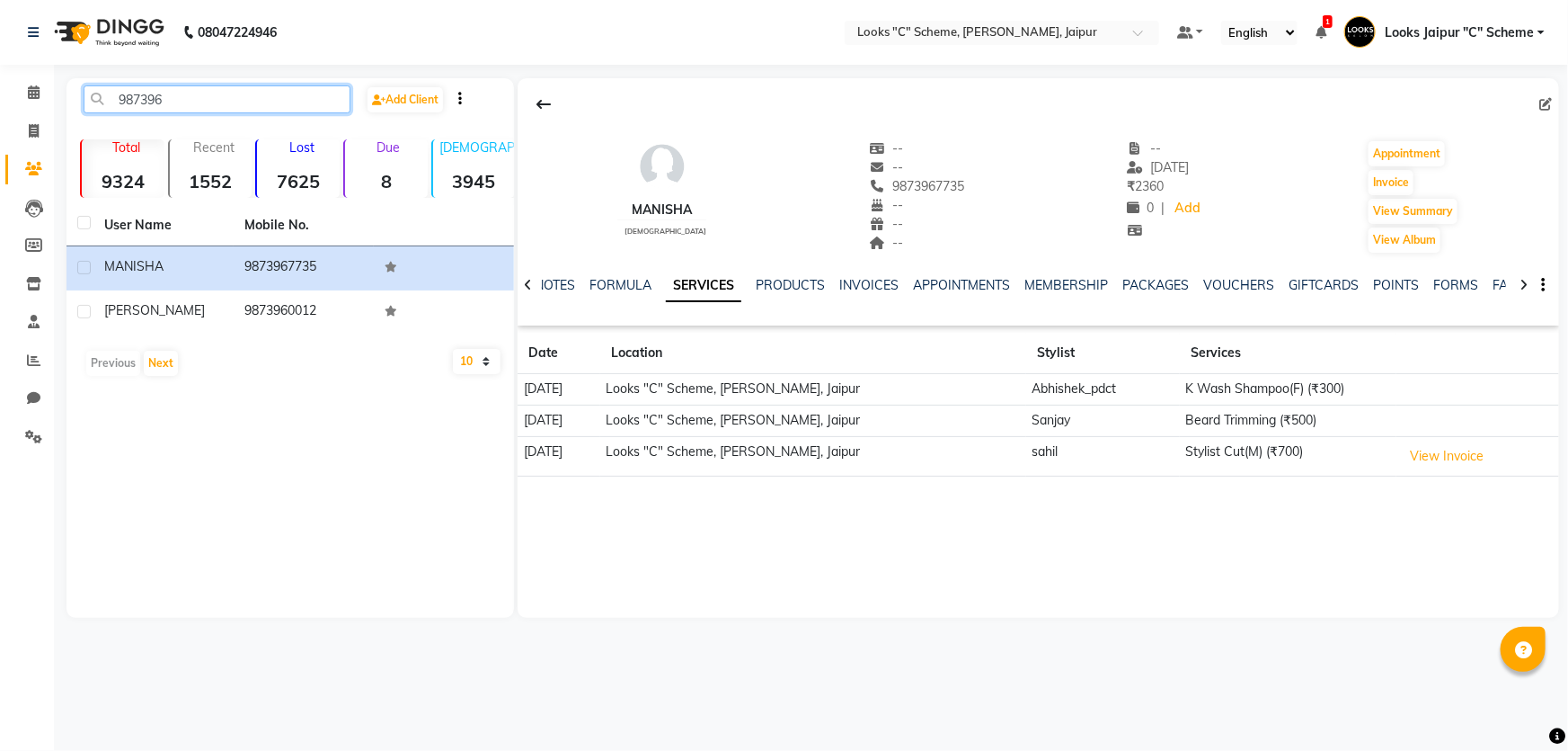
click at [210, 91] on input "987396" at bounding box center [217, 99] width 267 height 28
type input "9"
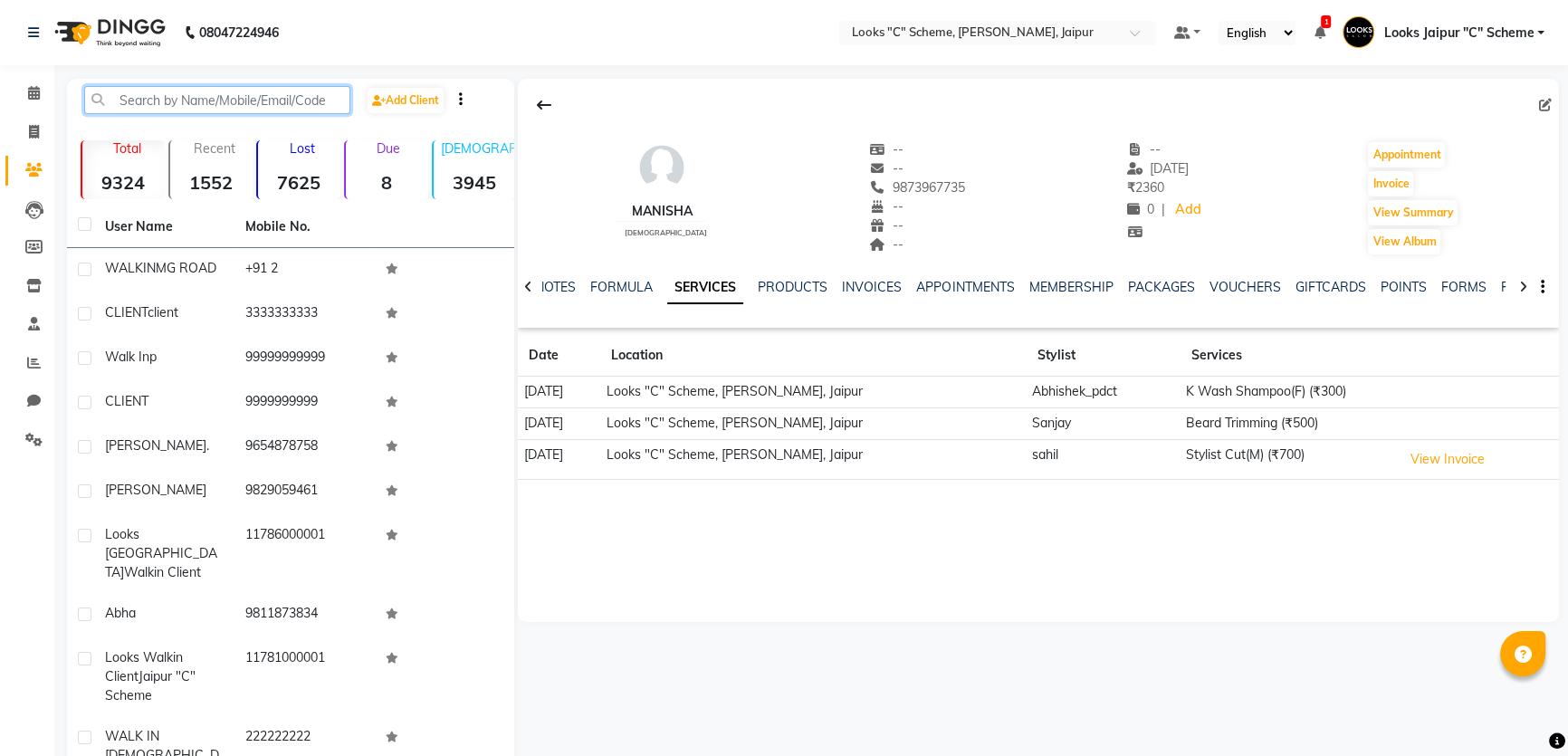
type input "+"
click at [202, 101] on input "+" at bounding box center [217, 100] width 266 height 28
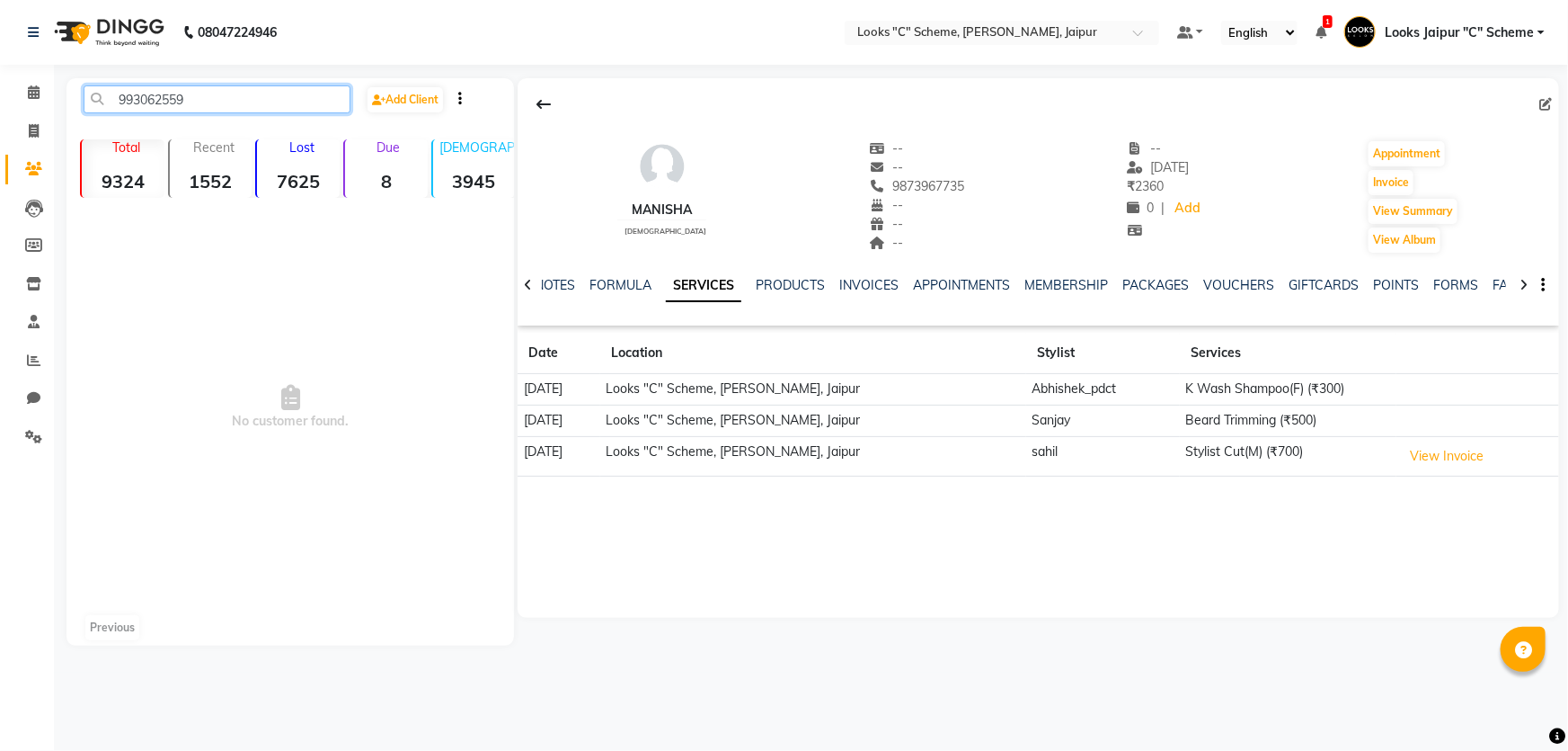
type input "9930625596"
click at [231, 105] on input "9930625596" at bounding box center [217, 99] width 267 height 28
drag, startPoint x: 115, startPoint y: 91, endPoint x: 329, endPoint y: 95, distance: 214.0
click at [329, 95] on input "9930625596" at bounding box center [217, 99] width 267 height 28
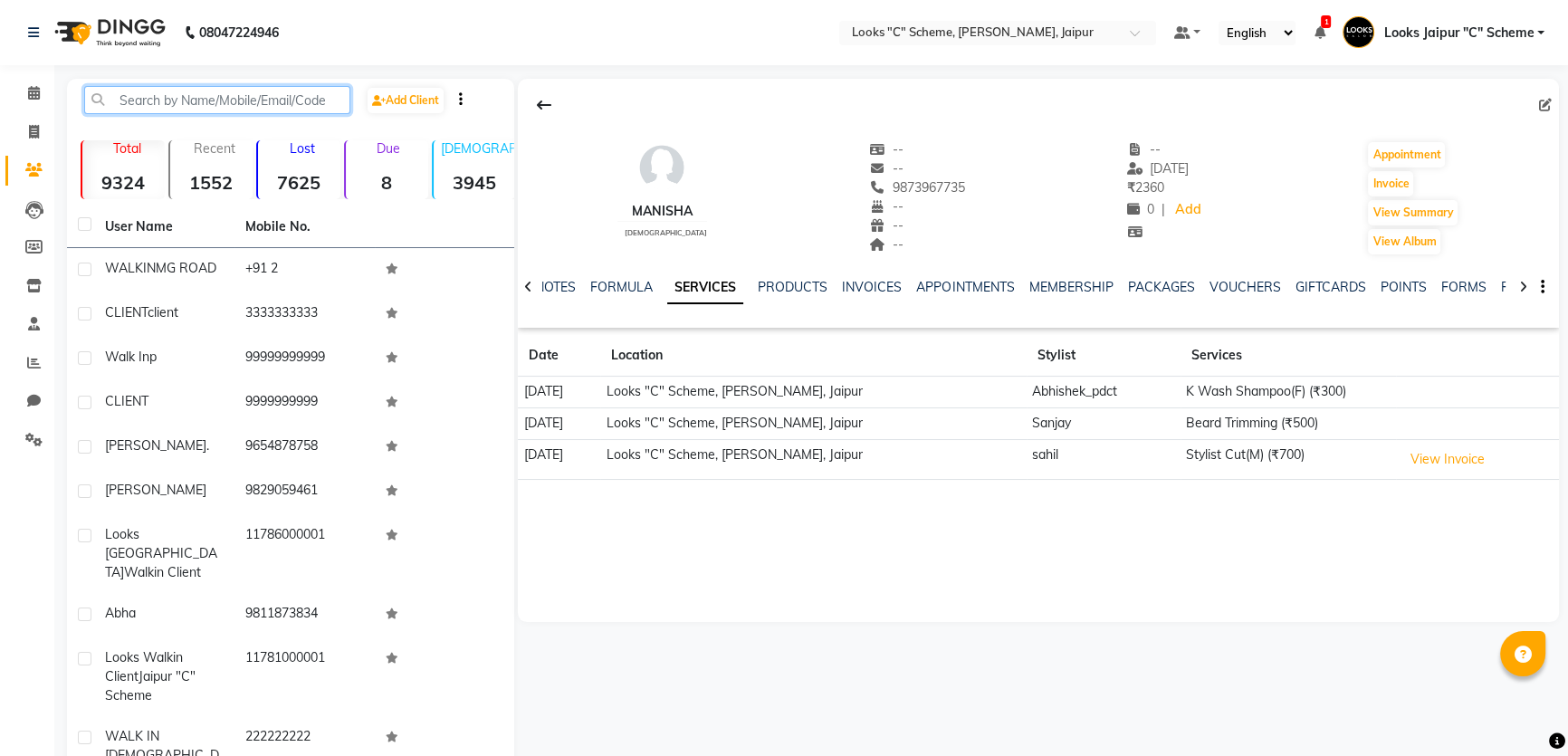
paste input "9930625596"
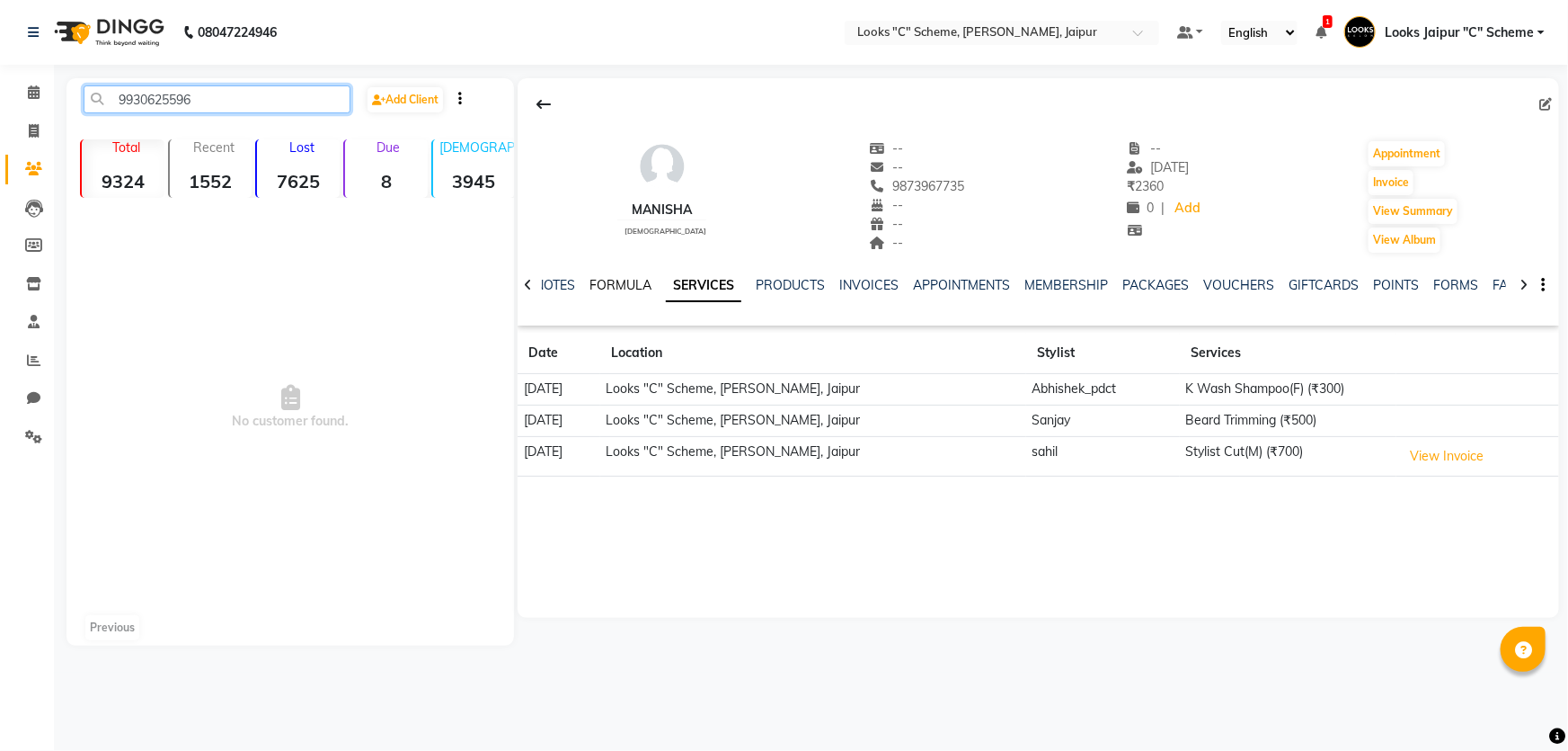
type input "9930625596"
click at [614, 278] on link "FORMULA" at bounding box center [620, 285] width 62 height 16
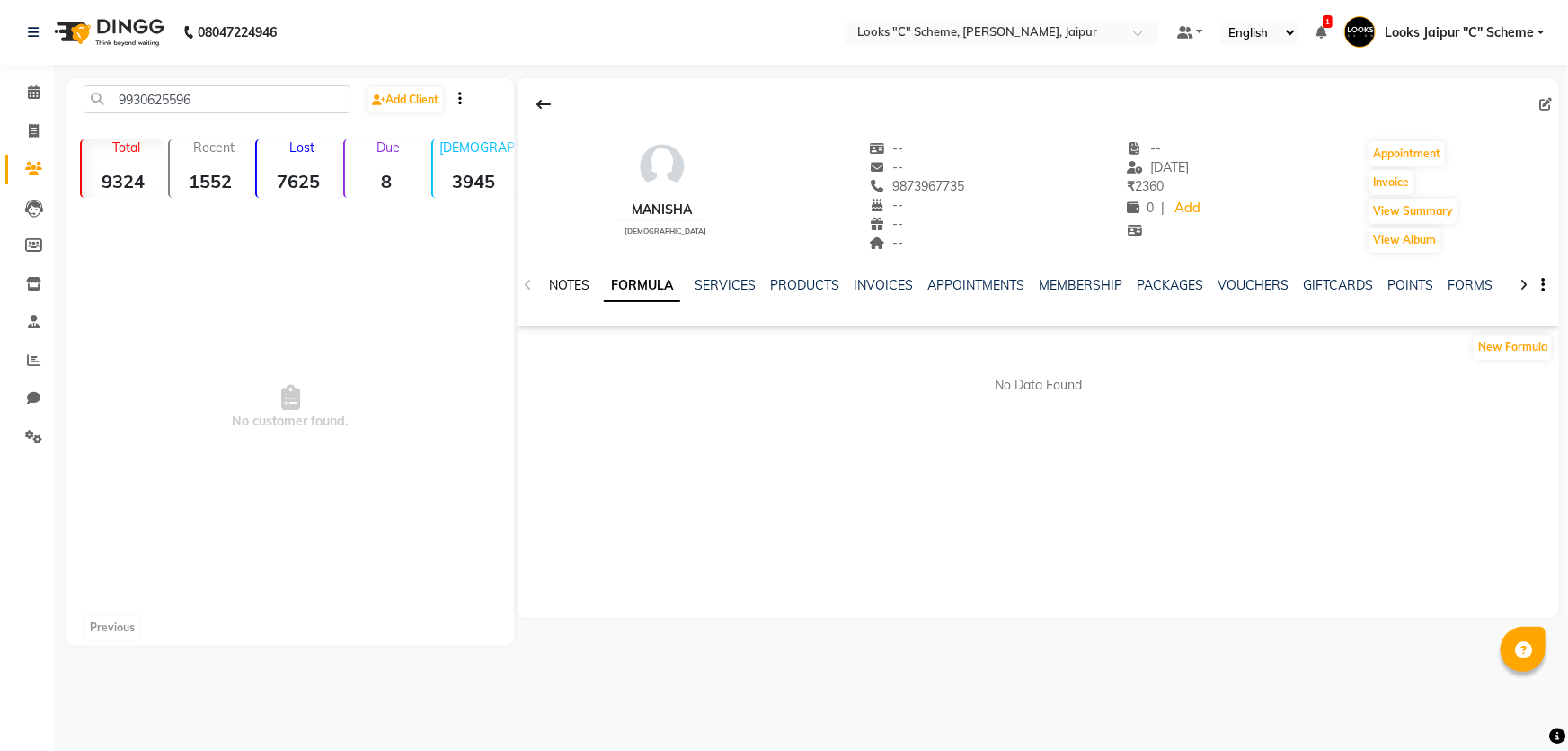
click at [574, 283] on link "NOTES" at bounding box center [569, 285] width 40 height 16
click at [549, 285] on link "NOTES" at bounding box center [576, 286] width 56 height 32
click at [525, 285] on div "NOTES FORMULA SERVICES PRODUCTS INVOICES APPOINTMENTS MEMBERSHIP PACKAGES VOUCH…" at bounding box center [1037, 285] width 1041 height 62
drag, startPoint x: 111, startPoint y: 99, endPoint x: 306, endPoint y: 101, distance: 195.0
click at [306, 101] on input "9930625596" at bounding box center [217, 99] width 267 height 28
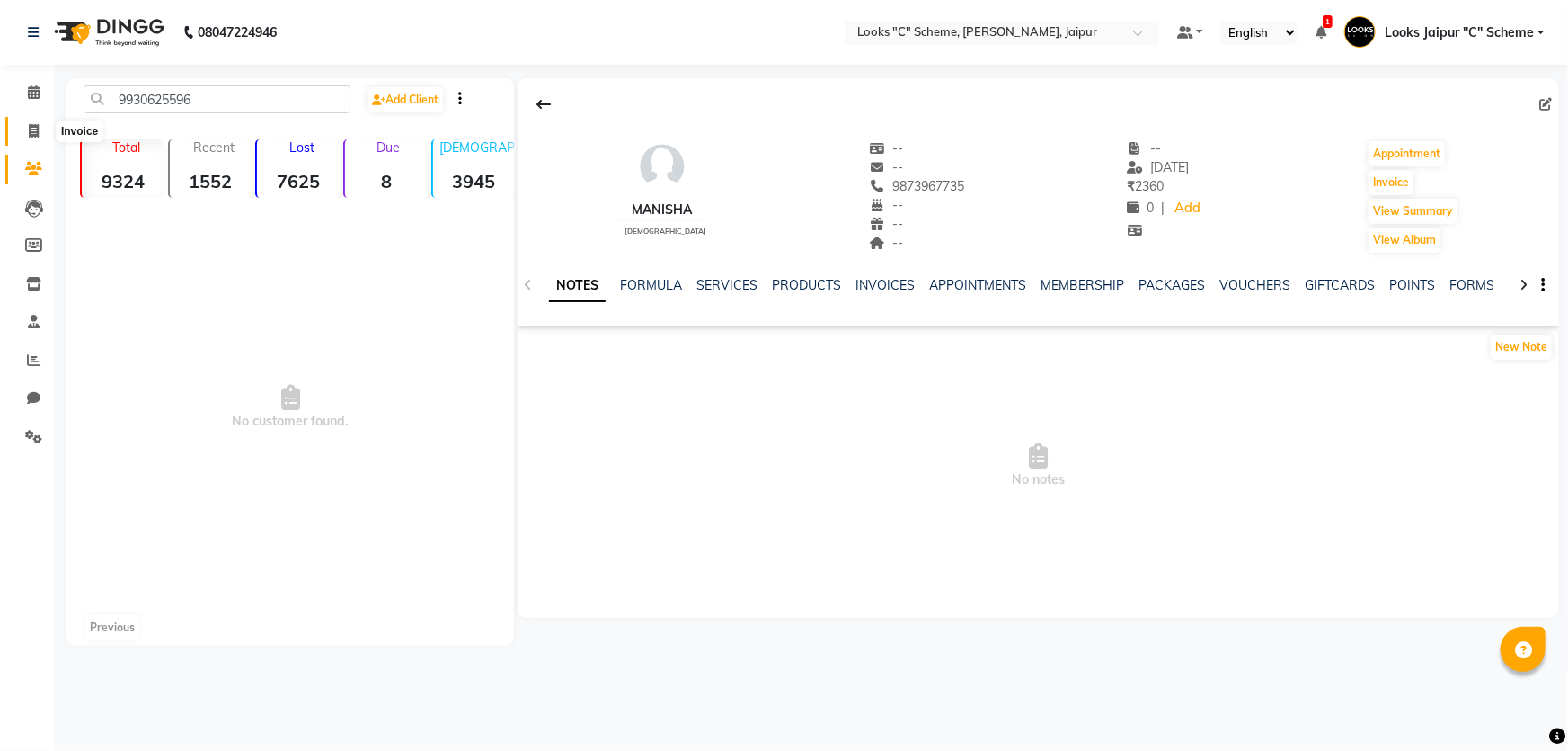
click at [30, 129] on icon at bounding box center [33, 131] width 10 height 13
select select "service"
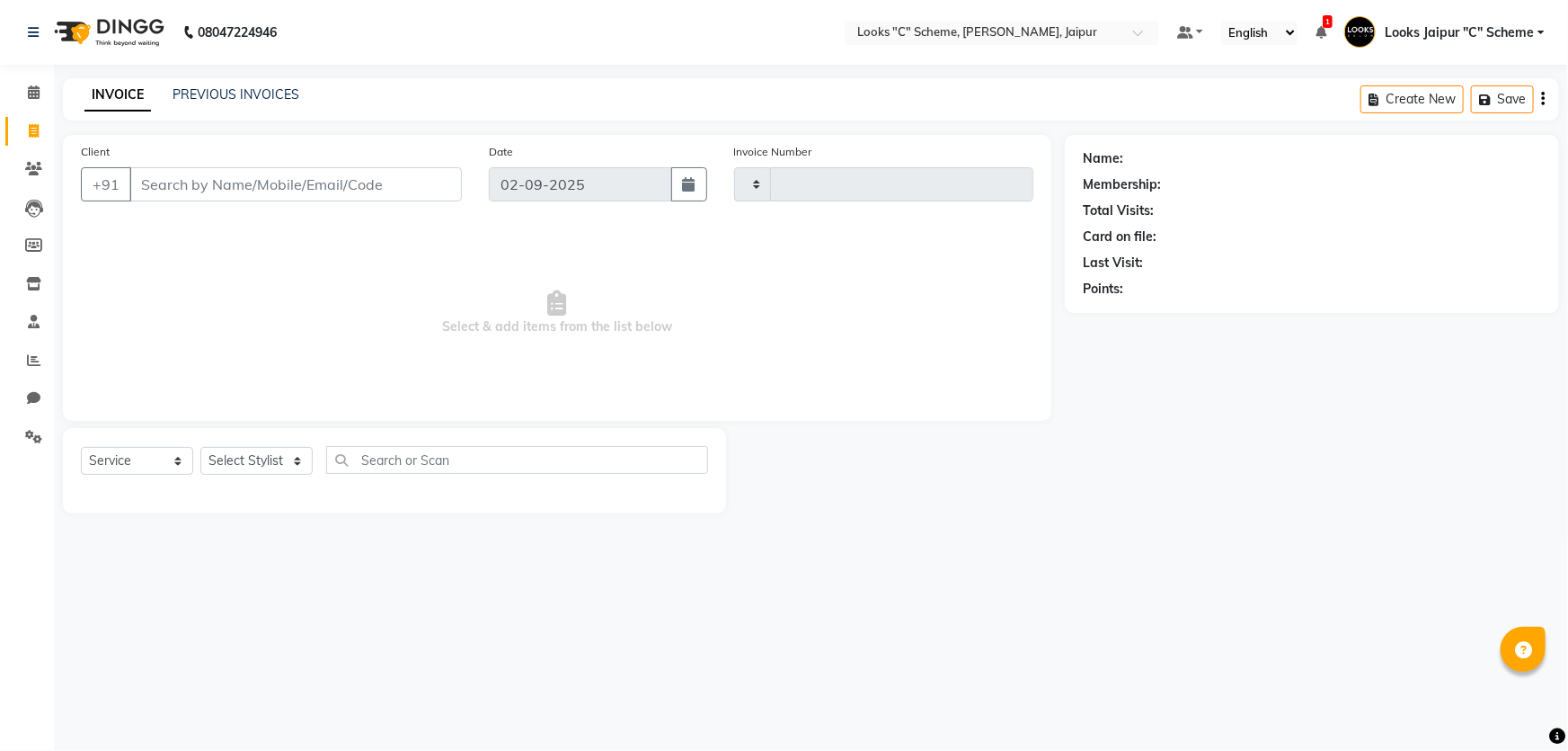
type input "4362"
select select "4315"
click at [221, 180] on input "Client" at bounding box center [295, 184] width 332 height 34
type input "9930625596"
click at [107, 182] on button "+91" at bounding box center [106, 184] width 50 height 34
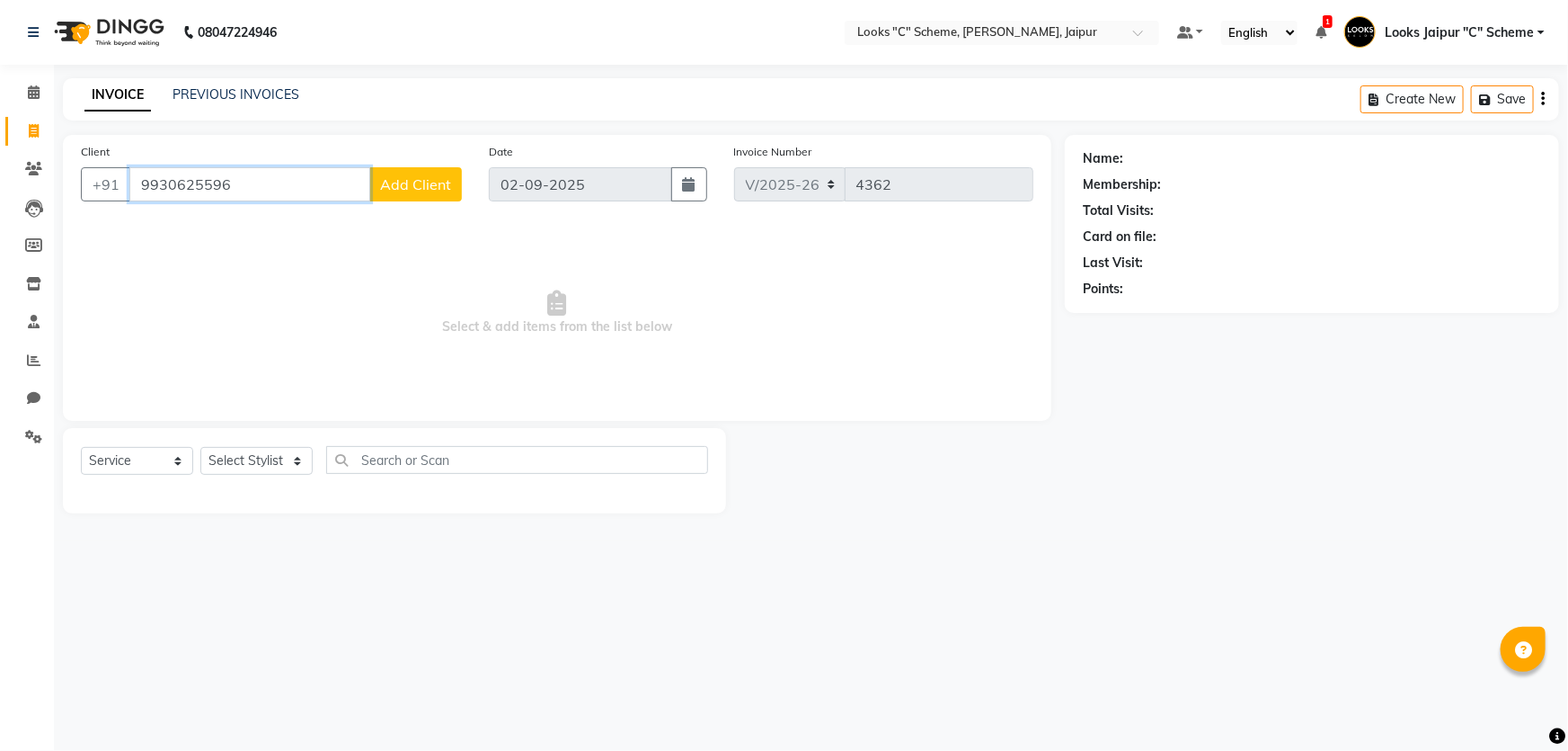
drag, startPoint x: 132, startPoint y: 182, endPoint x: 310, endPoint y: 184, distance: 178.0
click at [310, 184] on input "9930625596" at bounding box center [250, 184] width 241 height 34
drag, startPoint x: 141, startPoint y: 181, endPoint x: 341, endPoint y: 184, distance: 200.0
click at [341, 184] on input "9930625596" at bounding box center [250, 184] width 241 height 34
click at [40, 166] on icon at bounding box center [33, 169] width 17 height 13
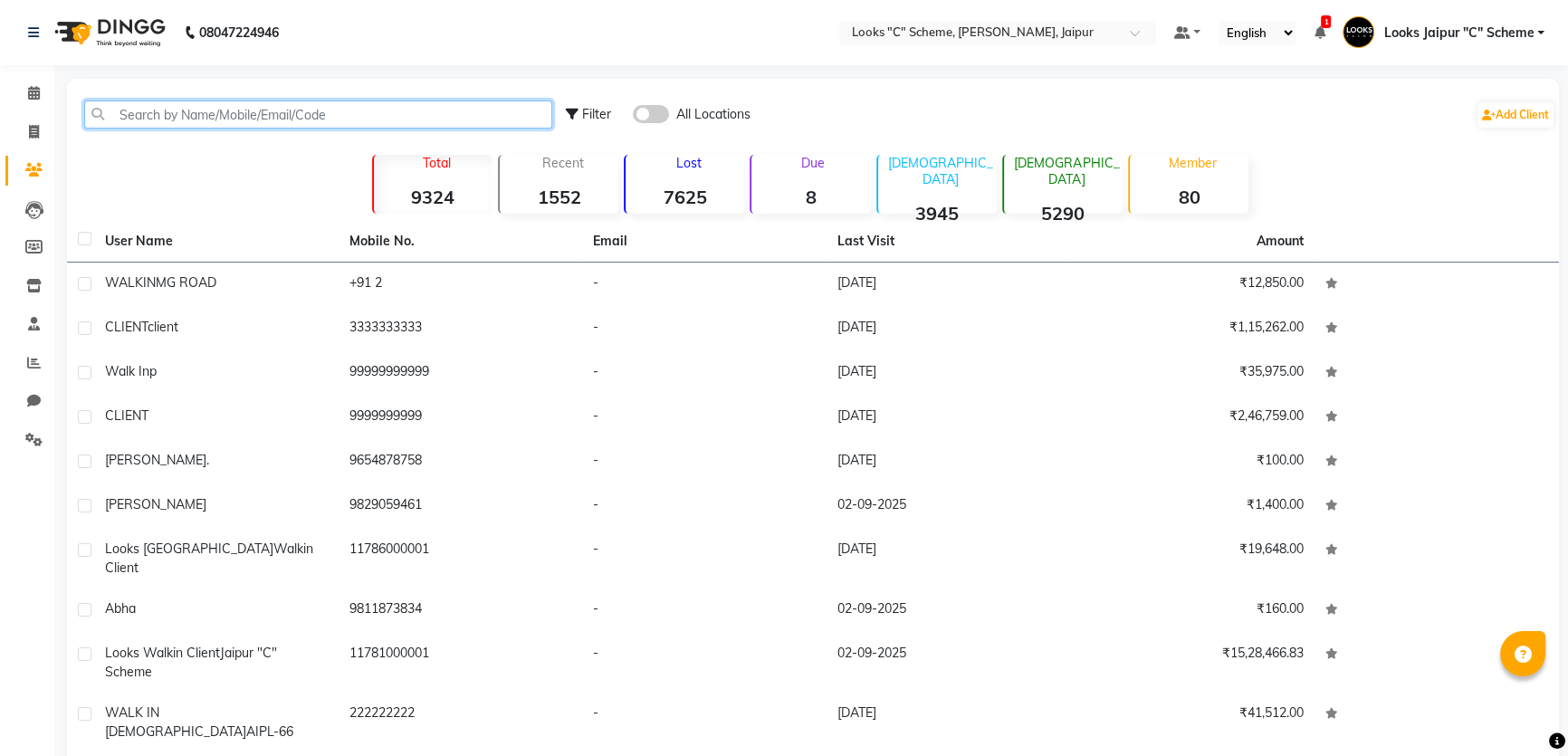
click at [275, 113] on input "text" at bounding box center [319, 114] width 468 height 28
paste input "9930625596"
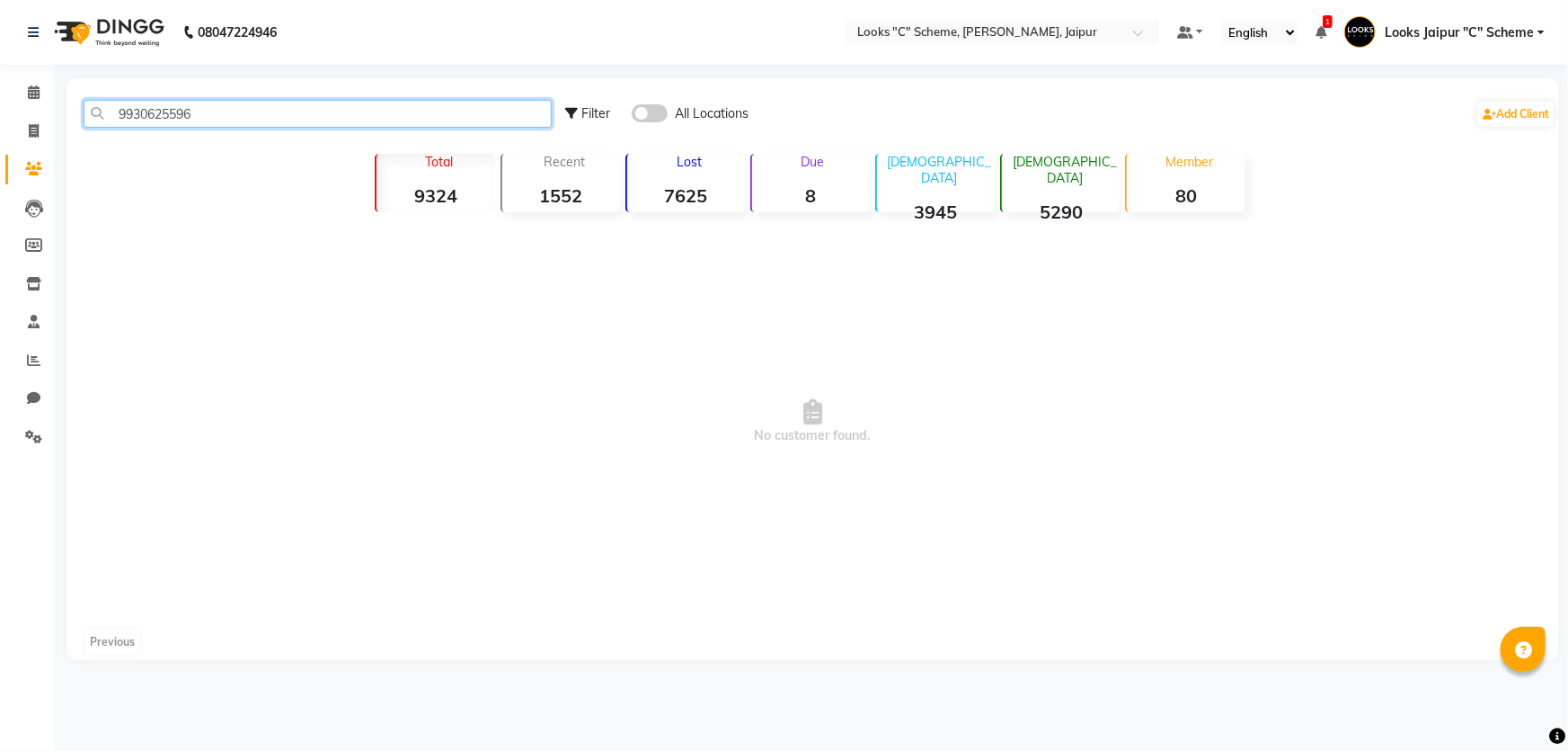
click at [281, 107] on input "9930625596" at bounding box center [317, 113] width 468 height 28
type input "9"
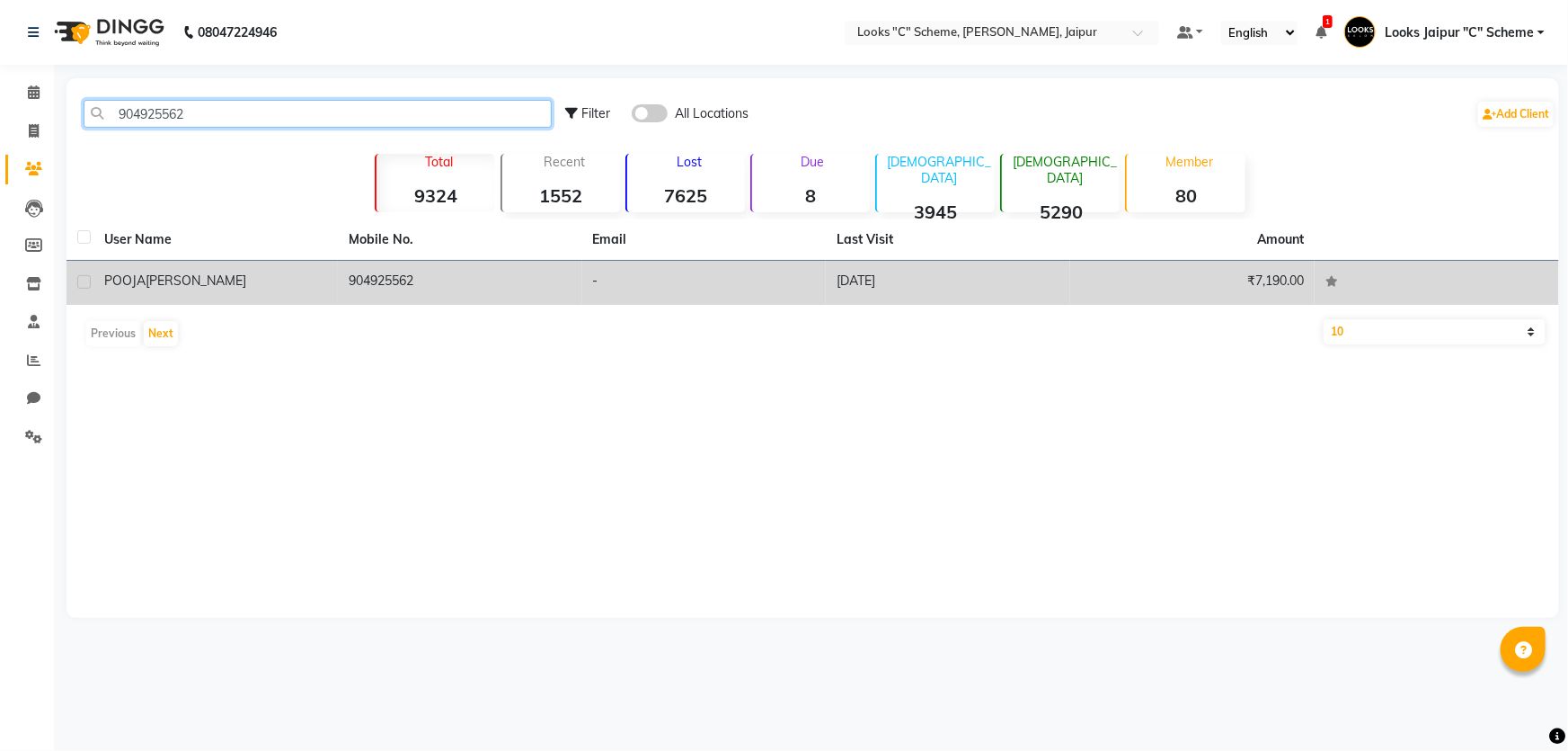
type input "904925562"
click at [536, 287] on td "904925562" at bounding box center [460, 283] width 245 height 44
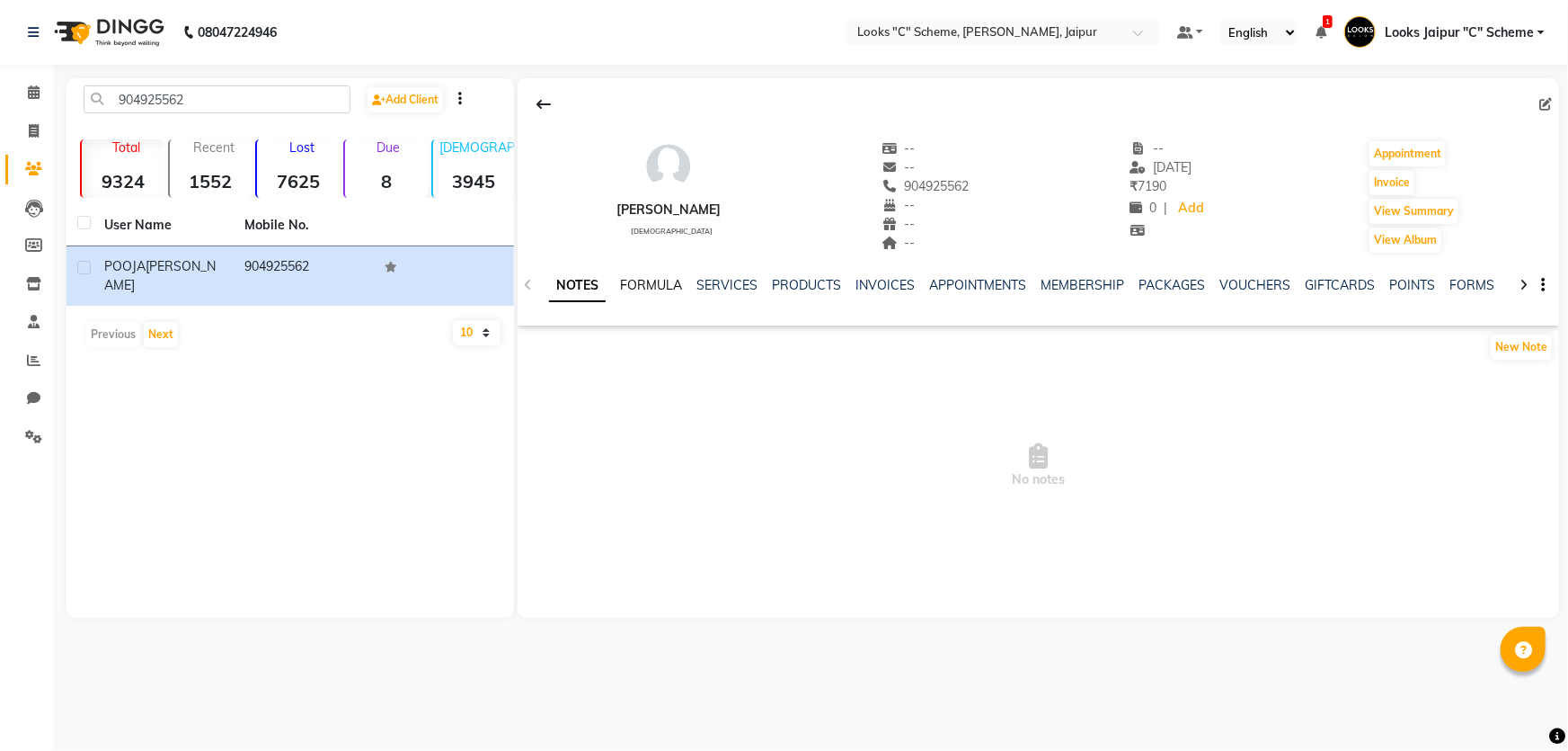
click at [657, 280] on link "FORMULA" at bounding box center [651, 285] width 62 height 16
click at [742, 278] on link "SERVICES" at bounding box center [725, 285] width 61 height 16
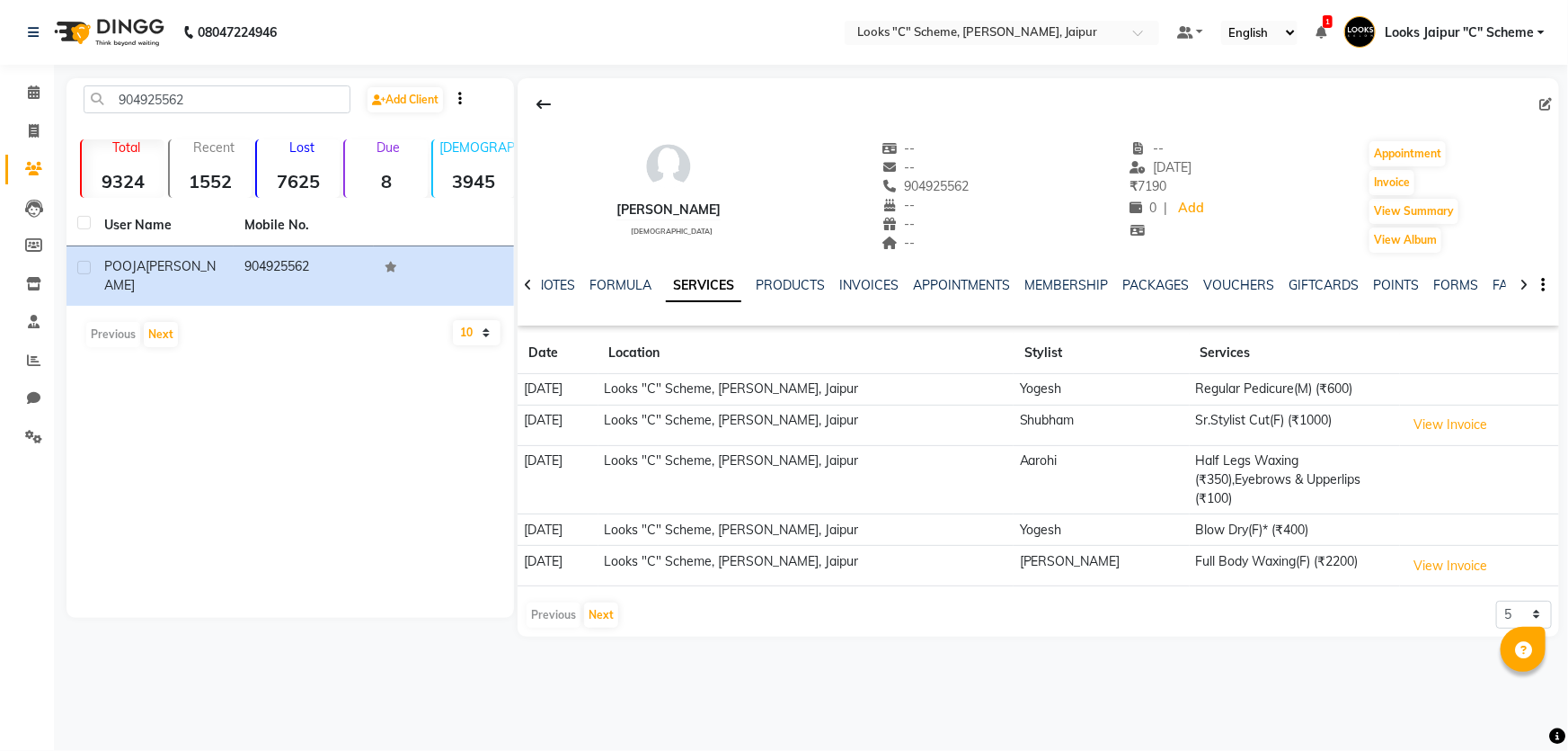
click at [847, 395] on td "Looks "C" Scheme, [PERSON_NAME], Jaipur" at bounding box center [806, 389] width 416 height 31
click at [1190, 390] on td "Regular Pedicure(M) (₹600)" at bounding box center [1296, 389] width 211 height 31
click at [1443, 421] on button "View Invoice" at bounding box center [1451, 424] width 90 height 28
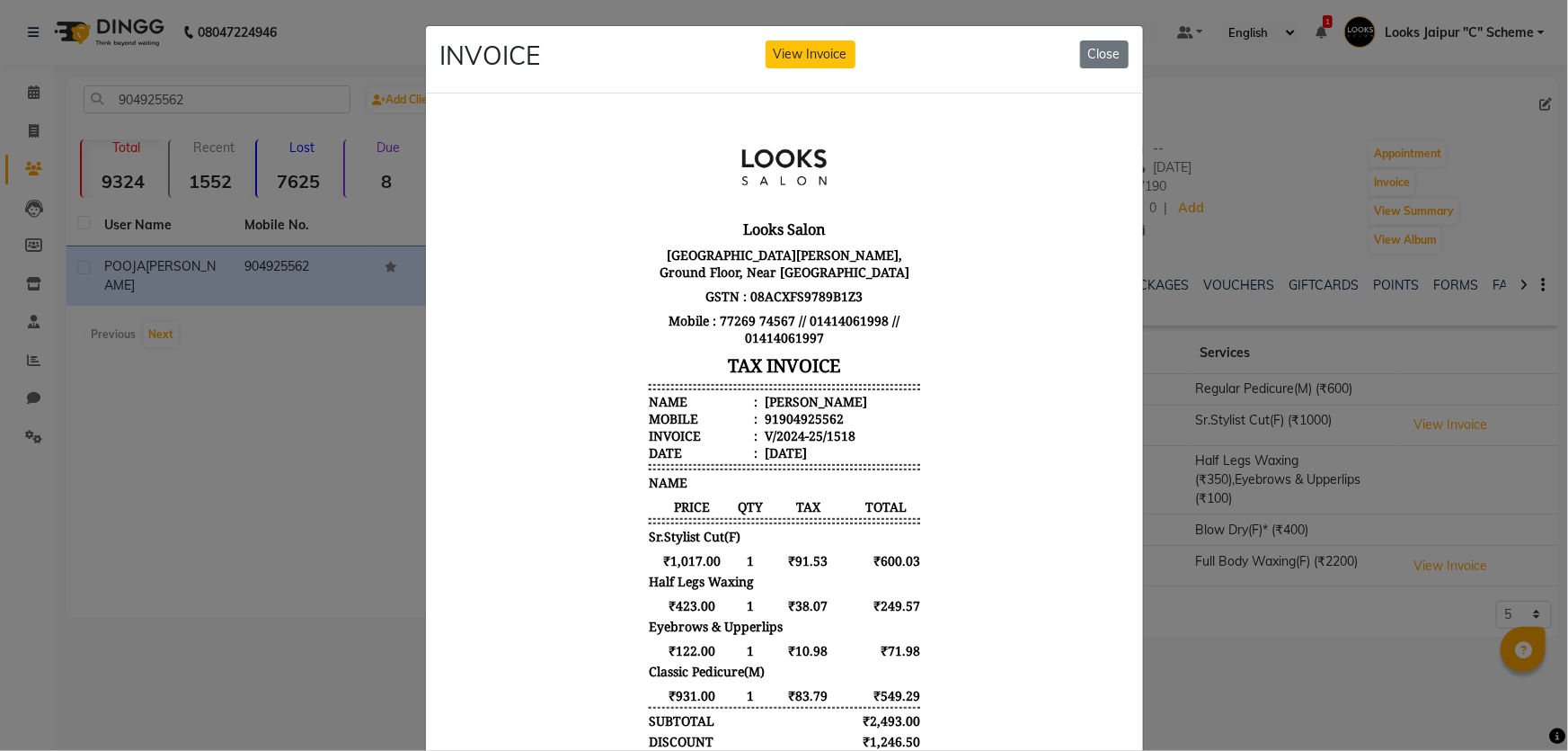
scroll to position [13, 0]
click at [1115, 53] on button "Close" at bounding box center [1104, 53] width 49 height 28
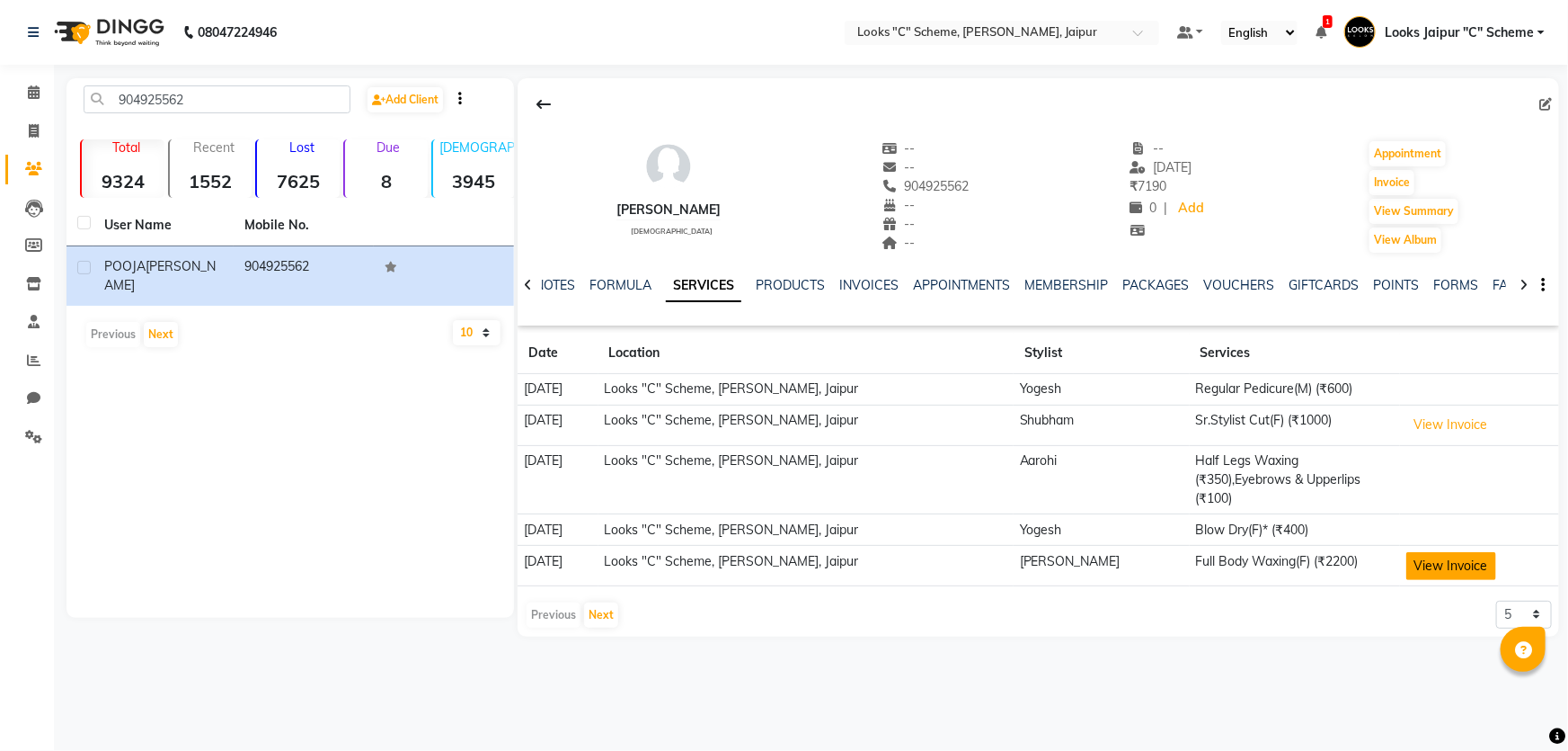
click at [1456, 552] on button "View Invoice" at bounding box center [1451, 565] width 90 height 28
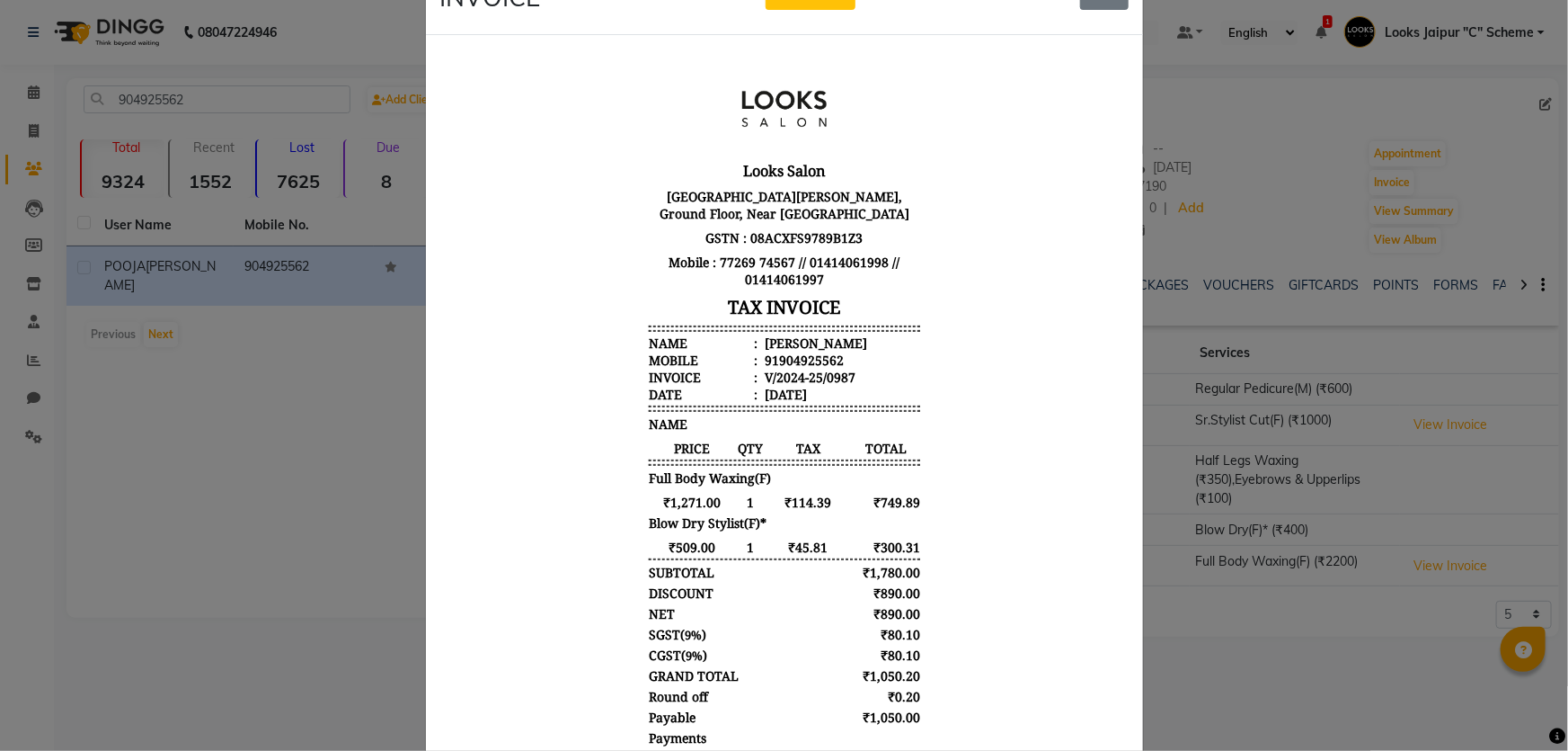
scroll to position [248, 0]
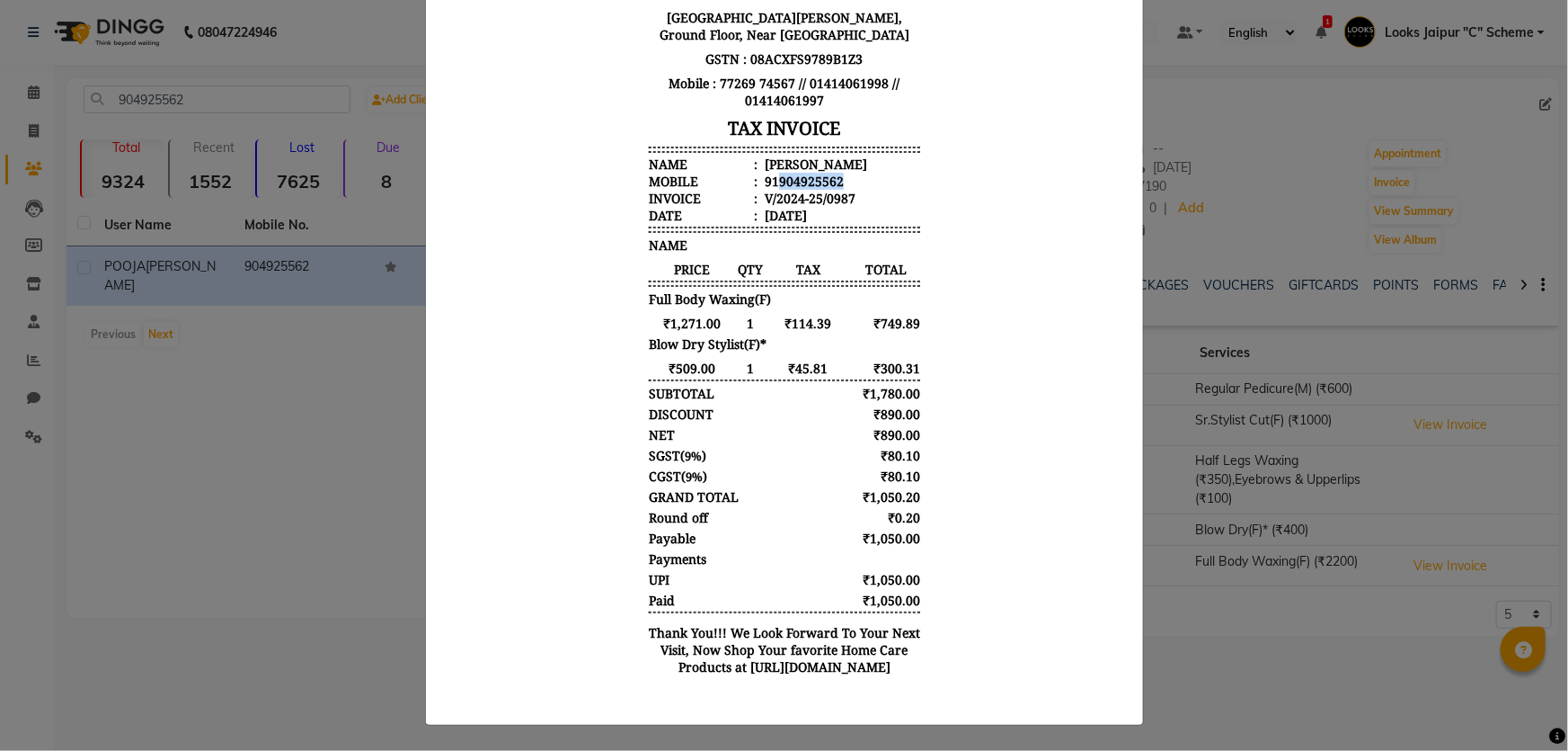
drag, startPoint x: 765, startPoint y: 196, endPoint x: 1009, endPoint y: 203, distance: 244.1
click at [1009, 203] on body "Looks Salon [GEOGRAPHIC_DATA][PERSON_NAME], Ground Floor, Near [GEOGRAPHIC_DATA…" at bounding box center [783, 286] width 673 height 816
copy div "904925562"
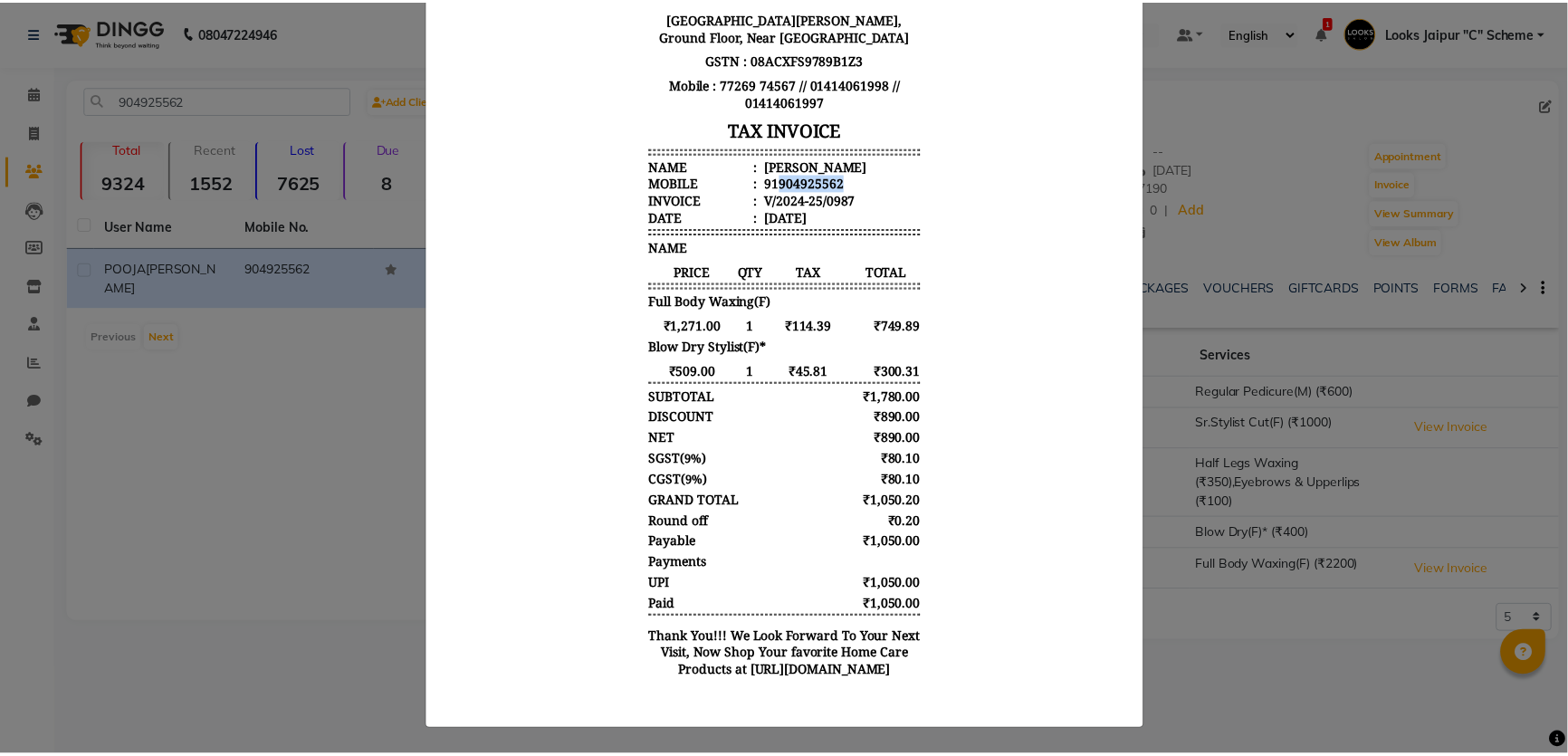
scroll to position [0, 0]
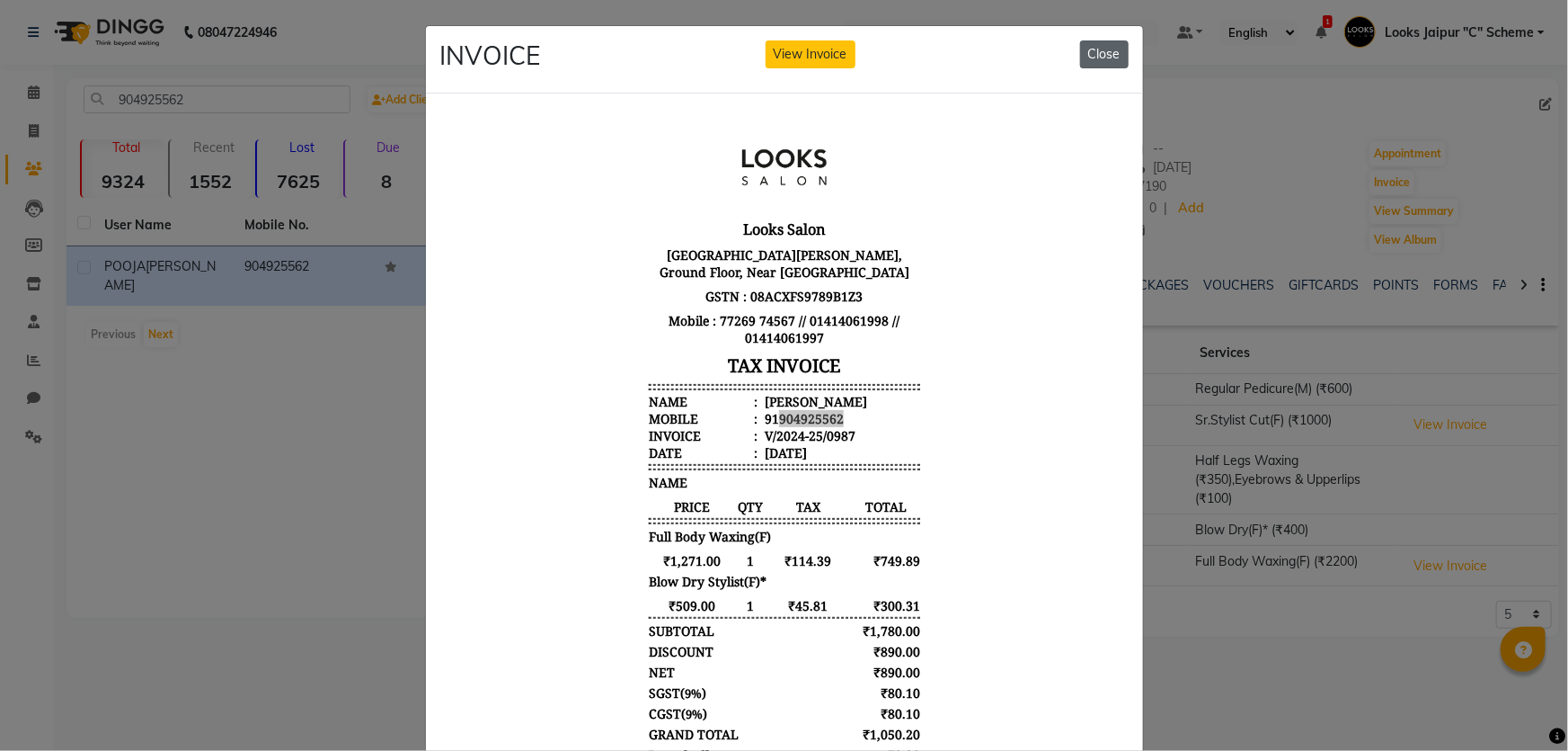
click at [1106, 53] on button "Close" at bounding box center [1104, 53] width 49 height 28
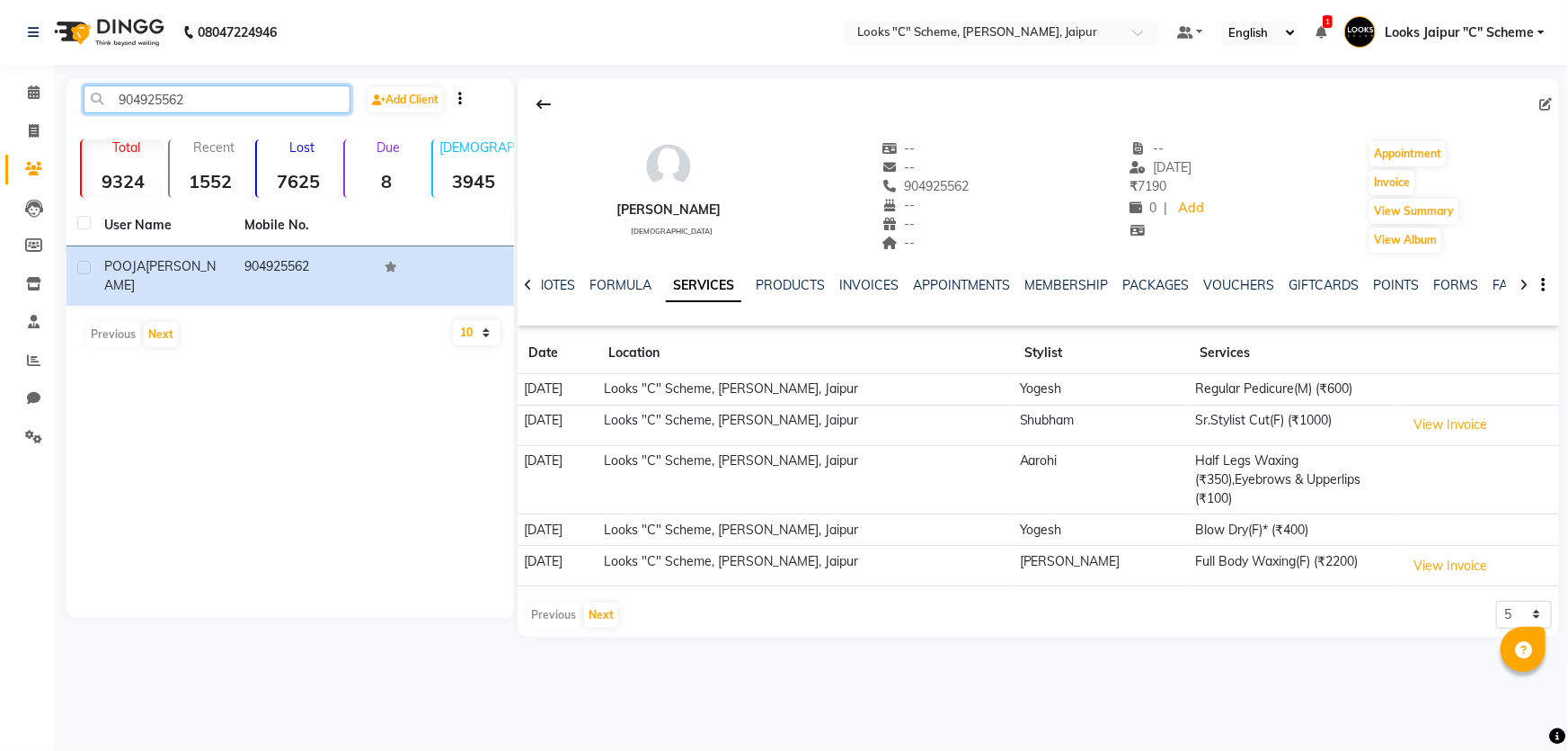
click at [231, 93] on input "904925562" at bounding box center [217, 99] width 267 height 28
click at [25, 127] on span at bounding box center [33, 132] width 31 height 21
select select "service"
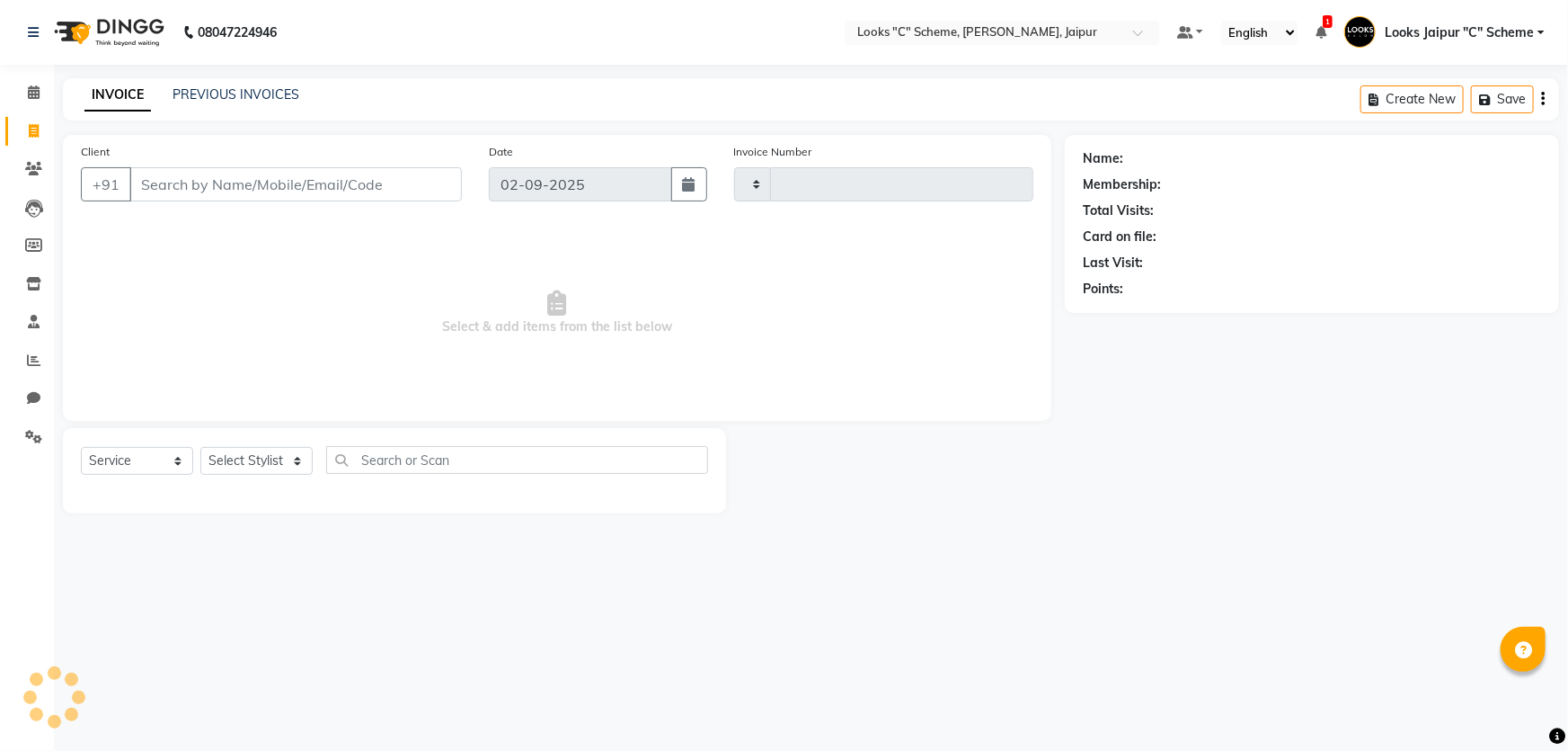
type input "4362"
select select "4315"
click at [229, 189] on input "Client" at bounding box center [295, 184] width 332 height 34
type input "abhsha"
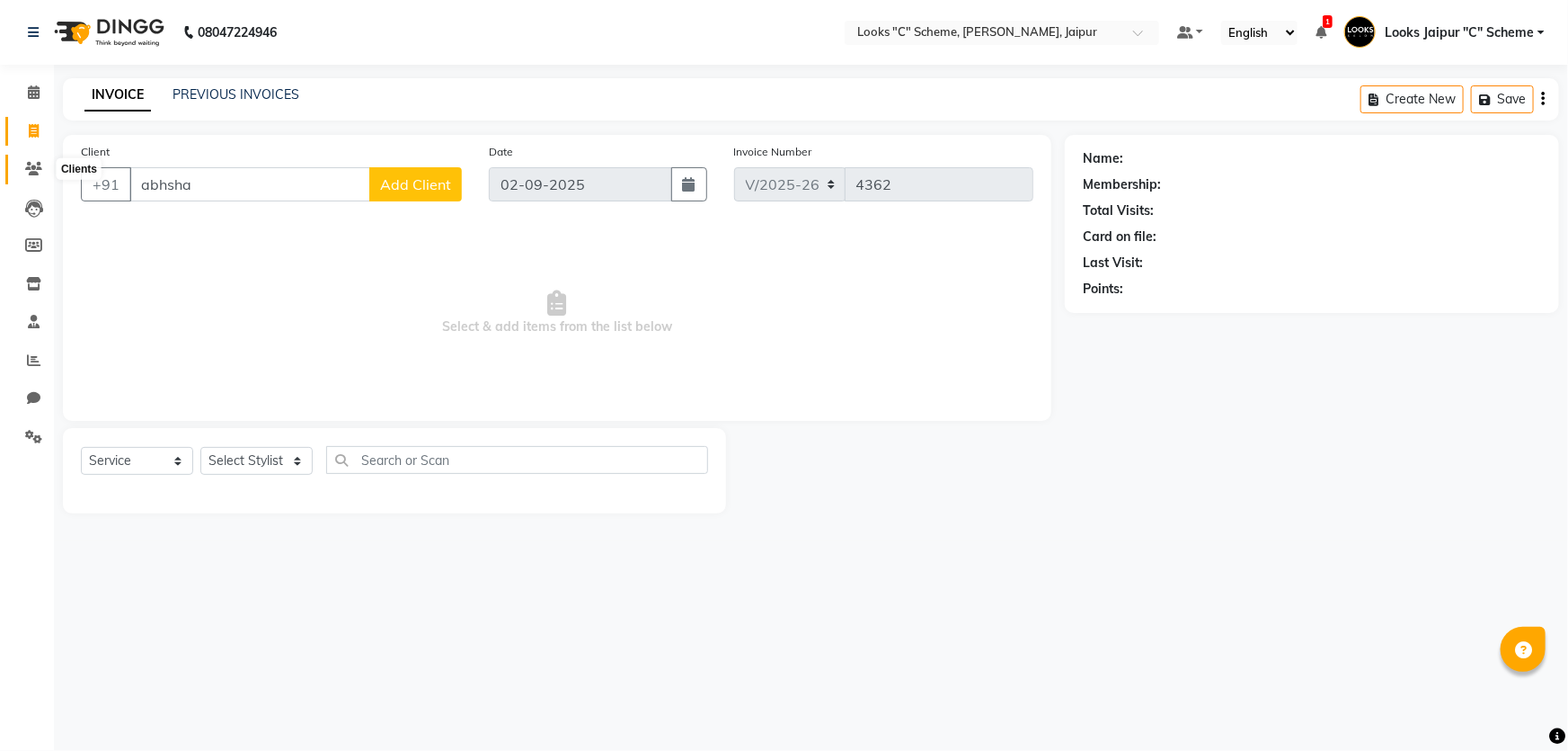
click at [41, 162] on icon at bounding box center [33, 169] width 17 height 13
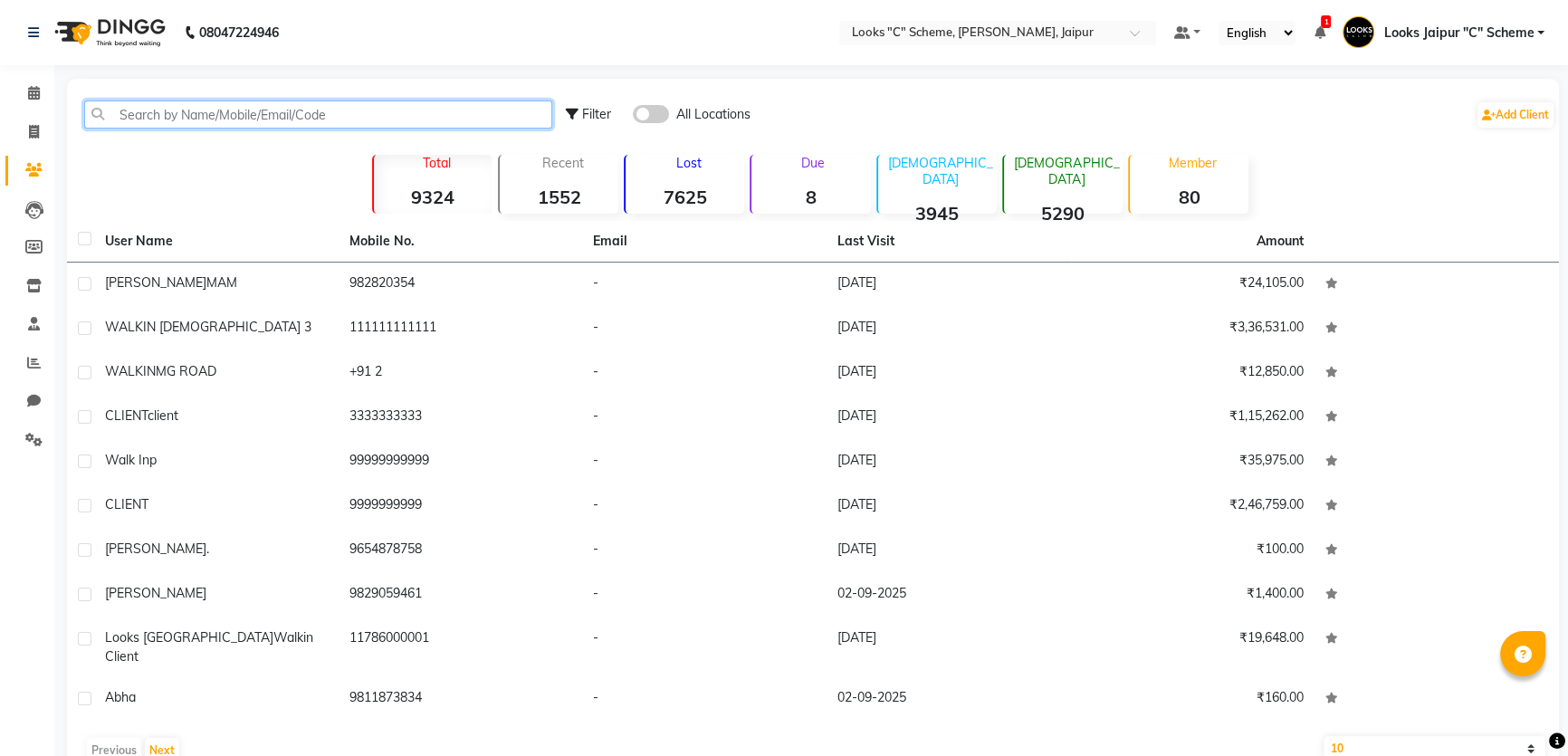
click at [290, 118] on input "text" at bounding box center [319, 114] width 468 height 28
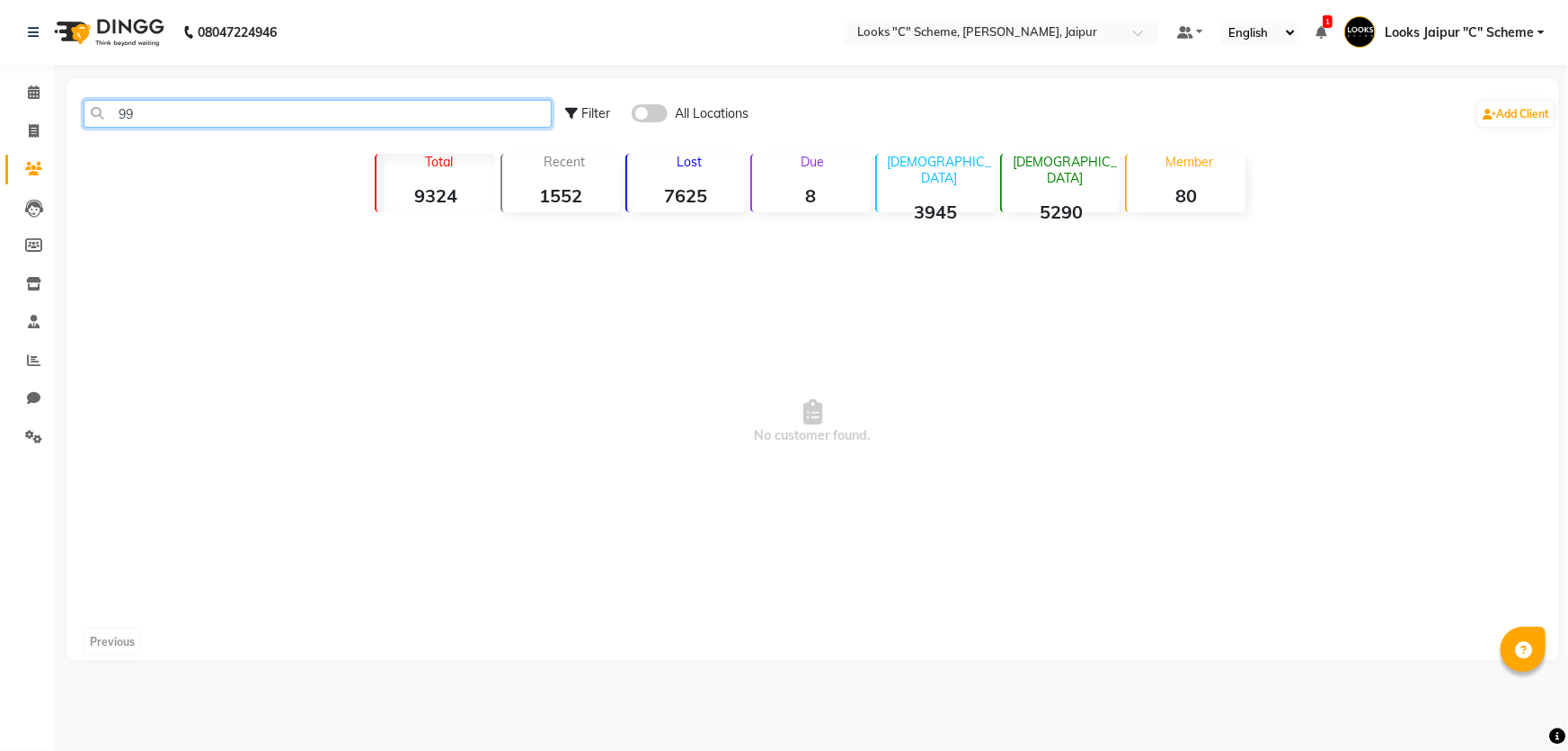
type input "9"
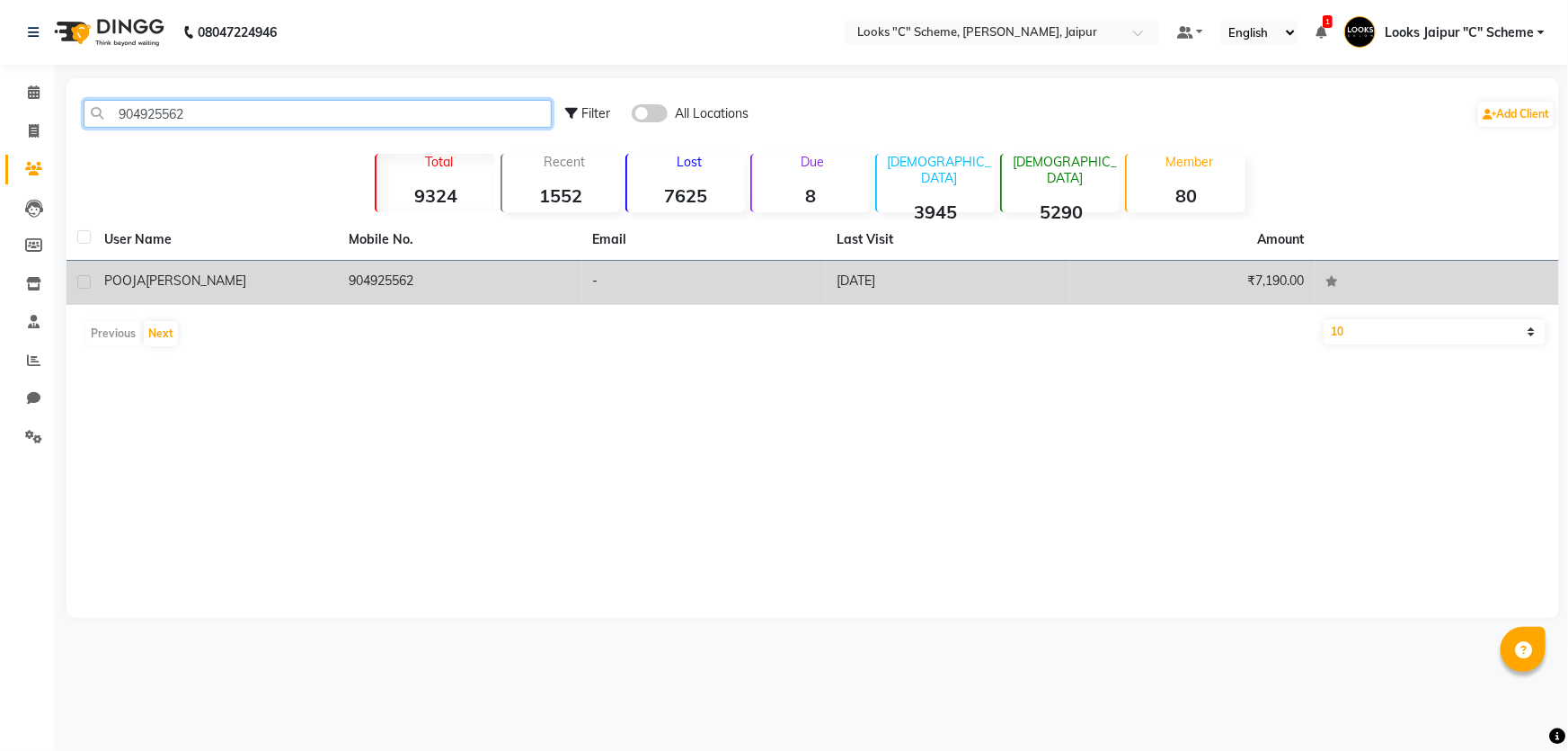
type input "904925562"
click at [398, 285] on td "904925562" at bounding box center [460, 283] width 245 height 44
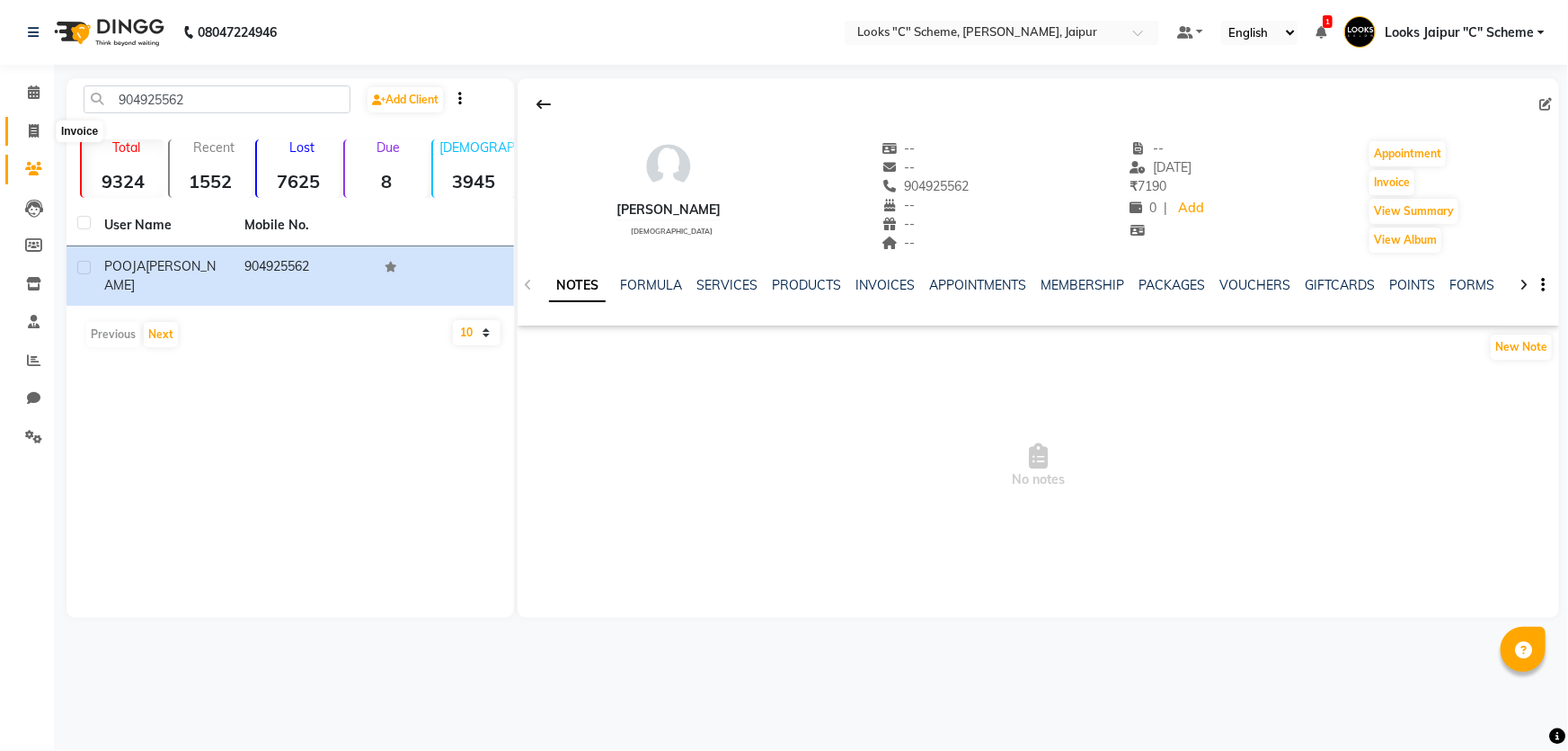
drag, startPoint x: 28, startPoint y: 127, endPoint x: 59, endPoint y: 131, distance: 31.3
click at [29, 128] on icon at bounding box center [33, 131] width 10 height 13
select select "service"
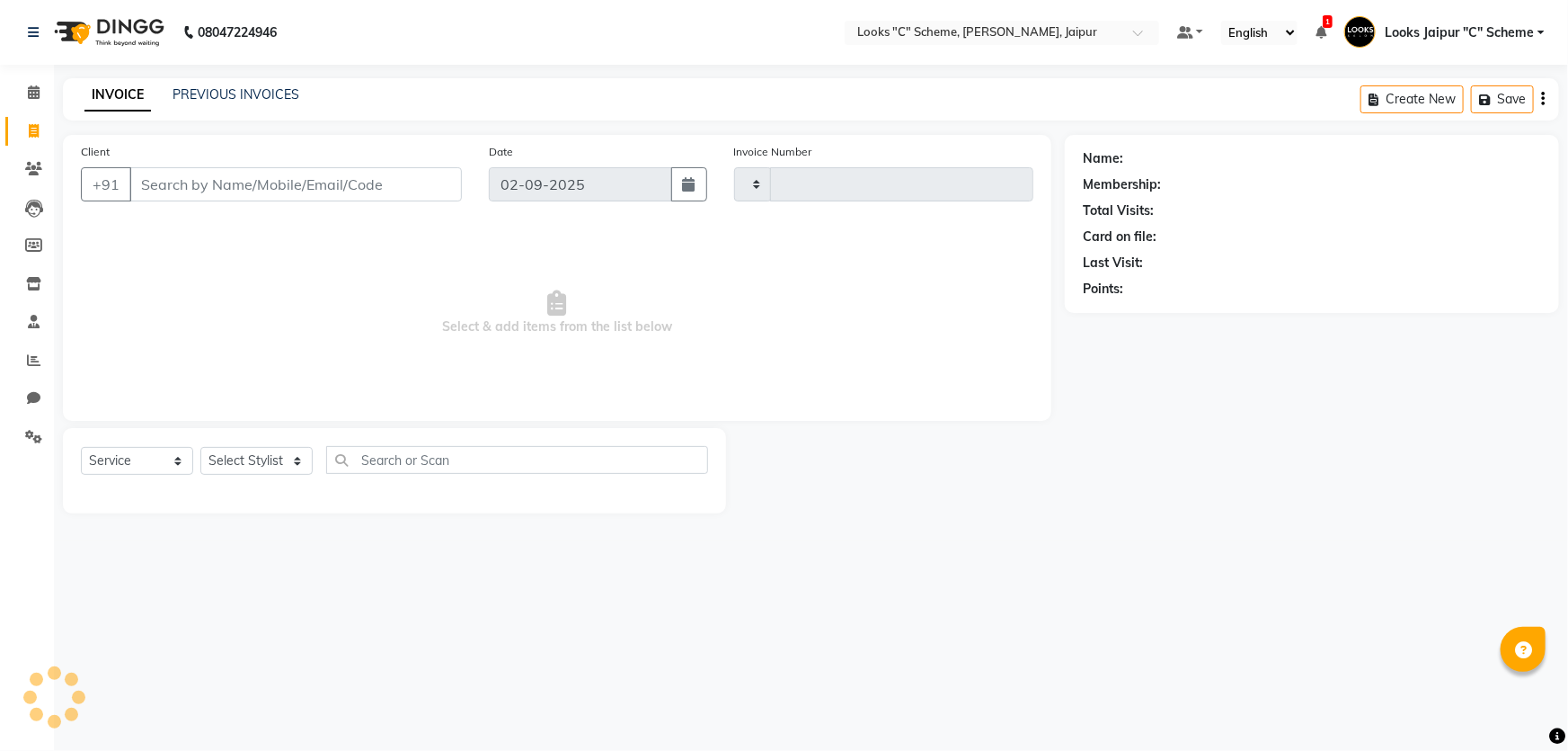
type input "4362"
select select "4315"
click at [267, 182] on input "Client" at bounding box center [295, 184] width 332 height 34
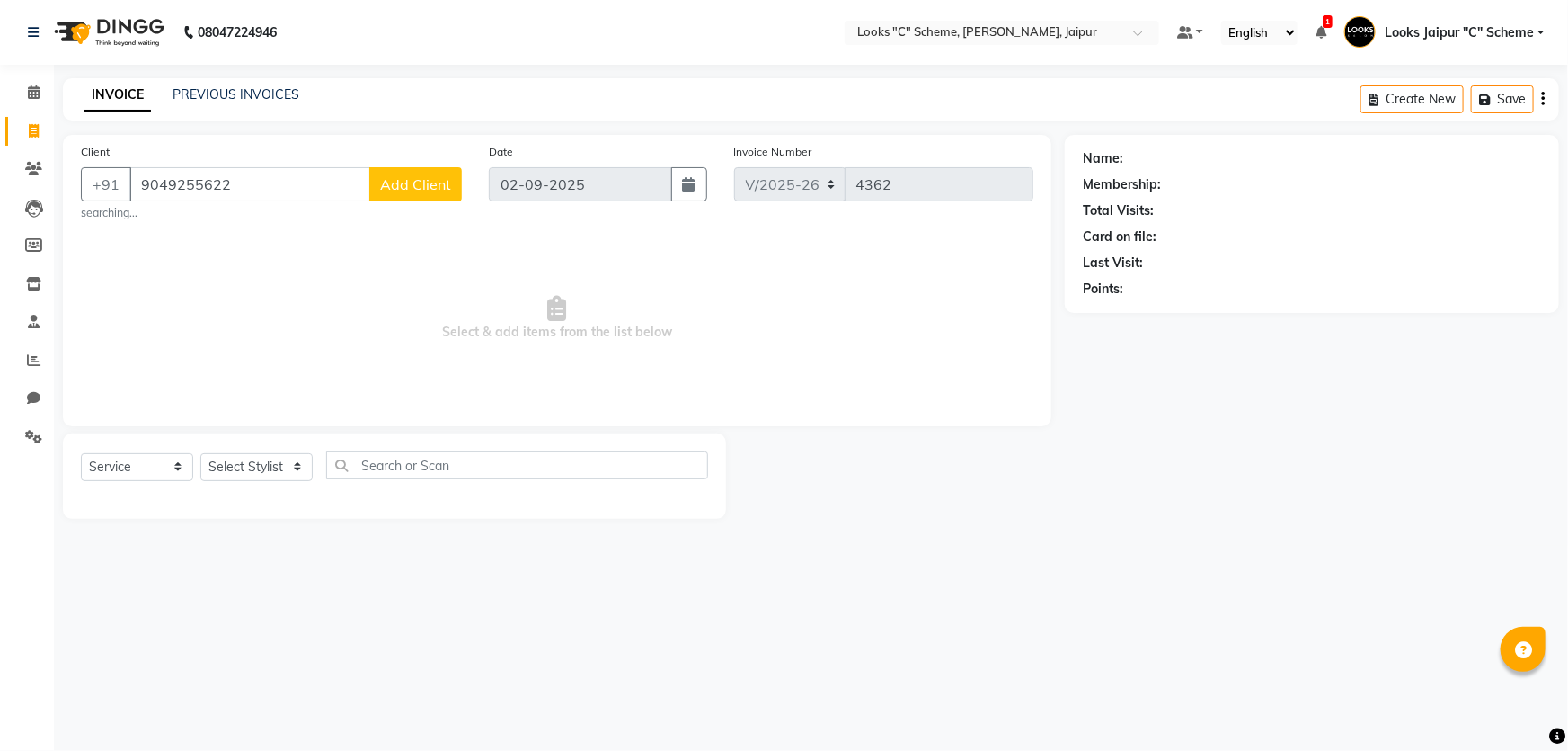
type input "9049255622"
click at [250, 473] on select "Select Stylist [PERSON_NAME] Akash_pdct [PERSON_NAME] [PERSON_NAME] Counter Sal…" at bounding box center [256, 466] width 112 height 28
select select "57109"
click at [200, 453] on select "Select Stylist [PERSON_NAME] Akash_pdct [PERSON_NAME] [PERSON_NAME] Counter Sal…" at bounding box center [256, 466] width 112 height 28
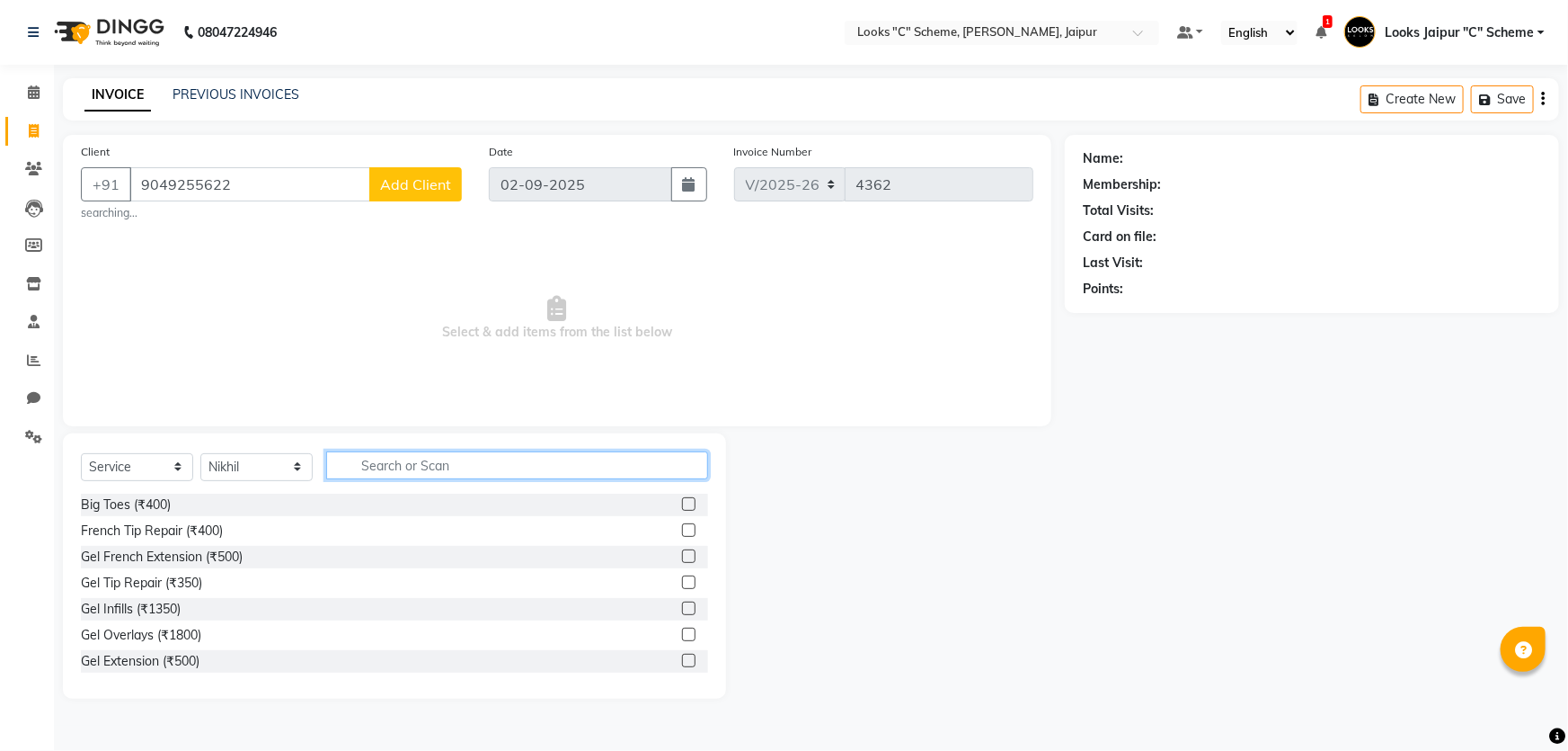
click at [406, 477] on input "text" at bounding box center [516, 465] width 382 height 28
type input "CUT"
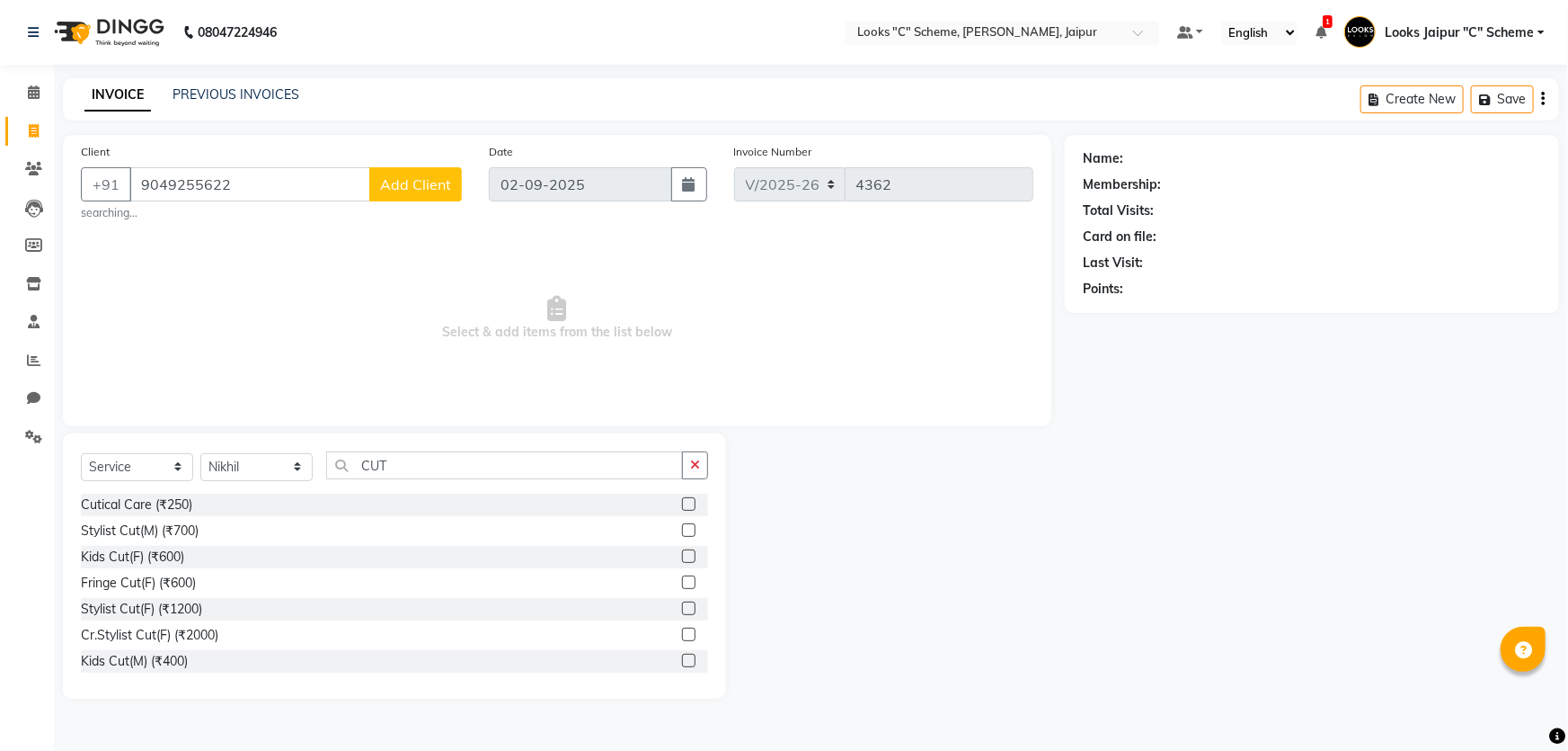
click at [682, 527] on label at bounding box center [689, 530] width 13 height 13
click at [682, 527] on input "checkbox" at bounding box center [688, 531] width 11 height 11
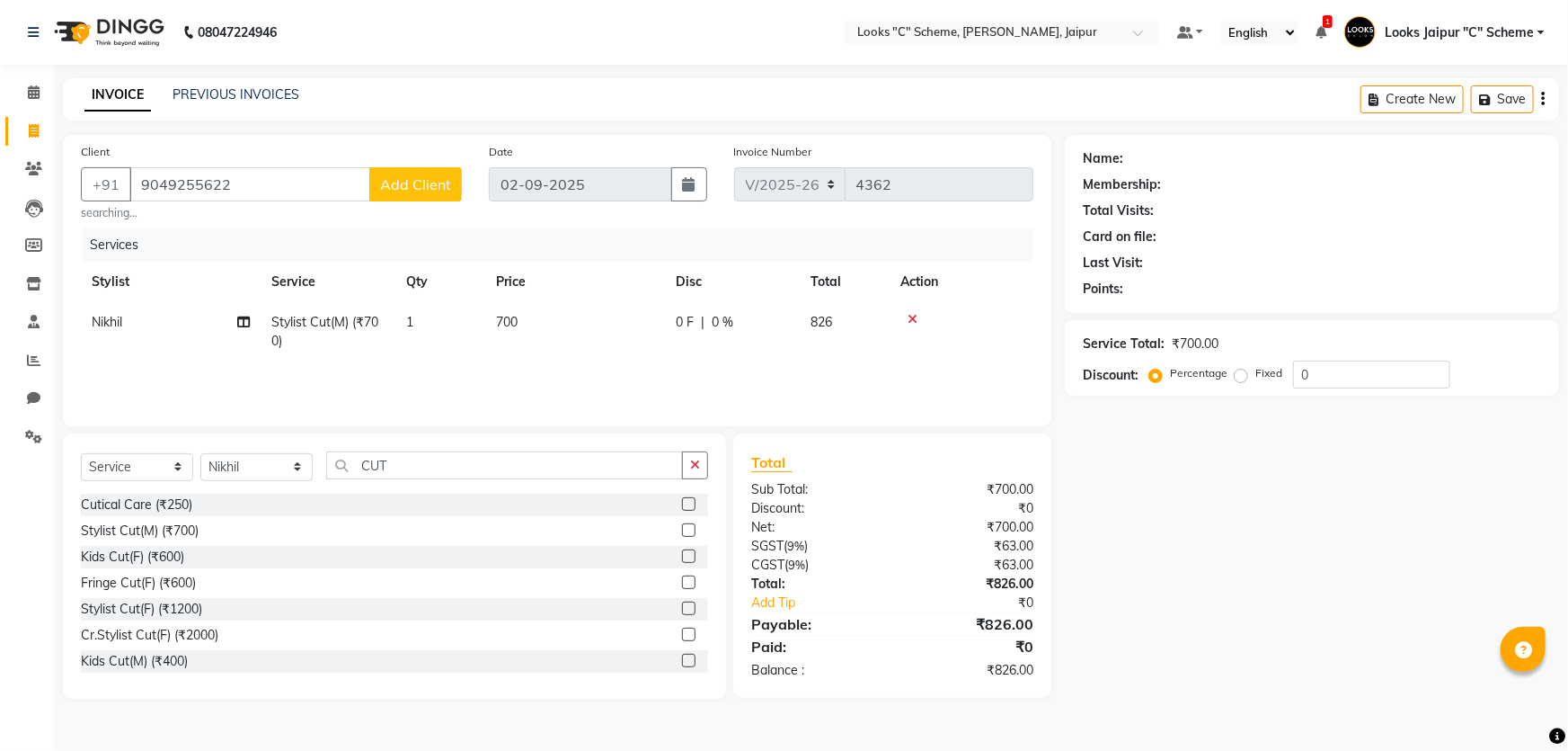
checkbox input "false"
drag, startPoint x: 551, startPoint y: 304, endPoint x: 561, endPoint y: 311, distance: 12.2
click at [552, 304] on td "700" at bounding box center [574, 332] width 180 height 59
select select "57109"
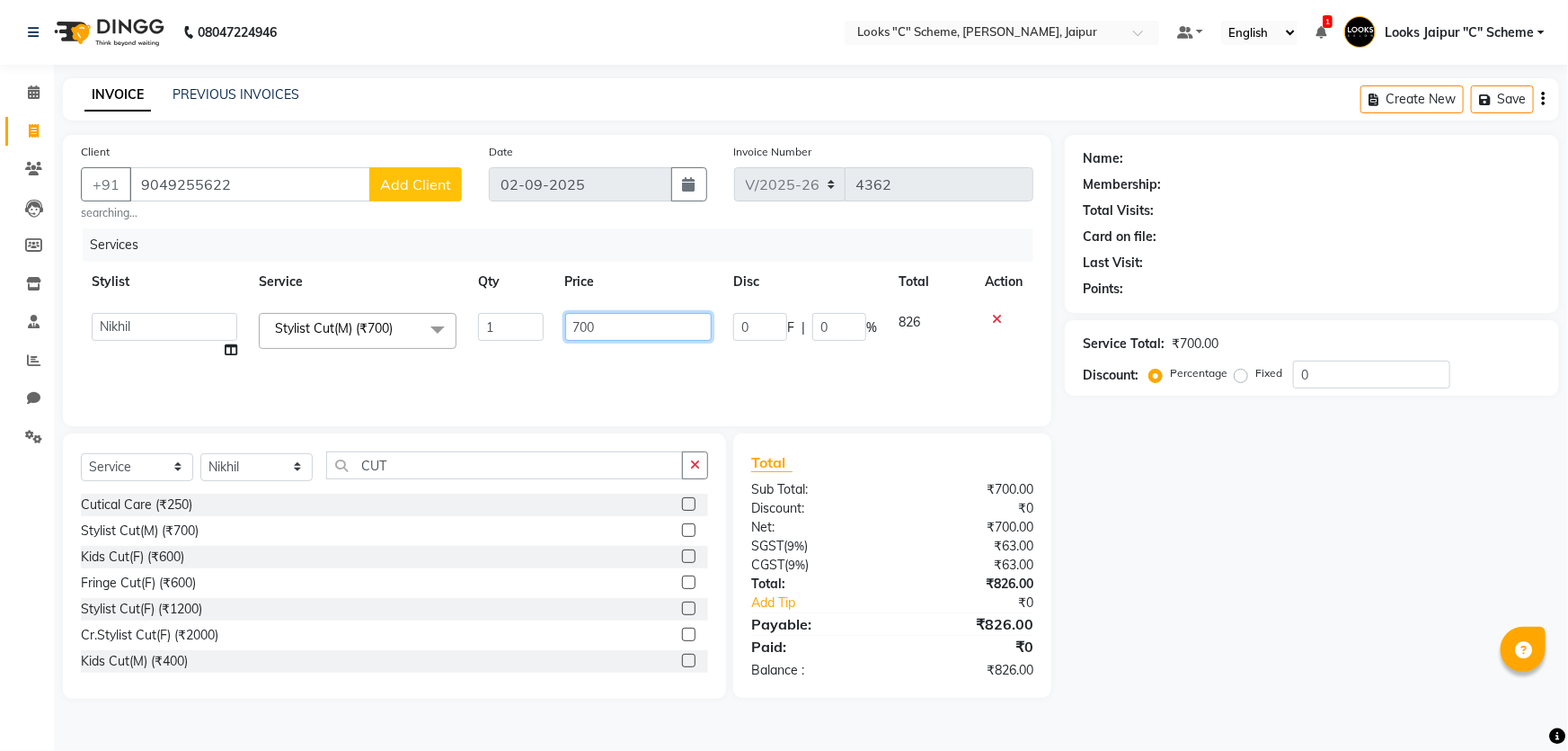
click at [634, 323] on input "700" at bounding box center [638, 326] width 148 height 28
type input "7"
type input "1200"
click at [608, 373] on div "Services Stylist Service Qty Price Disc Total Action Aarohi [PERSON_NAME] Abhis…" at bounding box center [557, 318] width 953 height 180
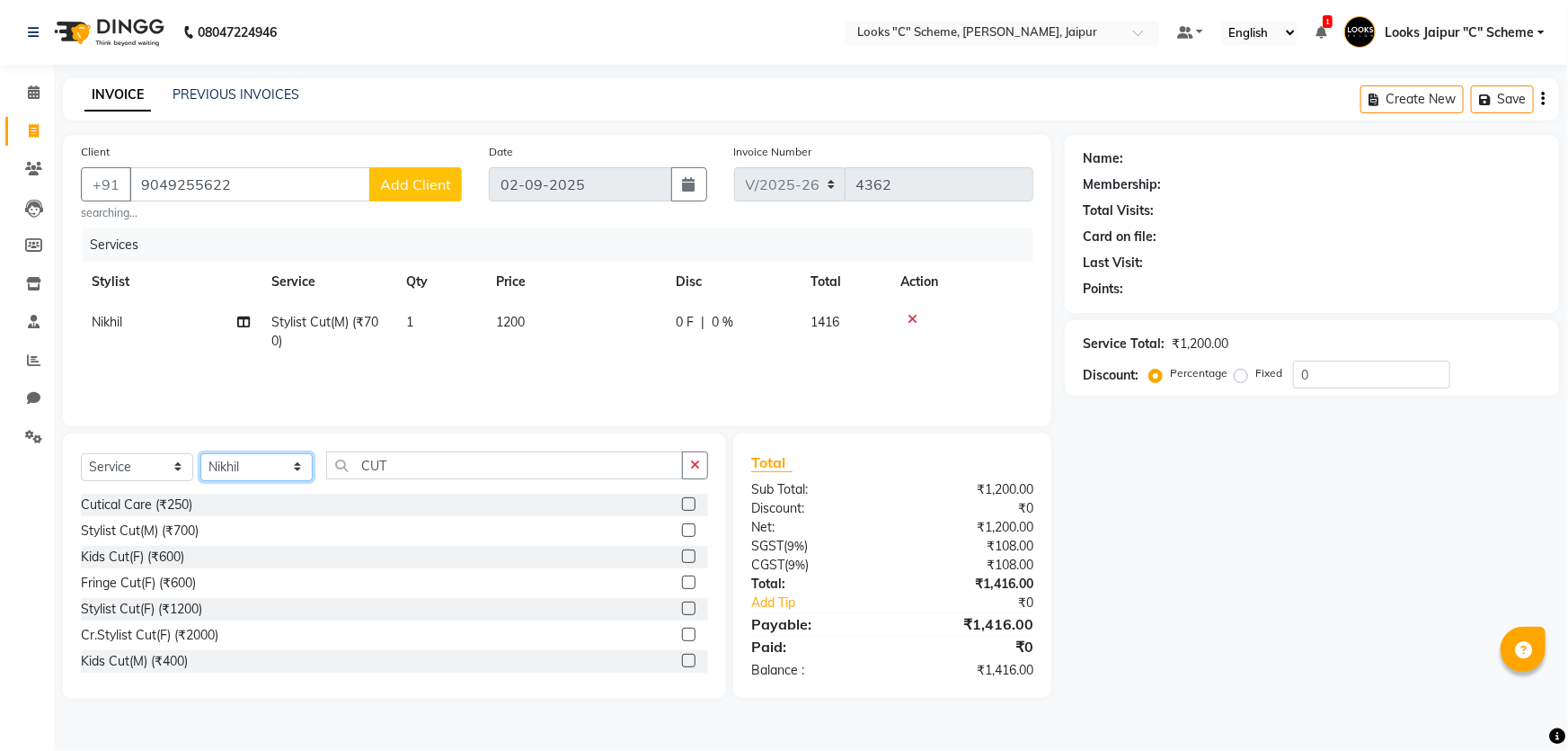
click at [251, 458] on select "Select Stylist [PERSON_NAME] Akash_pdct [PERSON_NAME] [PERSON_NAME] Counter Sal…" at bounding box center [256, 466] width 112 height 28
select select "52178"
click at [200, 453] on select "Select Stylist [PERSON_NAME] Akash_pdct [PERSON_NAME] [PERSON_NAME] Counter Sal…" at bounding box center [256, 466] width 112 height 28
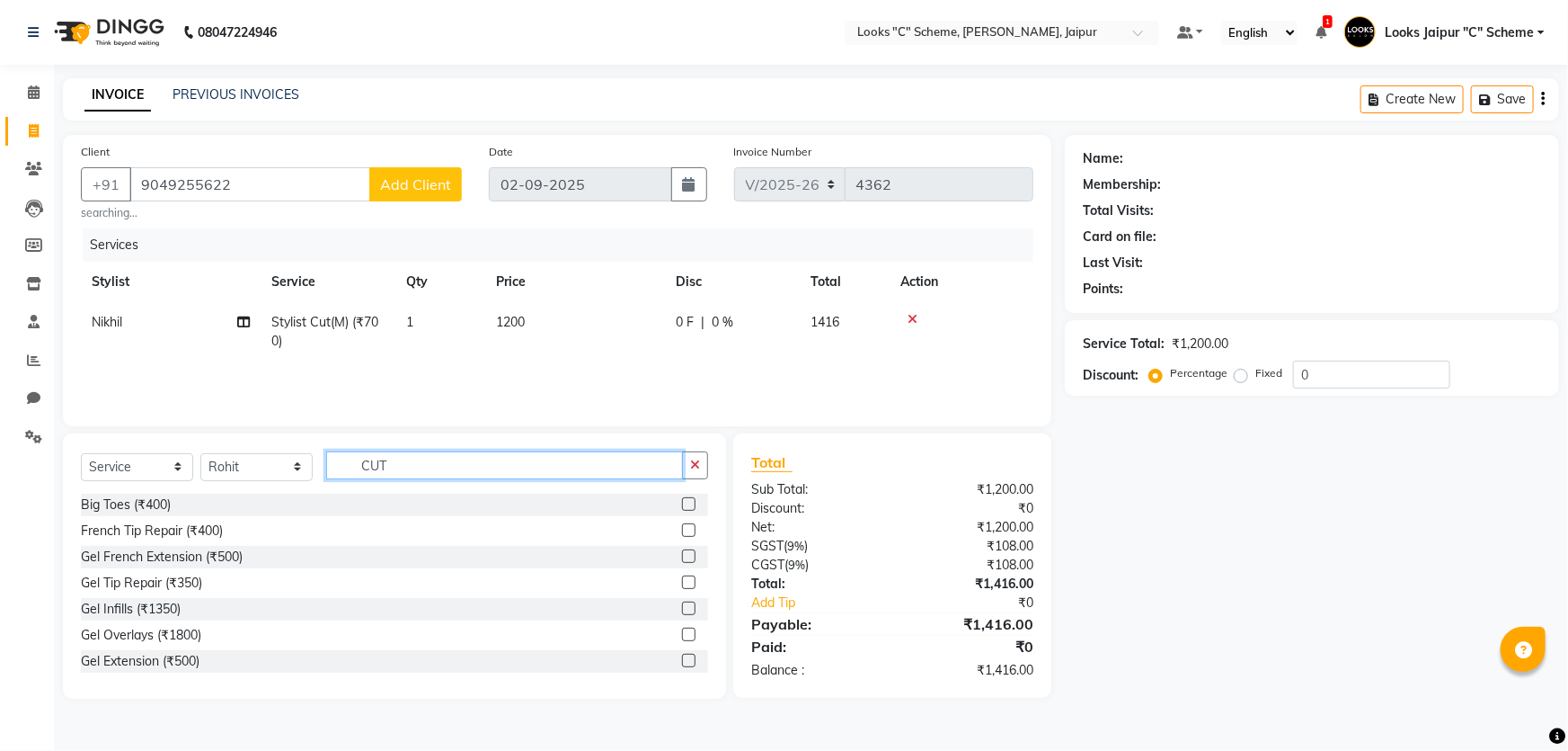
click at [424, 457] on input "CUT" at bounding box center [504, 465] width 356 height 28
type input "C"
type input "BEARD"
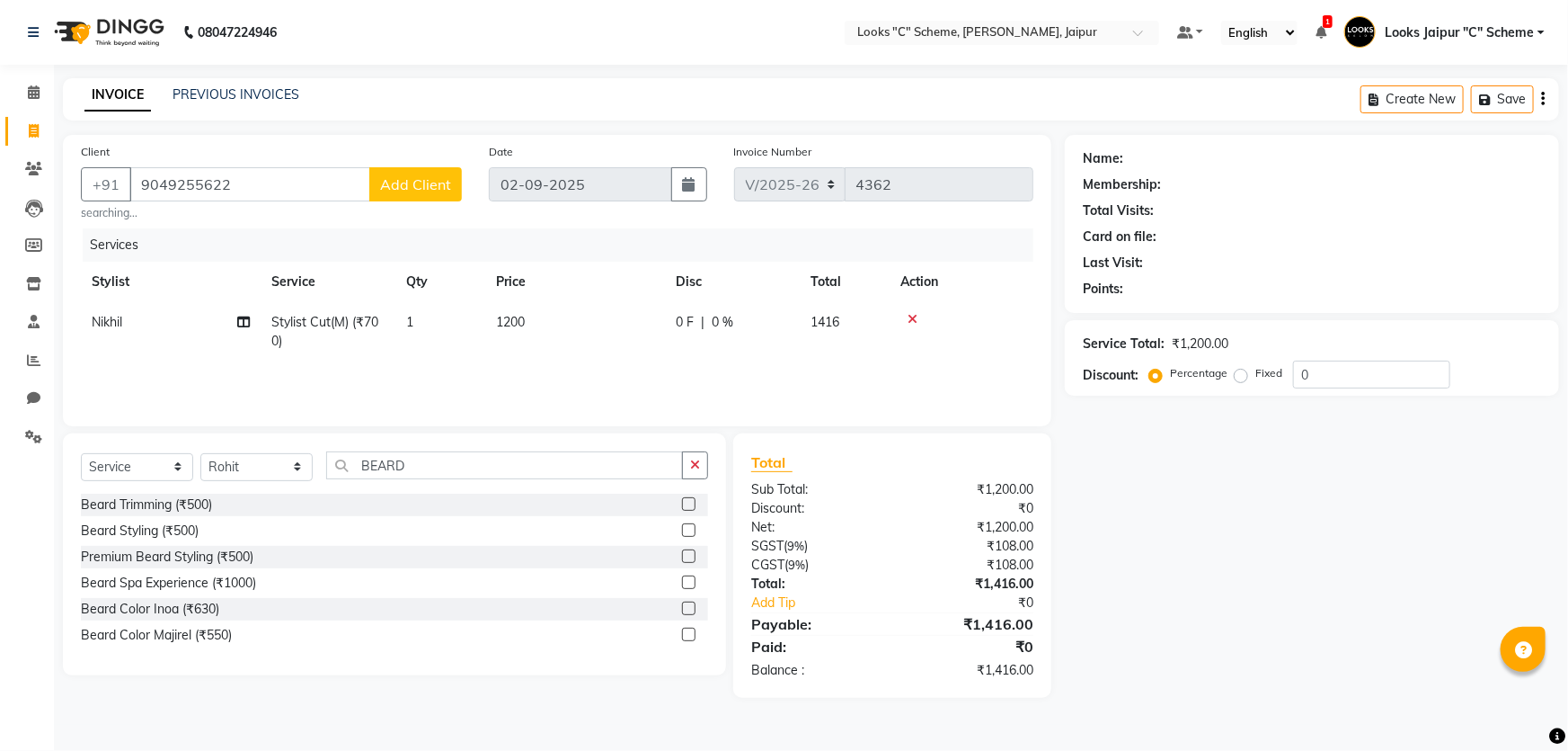
drag, startPoint x: 697, startPoint y: 505, endPoint x: 676, endPoint y: 485, distance: 29.0
click at [696, 505] on div at bounding box center [694, 505] width 26 height 23
click at [692, 503] on label at bounding box center [689, 504] width 13 height 13
click at [692, 503] on input "checkbox" at bounding box center [688, 505] width 11 height 11
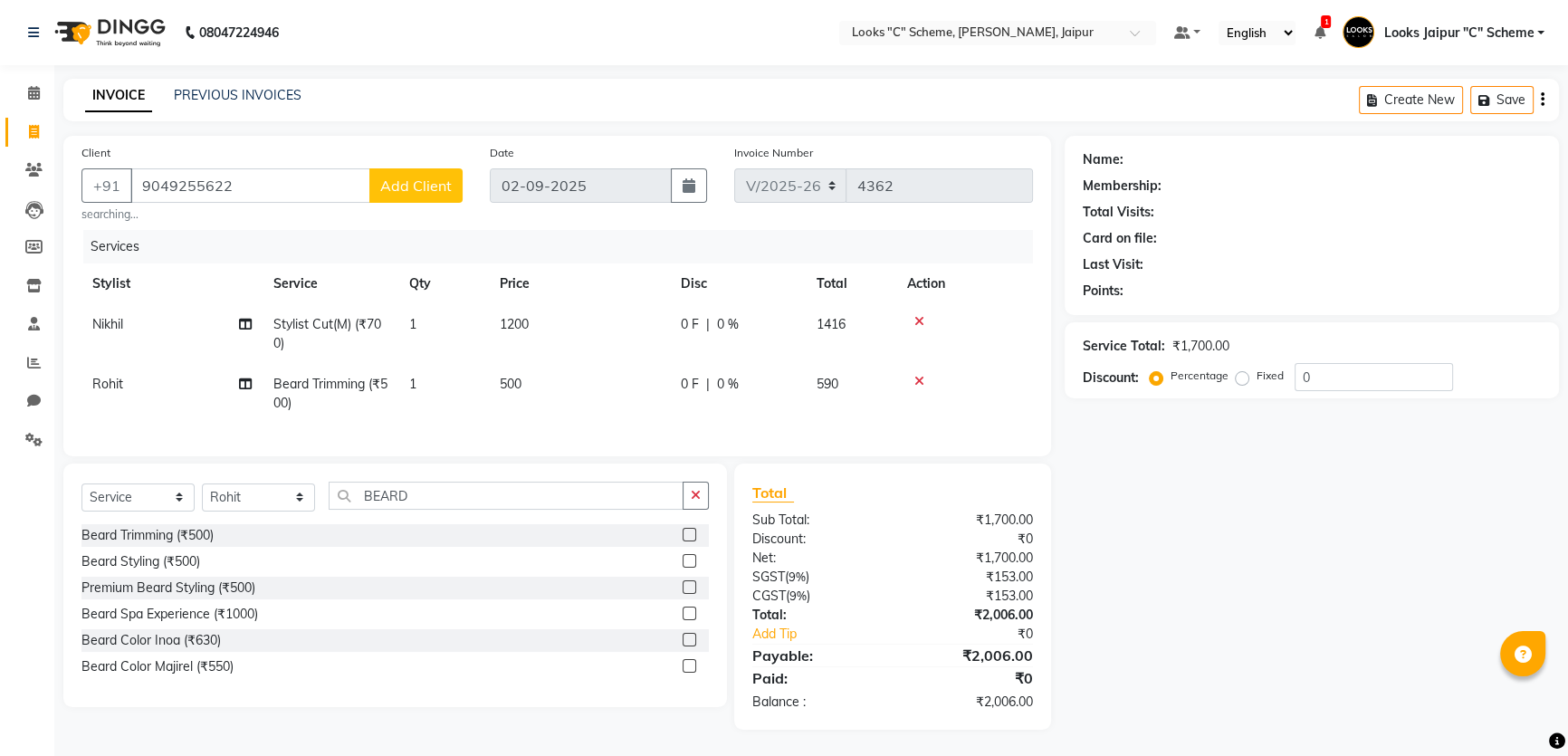
checkbox input "false"
click at [582, 373] on td "500" at bounding box center [579, 393] width 181 height 59
select select "52178"
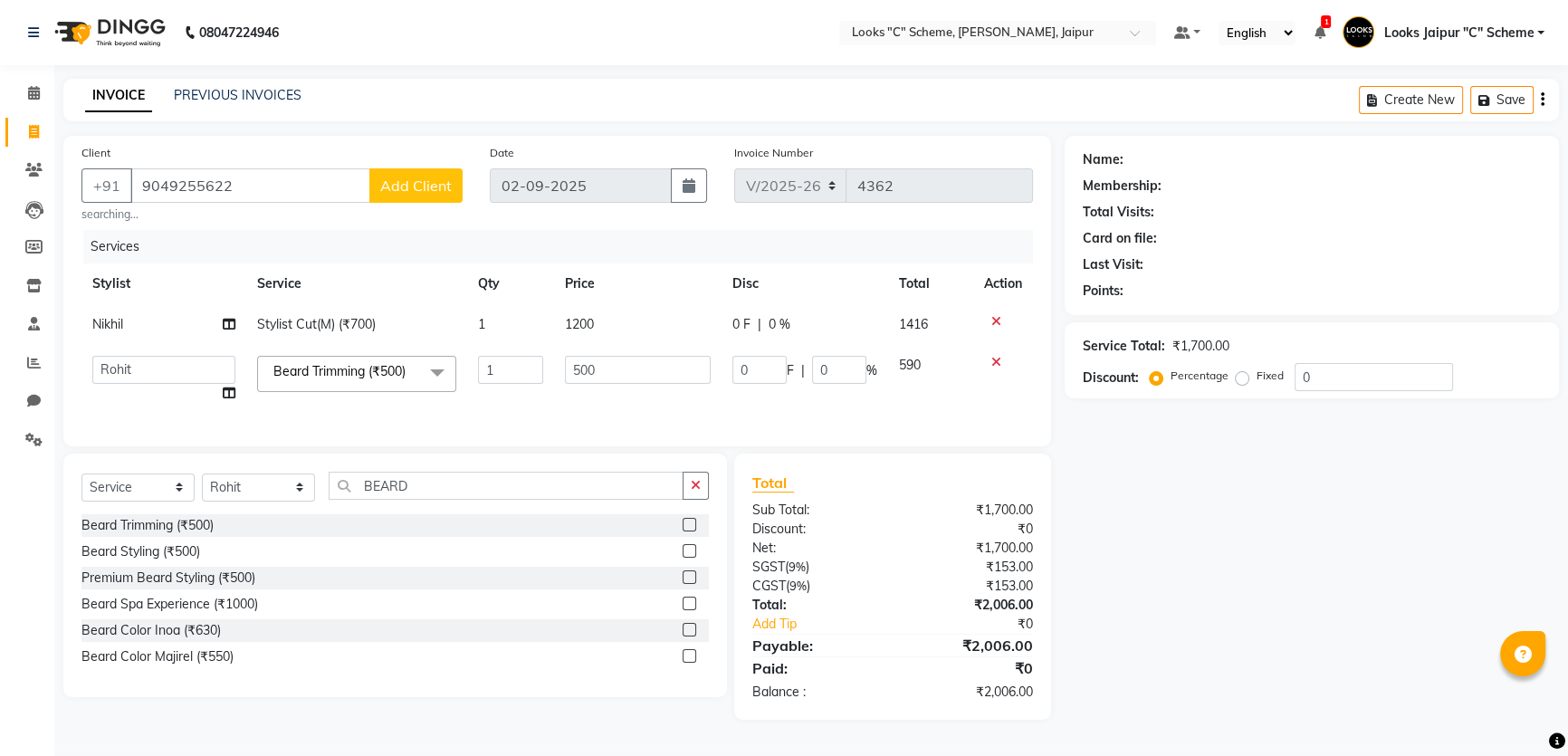
click at [635, 374] on input "500" at bounding box center [638, 369] width 146 height 28
type input "5"
type input "300"
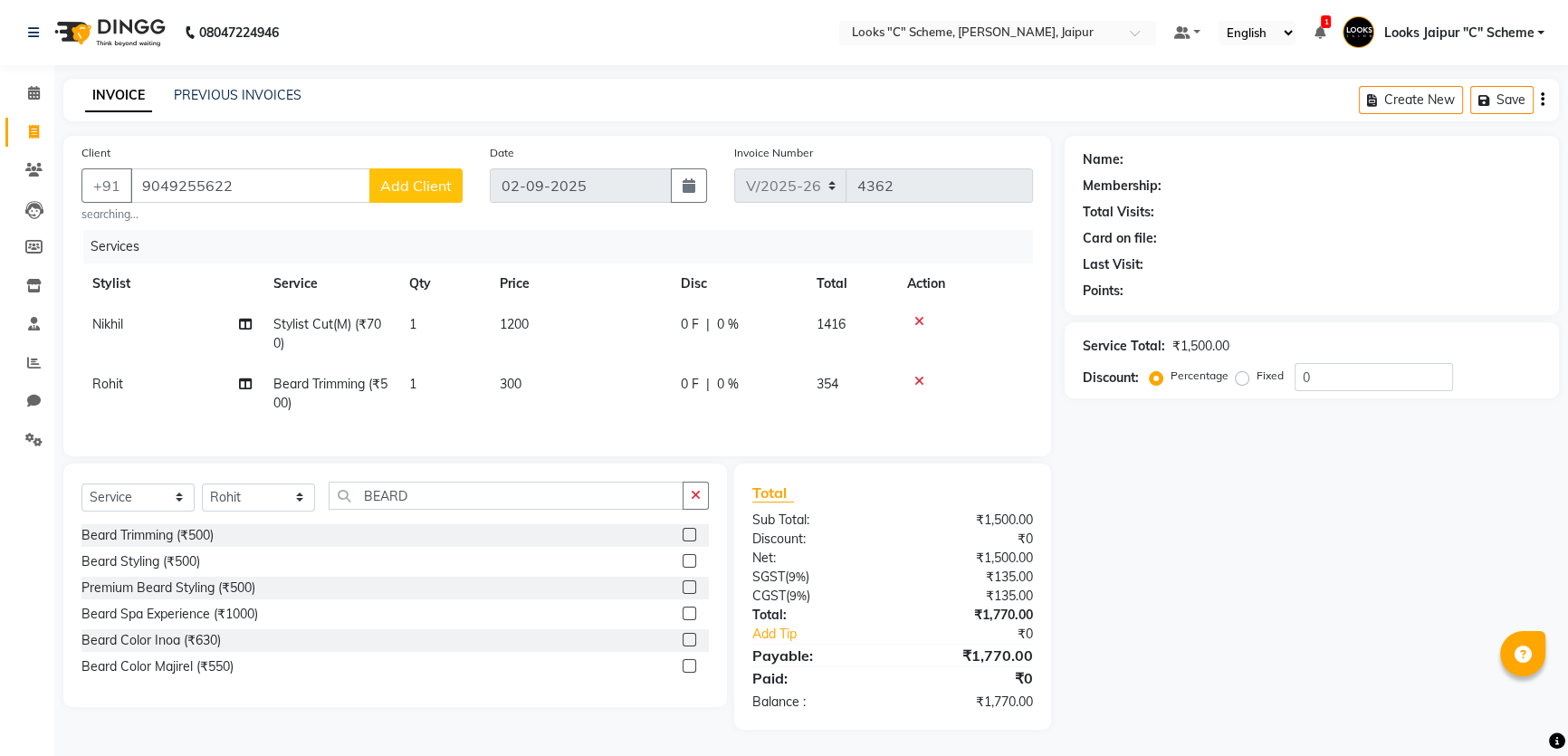
click at [616, 408] on td "300" at bounding box center [579, 393] width 181 height 59
select select "52178"
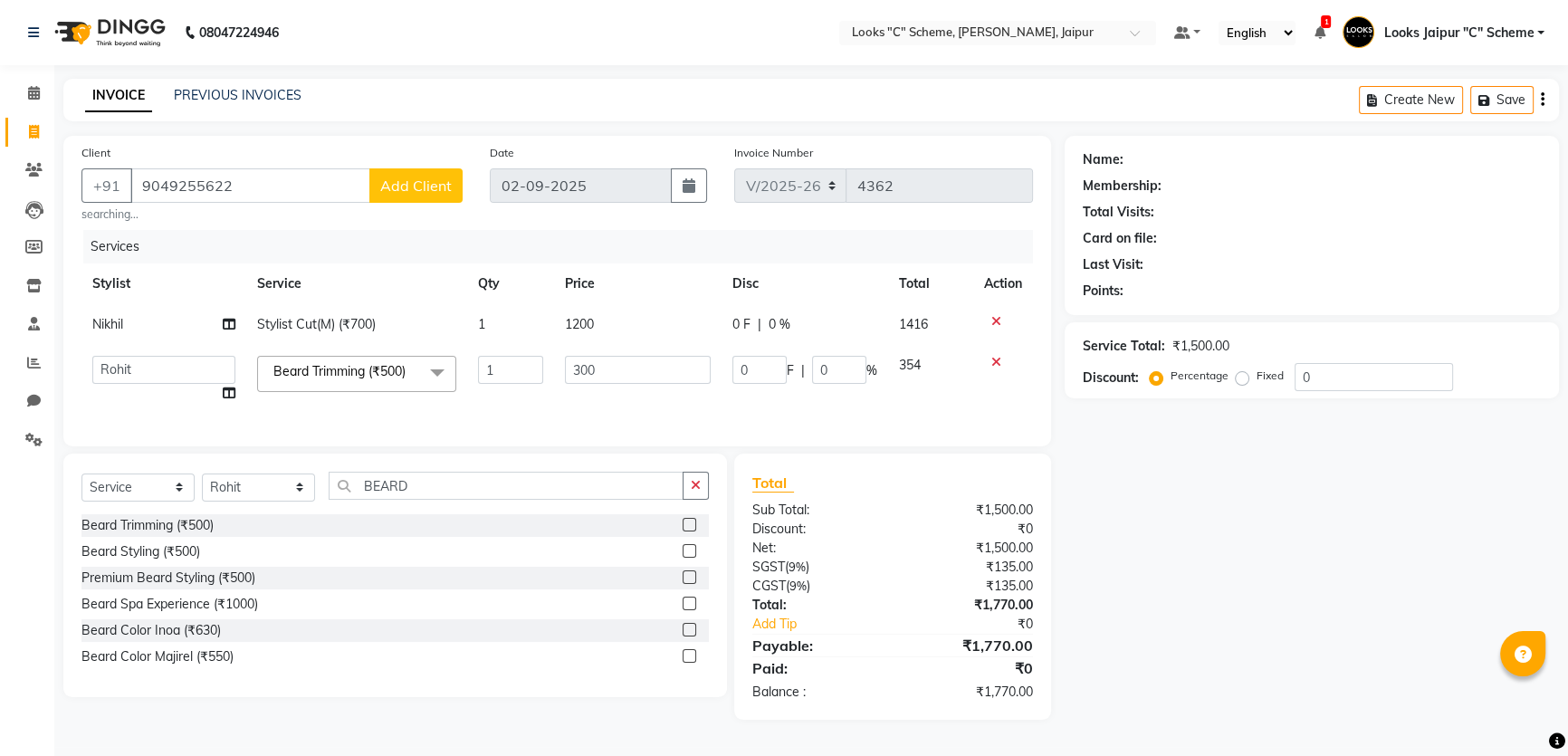
drag, startPoint x: 219, startPoint y: 516, endPoint x: 224, endPoint y: 505, distance: 12.1
click at [220, 514] on div "Select Service Product Membership Package Voucher Prepaid Gift Card Select Styl…" at bounding box center [395, 492] width 628 height 42
click at [227, 490] on select "Select Stylist [PERSON_NAME] Akash_pdct [PERSON_NAME] [PERSON_NAME] Counter Sal…" at bounding box center [258, 486] width 113 height 28
select select "39467"
click at [202, 485] on select "Select Stylist [PERSON_NAME] Akash_pdct [PERSON_NAME] [PERSON_NAME] Counter Sal…" at bounding box center [258, 486] width 113 height 28
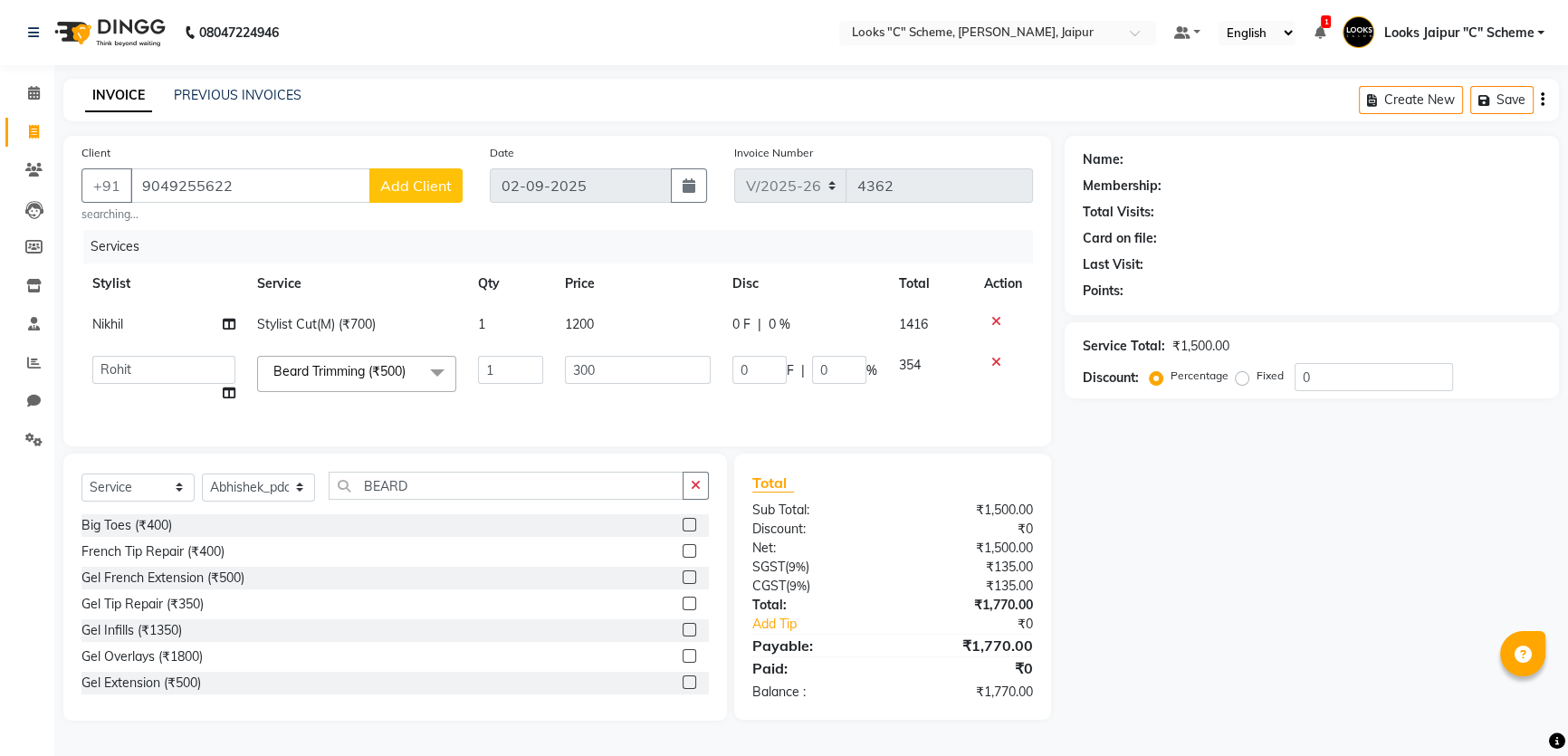
click at [434, 513] on div "Select Service Product Membership Package Voucher Prepaid Gift Card Select Styl…" at bounding box center [395, 492] width 628 height 42
click at [435, 490] on input "BEARD" at bounding box center [506, 484] width 355 height 28
type input "B"
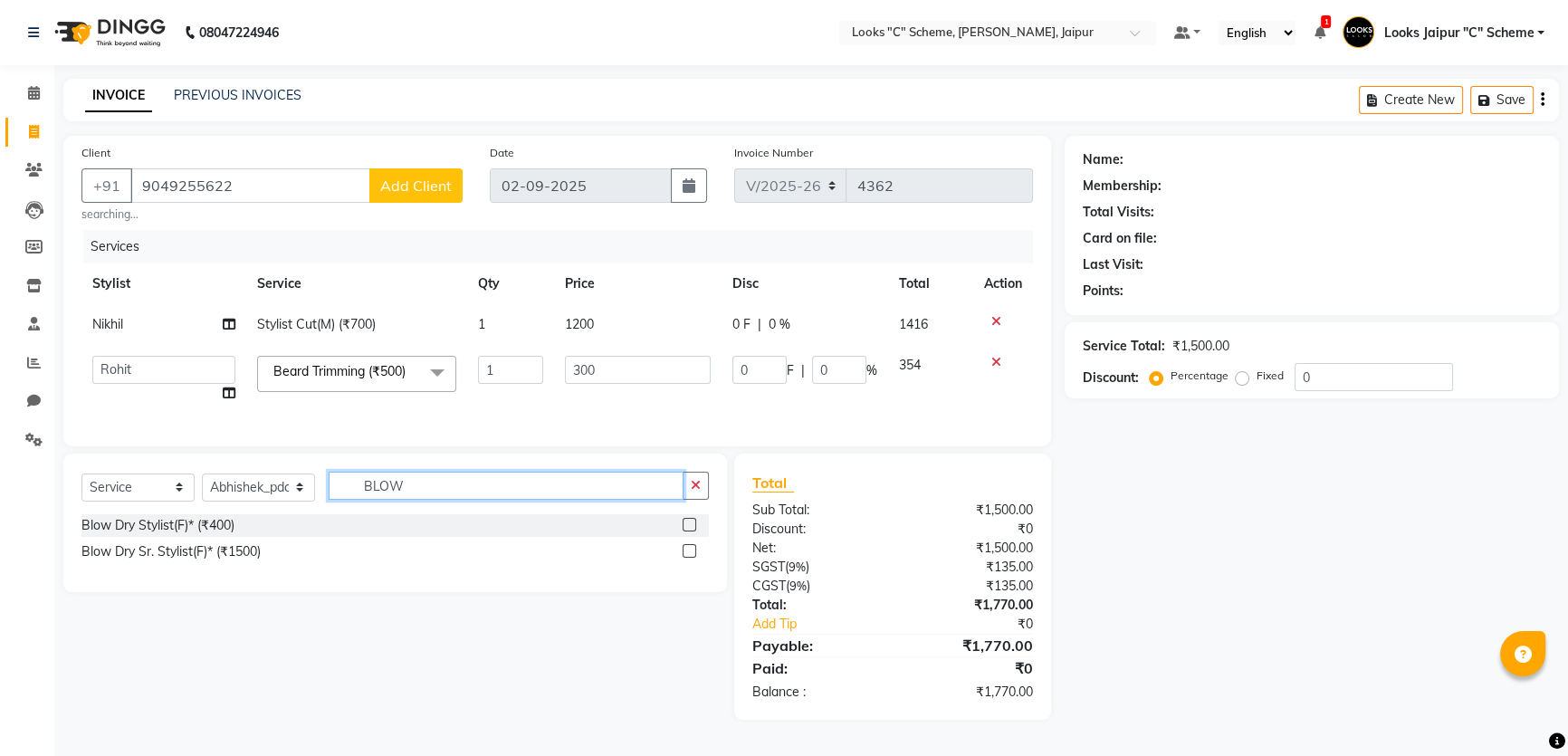
type input "BLOW"
click at [688, 532] on label at bounding box center [689, 525] width 13 height 13
click at [688, 532] on input "checkbox" at bounding box center [688, 525] width 12 height 12
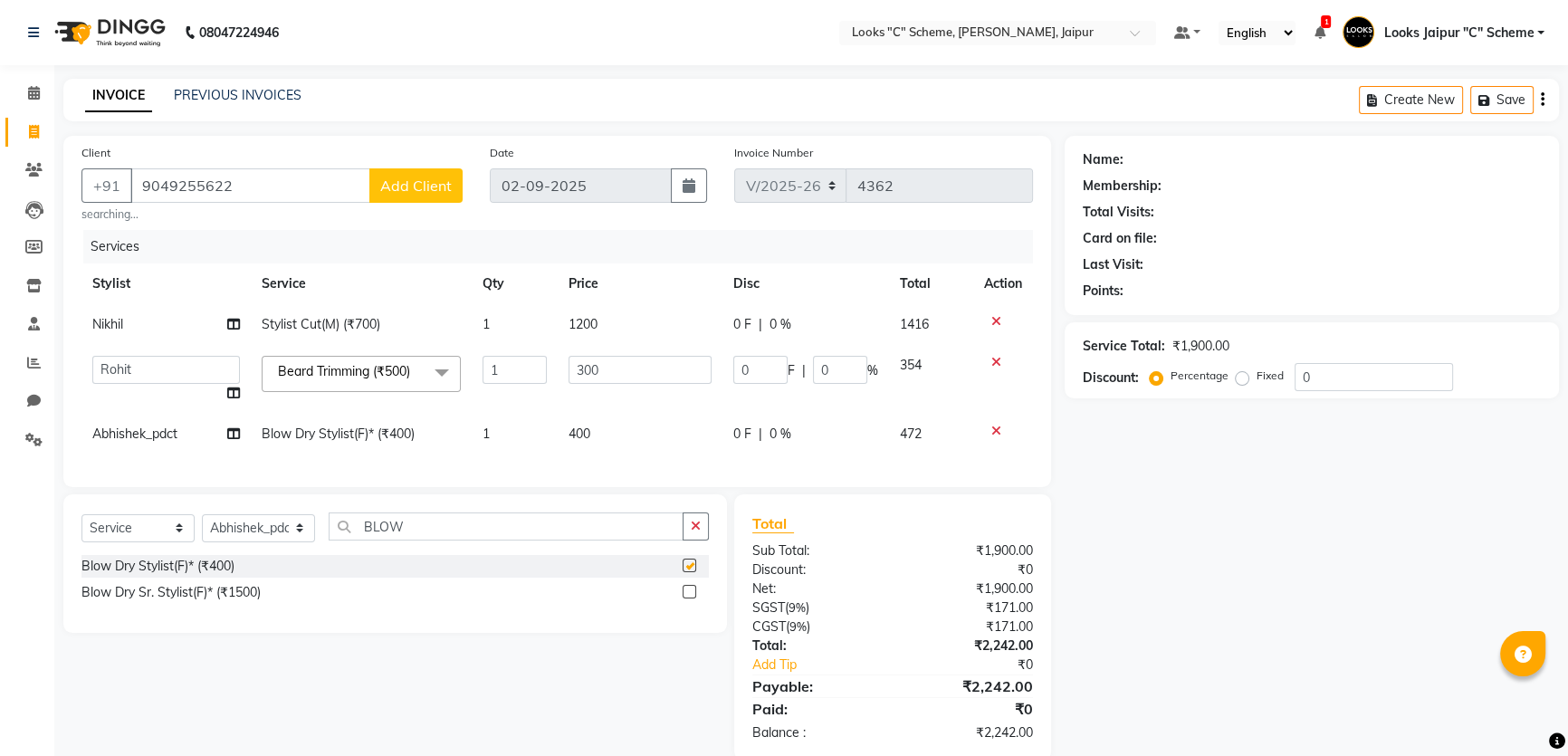
checkbox input "false"
click at [616, 434] on td "400" at bounding box center [640, 434] width 165 height 40
select select "39467"
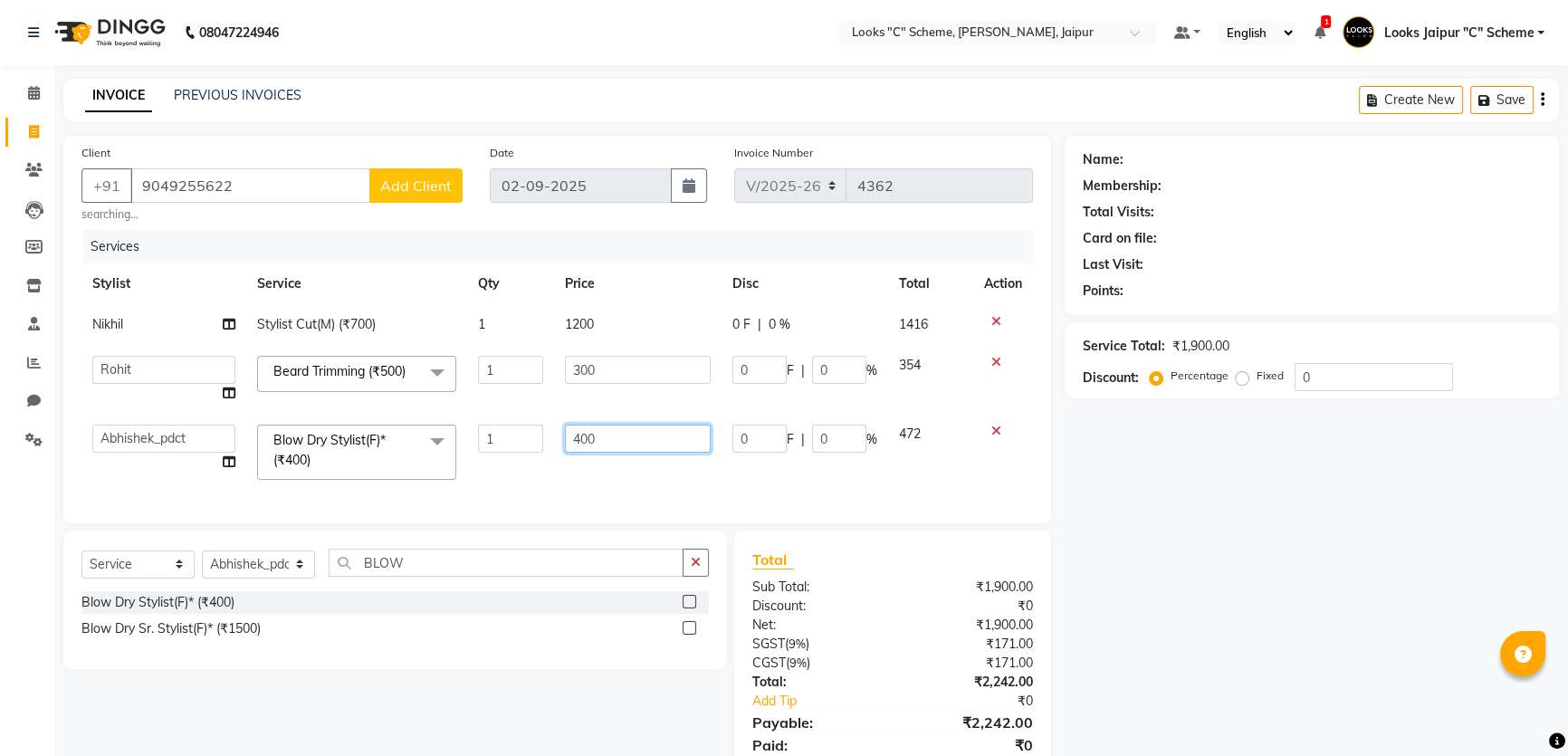
click at [666, 436] on input "400" at bounding box center [638, 437] width 146 height 28
type input "4"
click at [630, 428] on input "number" at bounding box center [638, 437] width 146 height 28
type input "700"
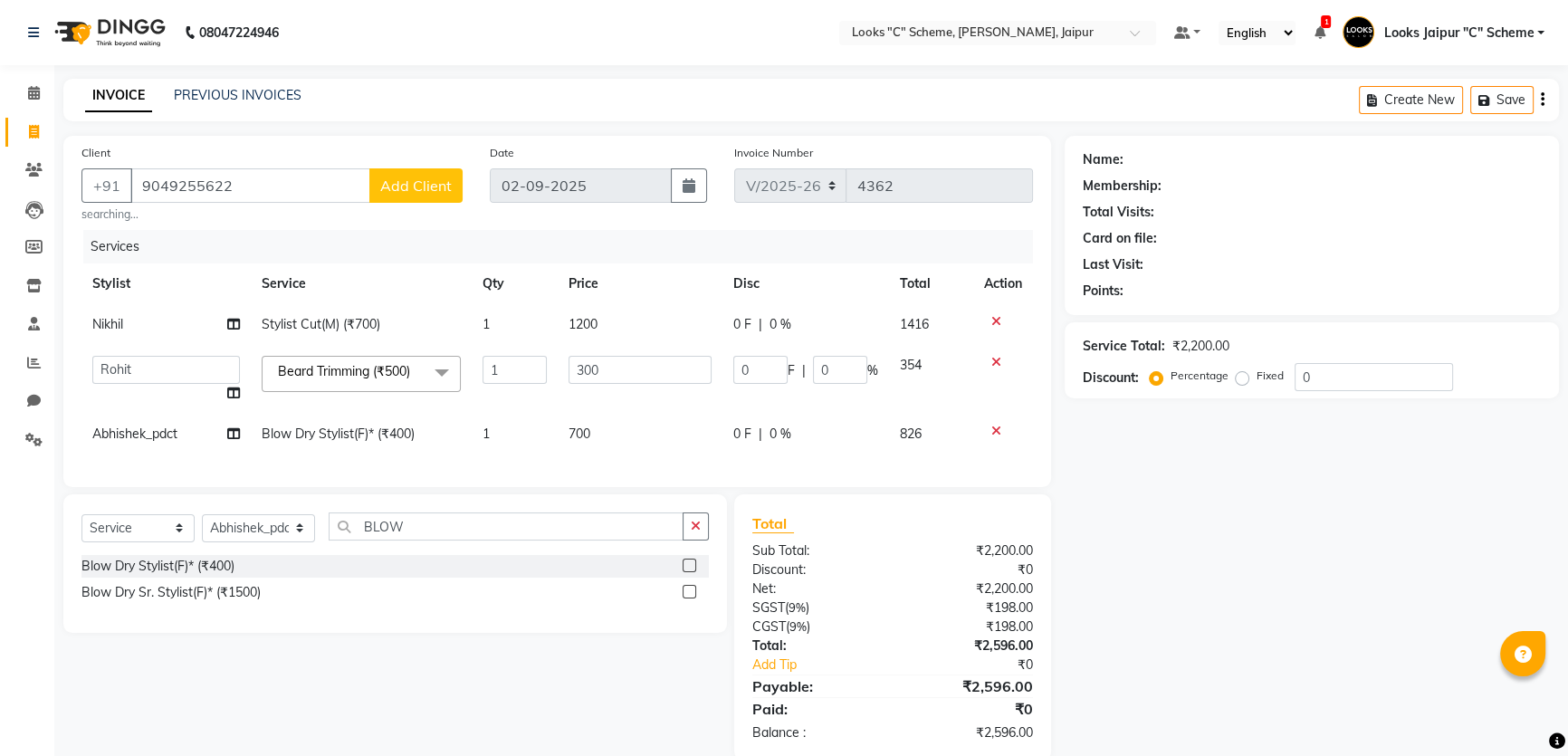
click at [671, 487] on div "Client [PHONE_NUMBER] Add Client searching... Date [DATE] Invoice Number V/2025…" at bounding box center [557, 311] width 987 height 351
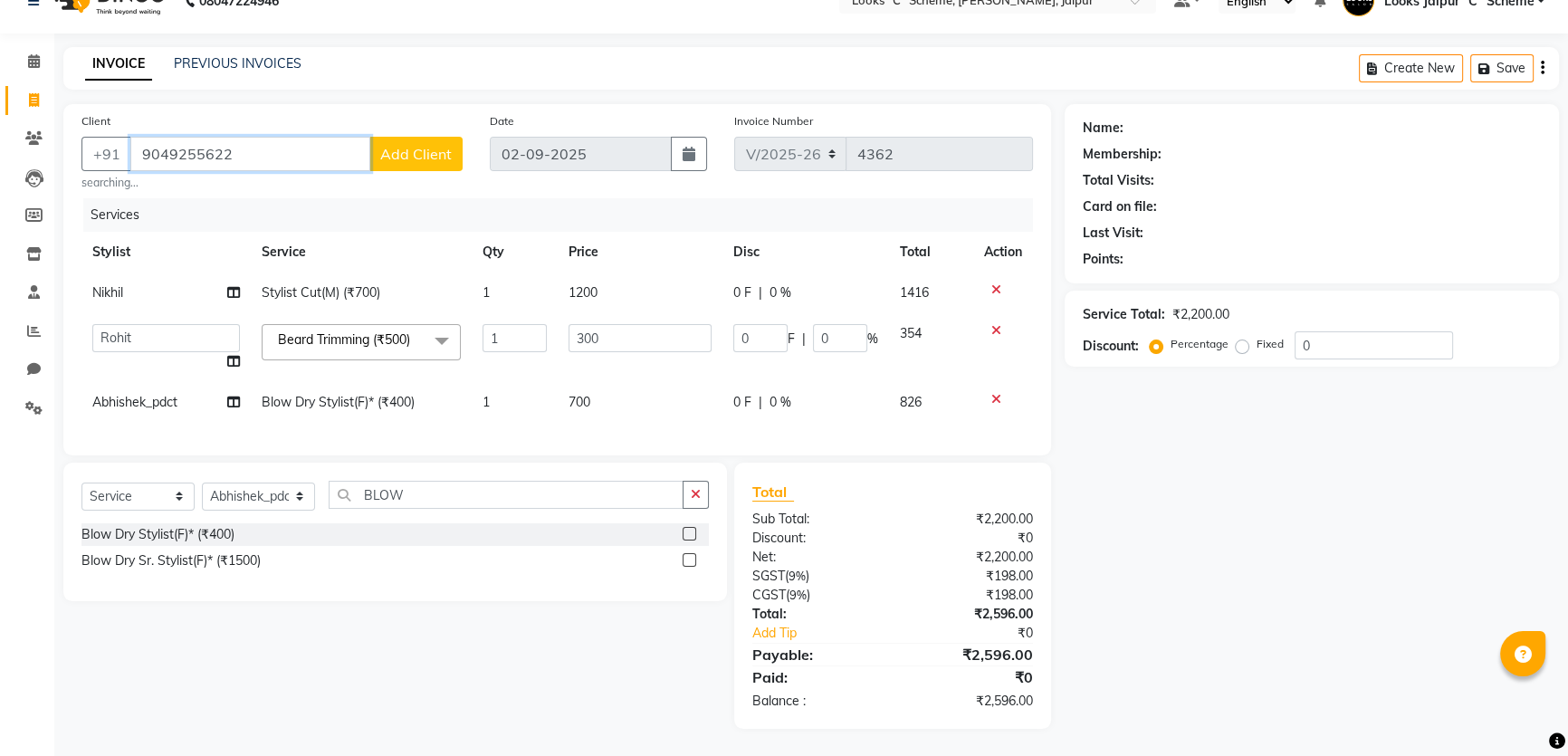
click at [249, 150] on input "9049255622" at bounding box center [250, 154] width 240 height 35
type input "904925562"
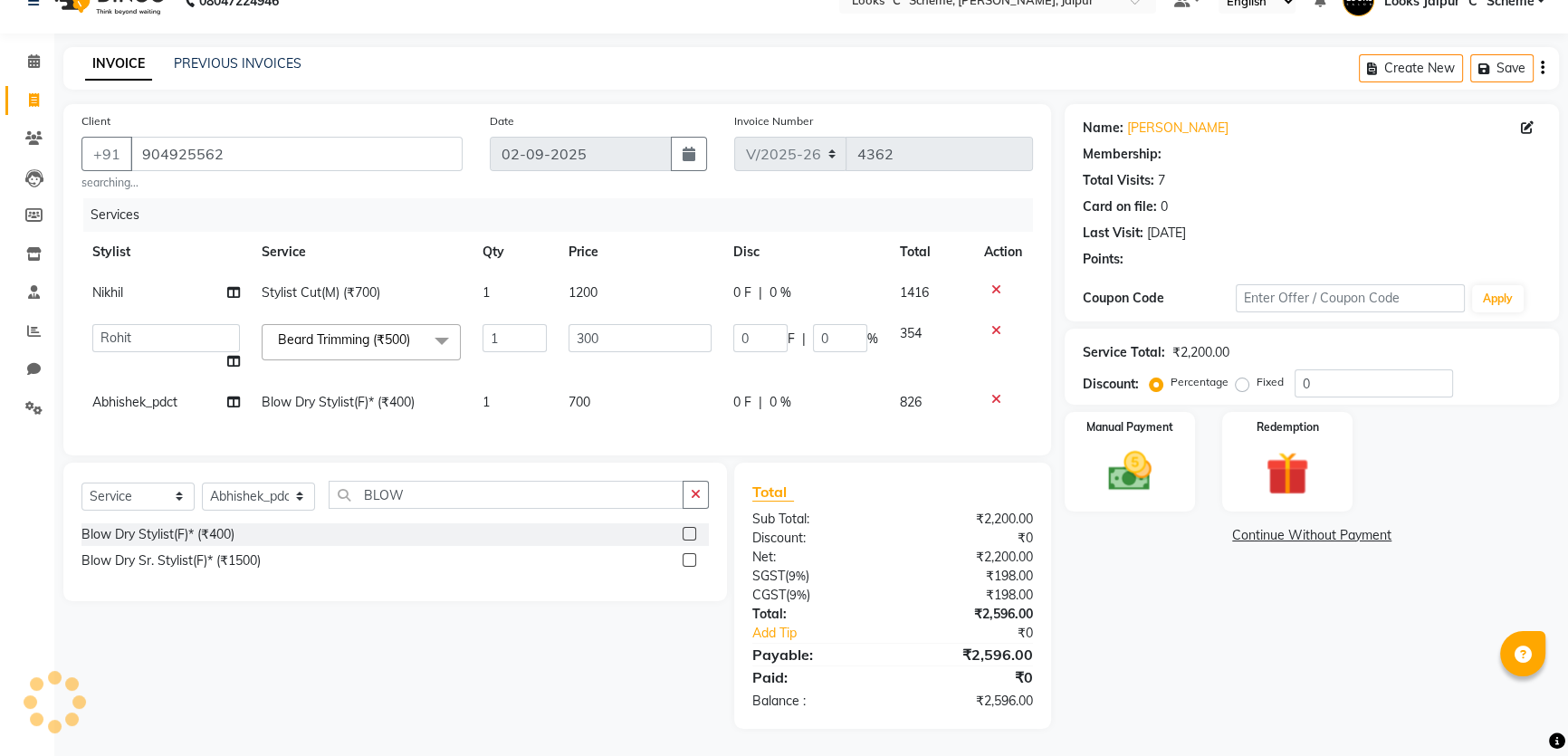
select select "1: Object"
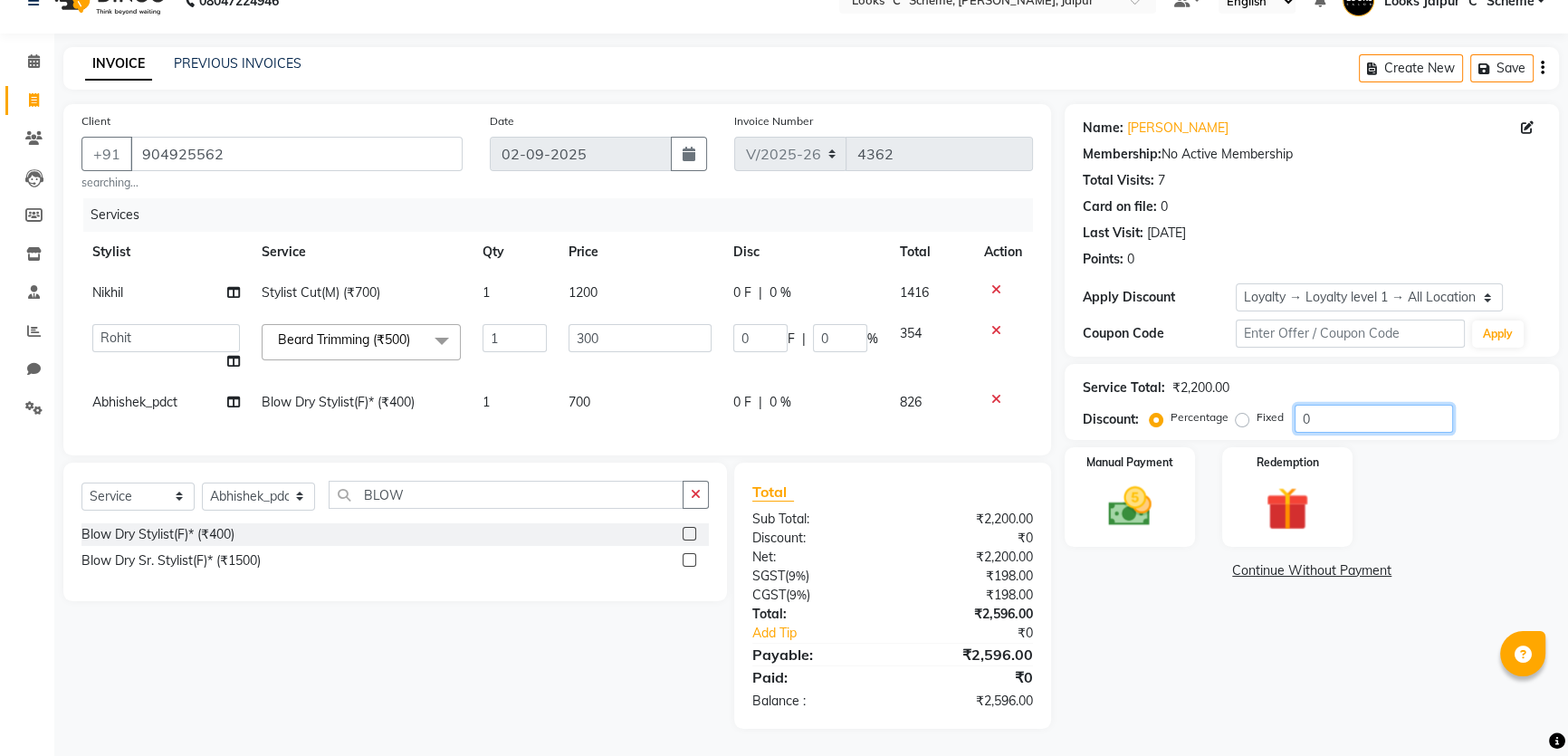
click at [1330, 405] on input "0" at bounding box center [1373, 418] width 158 height 28
type input "5"
type input "15"
type input "5"
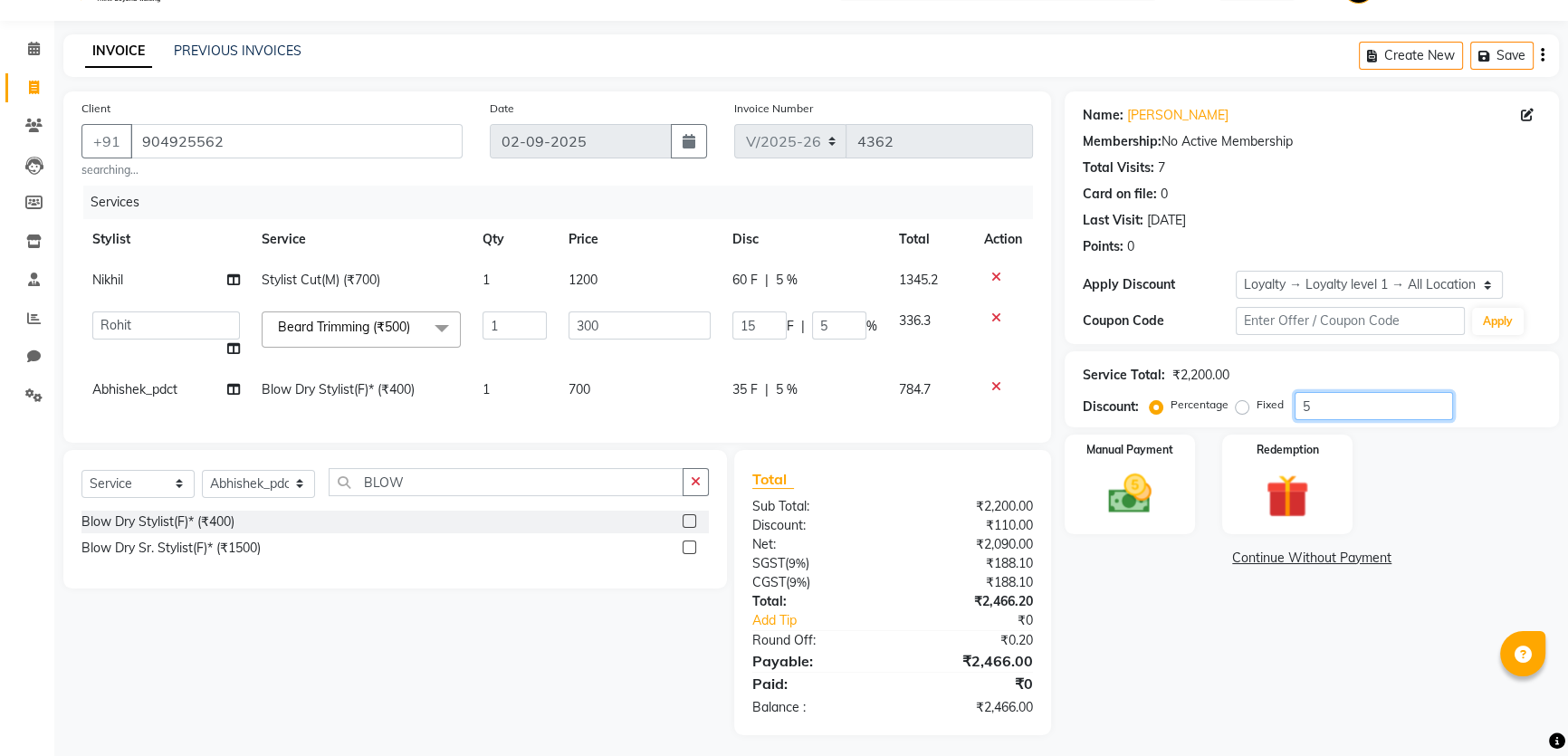
type input "50"
type input "150"
type input "50"
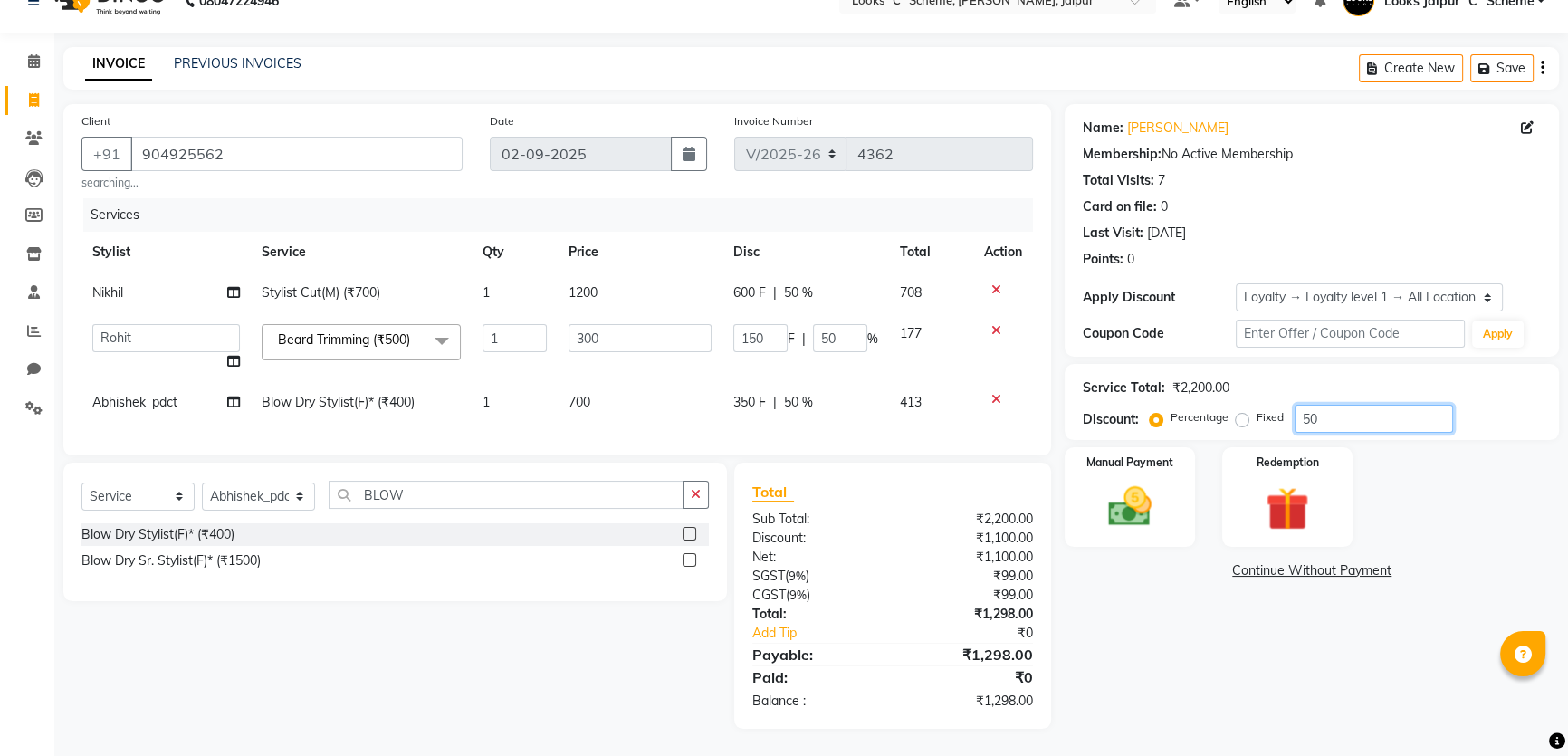
type input "50"
click at [652, 394] on td "700" at bounding box center [640, 402] width 165 height 40
select select "39467"
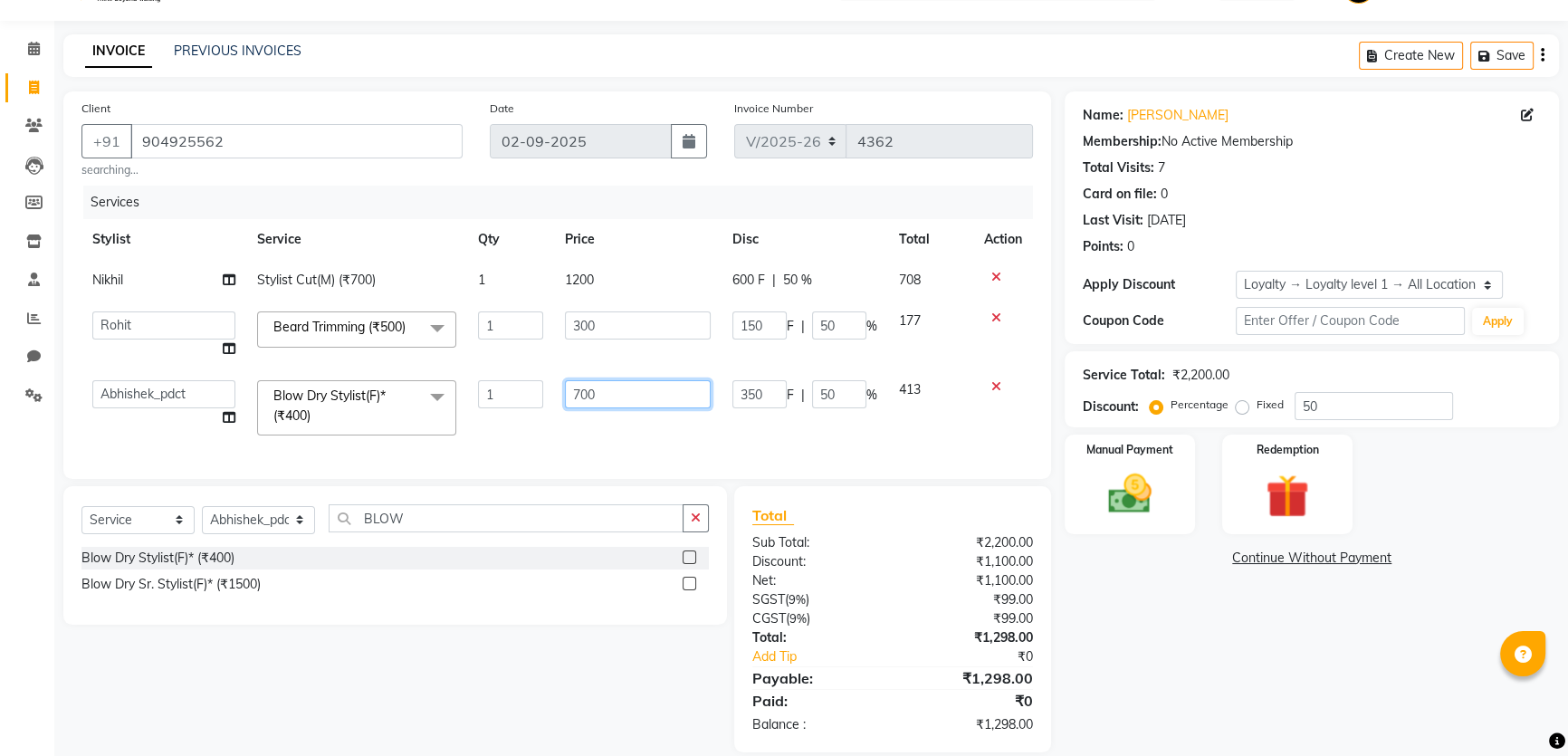
click at [651, 393] on input "700" at bounding box center [638, 393] width 146 height 28
type input "702"
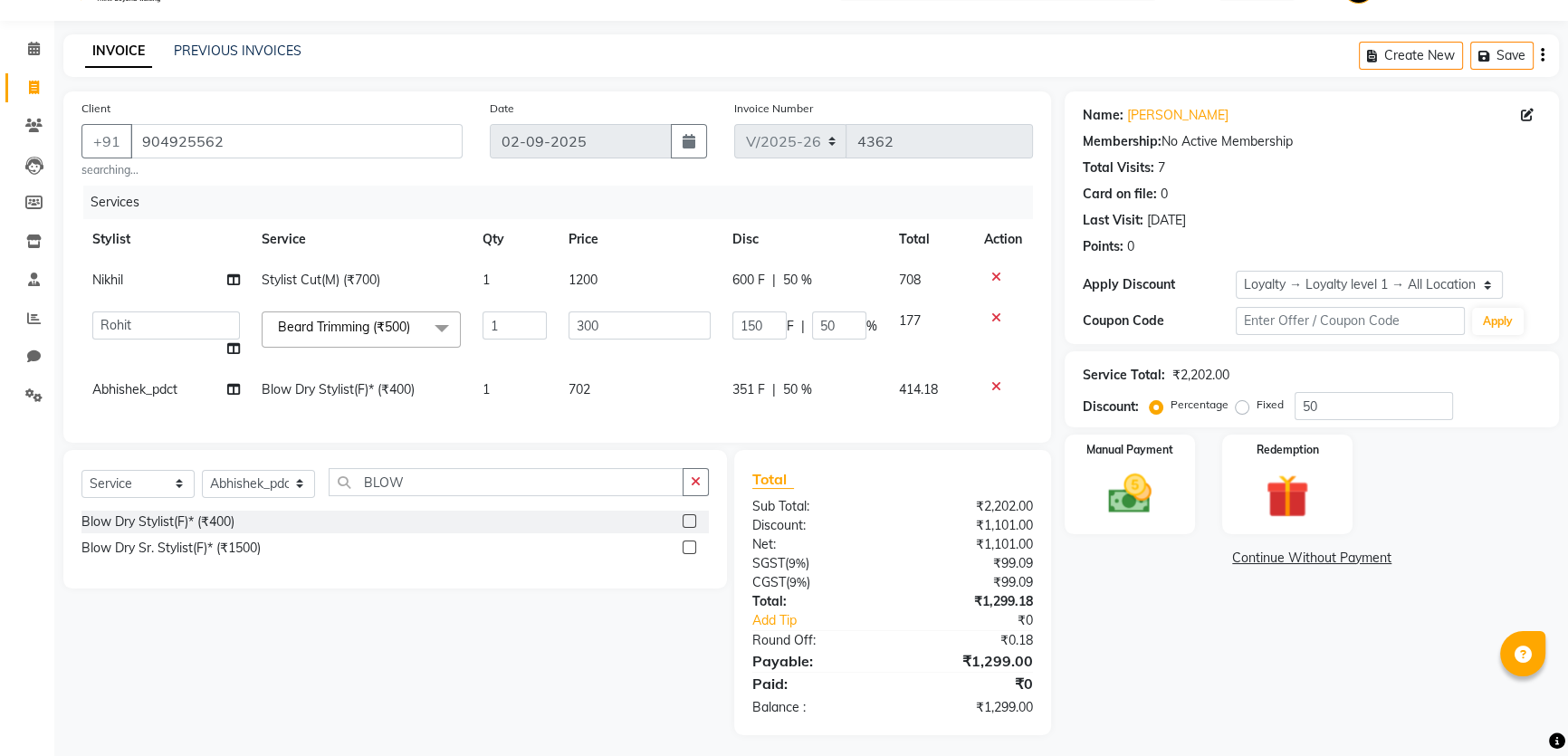
click at [685, 440] on div "Client [PHONE_NUMBER] searching... Date [DATE] Invoice Number V/2025 V/[PHONE_N…" at bounding box center [557, 267] width 987 height 351
click at [630, 378] on td "702" at bounding box center [639, 390] width 164 height 40
select select "39467"
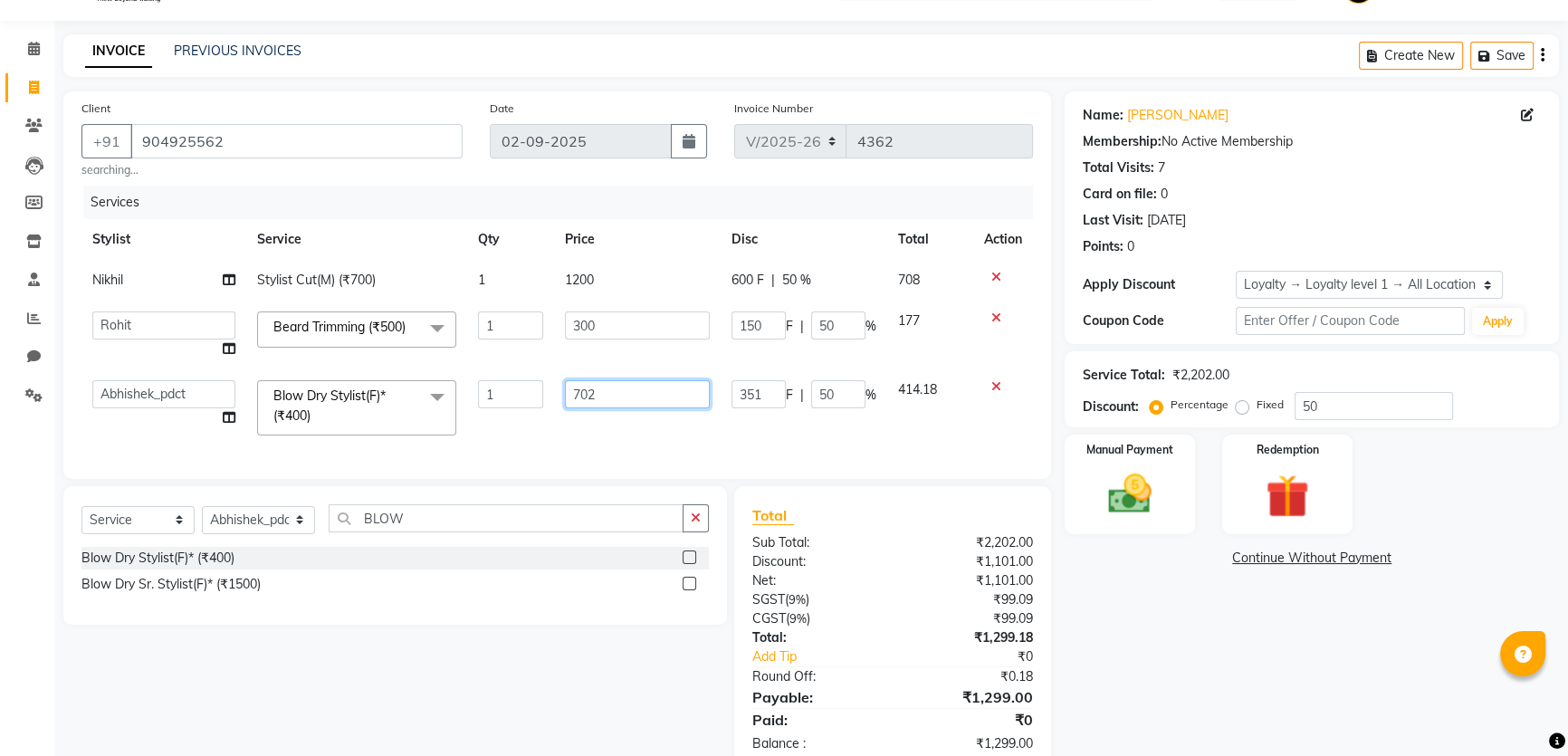
click at [649, 390] on input "702" at bounding box center [637, 393] width 145 height 28
type input "702.5"
click at [652, 433] on div "Services Stylist Service Qty Price Disc Total Action Nikhil Stylist Cut(M) (₹70…" at bounding box center [557, 322] width 951 height 275
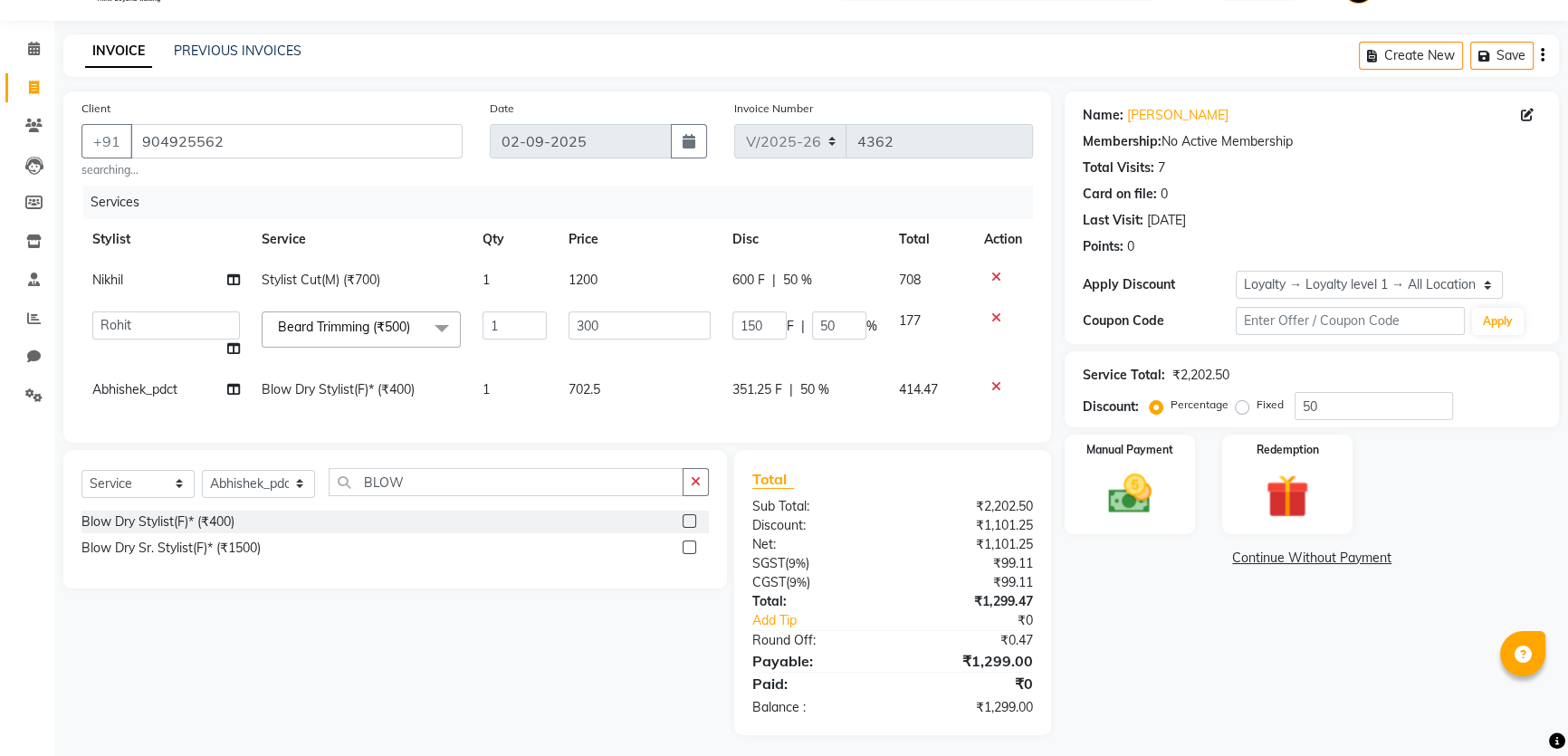
click at [621, 390] on td "702.5" at bounding box center [639, 390] width 164 height 40
select select "39467"
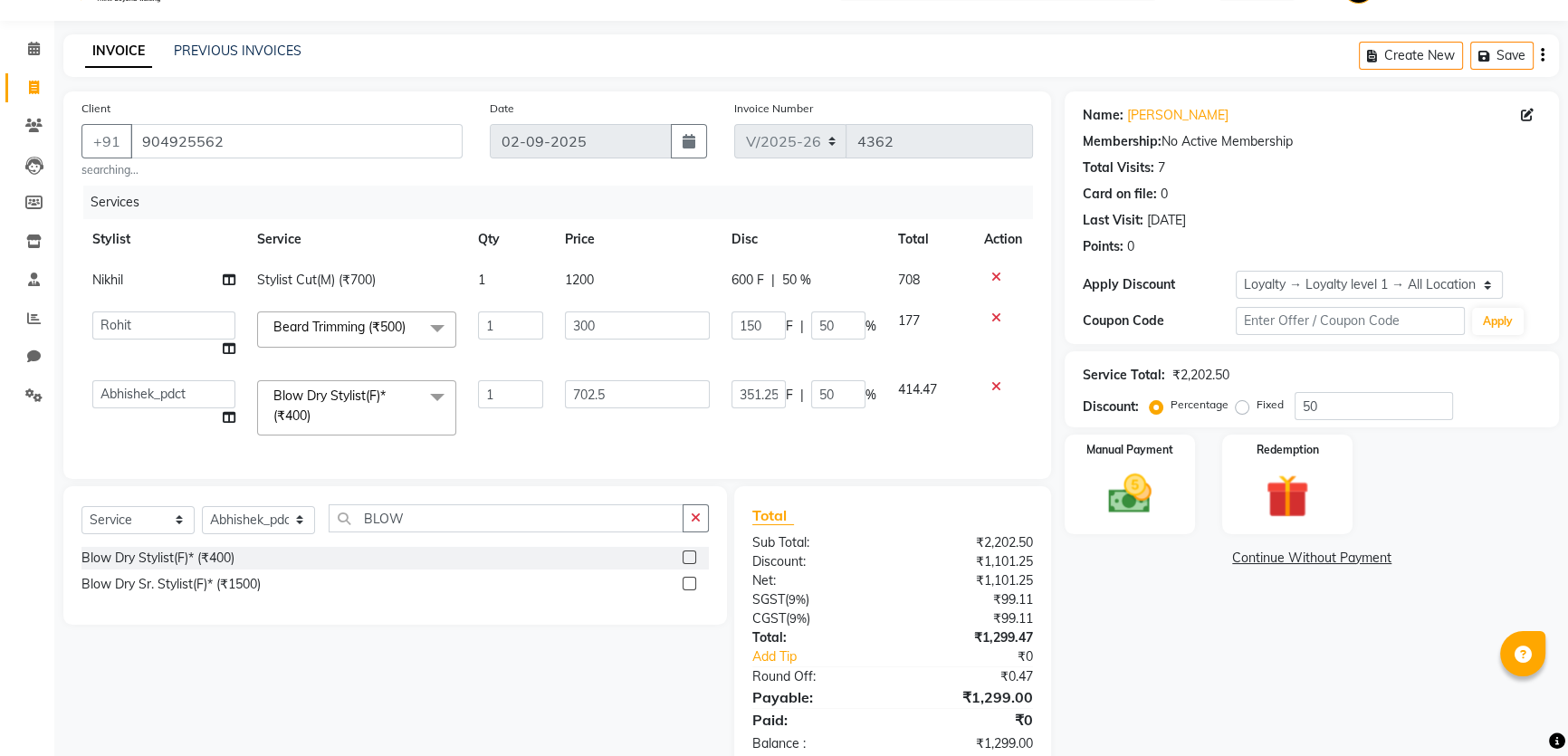
click at [639, 383] on input "702.5" at bounding box center [637, 393] width 145 height 28
type input "703"
click at [626, 435] on div "Services Stylist Service Qty Price Disc Total Action Nikhil Stylist Cut(M) (₹70…" at bounding box center [557, 322] width 951 height 275
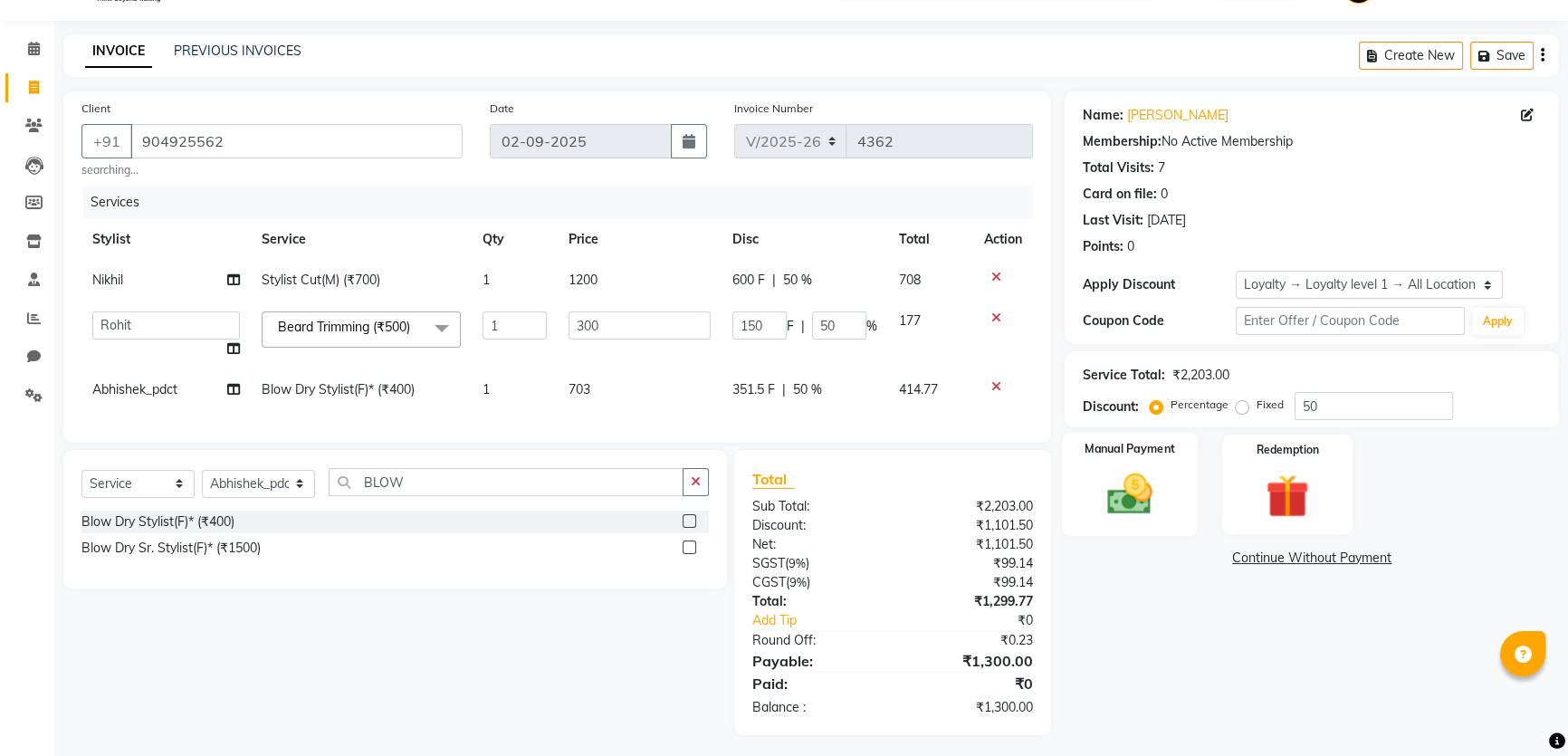
click at [1133, 507] on img at bounding box center [1130, 494] width 73 height 52
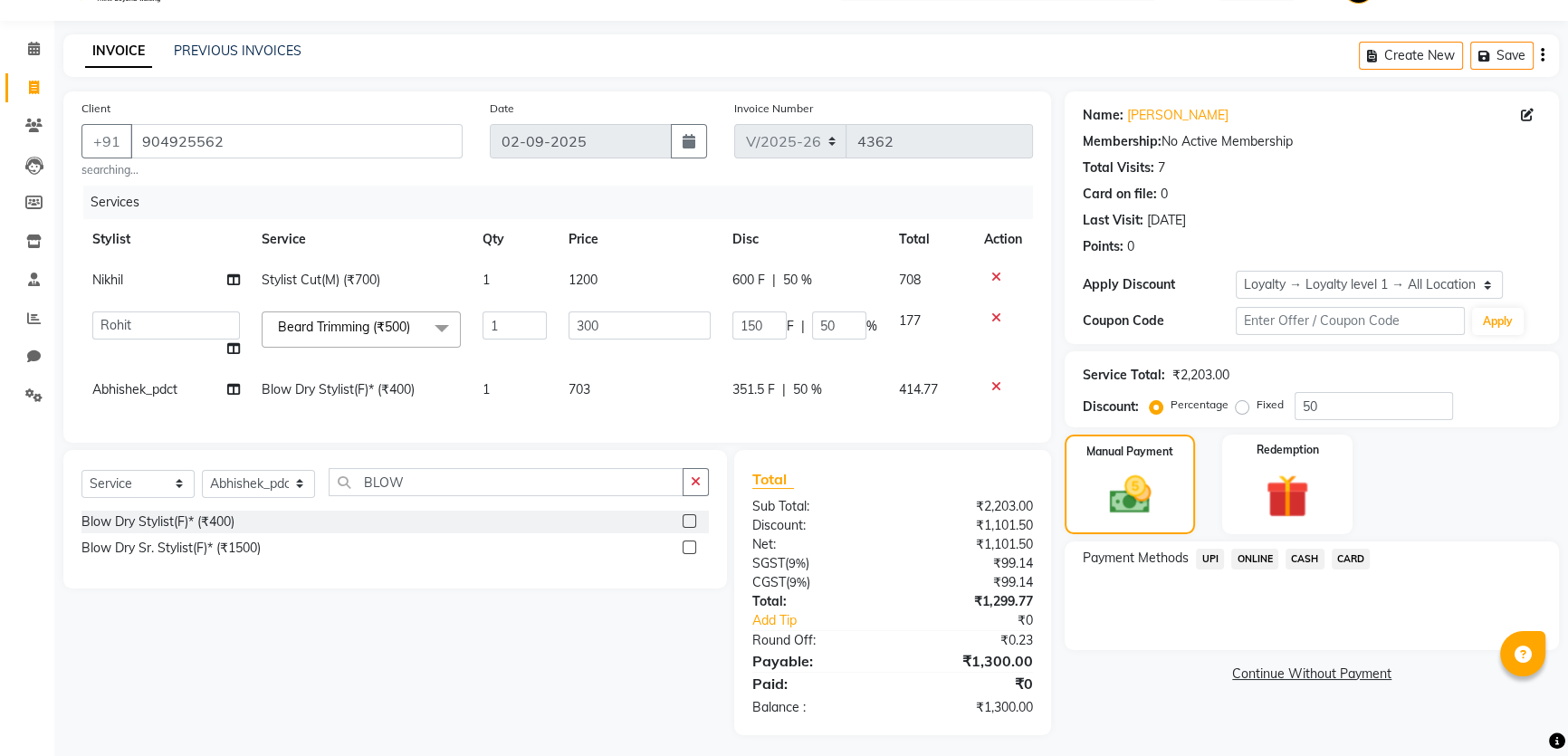
click at [1294, 557] on span "CASH" at bounding box center [1305, 559] width 39 height 21
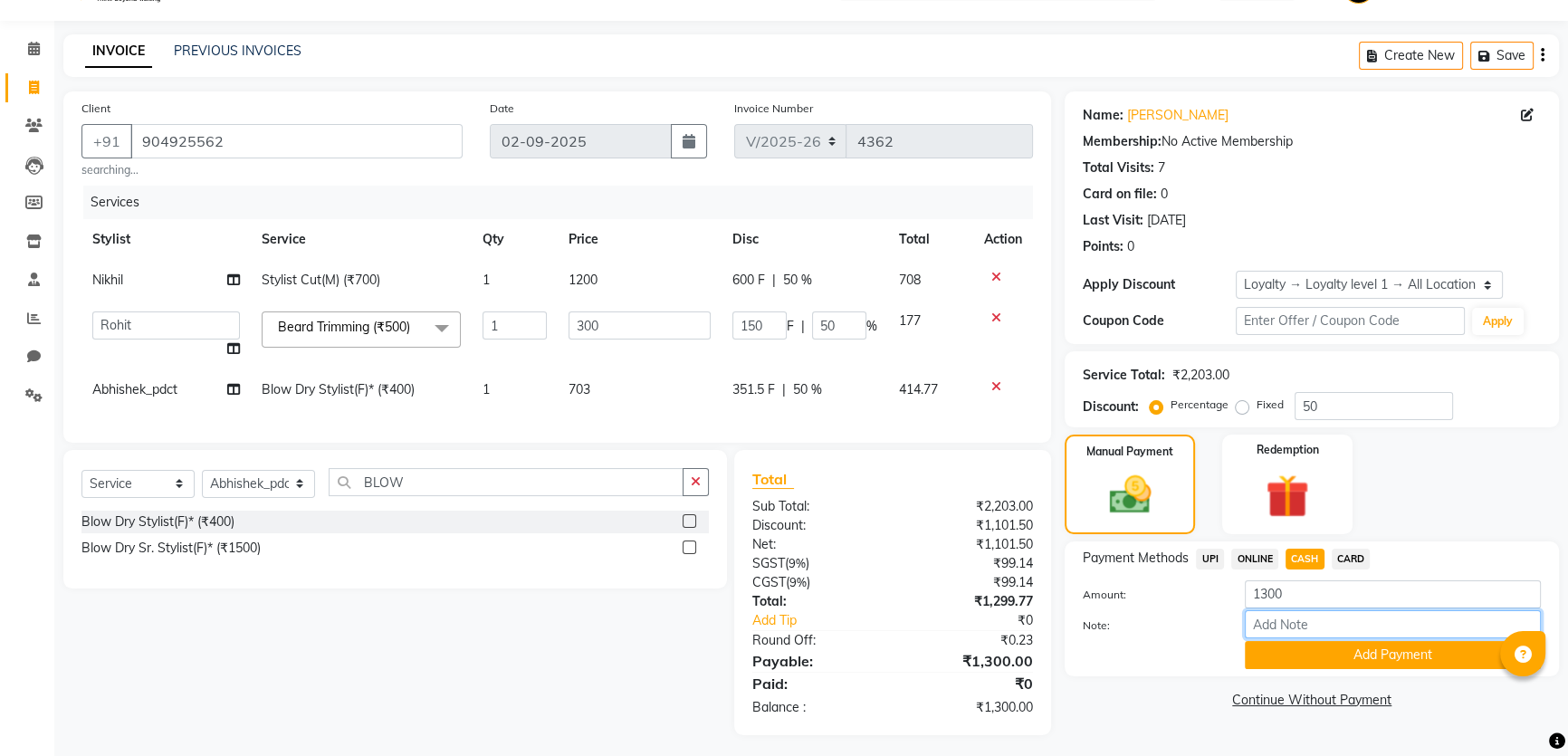
drag, startPoint x: 1312, startPoint y: 610, endPoint x: 1308, endPoint y: 599, distance: 11.7
click at [1312, 610] on input "Note:" at bounding box center [1392, 624] width 296 height 28
click at [1308, 599] on input "1300" at bounding box center [1392, 594] width 296 height 28
type input "1"
type input "500"
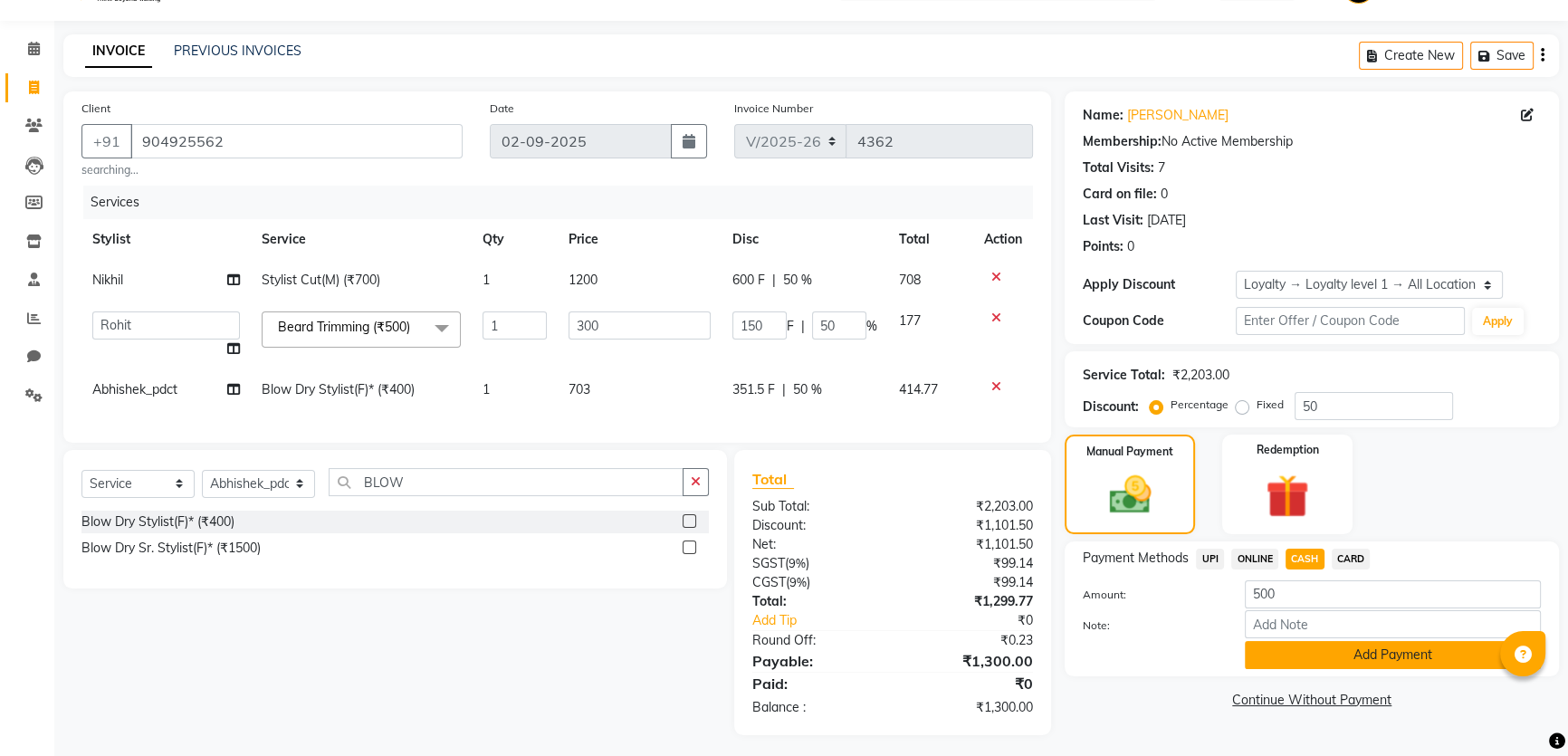
click at [1309, 651] on button "Add Payment" at bounding box center [1392, 654] width 296 height 28
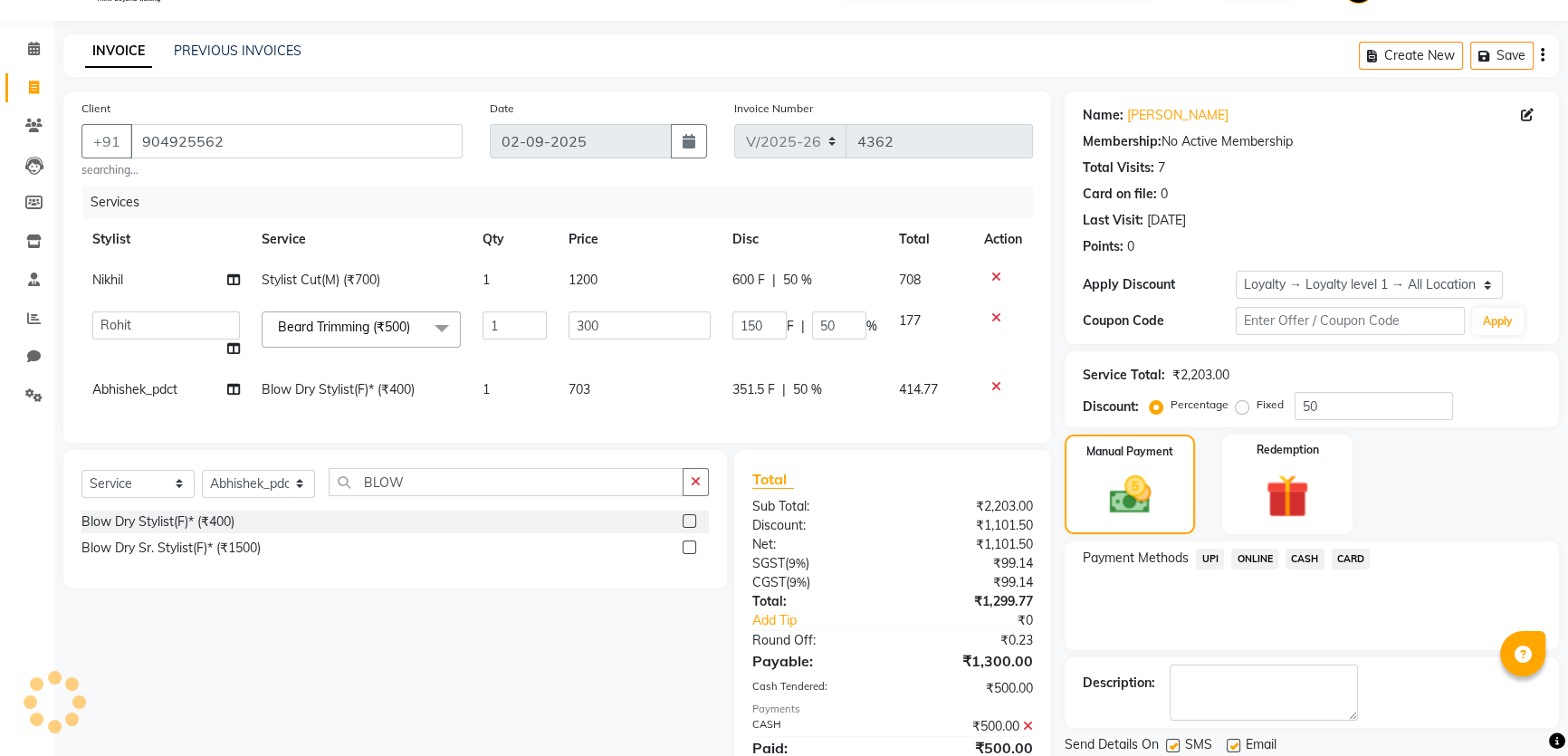
scroll to position [208, 0]
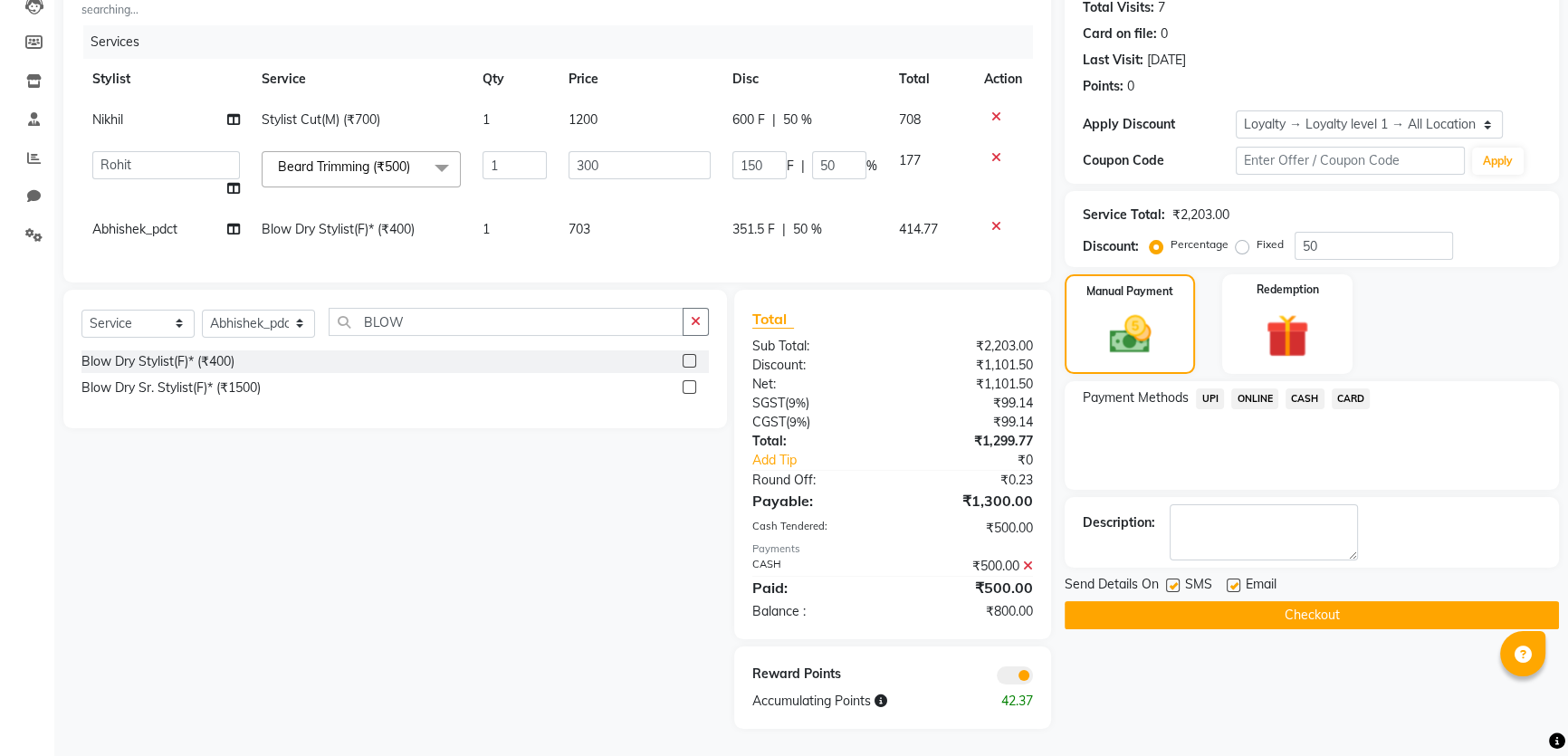
click at [1209, 394] on span "UPI" at bounding box center [1209, 399] width 28 height 21
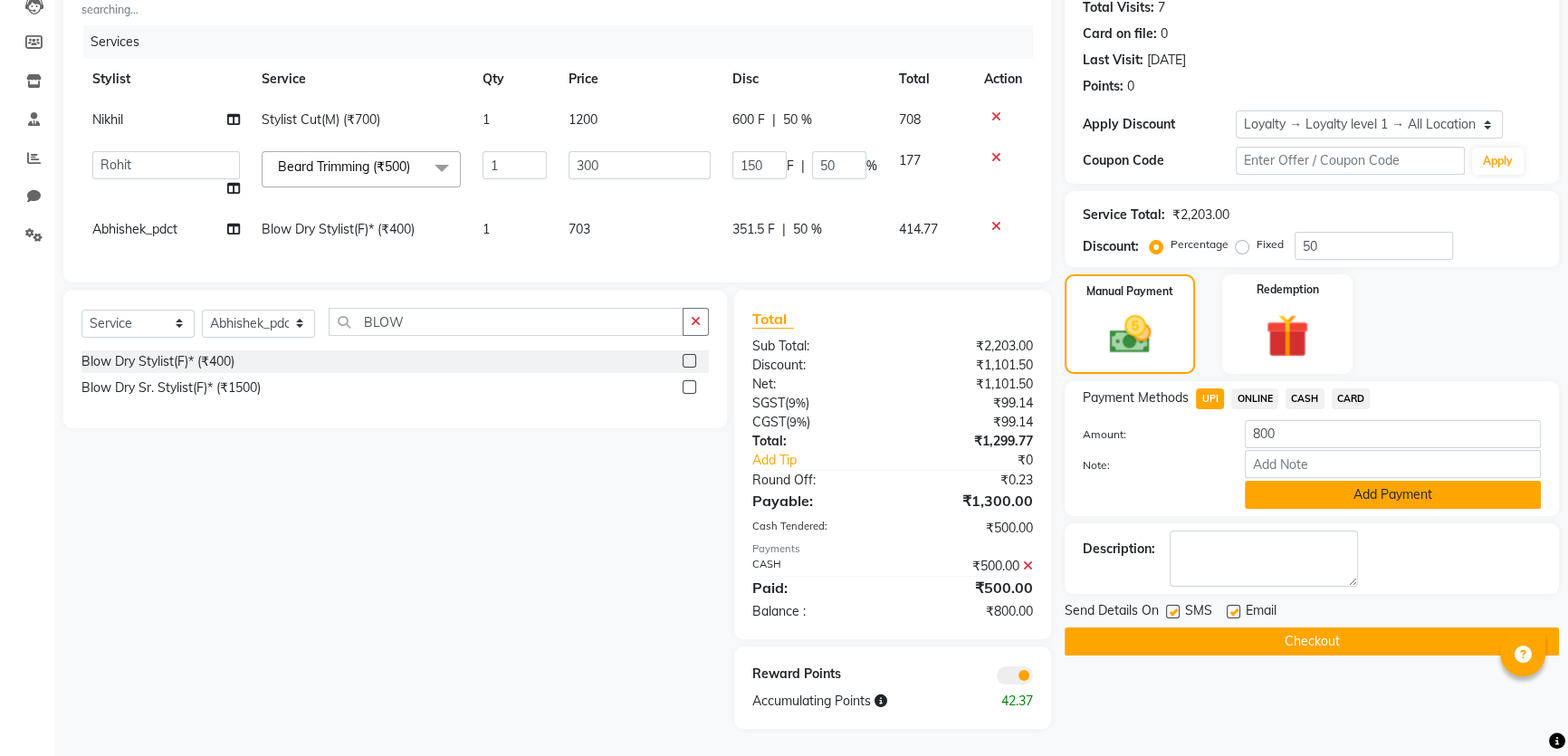
click at [1304, 491] on button "Add Payment" at bounding box center [1392, 494] width 296 height 28
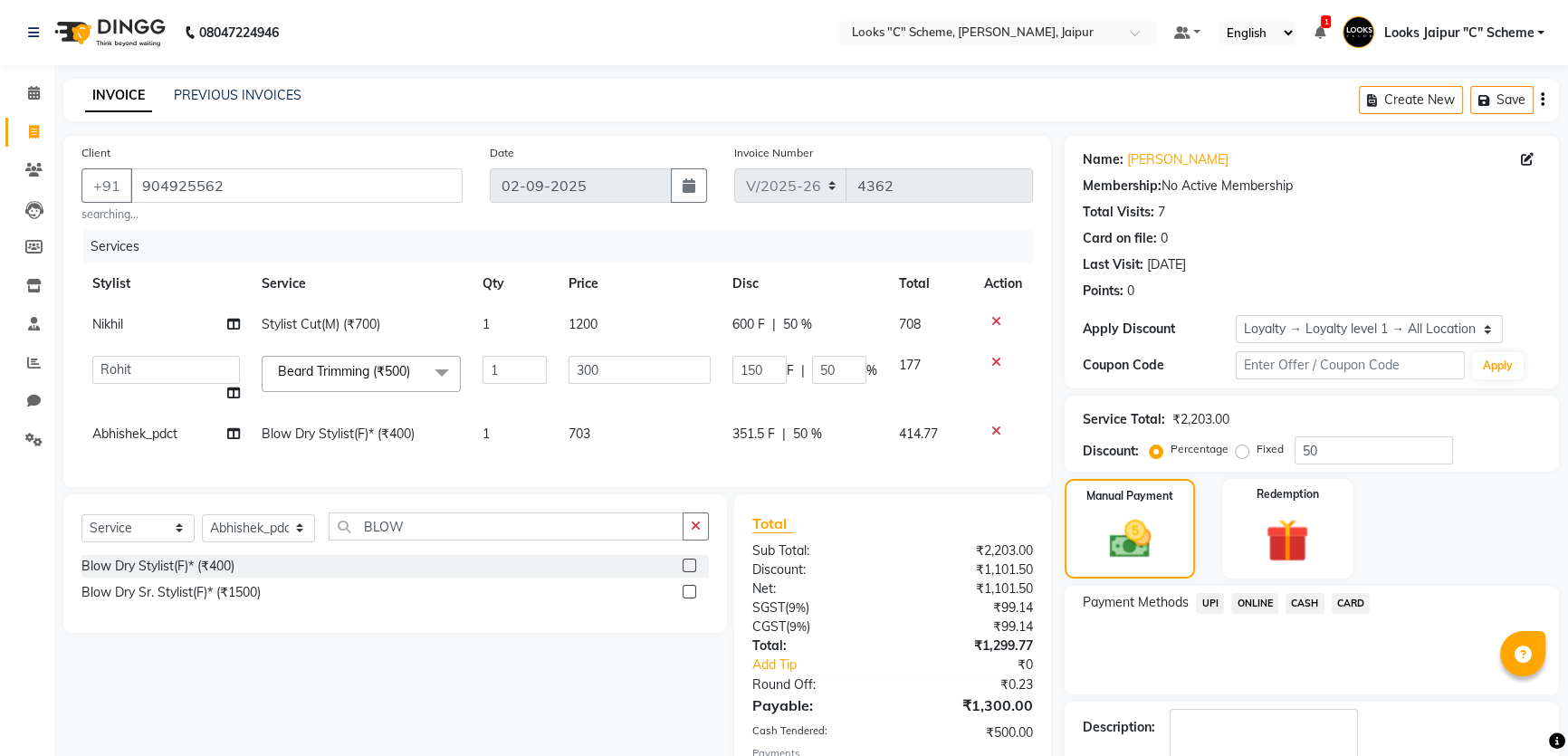
scroll to position [236, 0]
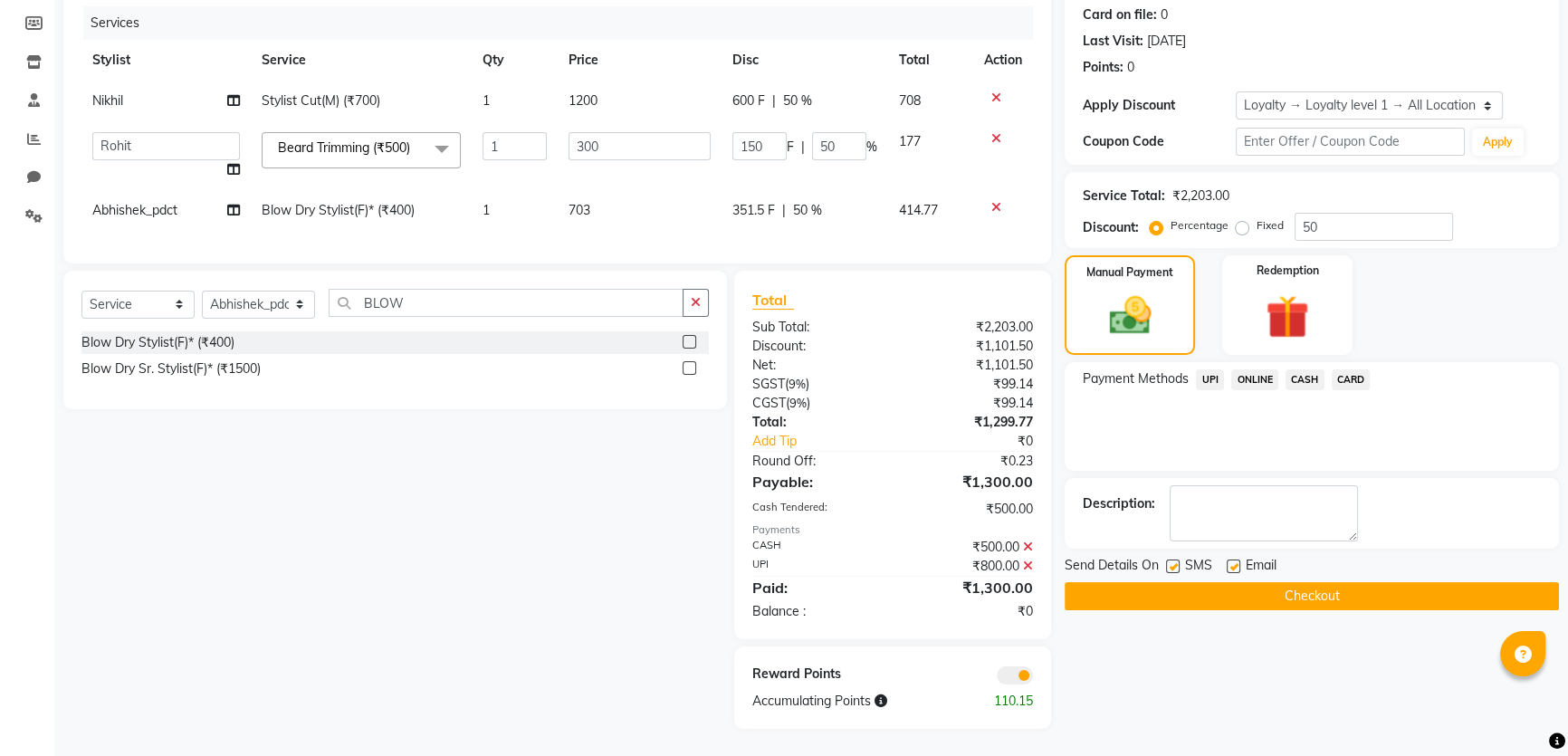
click at [1266, 582] on button "Checkout" at bounding box center [1311, 596] width 494 height 28
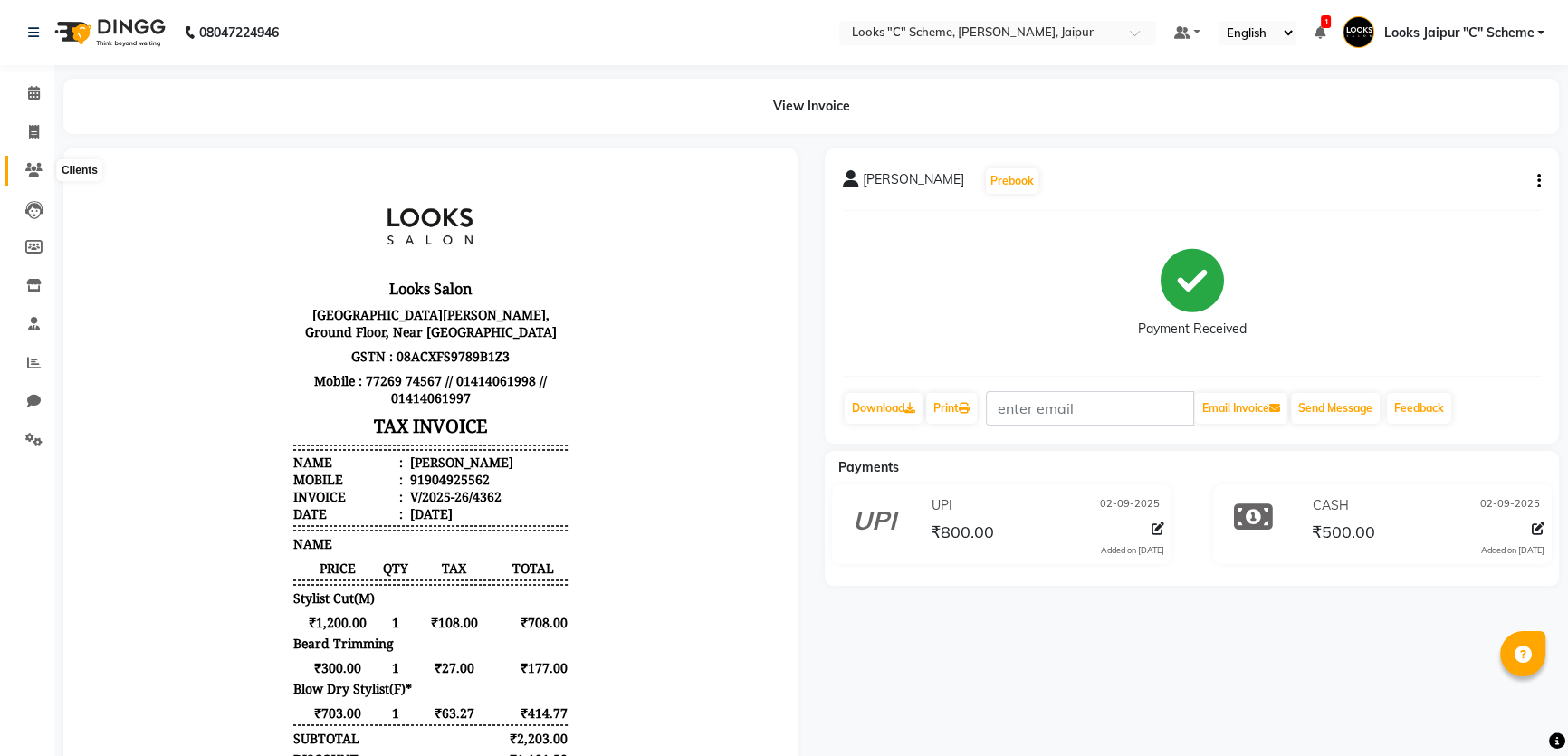
click at [31, 168] on icon at bounding box center [34, 170] width 17 height 13
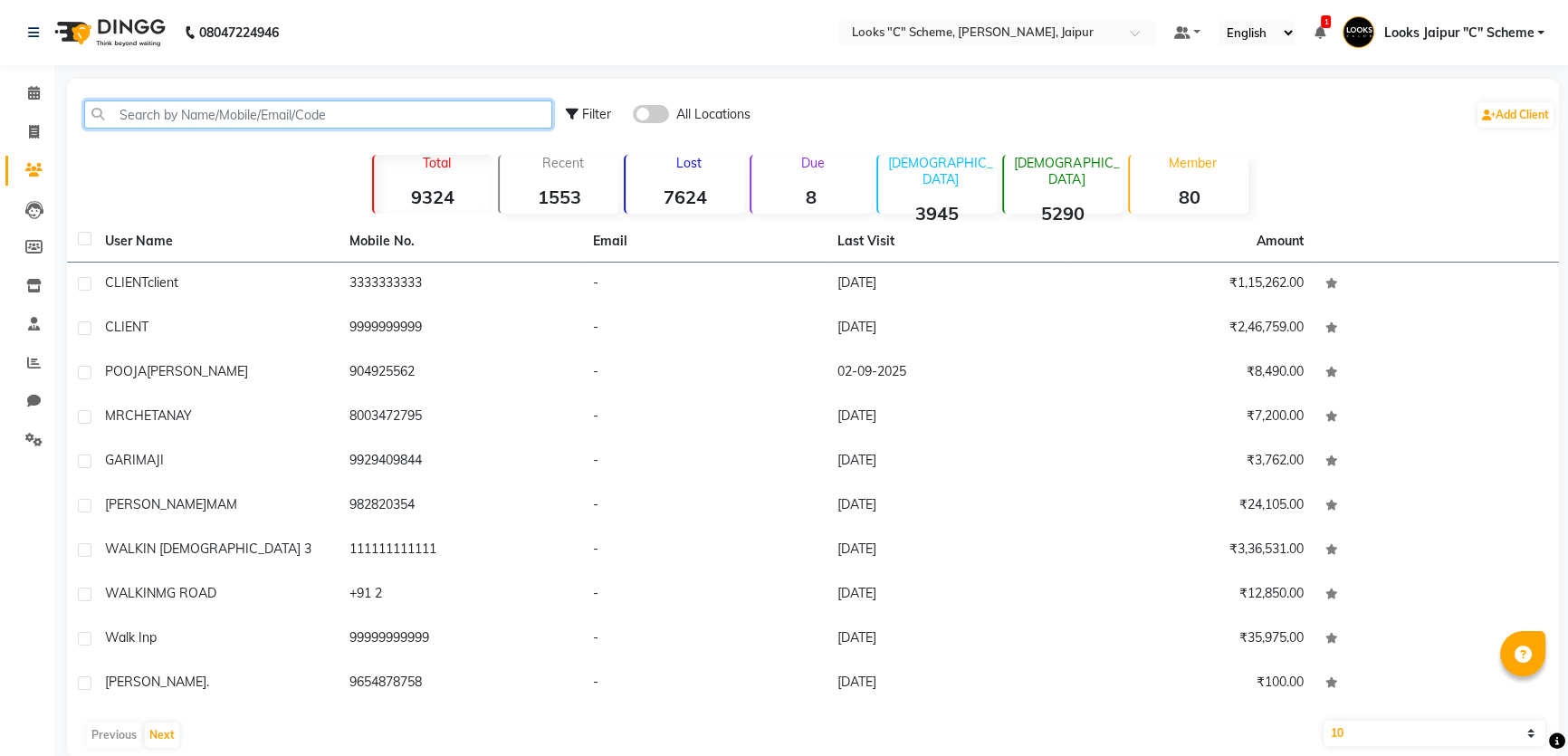
click at [161, 119] on input "text" at bounding box center [319, 114] width 468 height 28
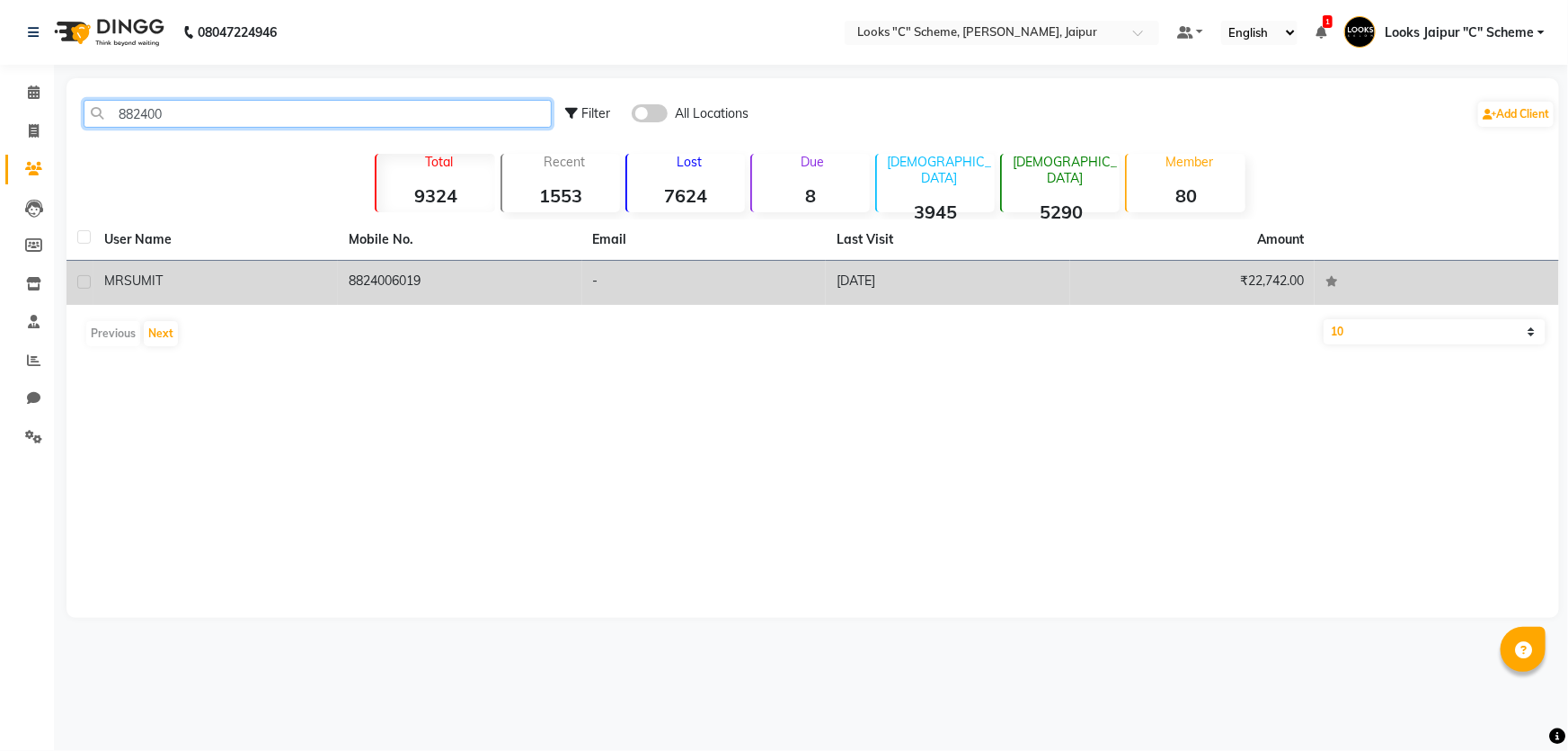
type input "882400"
click at [296, 282] on div "MR [PERSON_NAME]" at bounding box center [215, 281] width 223 height 19
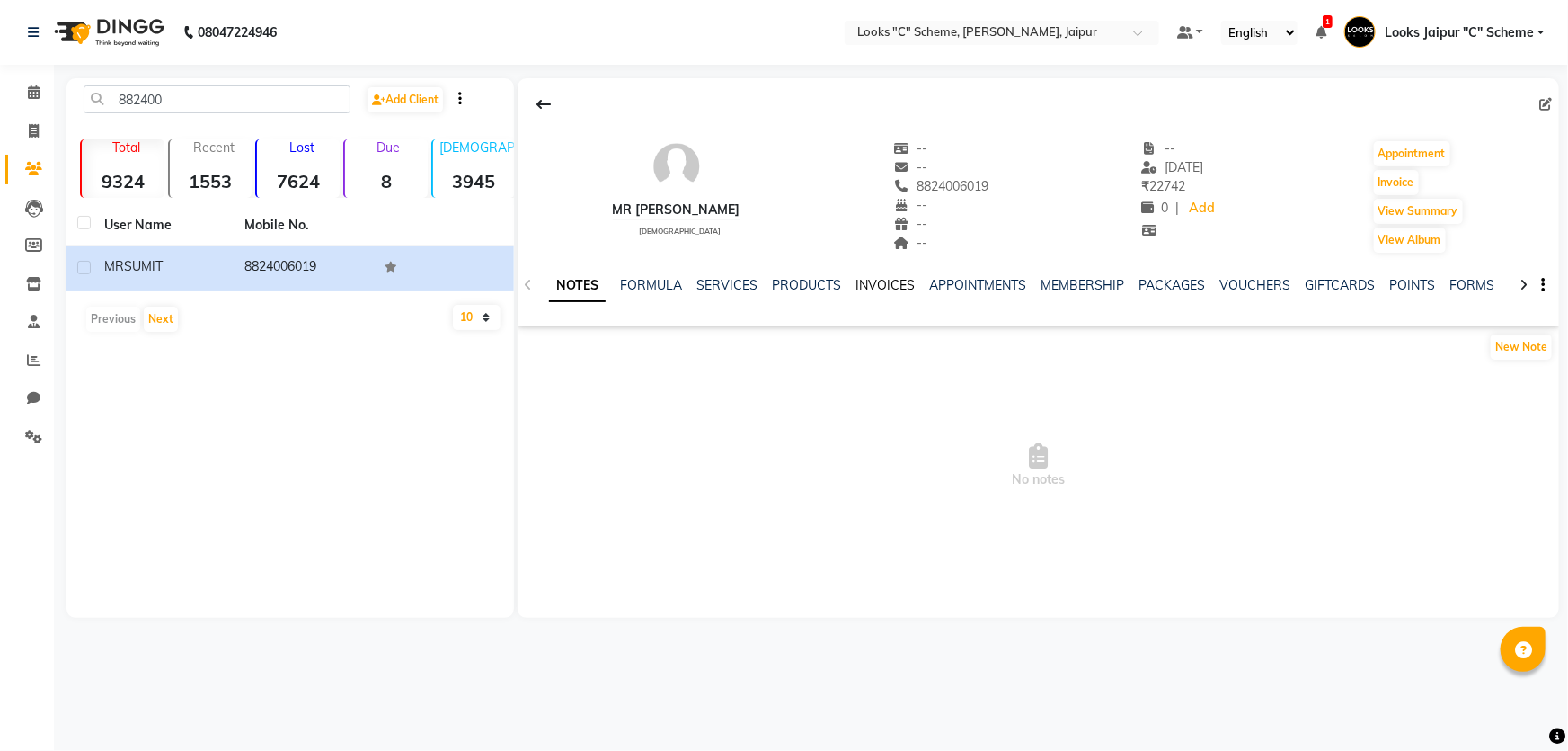
click at [874, 285] on link "INVOICES" at bounding box center [885, 285] width 59 height 16
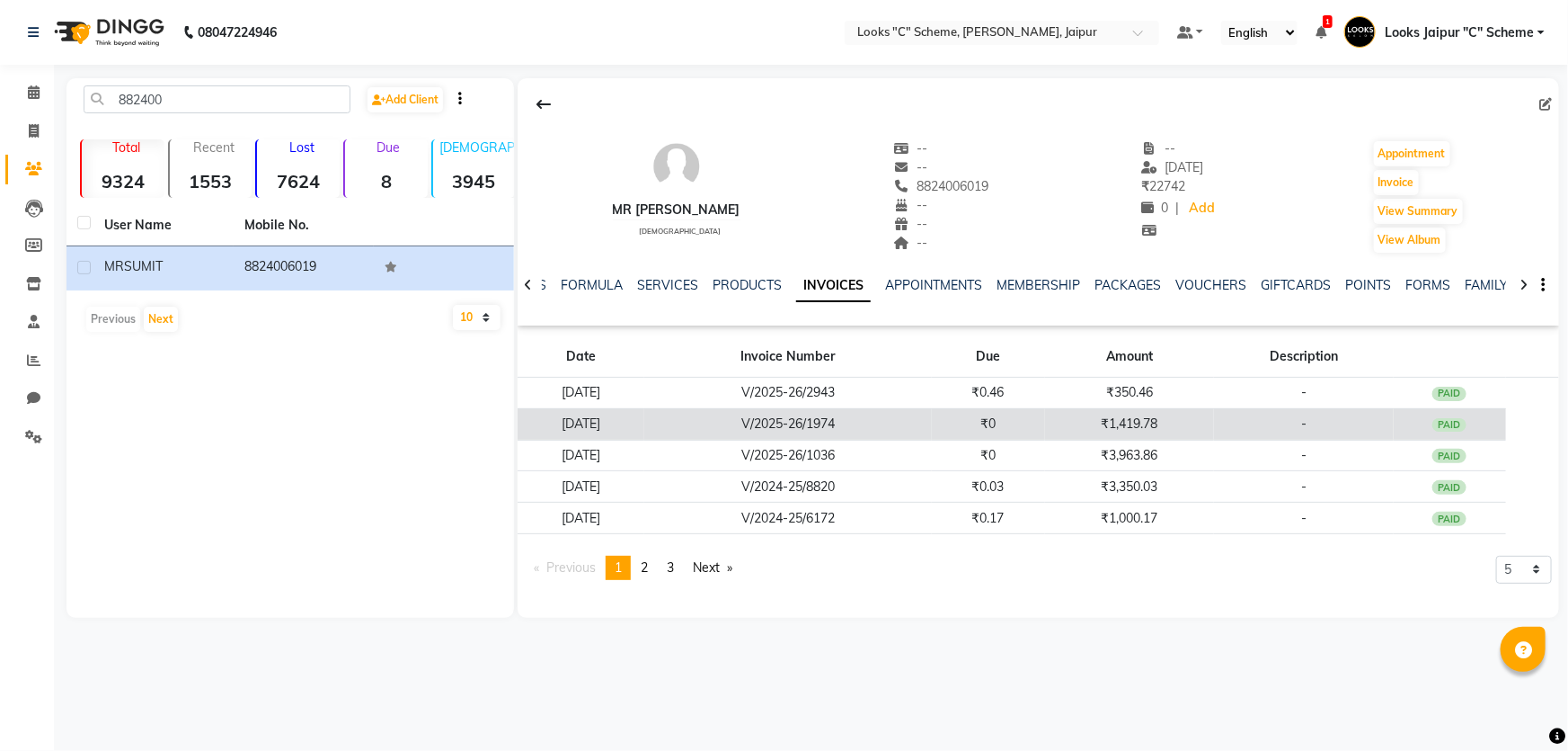
click at [1069, 423] on td "₹1,419.78" at bounding box center [1129, 423] width 169 height 31
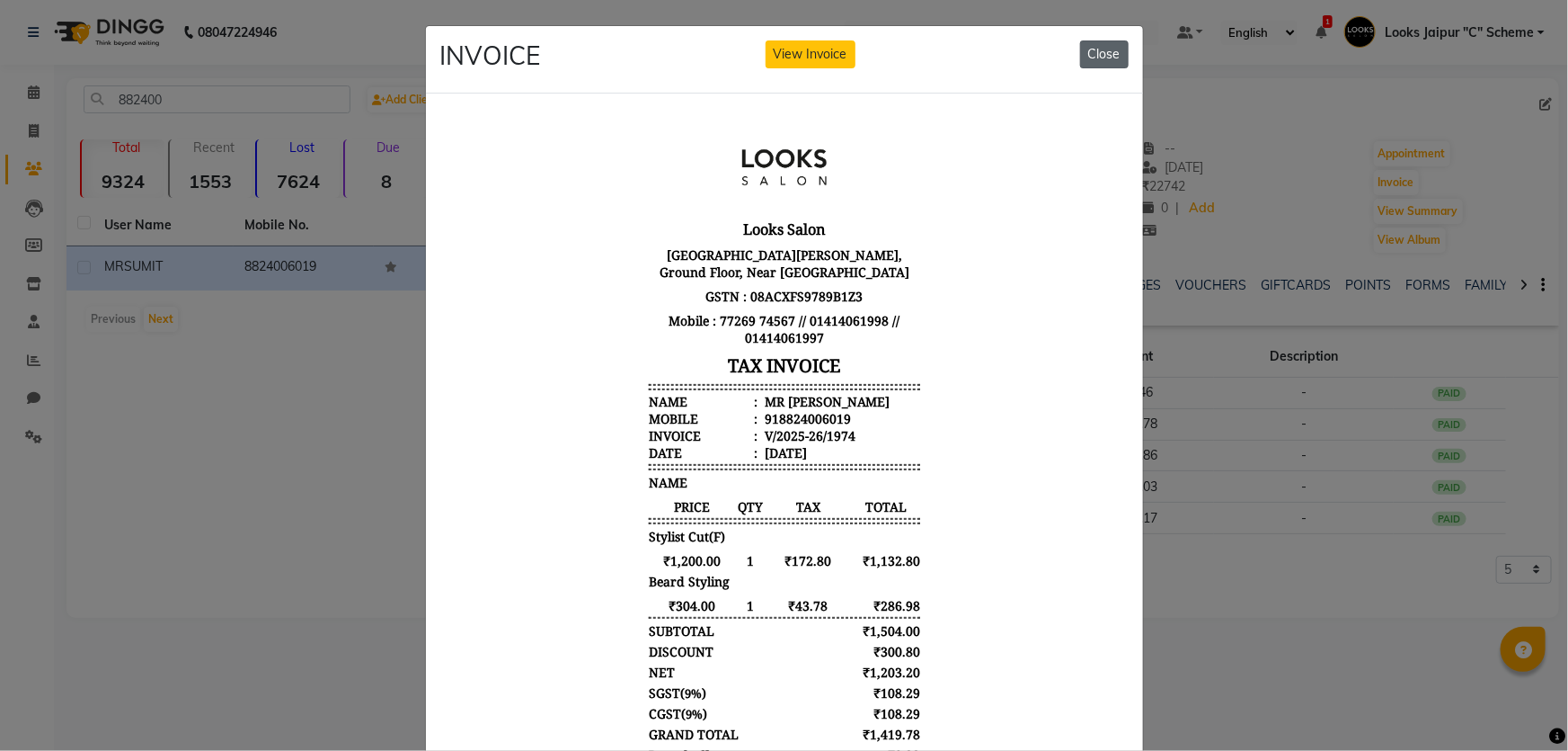
click at [1103, 44] on button "Close" at bounding box center [1104, 53] width 49 height 28
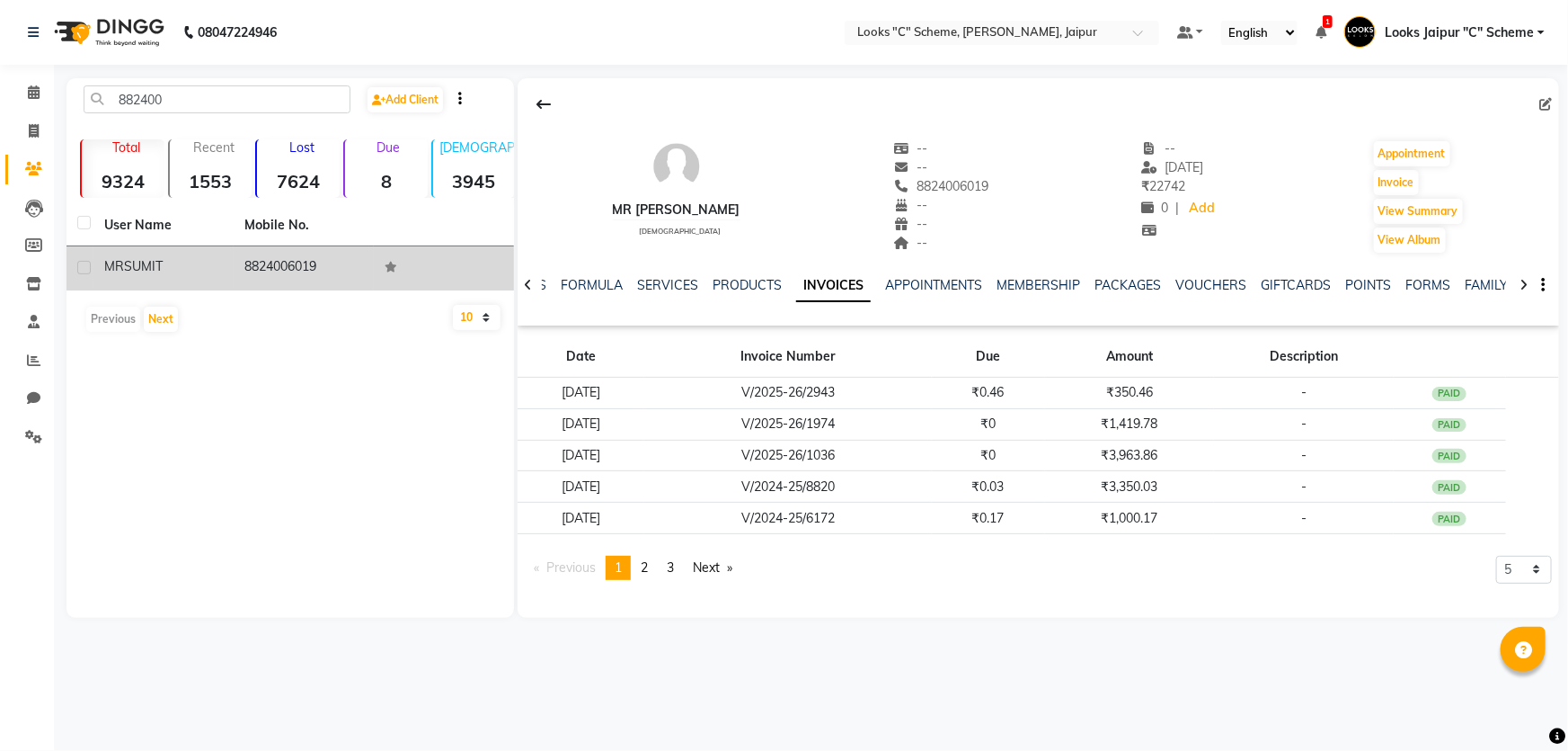
drag, startPoint x: 246, startPoint y: 261, endPoint x: 351, endPoint y: 261, distance: 105.0
click at [351, 261] on td "8824006019" at bounding box center [303, 268] width 140 height 44
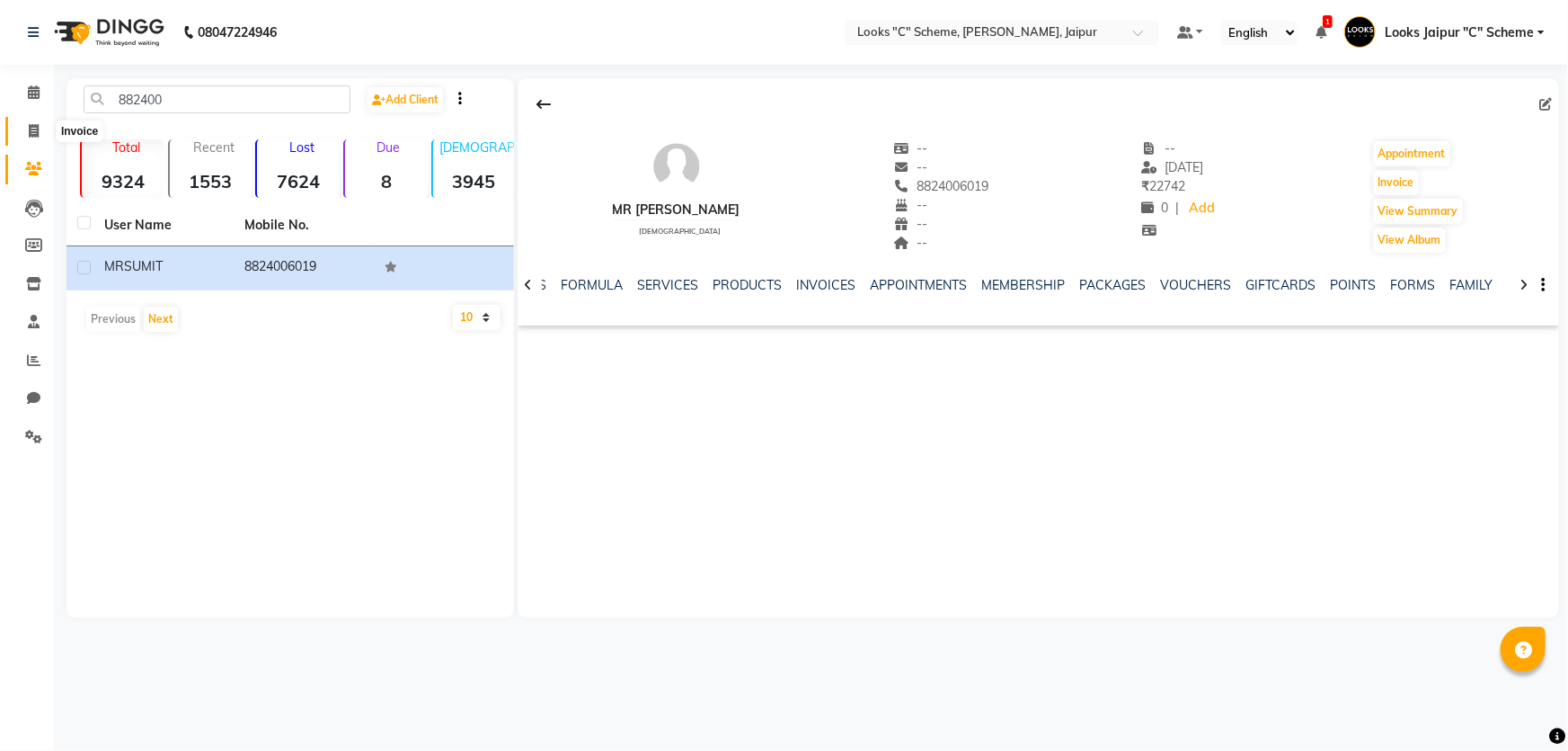
click at [39, 126] on span at bounding box center [33, 132] width 31 height 21
select select "service"
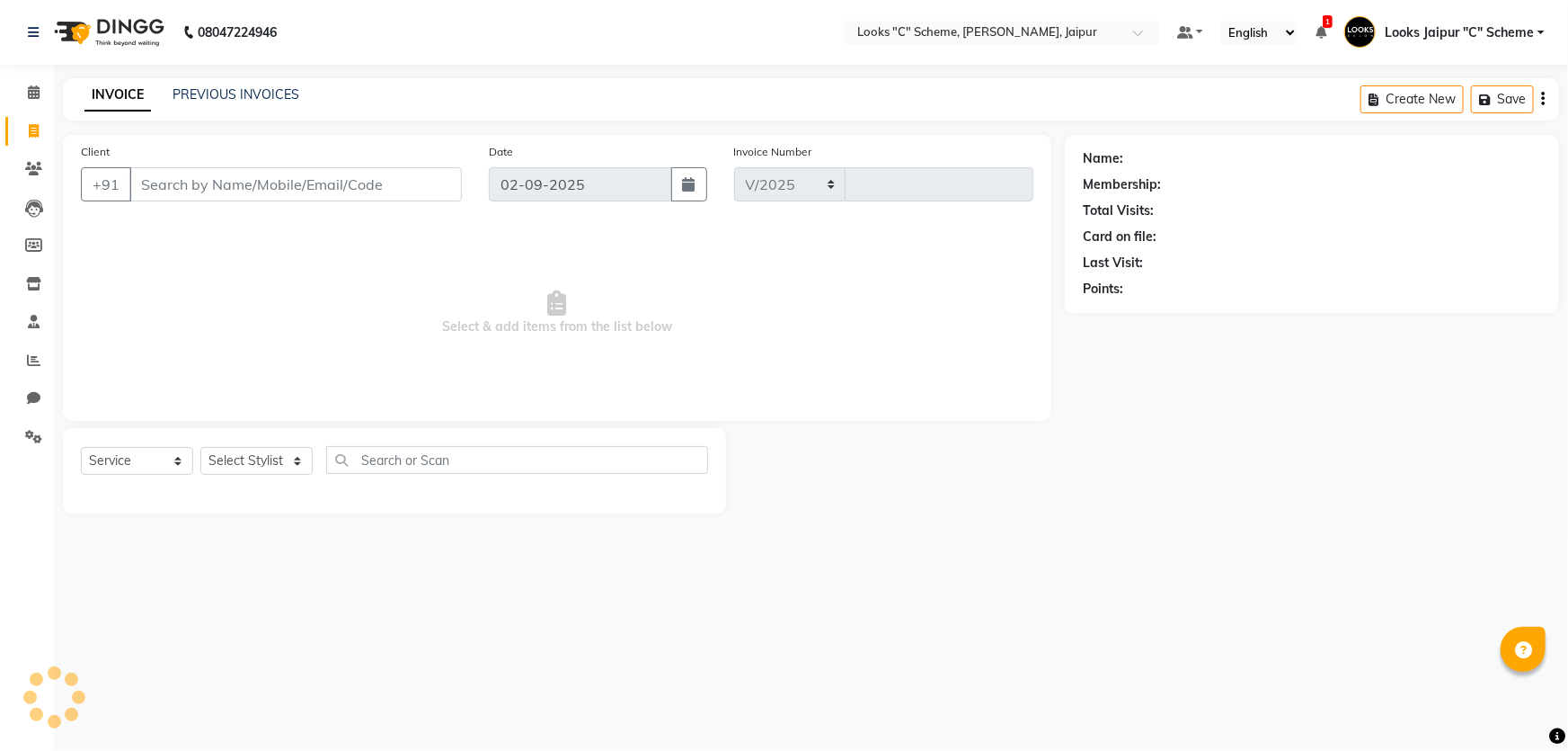
select select "4315"
type input "4363"
click at [240, 189] on input "Client" at bounding box center [295, 184] width 332 height 34
type input "8824006019"
click at [261, 468] on select "Select Stylist" at bounding box center [256, 460] width 112 height 28
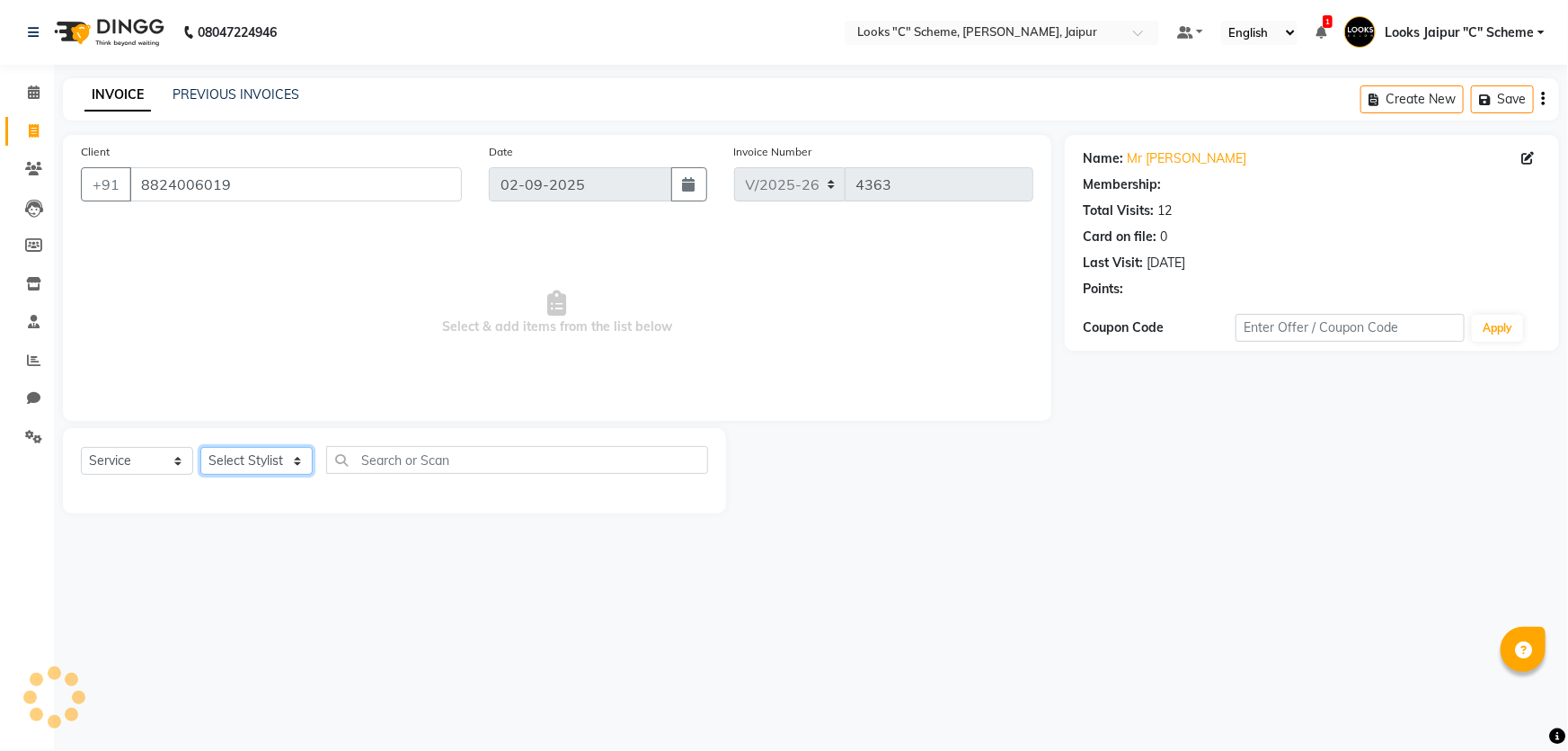
click at [257, 452] on select "Select Stylist" at bounding box center [256, 460] width 112 height 28
click at [257, 456] on select "Select Stylist" at bounding box center [256, 460] width 112 height 28
select select "1: Object"
click at [257, 456] on select "Select Stylist" at bounding box center [256, 460] width 112 height 28
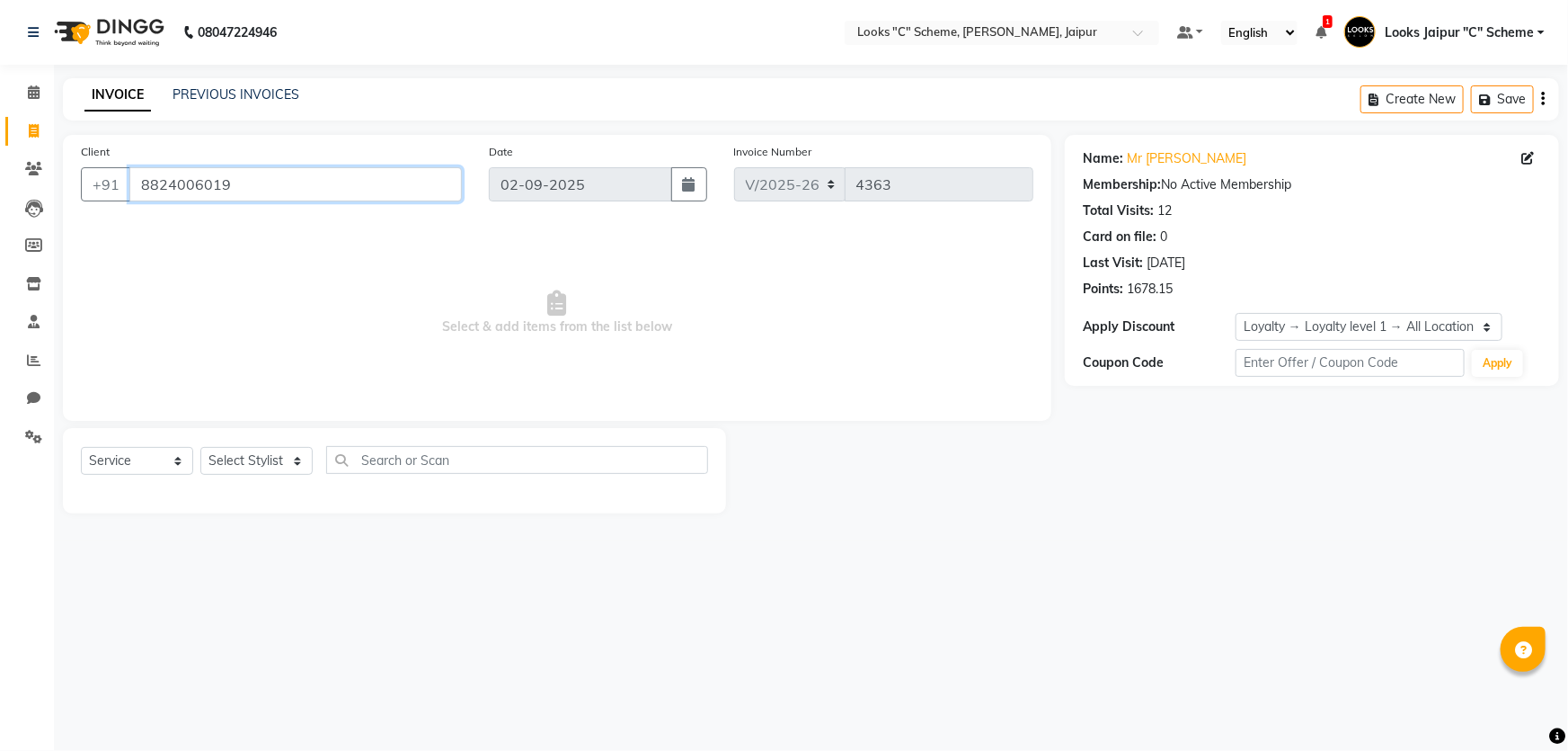
click at [276, 179] on input "8824006019" at bounding box center [295, 184] width 332 height 34
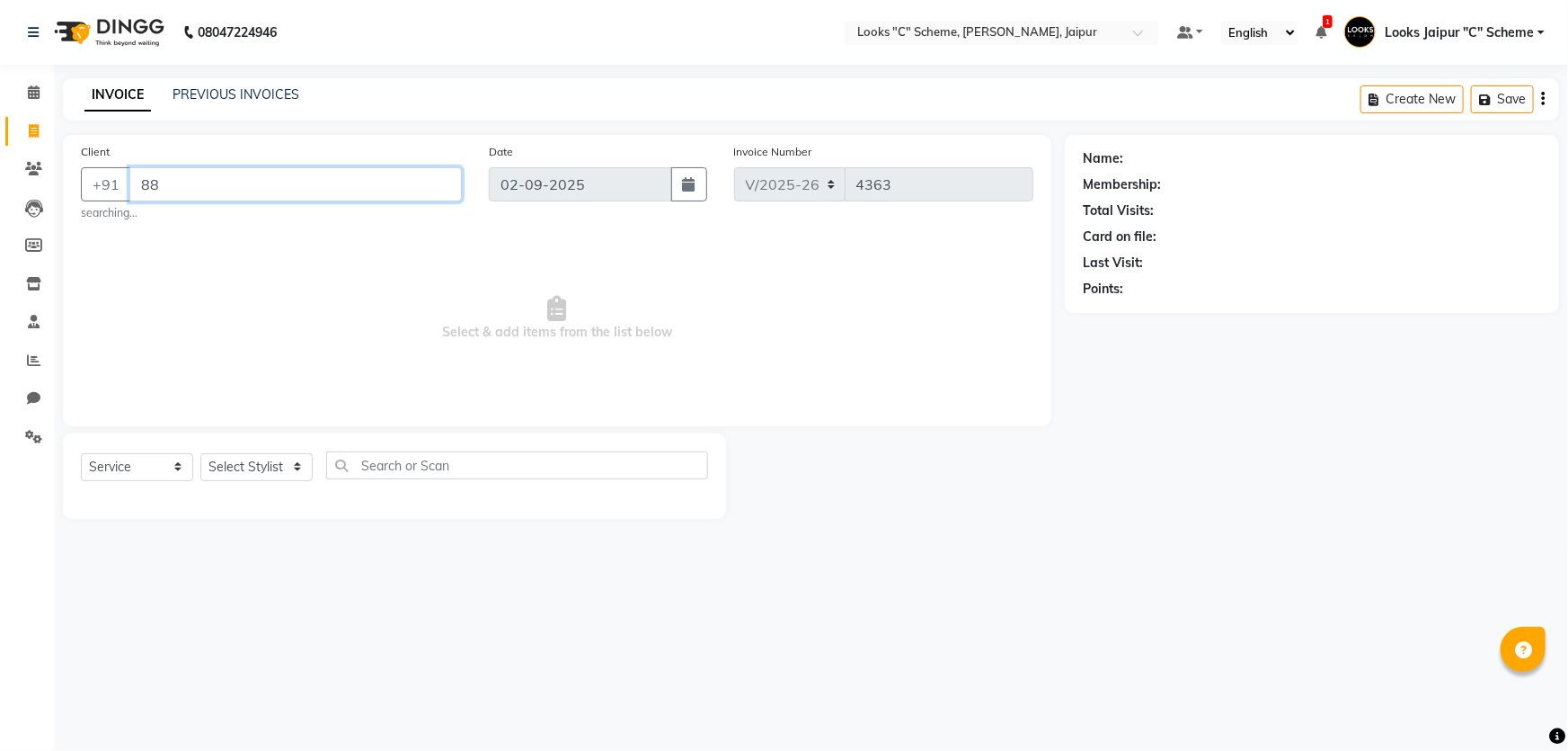
type input "8"
click at [171, 173] on input "8" at bounding box center [295, 184] width 332 height 34
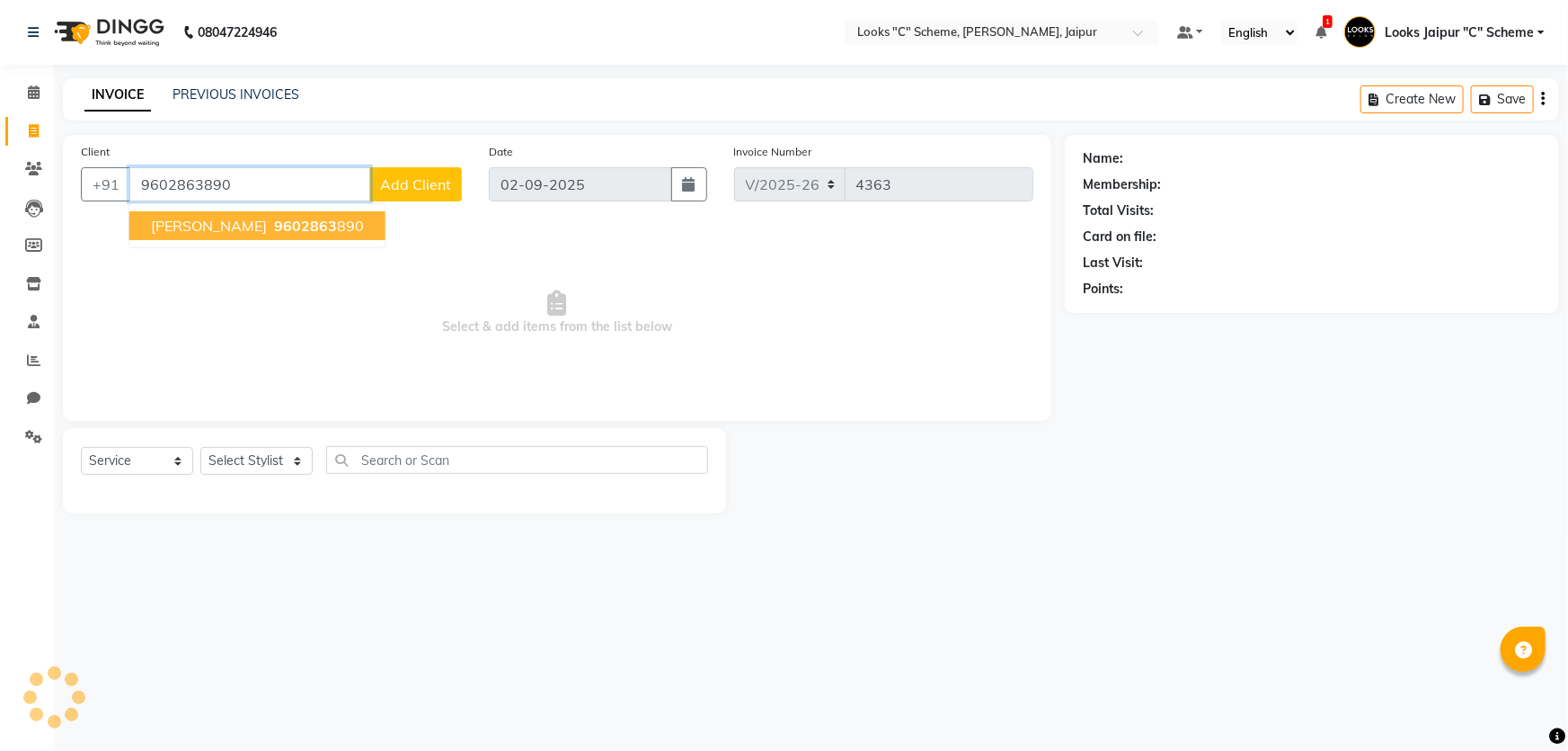
type input "9602863890"
select select "1: Object"
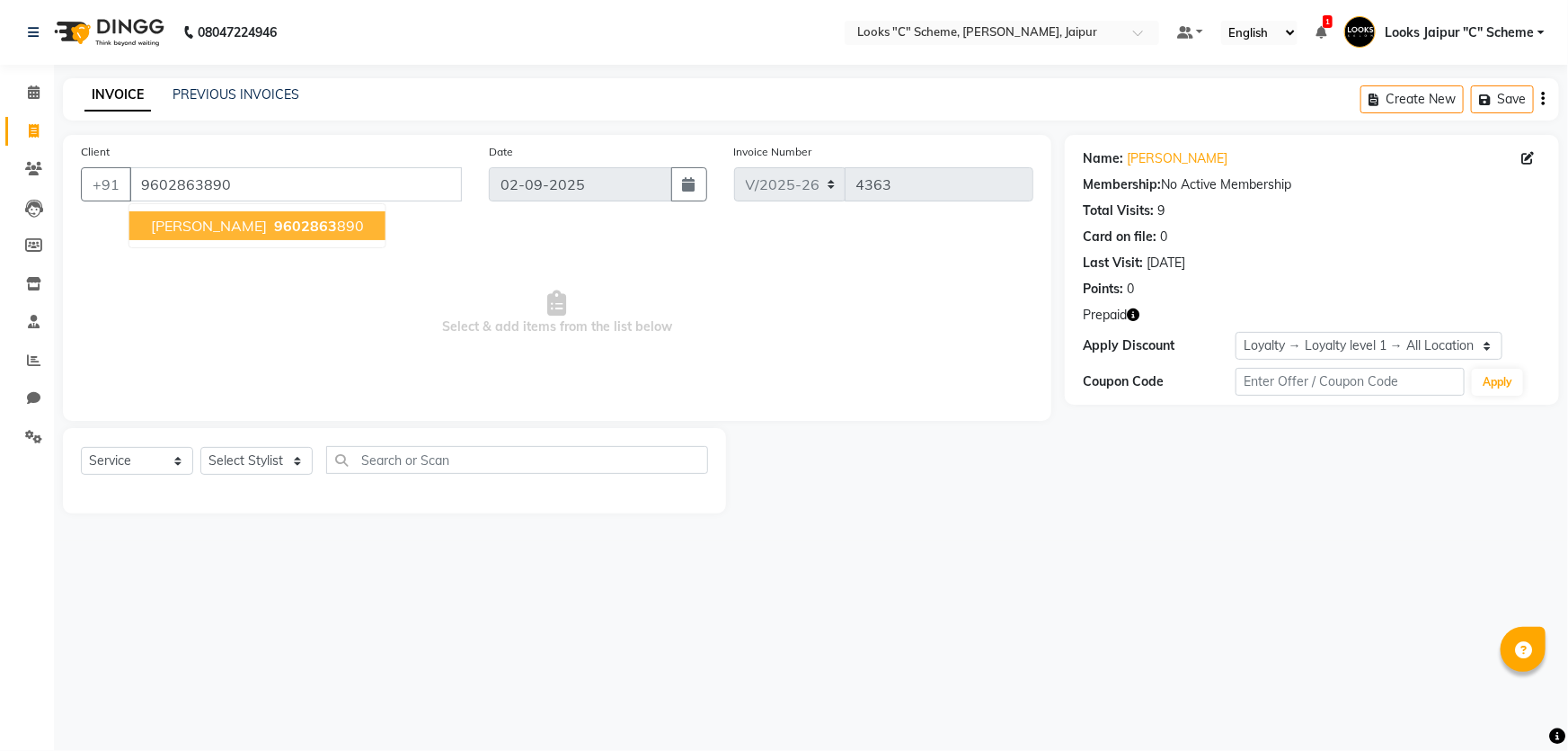
click at [274, 224] on span "9602863" at bounding box center [306, 225] width 63 height 18
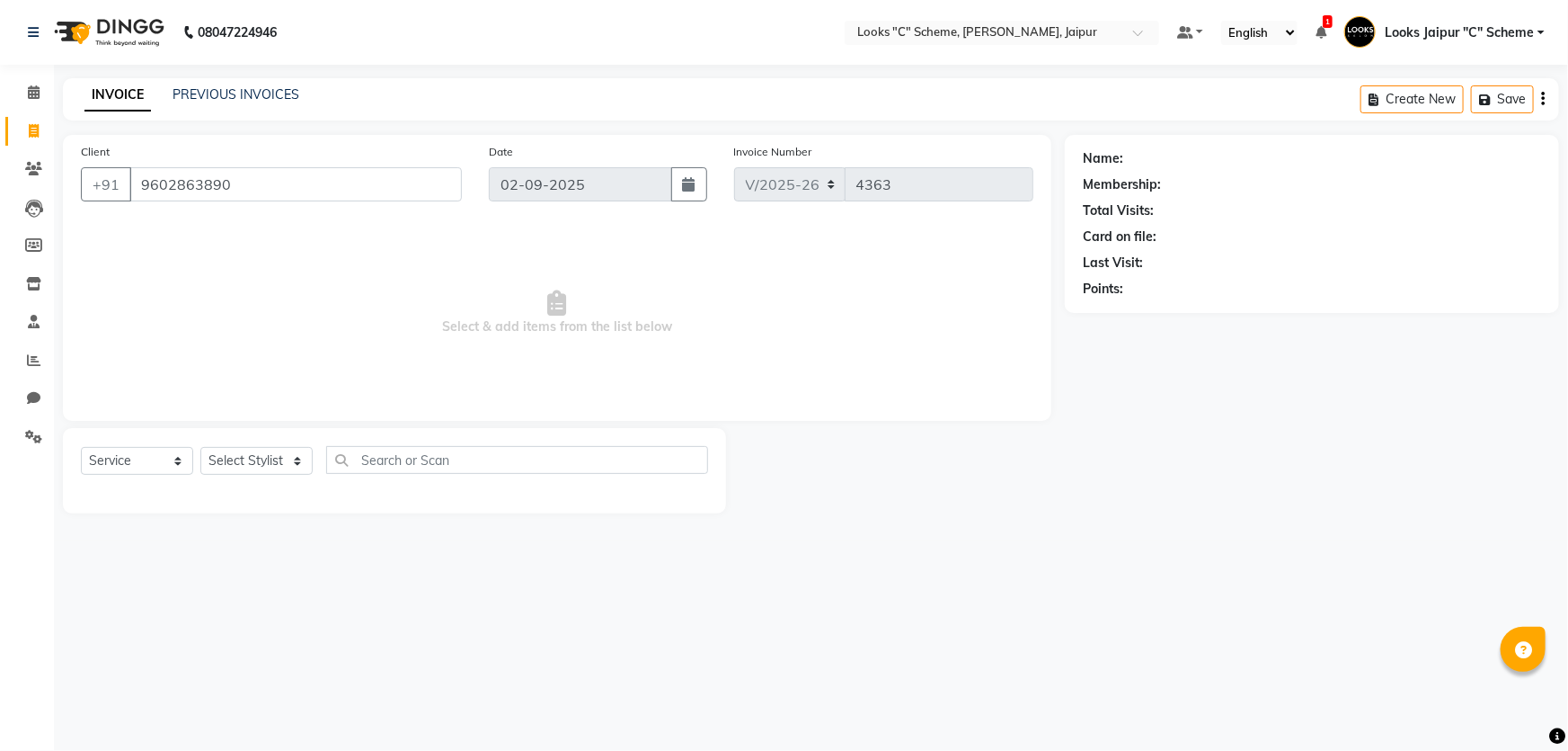
select select "1: Object"
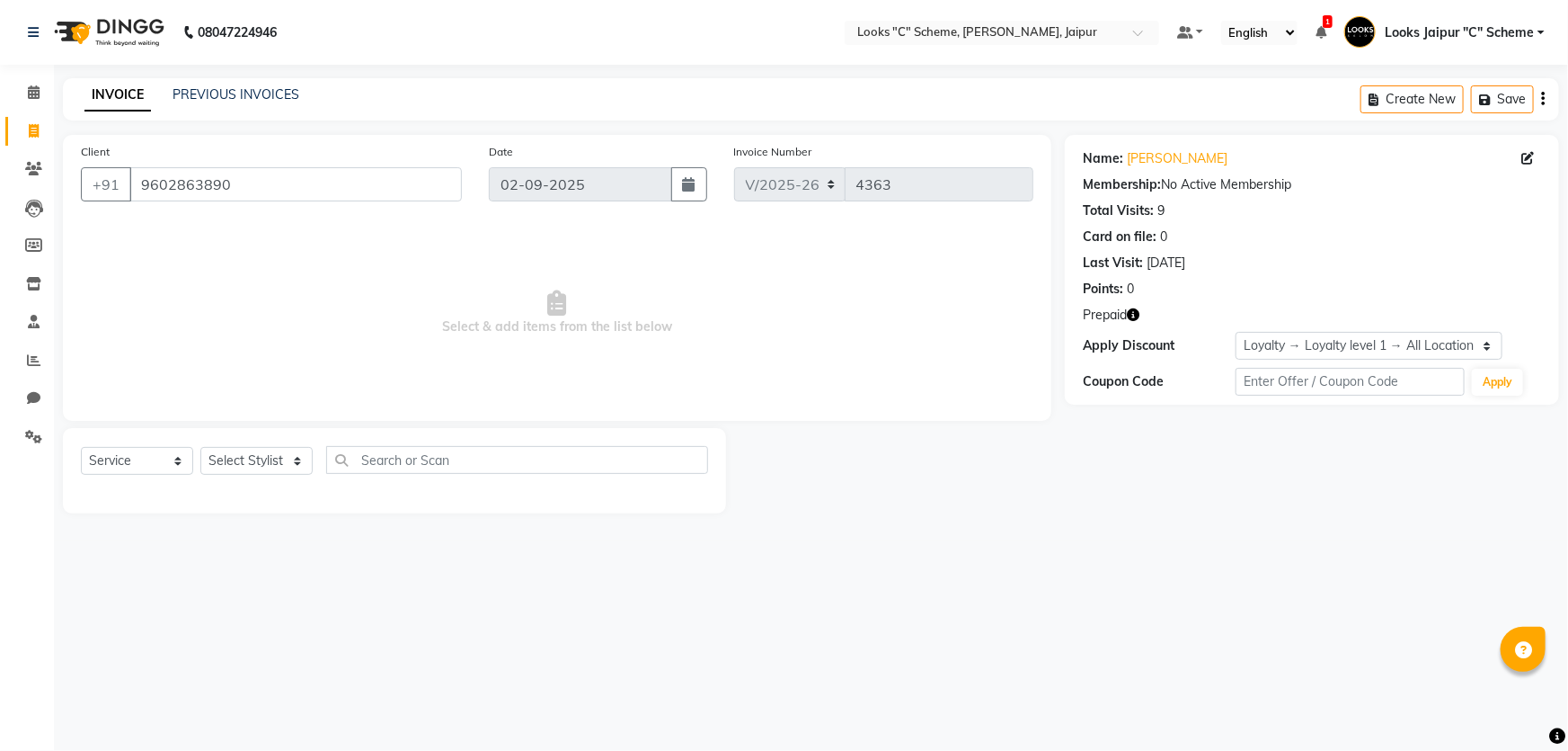
click at [244, 441] on div "Select Service Product Membership Package Voucher Prepaid Gift Card Select Styl…" at bounding box center [394, 471] width 663 height 86
click at [264, 457] on select "Select Stylist [PERSON_NAME] Akash_pdct [PERSON_NAME] [PERSON_NAME] Counter Sal…" at bounding box center [256, 460] width 112 height 28
select select "23769"
click at [200, 447] on select "Select Stylist [PERSON_NAME] Akash_pdct [PERSON_NAME] [PERSON_NAME] Counter Sal…" at bounding box center [256, 460] width 112 height 28
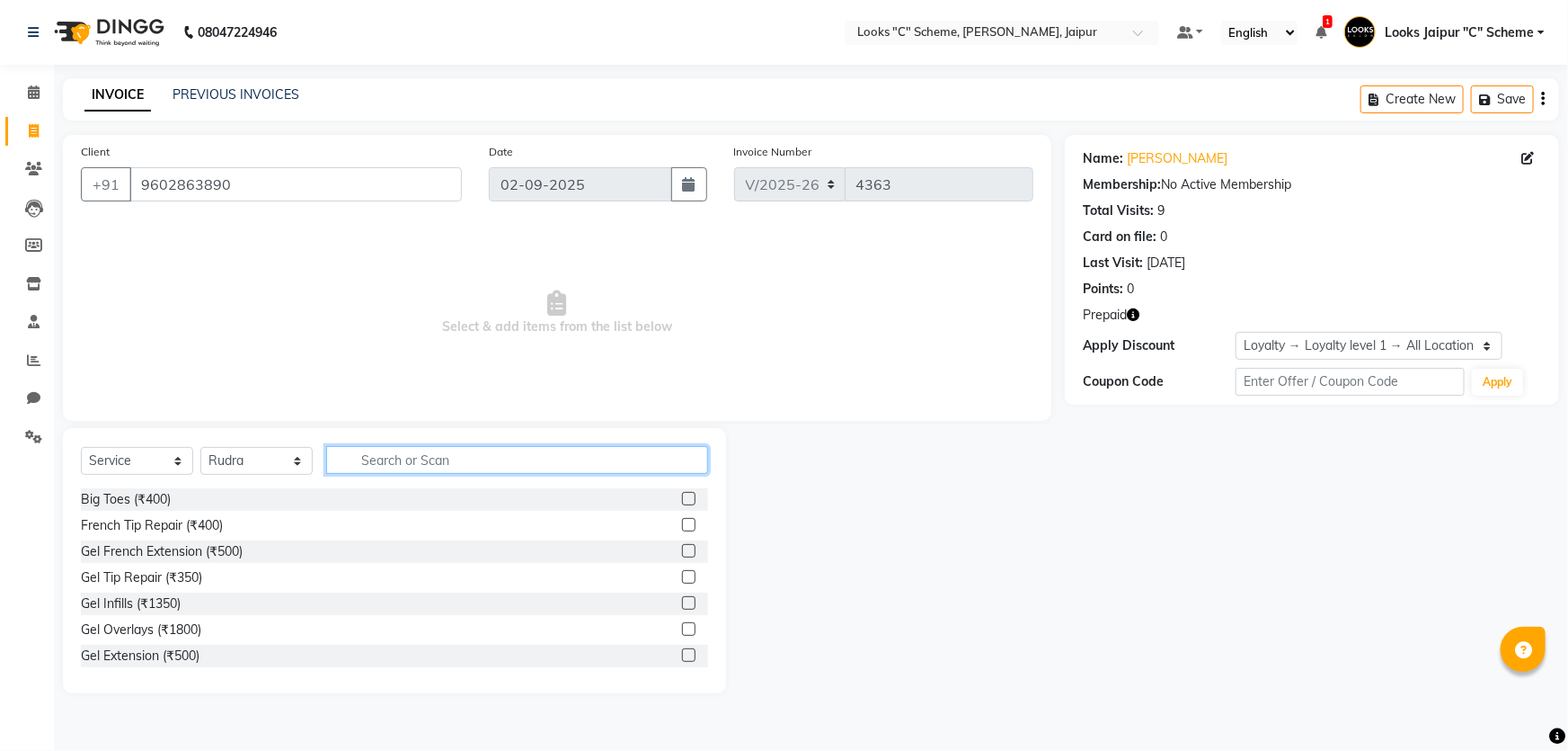
click at [445, 466] on input "text" at bounding box center [516, 459] width 382 height 28
type input "cut"
click at [682, 523] on label at bounding box center [689, 524] width 13 height 13
click at [682, 523] on input "checkbox" at bounding box center [688, 525] width 11 height 11
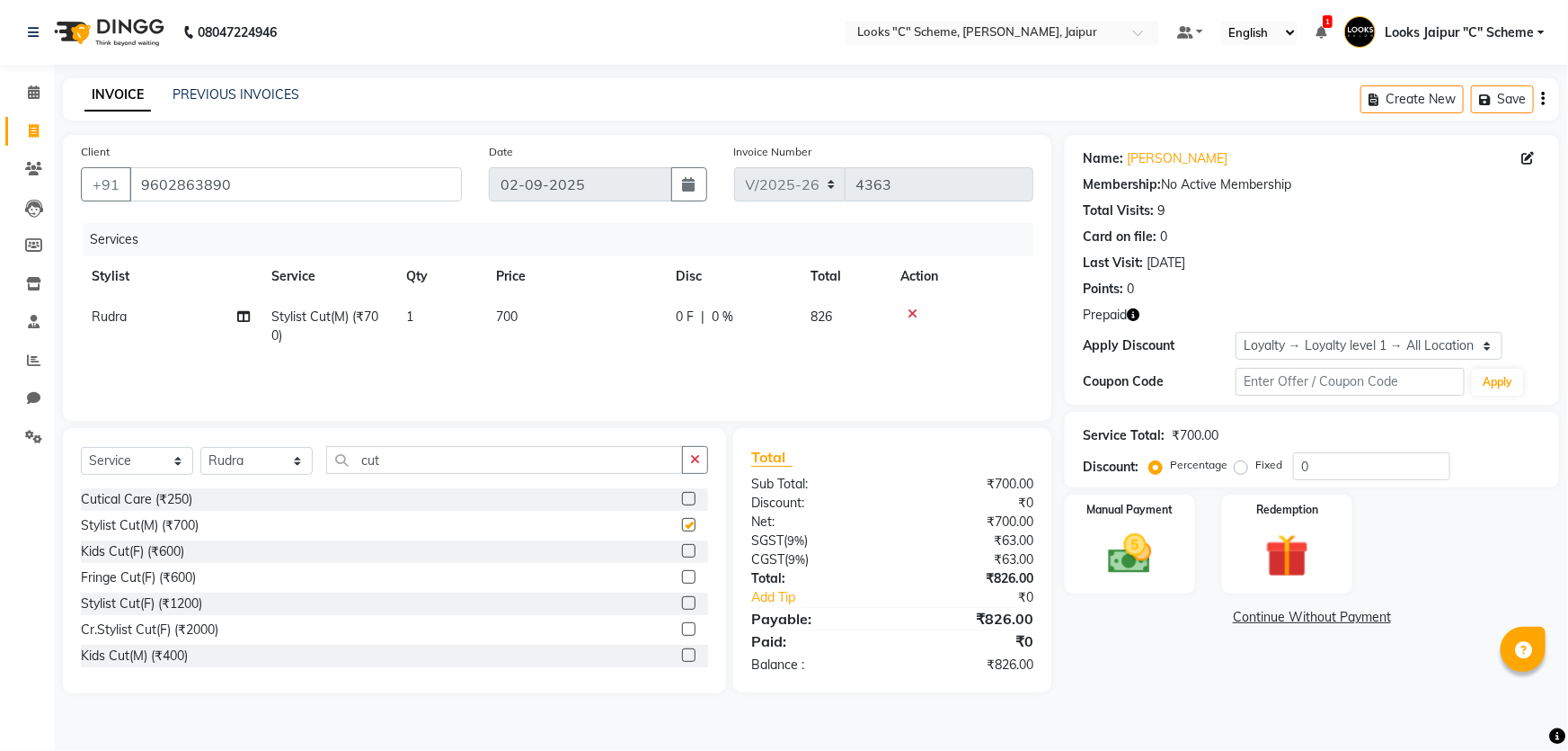
click at [526, 293] on th "Price" at bounding box center [574, 276] width 180 height 40
checkbox input "false"
click at [1292, 539] on img at bounding box center [1287, 556] width 73 height 56
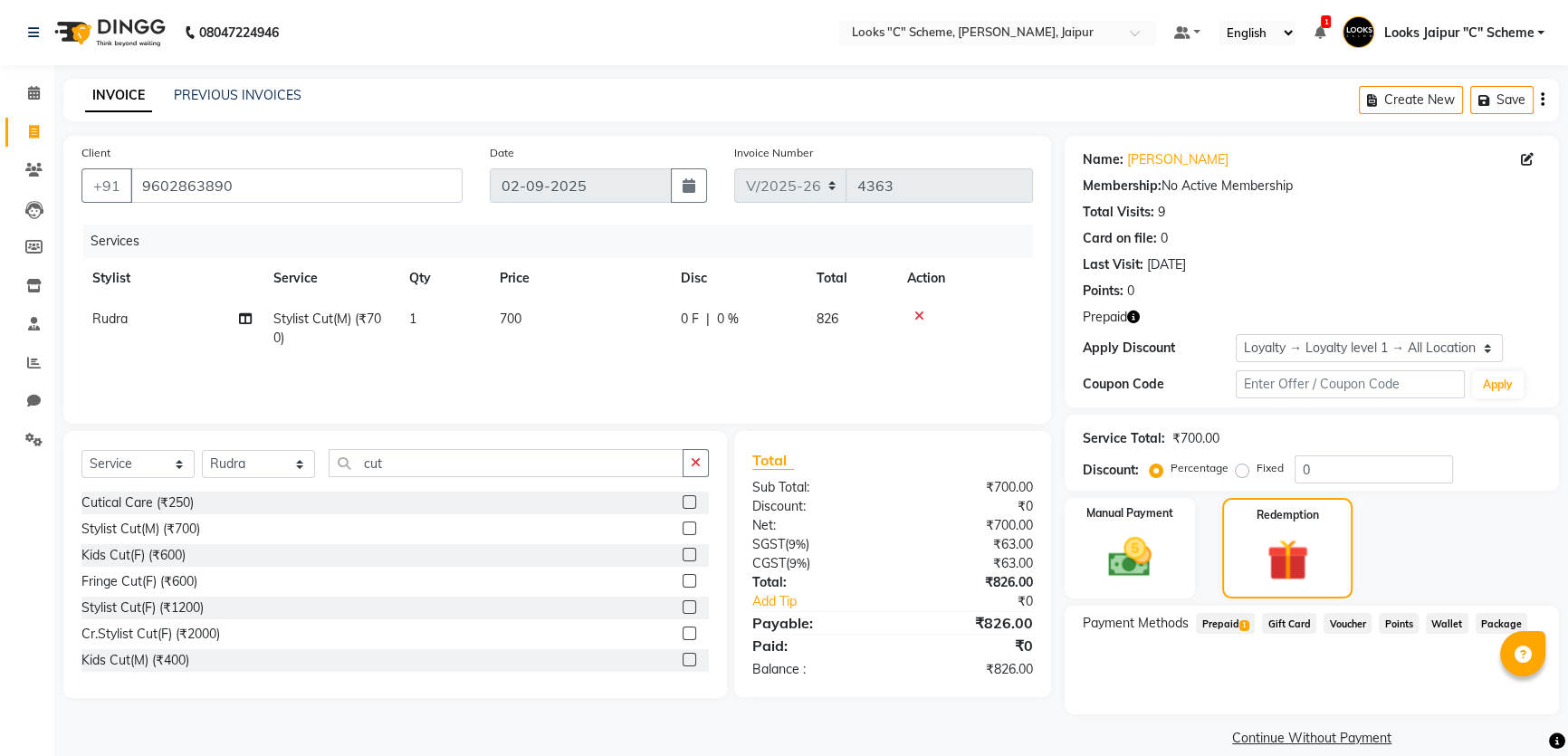
click at [1238, 625] on span "Prepaid 1" at bounding box center [1224, 624] width 59 height 21
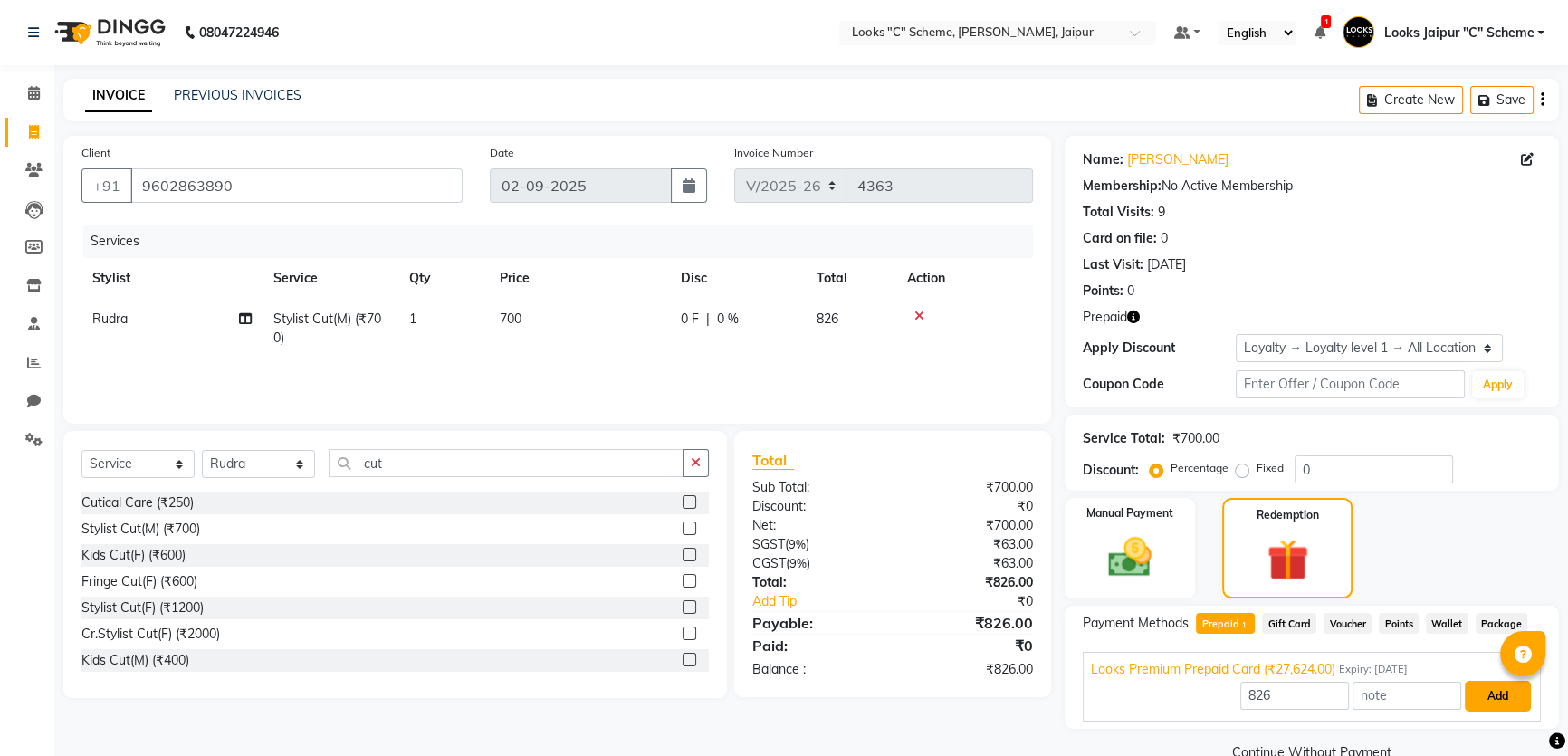
click at [1509, 696] on button "Add" at bounding box center [1497, 696] width 66 height 31
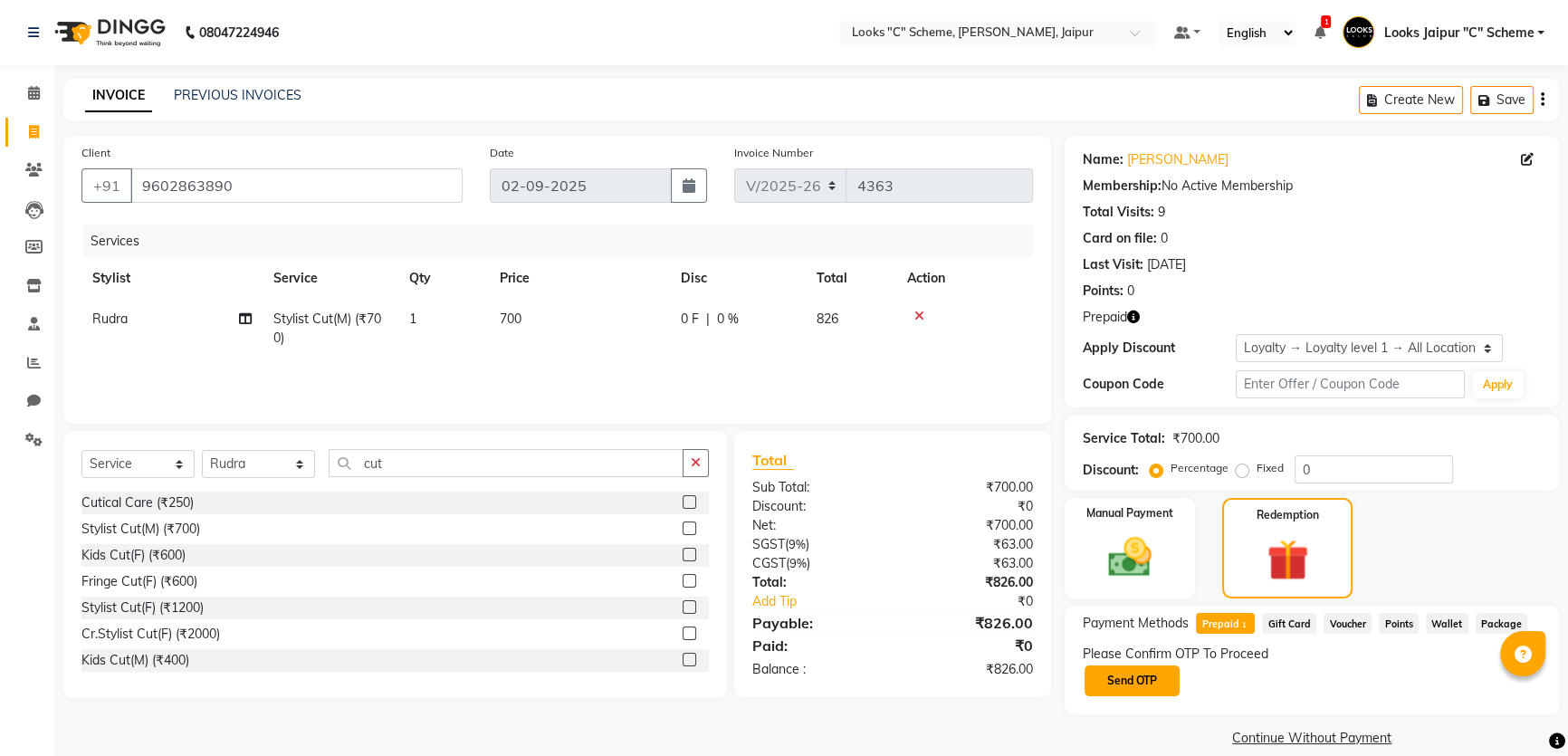
click at [1136, 682] on button "Send OTP" at bounding box center [1131, 680] width 95 height 31
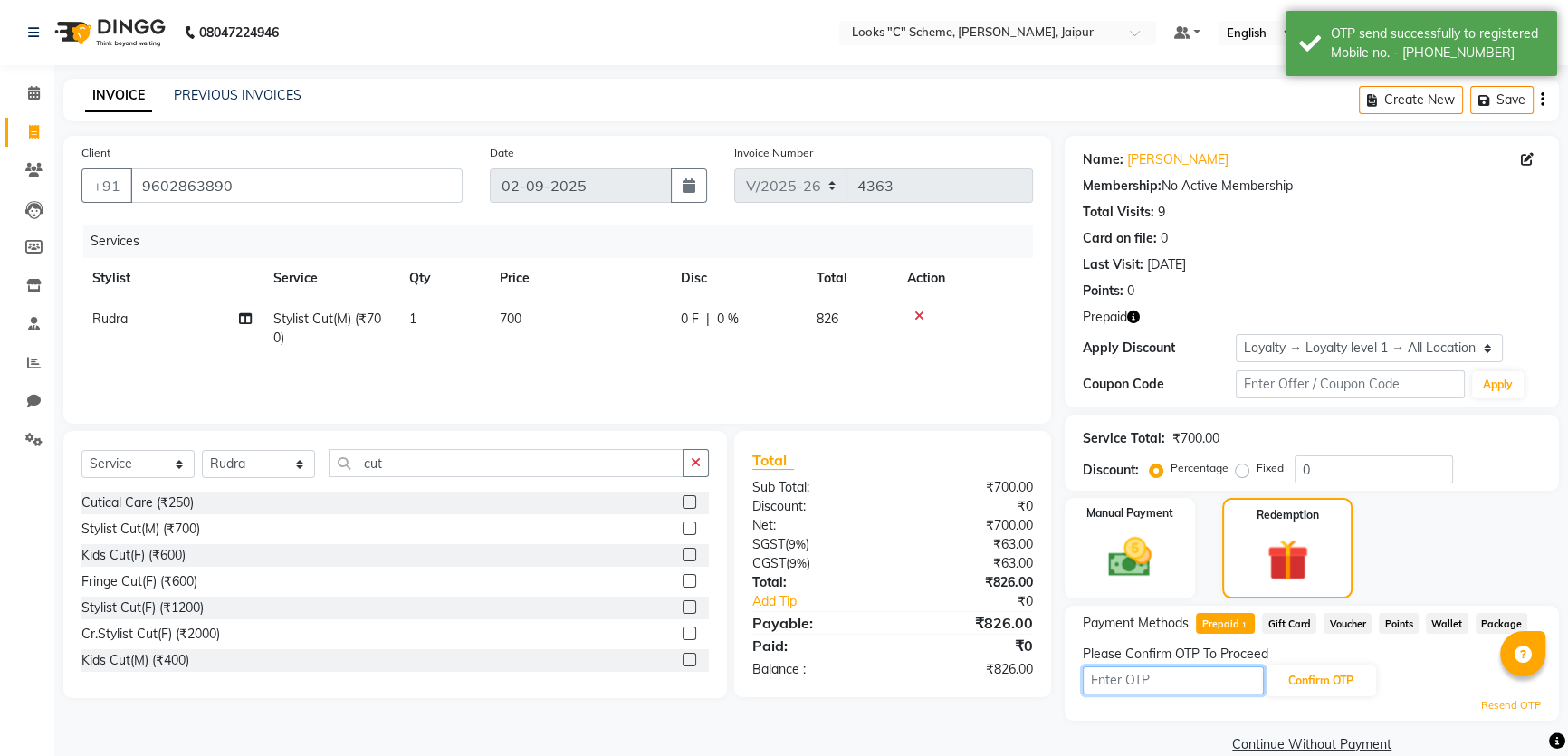
click at [1161, 679] on input "text" at bounding box center [1173, 679] width 181 height 28
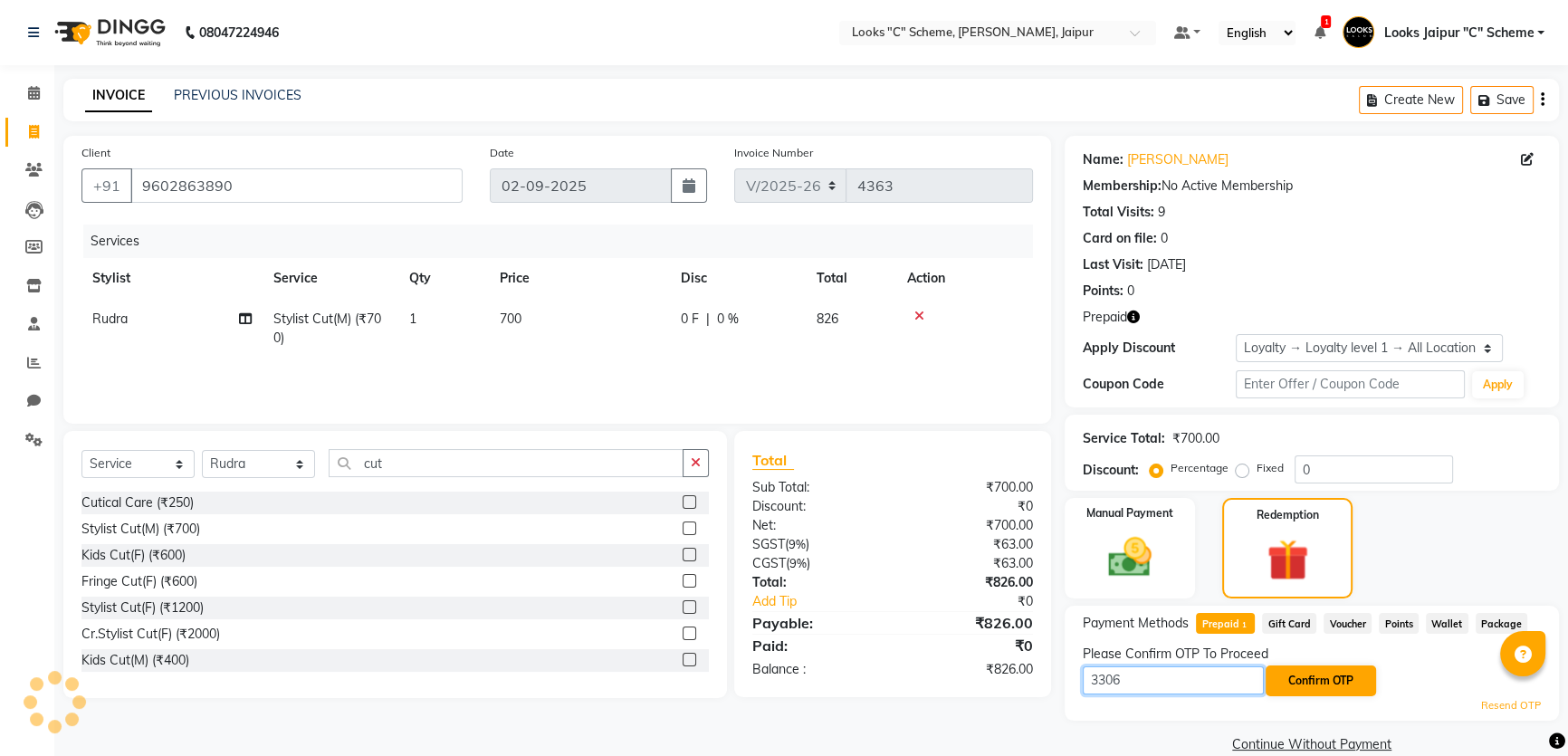
type input "3306"
click at [1303, 687] on button "Confirm OTP" at bounding box center [1320, 680] width 110 height 31
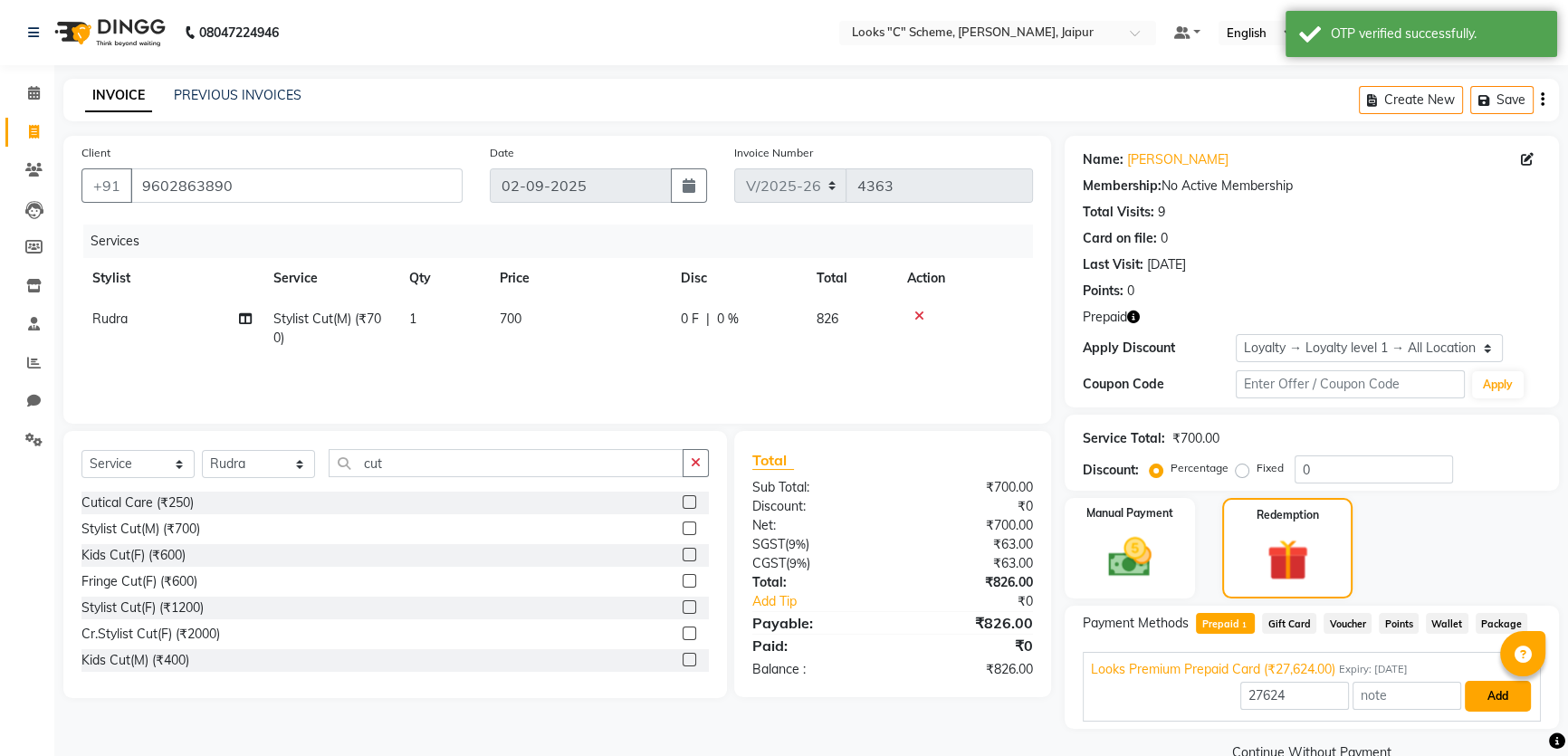
click at [1518, 694] on button "Add" at bounding box center [1497, 696] width 66 height 31
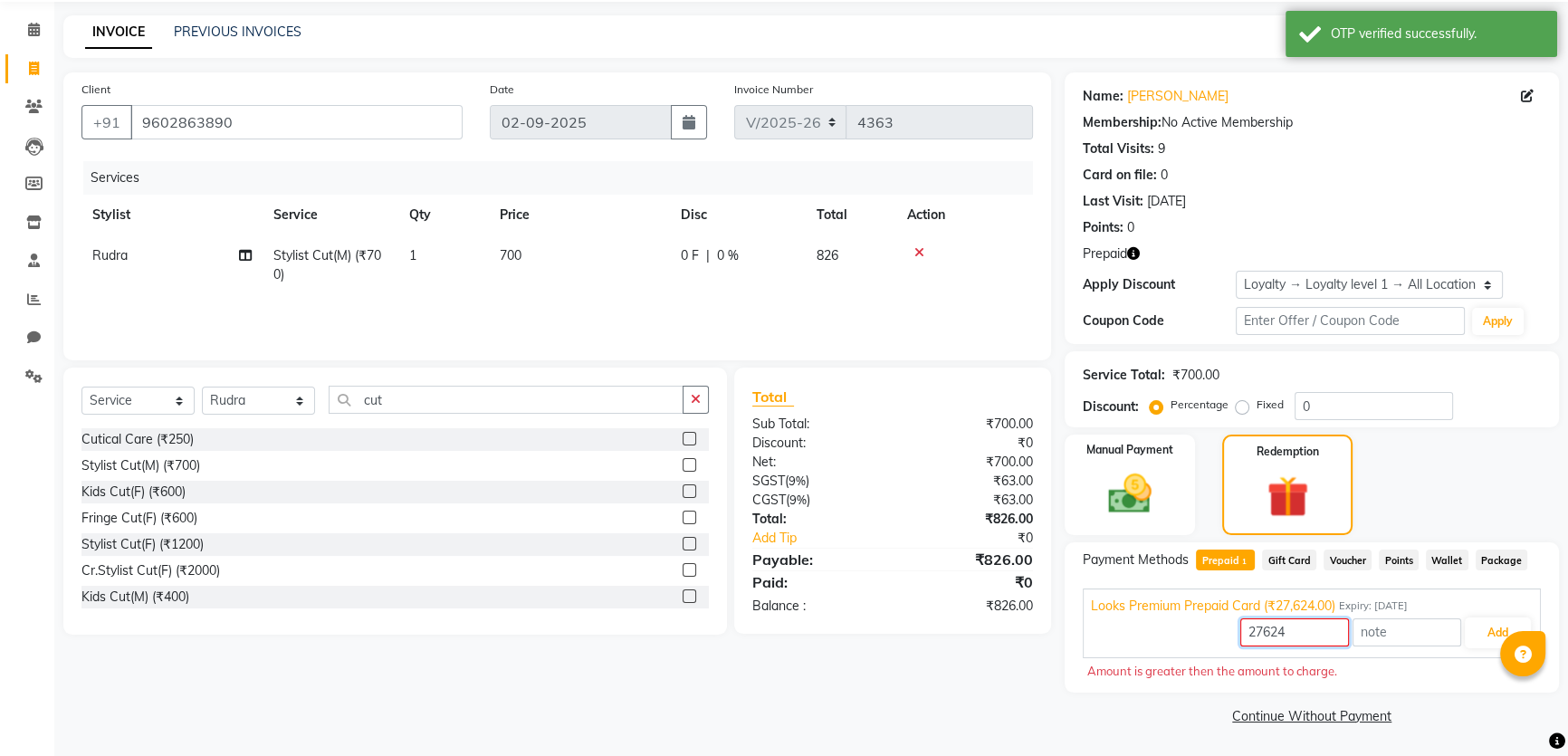
click at [1310, 643] on input "27624" at bounding box center [1294, 631] width 108 height 28
type input "2"
type input "826"
click at [1493, 630] on button "Add" at bounding box center [1497, 632] width 66 height 31
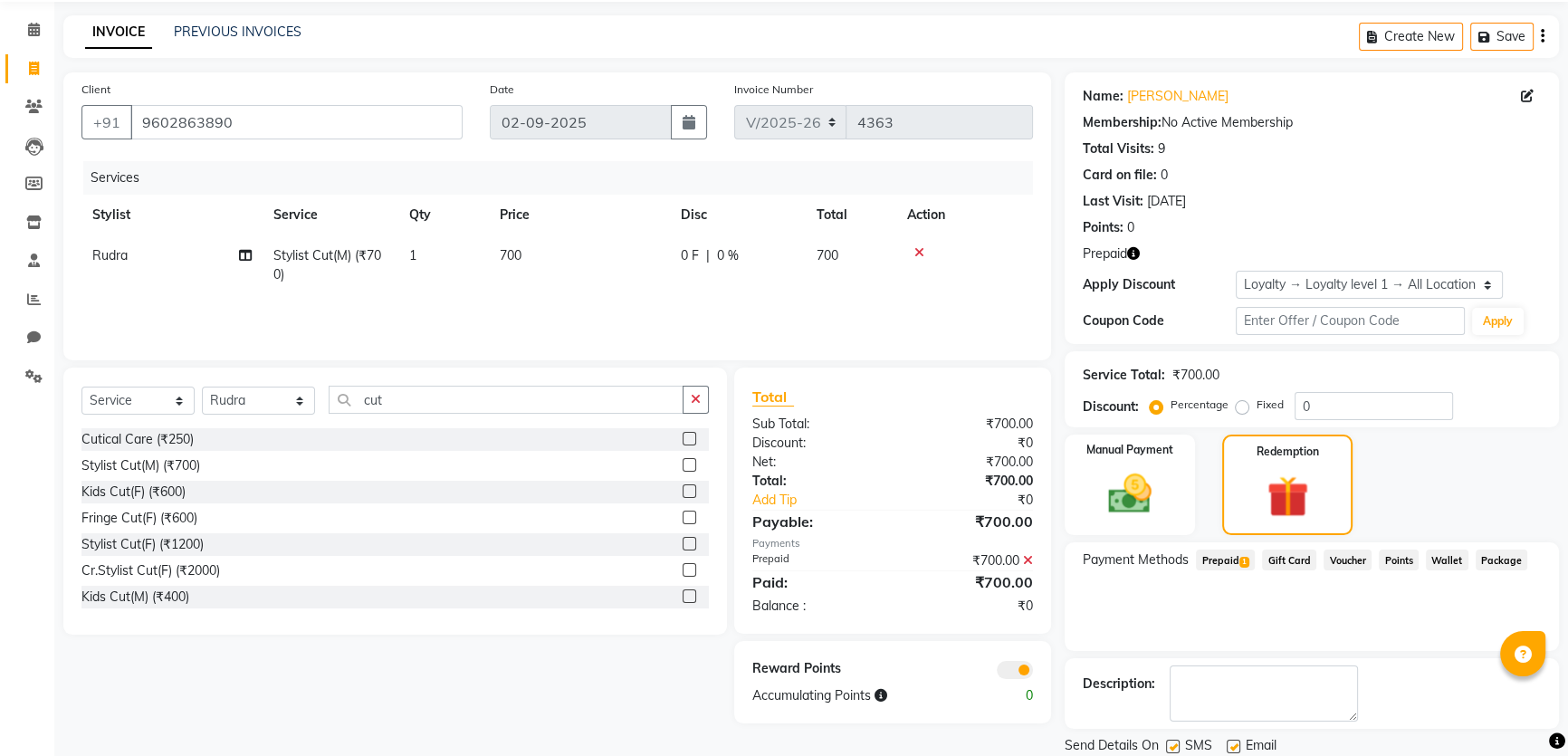
scroll to position [124, 0]
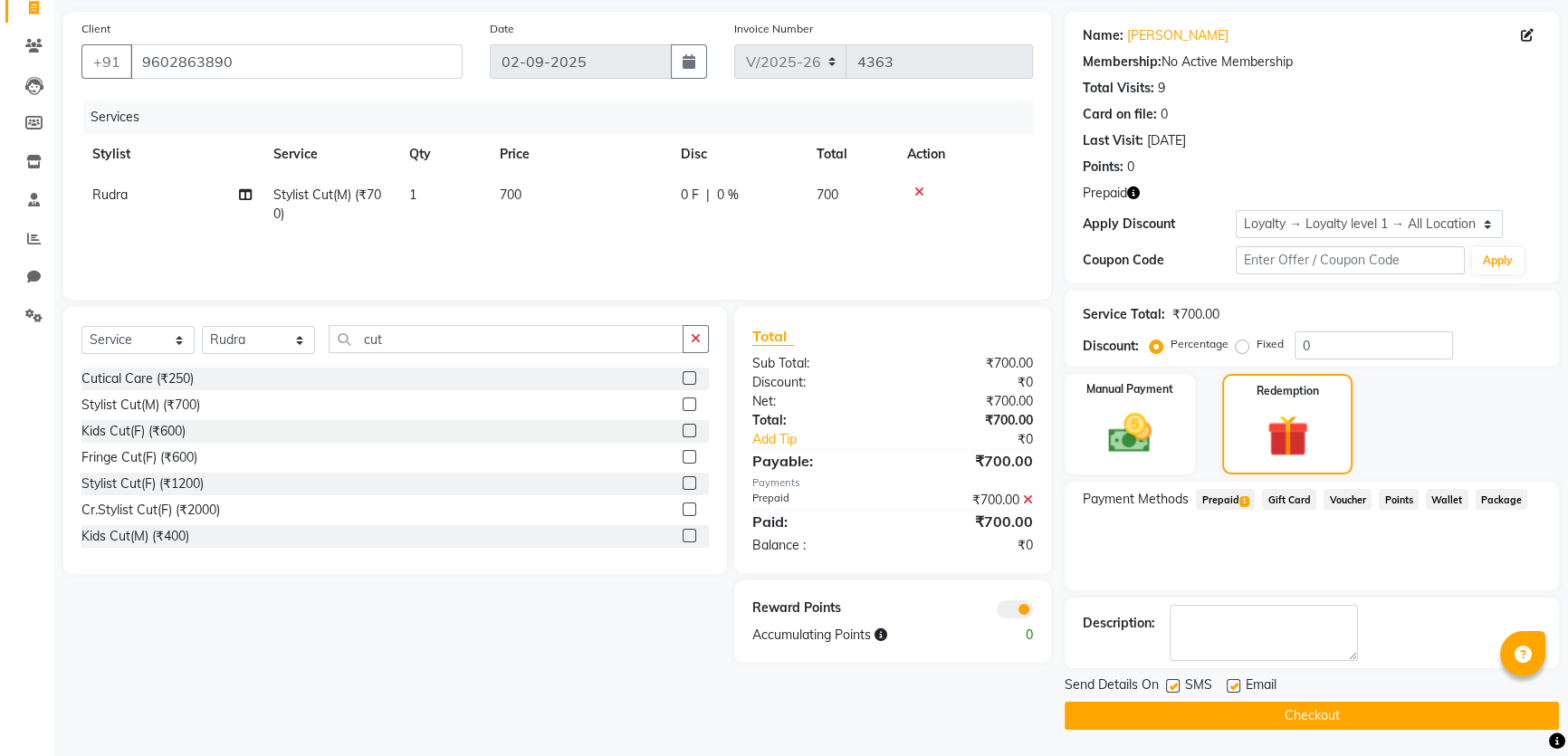
click at [1300, 708] on button "Checkout" at bounding box center [1311, 715] width 494 height 28
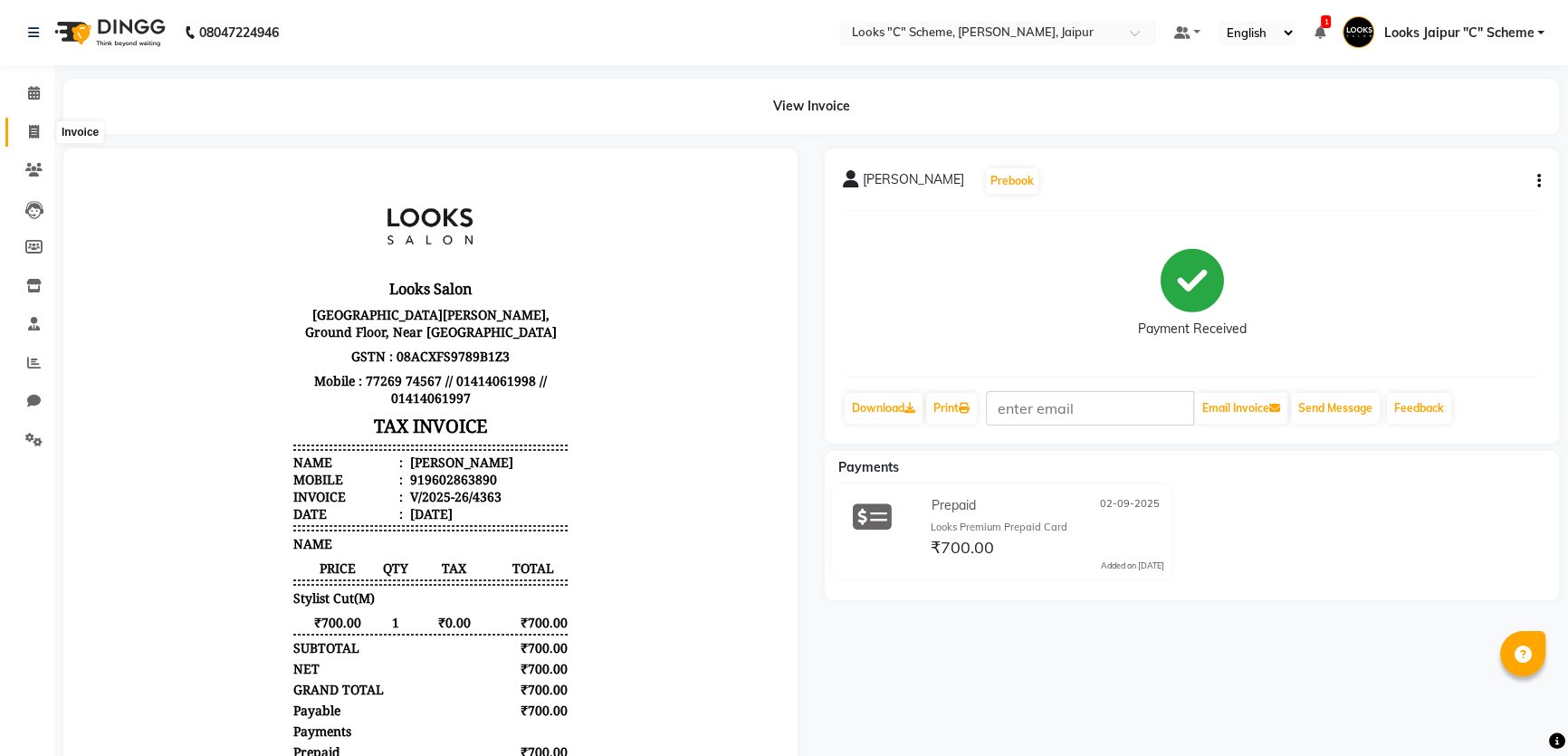
click at [43, 129] on span at bounding box center [34, 132] width 32 height 21
select select "service"
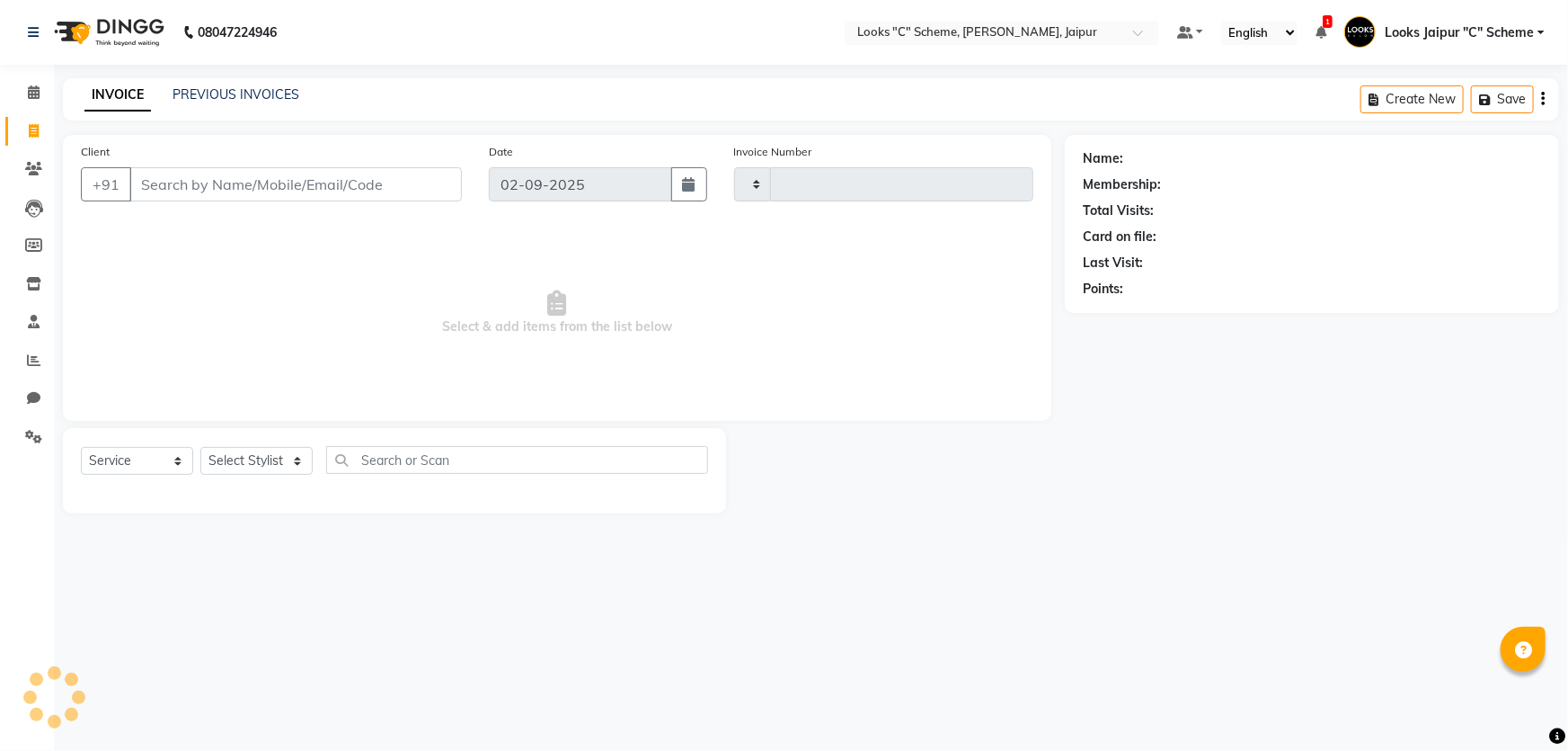
type input "4364"
select select "4315"
click at [234, 93] on link "PREVIOUS INVOICES" at bounding box center [235, 94] width 127 height 16
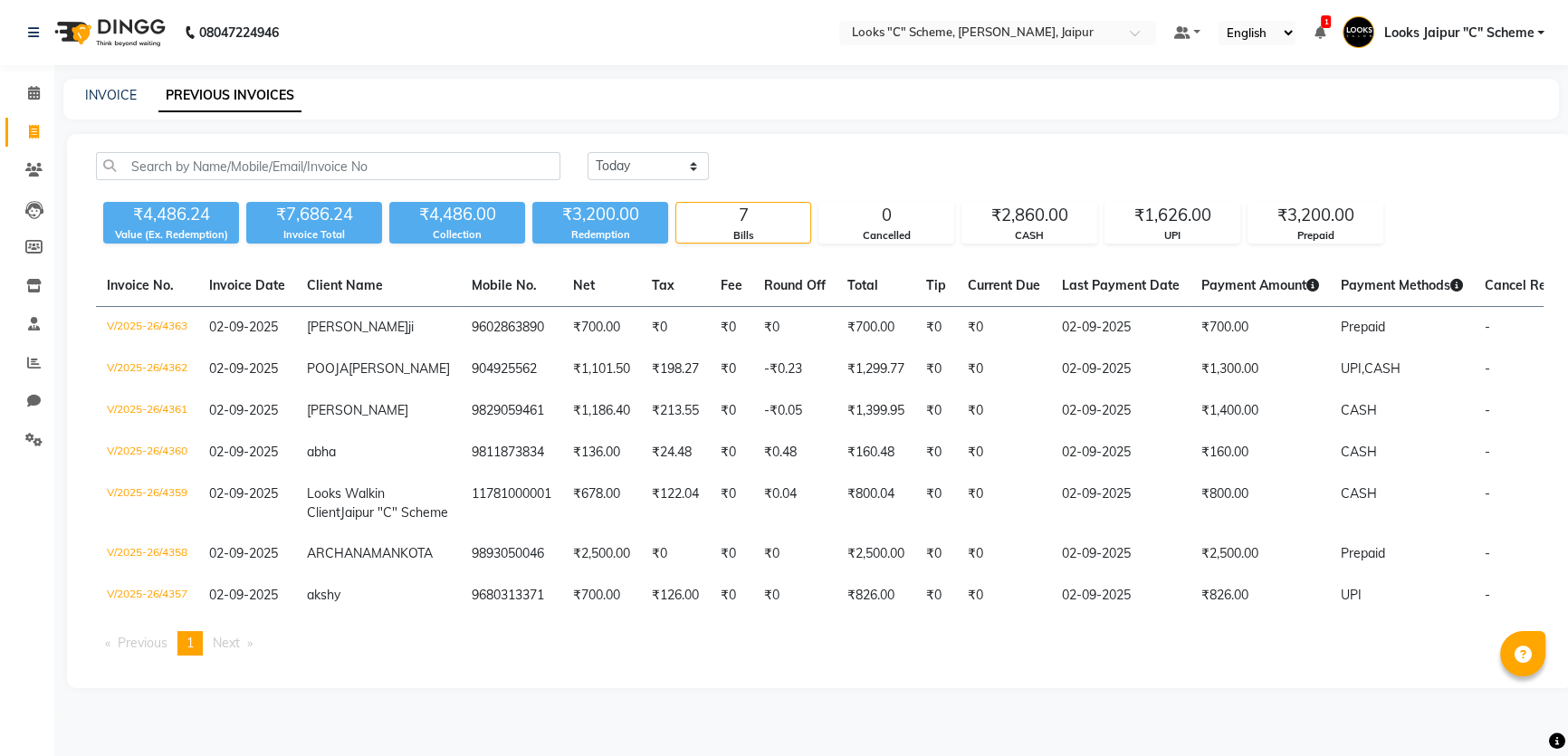
click at [107, 105] on div "INVOICE PREVIOUS INVOICES" at bounding box center [811, 99] width 1495 height 40
drag, startPoint x: 114, startPoint y: 83, endPoint x: 128, endPoint y: 127, distance: 46.2
click at [114, 84] on div "INVOICE PREVIOUS INVOICES" at bounding box center [811, 99] width 1495 height 40
drag, startPoint x: 99, startPoint y: 82, endPoint x: 105, endPoint y: 91, distance: 10.8
click at [105, 91] on div "INVOICE PREVIOUS INVOICES" at bounding box center [811, 99] width 1495 height 40
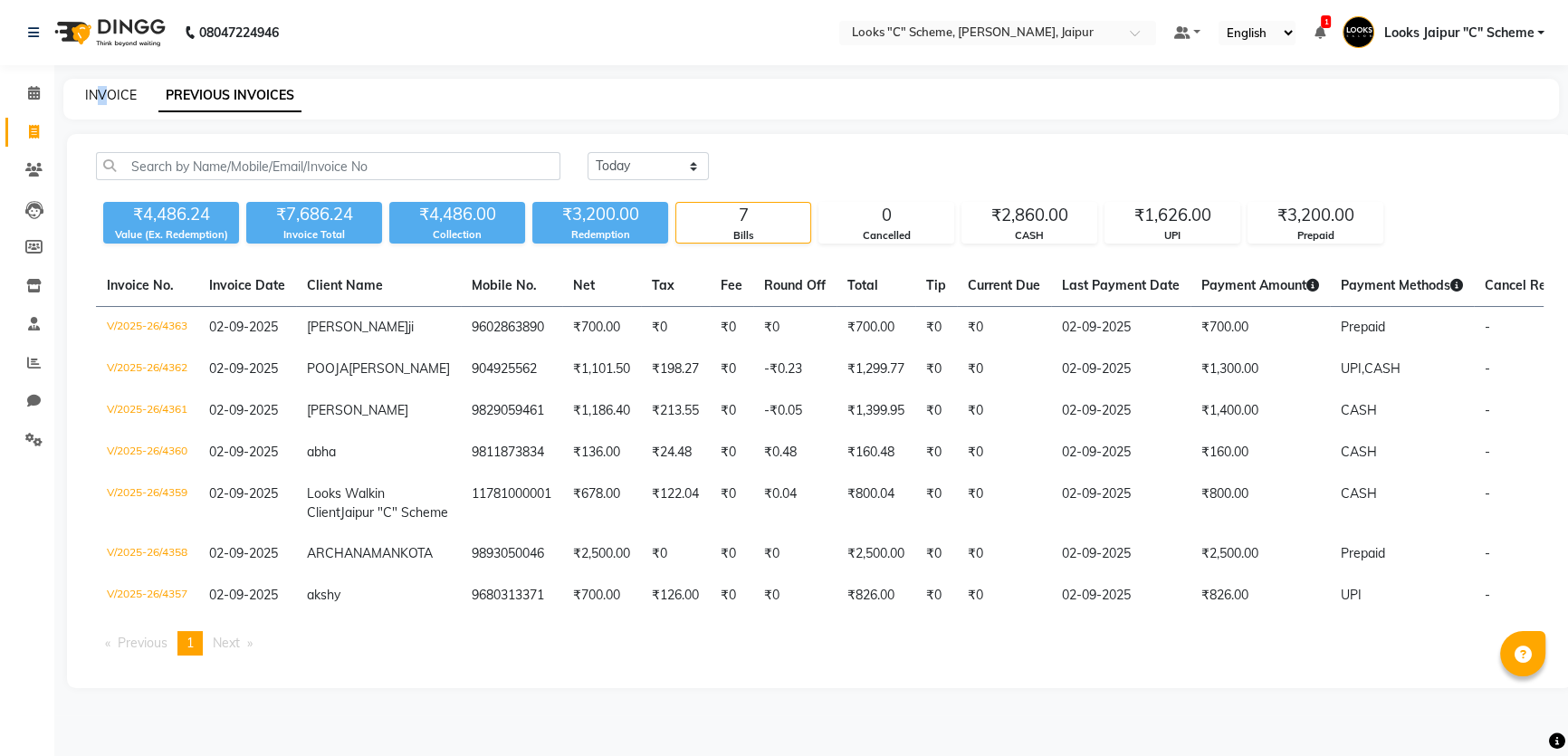
click at [107, 100] on link "INVOICE" at bounding box center [111, 95] width 52 height 16
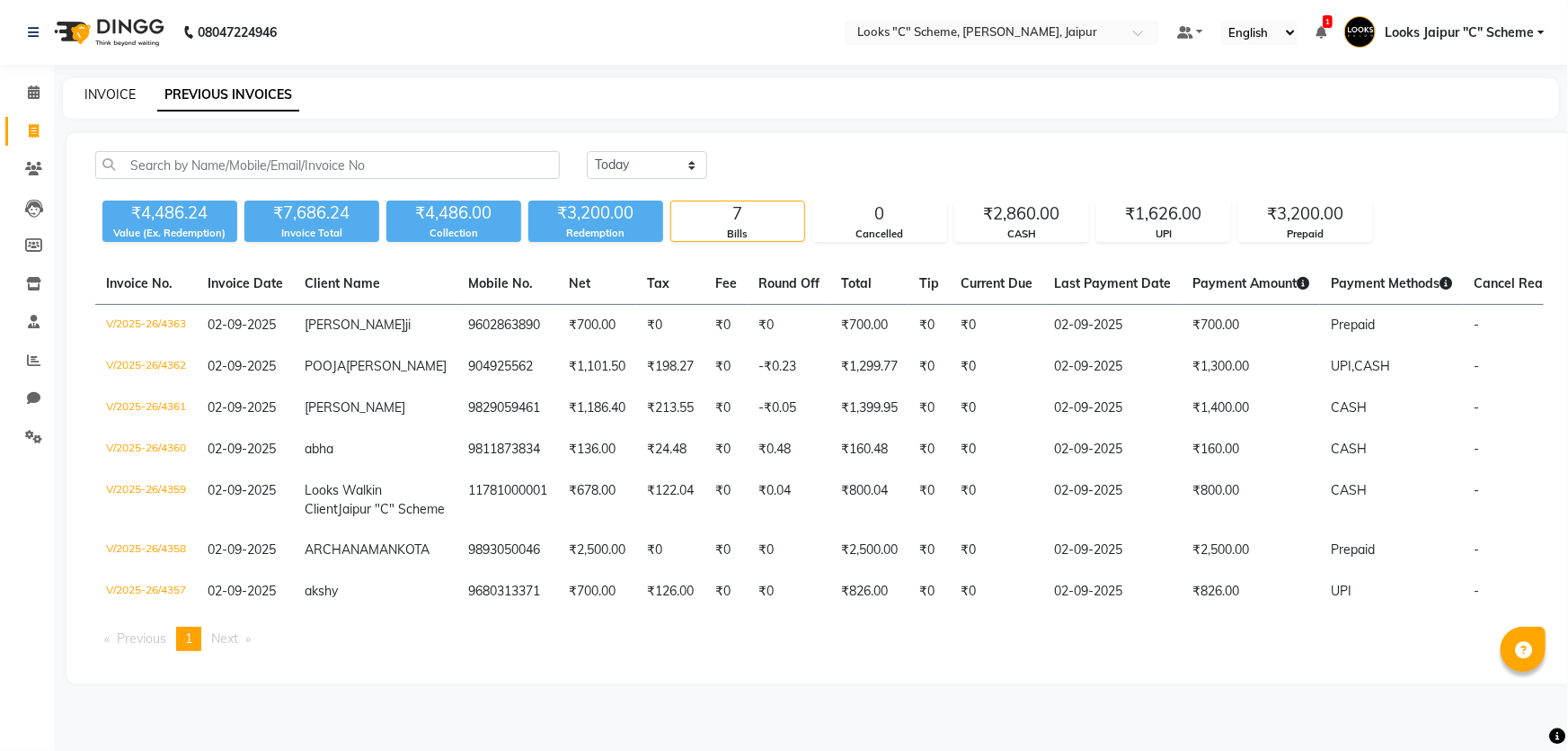
select select "service"
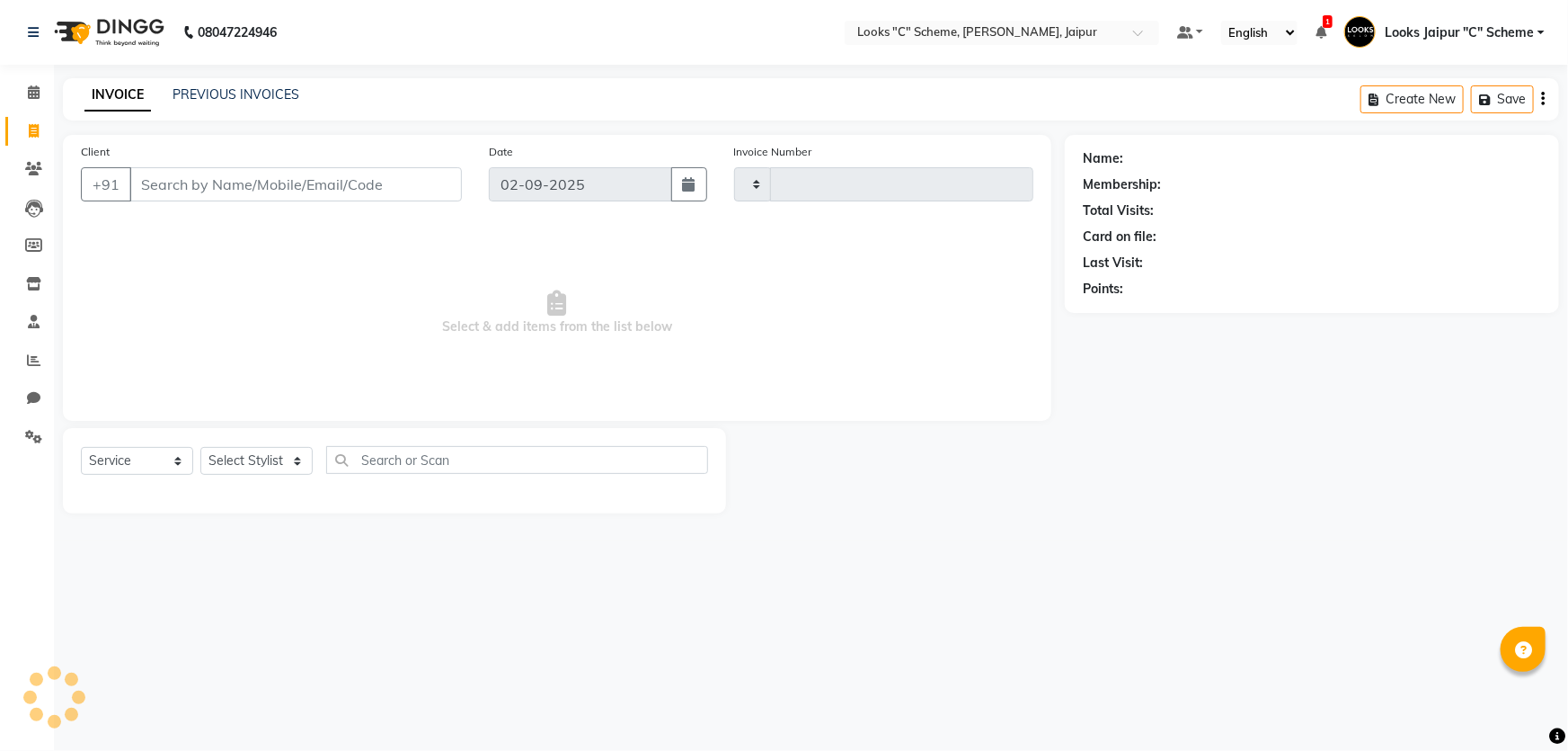
type input "4364"
select select "4315"
click at [106, 99] on link "INVOICE" at bounding box center [118, 95] width 67 height 32
click at [198, 191] on input "Client" at bounding box center [295, 184] width 332 height 34
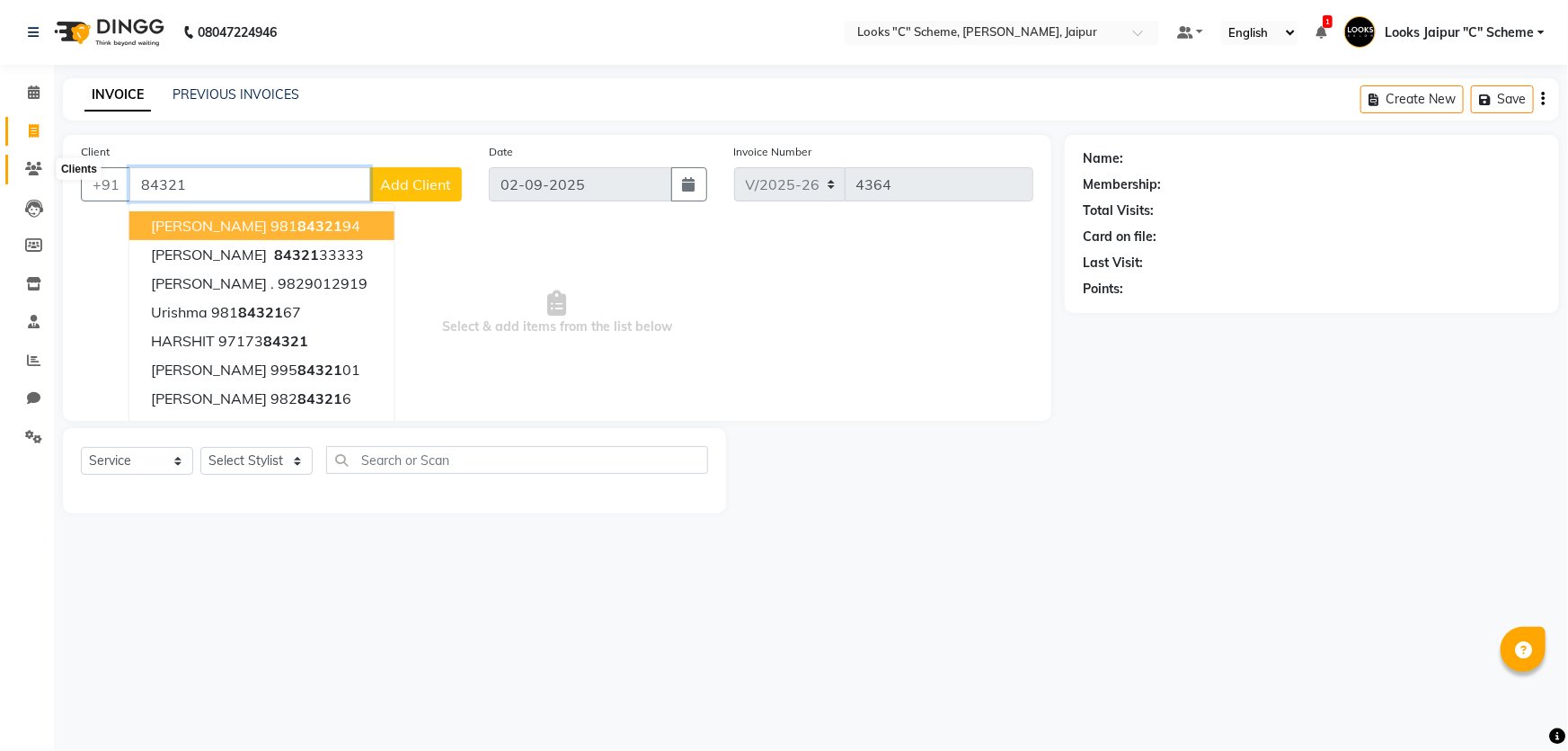
type input "84321"
click at [24, 167] on span at bounding box center [33, 170] width 31 height 21
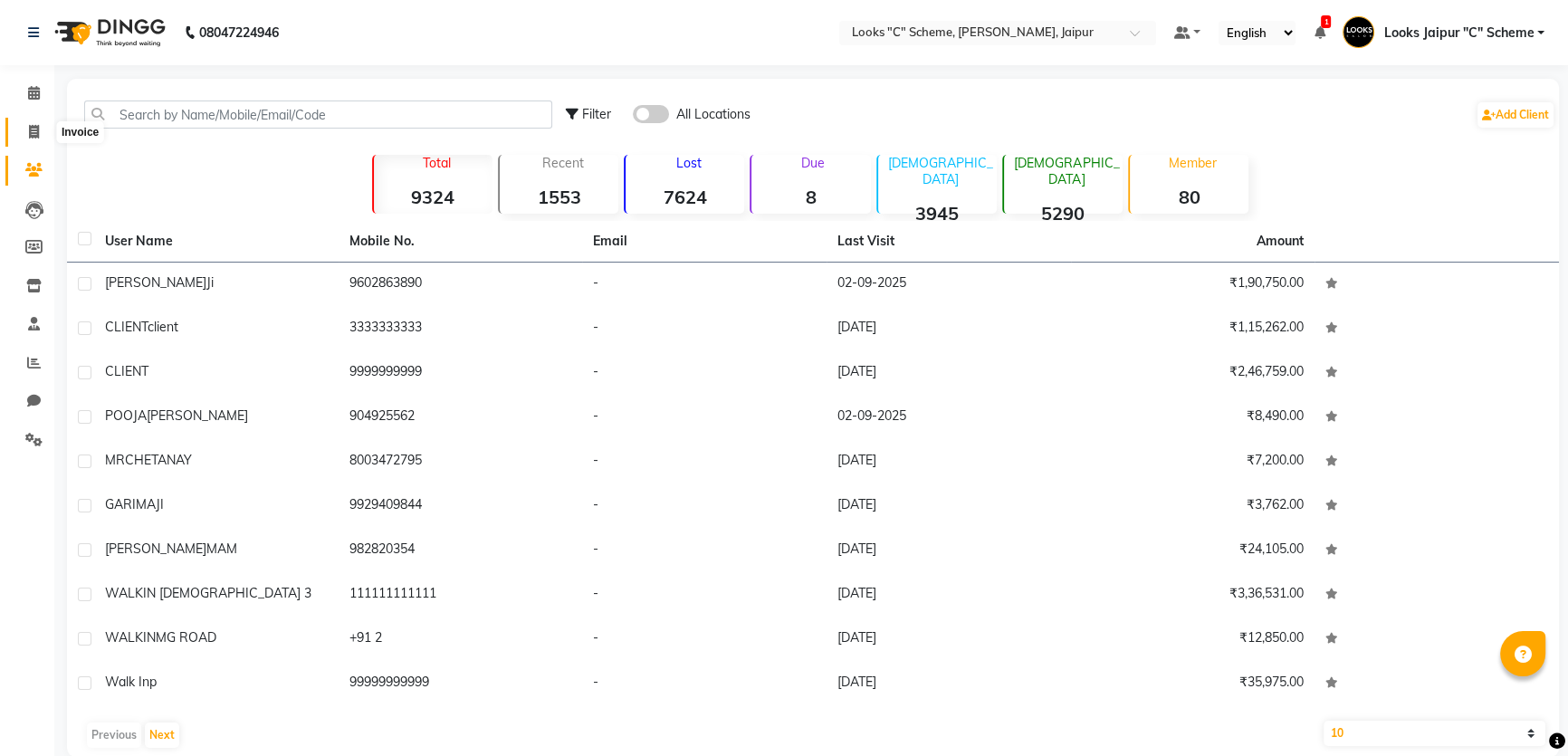
click at [35, 128] on icon at bounding box center [34, 131] width 10 height 13
select select "service"
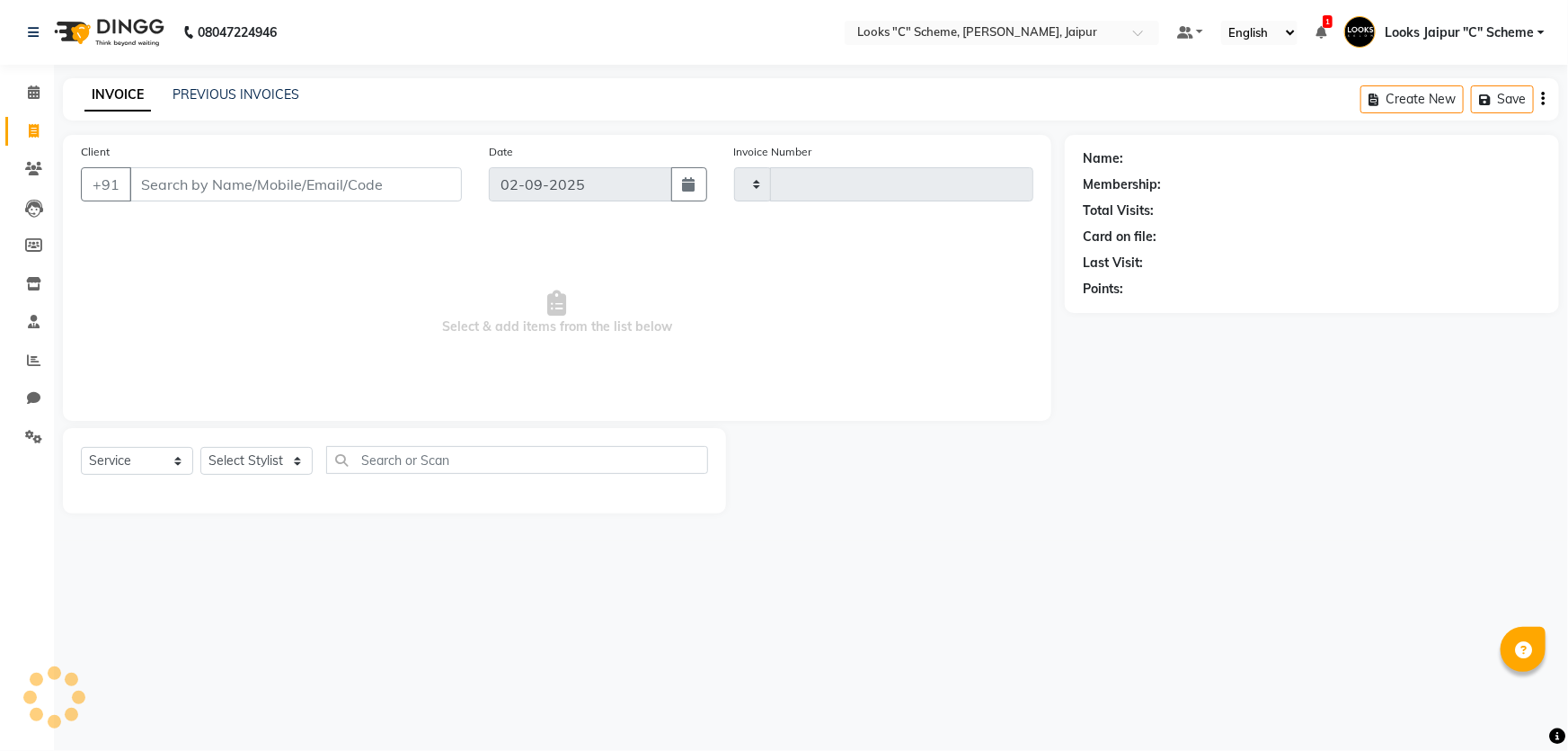
type input "4364"
select select "4315"
type input "8824006019"
click at [255, 100] on link "PREVIOUS INVOICES" at bounding box center [235, 94] width 127 height 16
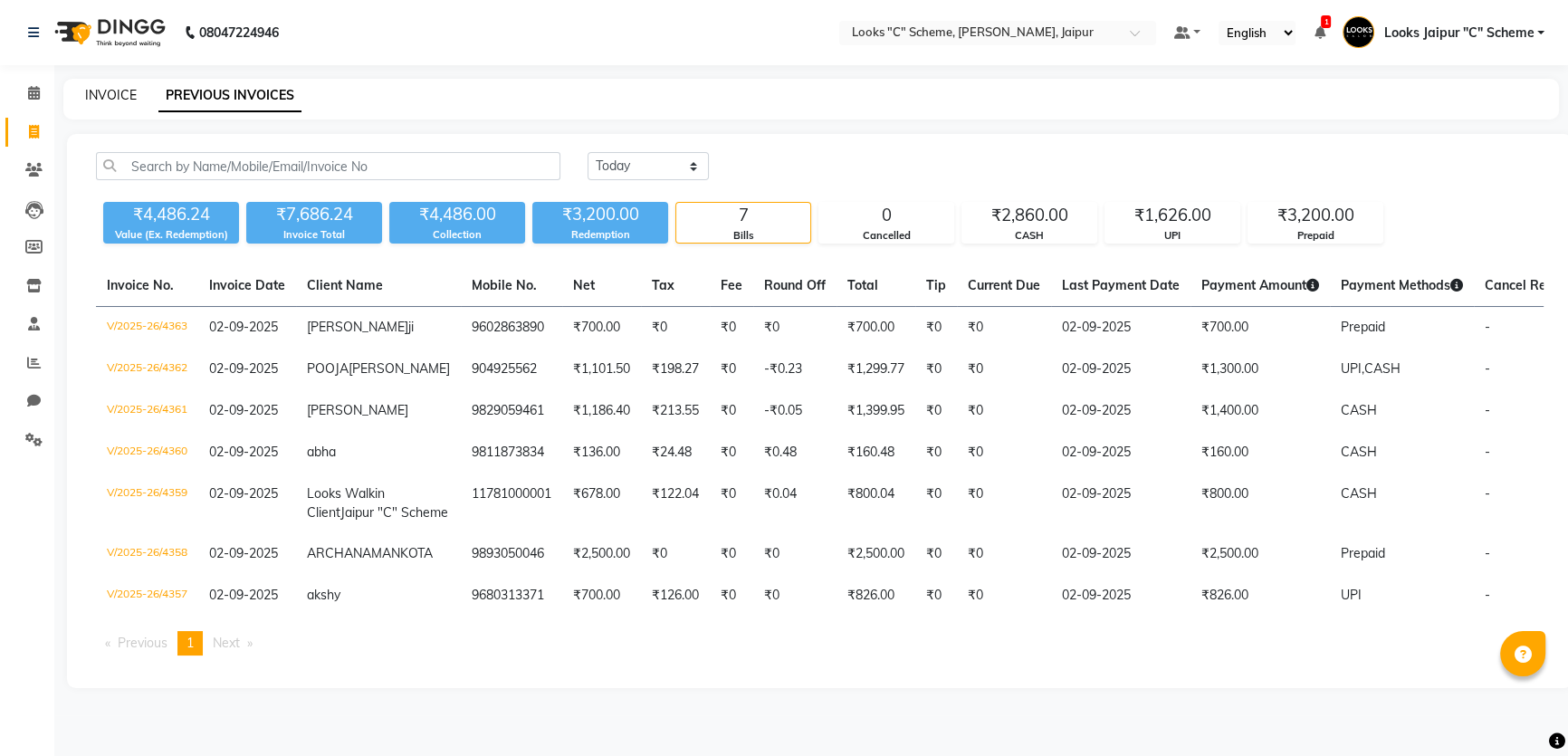
click at [98, 92] on link "INVOICE" at bounding box center [111, 95] width 52 height 16
select select "service"
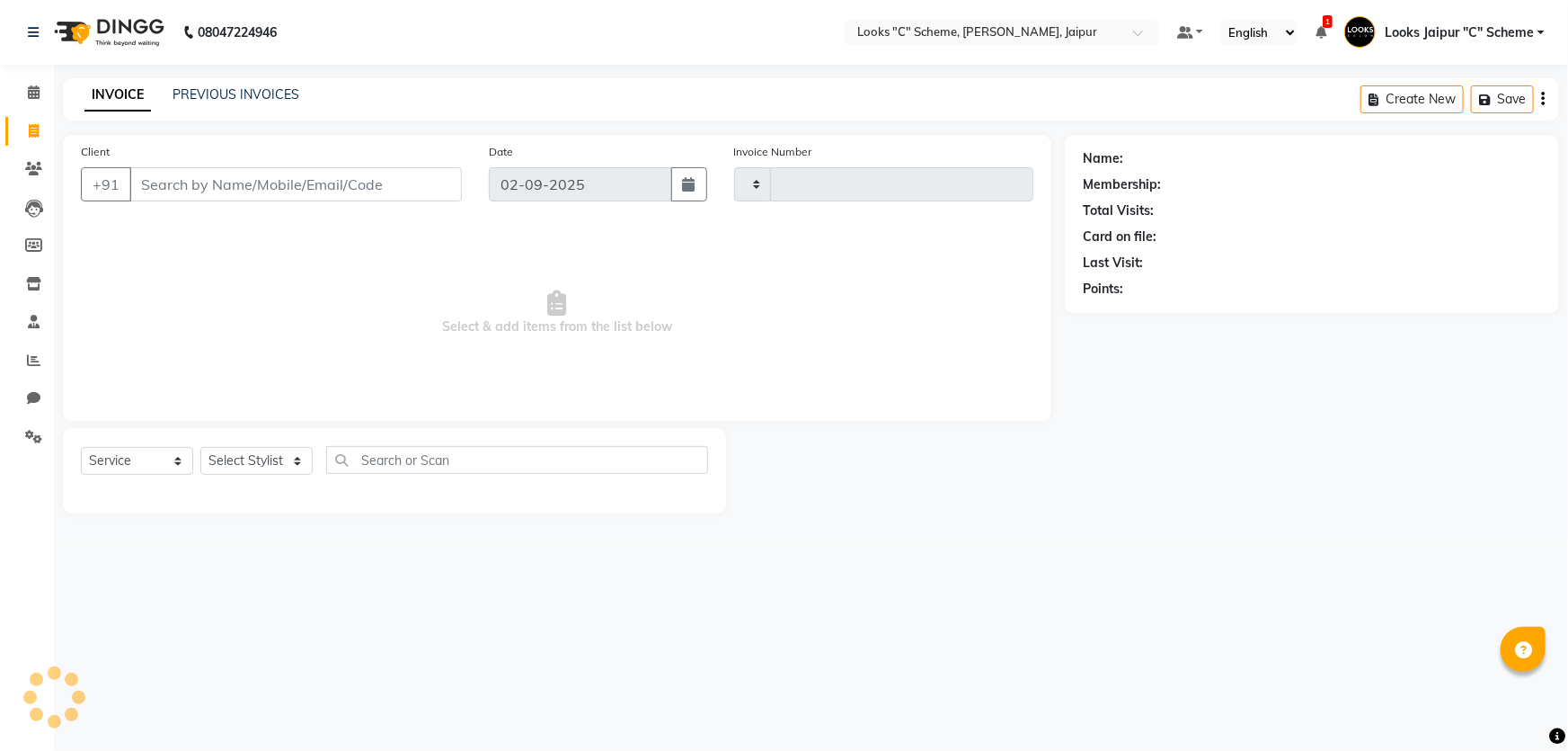
click at [199, 174] on input "Client" at bounding box center [295, 184] width 332 height 34
type input "8432133333"
type input "4364"
type input "8432133333"
select select "4315"
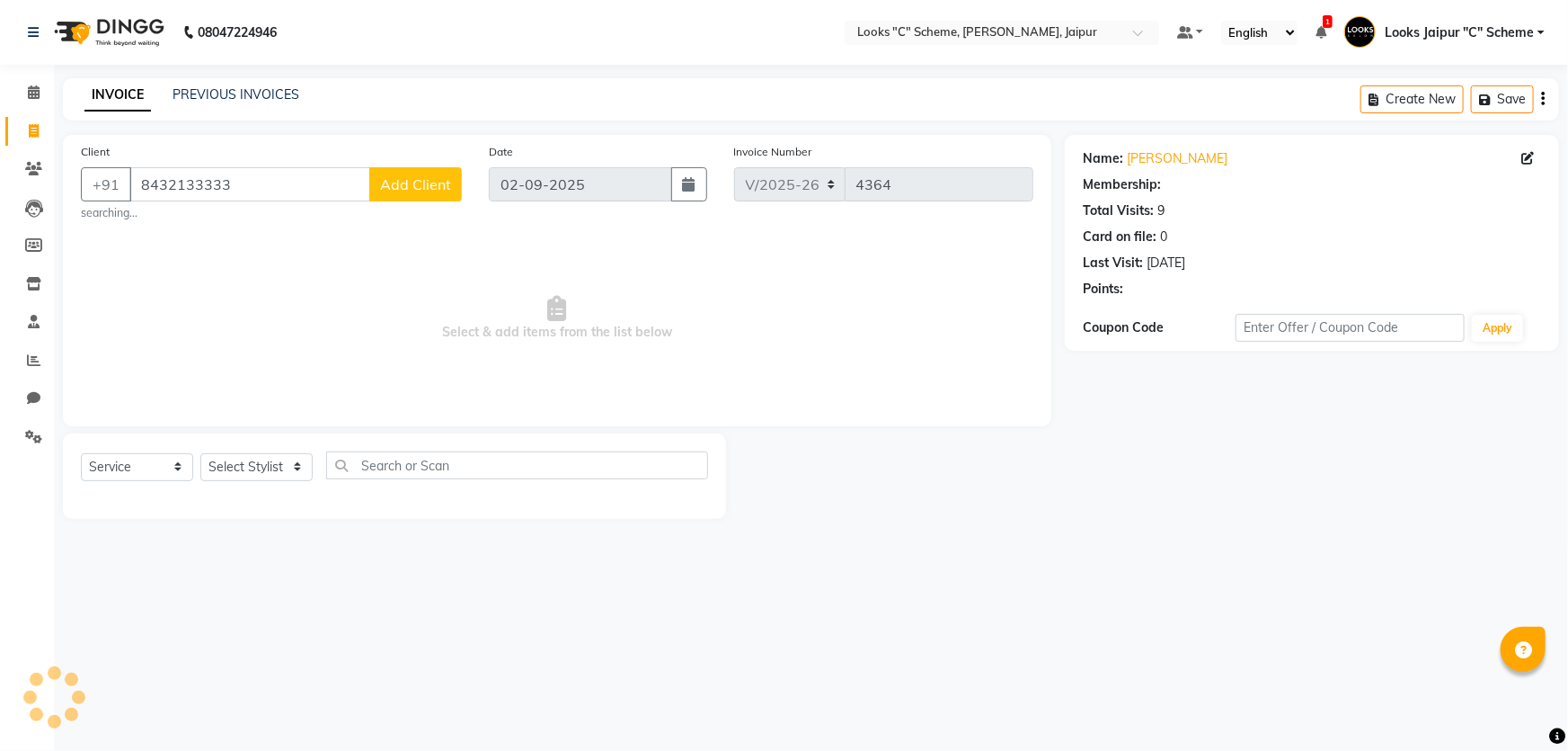
select select "1: Object"
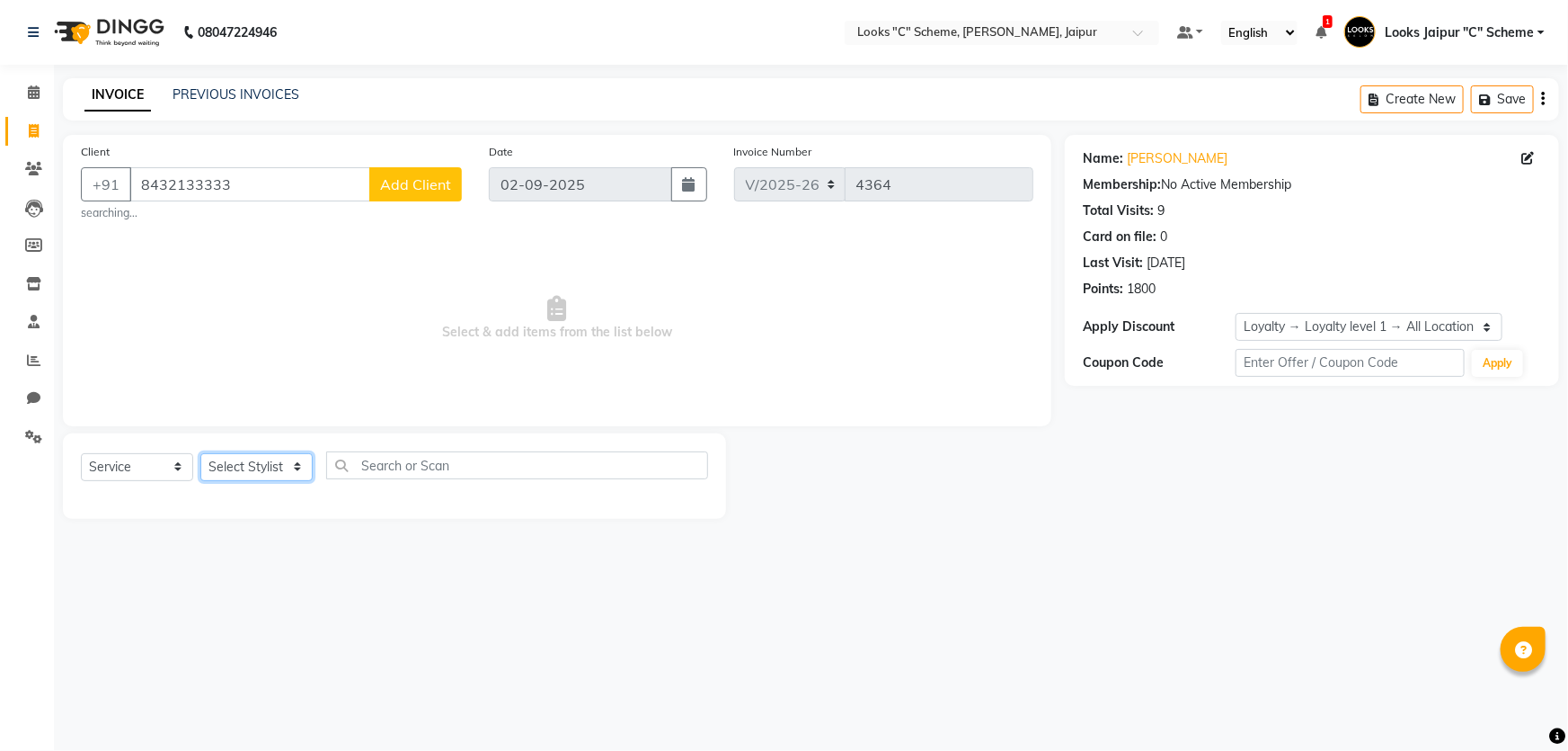
click at [248, 475] on select "Select Stylist [PERSON_NAME] Akash_pdct [PERSON_NAME] [PERSON_NAME] Counter Sal…" at bounding box center [256, 466] width 112 height 28
select select "61093"
click at [200, 453] on select "Select Stylist [PERSON_NAME] Akash_pdct [PERSON_NAME] [PERSON_NAME] Counter Sal…" at bounding box center [256, 466] width 112 height 28
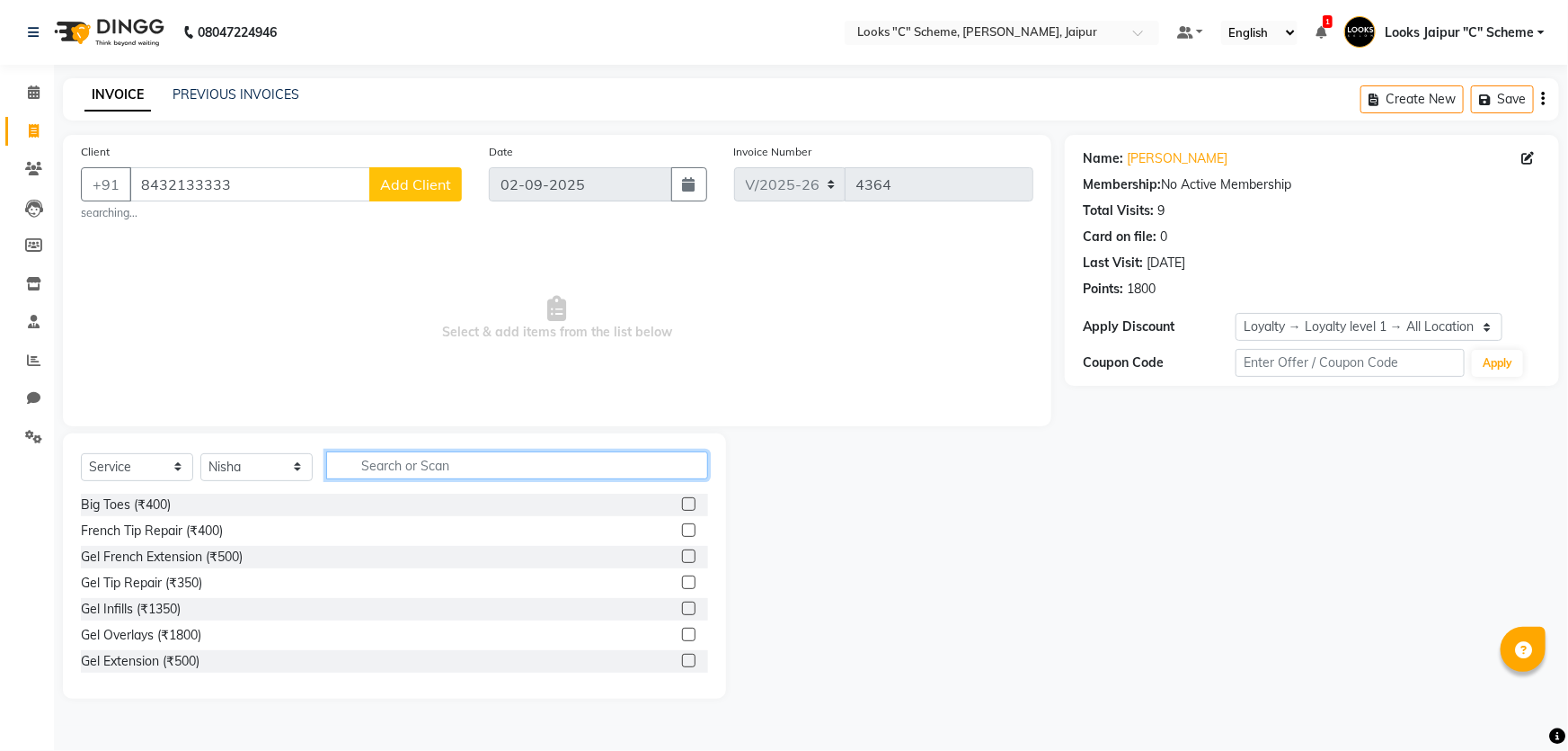
click at [368, 454] on input "text" at bounding box center [516, 465] width 382 height 28
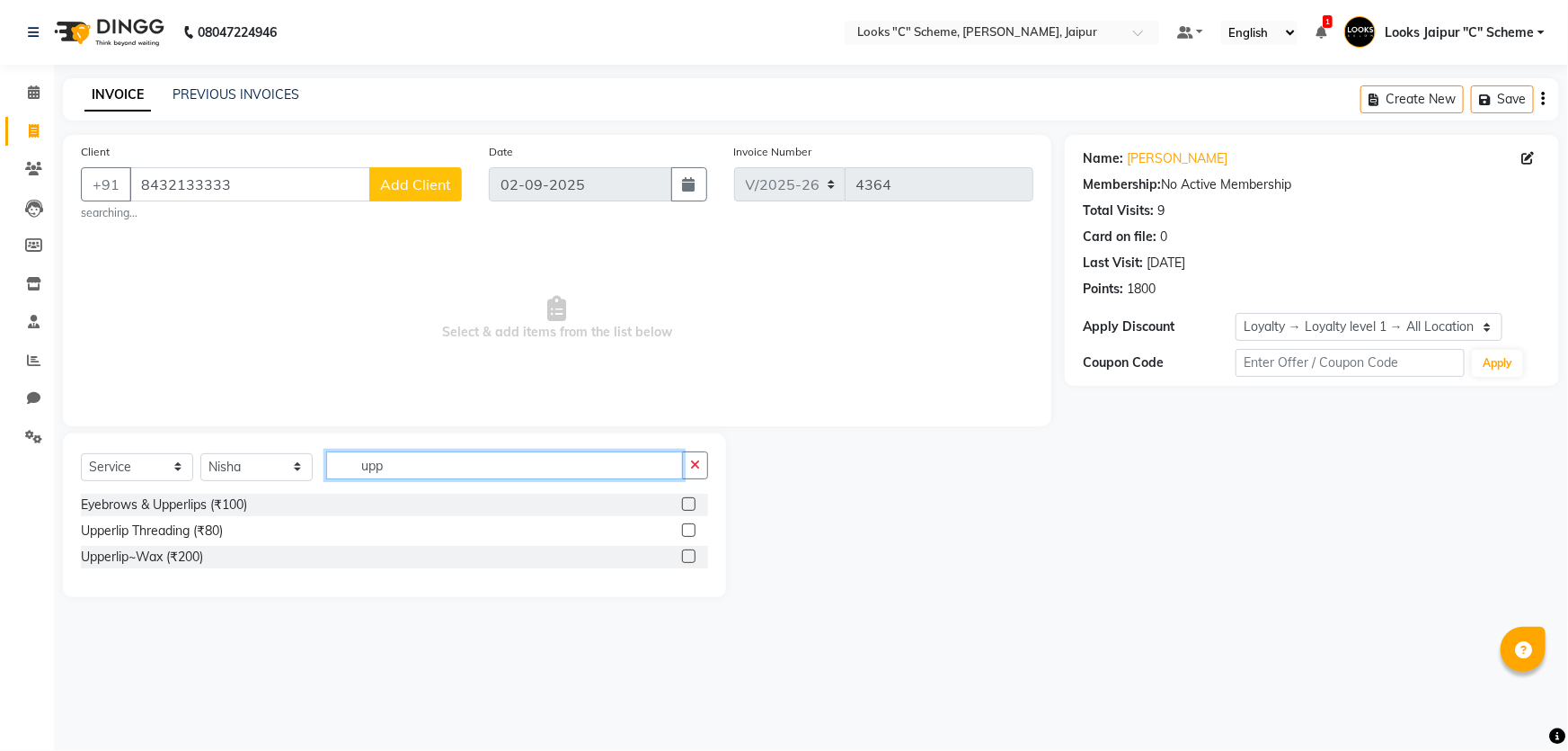
type input "upp"
click at [687, 532] on label at bounding box center [689, 530] width 13 height 13
click at [687, 532] on input "checkbox" at bounding box center [688, 531] width 11 height 11
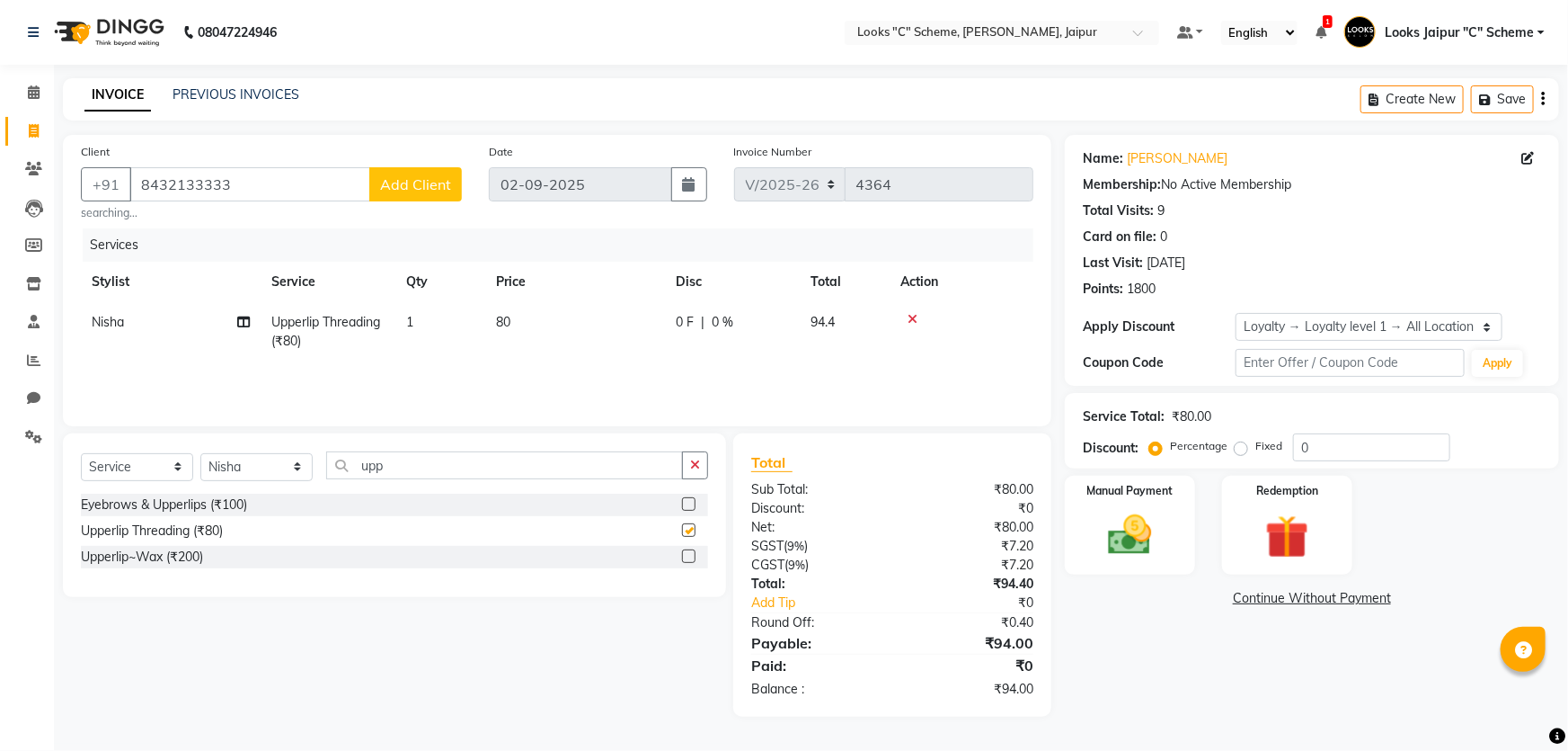
checkbox input "false"
click at [556, 325] on td "80" at bounding box center [574, 332] width 180 height 59
select select "61093"
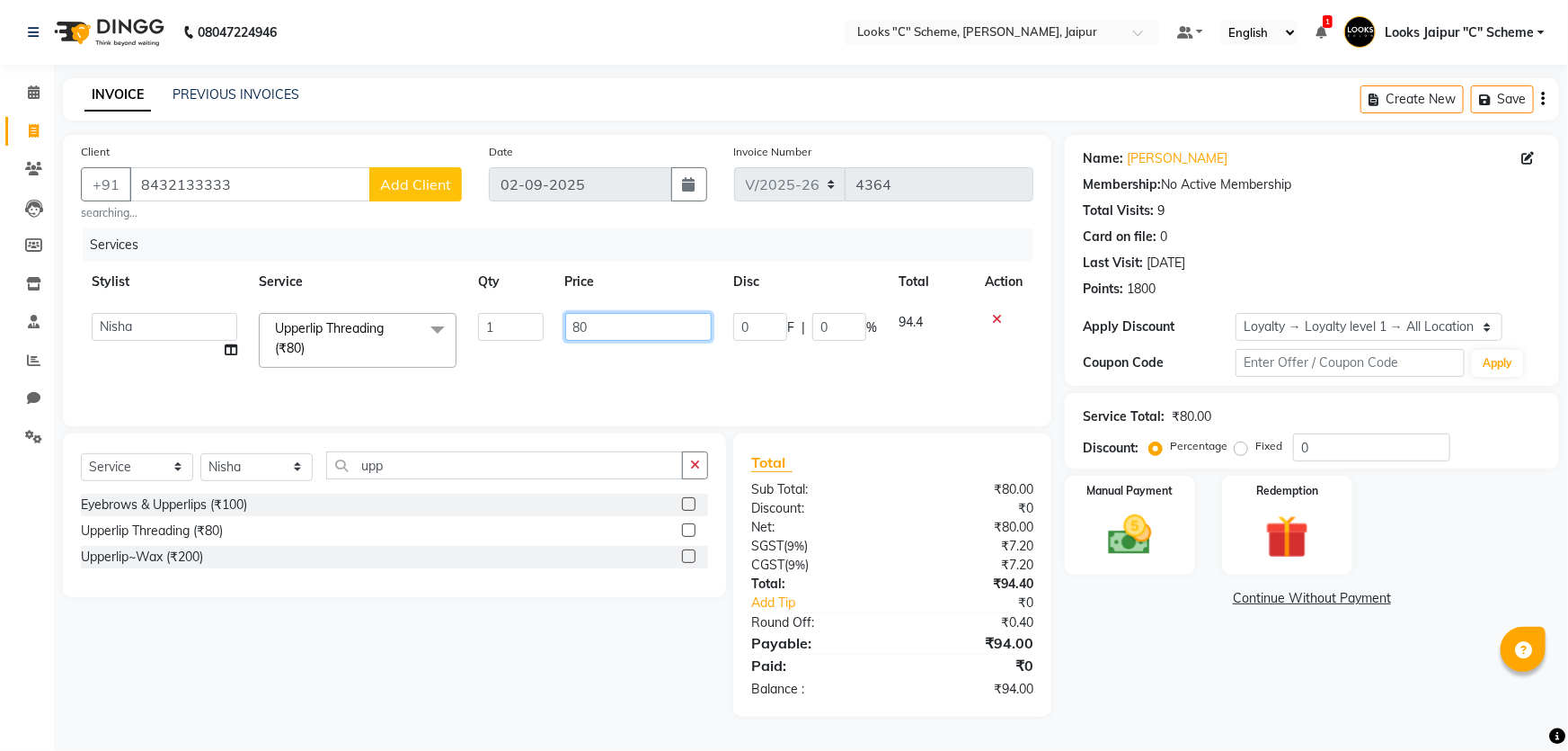
click at [608, 335] on input "80" at bounding box center [638, 326] width 148 height 28
type input "8"
type input "70"
click at [943, 484] on div "₹80.00" at bounding box center [970, 490] width 154 height 19
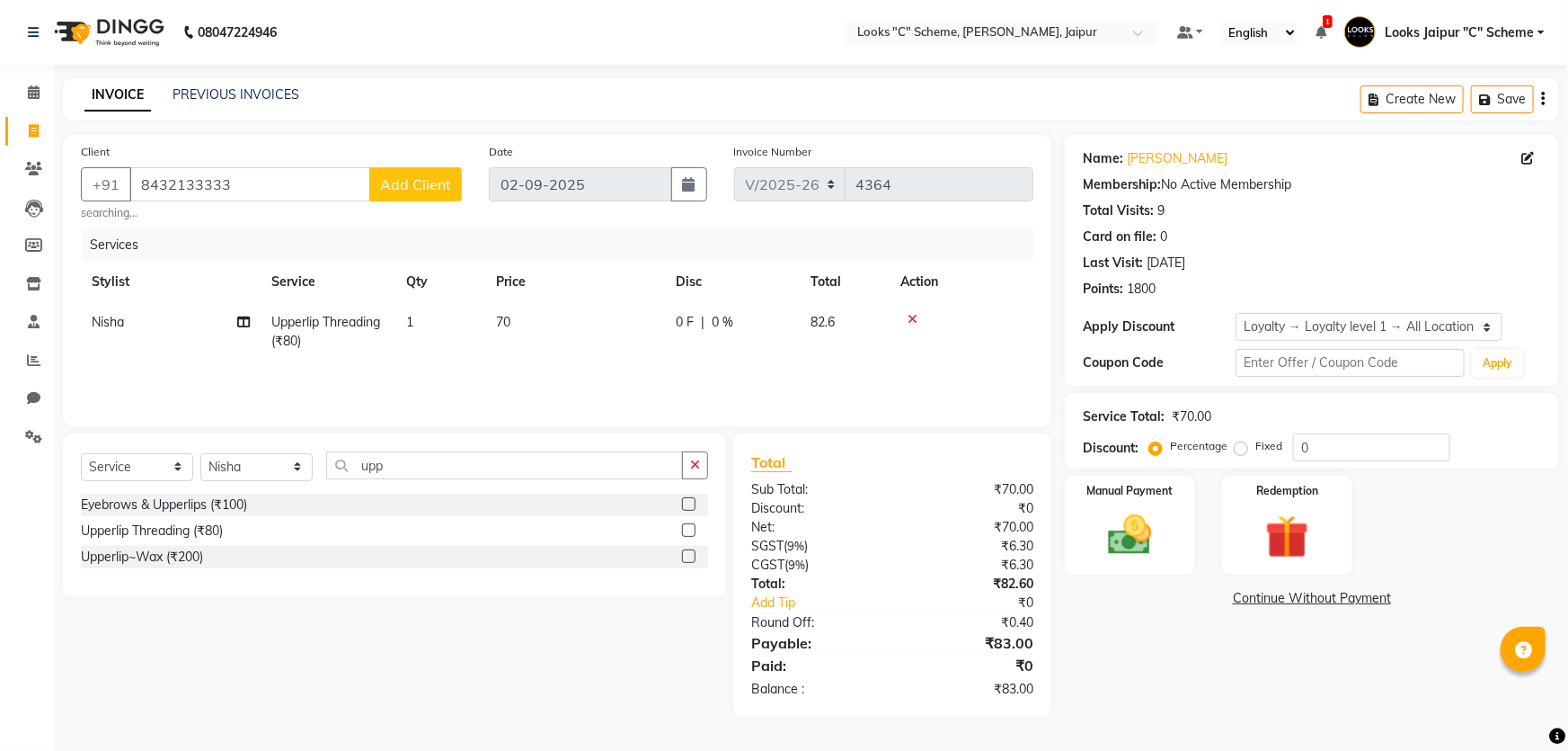
click at [578, 341] on td "70" at bounding box center [574, 332] width 180 height 59
select select "61093"
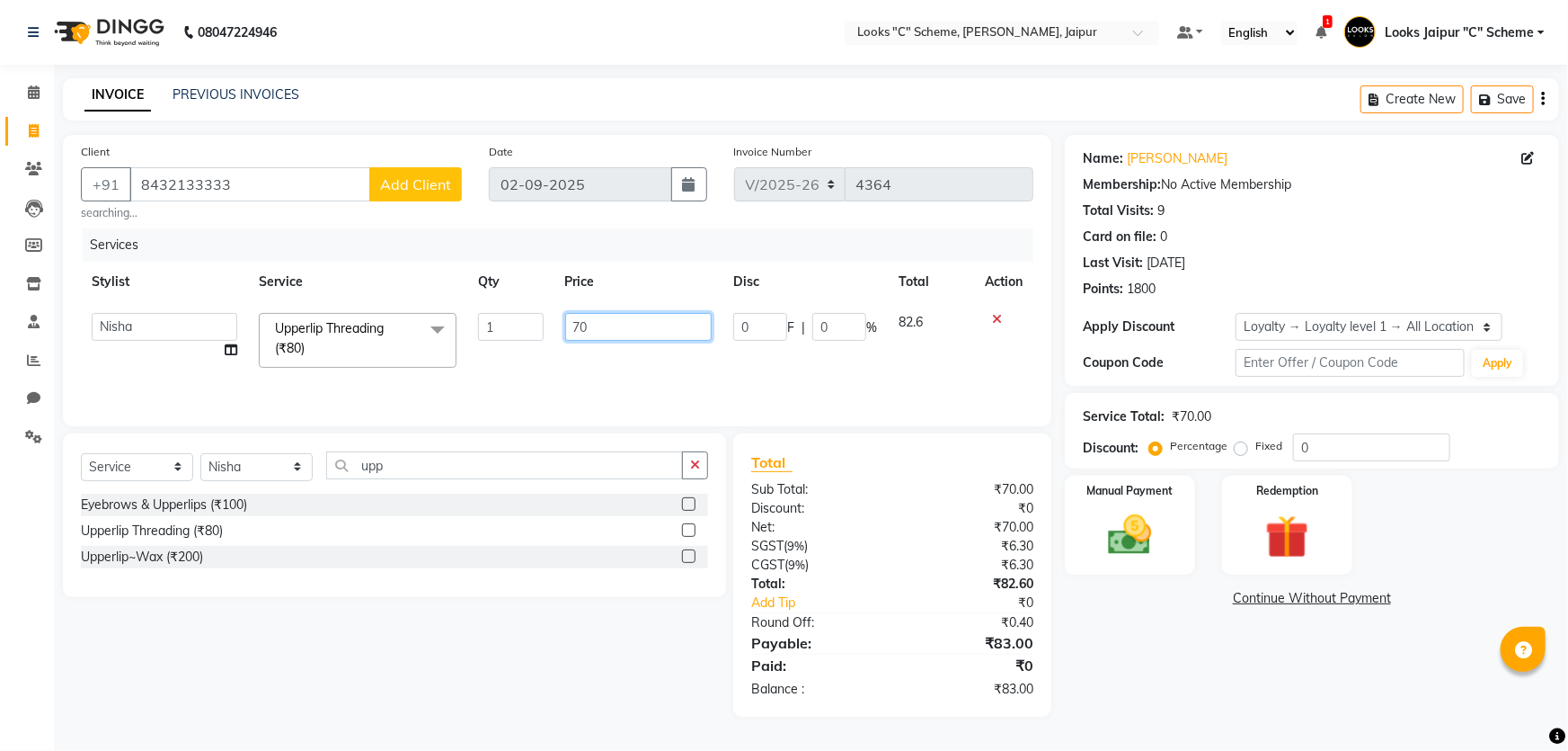
click at [635, 329] on input "70" at bounding box center [638, 326] width 148 height 28
type input "67"
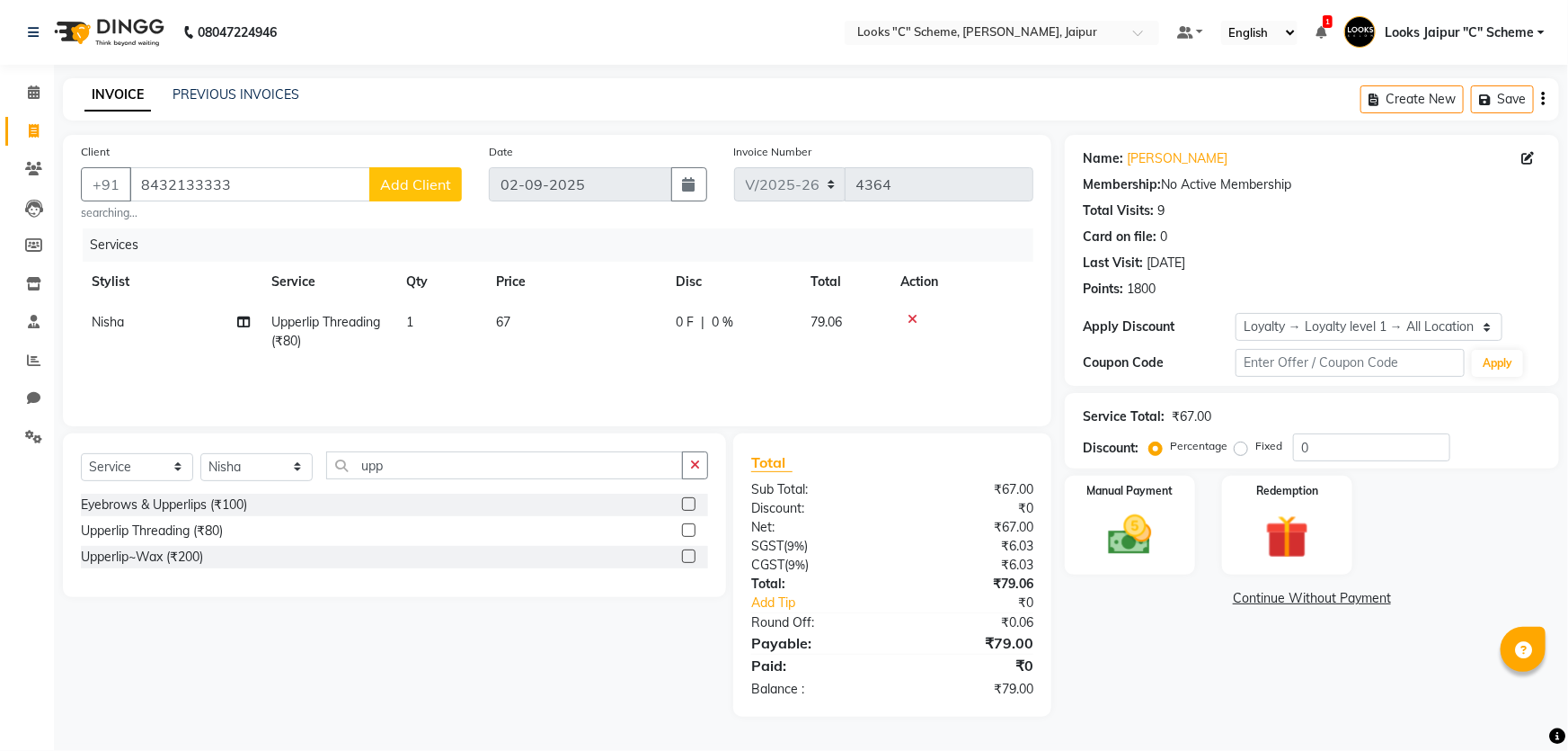
click at [820, 449] on div "Total Sub Total: ₹67.00 Discount: ₹0 Net: ₹67.00 SGST ( 9% ) ₹6.03 CGST ( 9% ) …" at bounding box center [893, 575] width 318 height 283
click at [531, 317] on td "67" at bounding box center [574, 332] width 180 height 59
select select "61093"
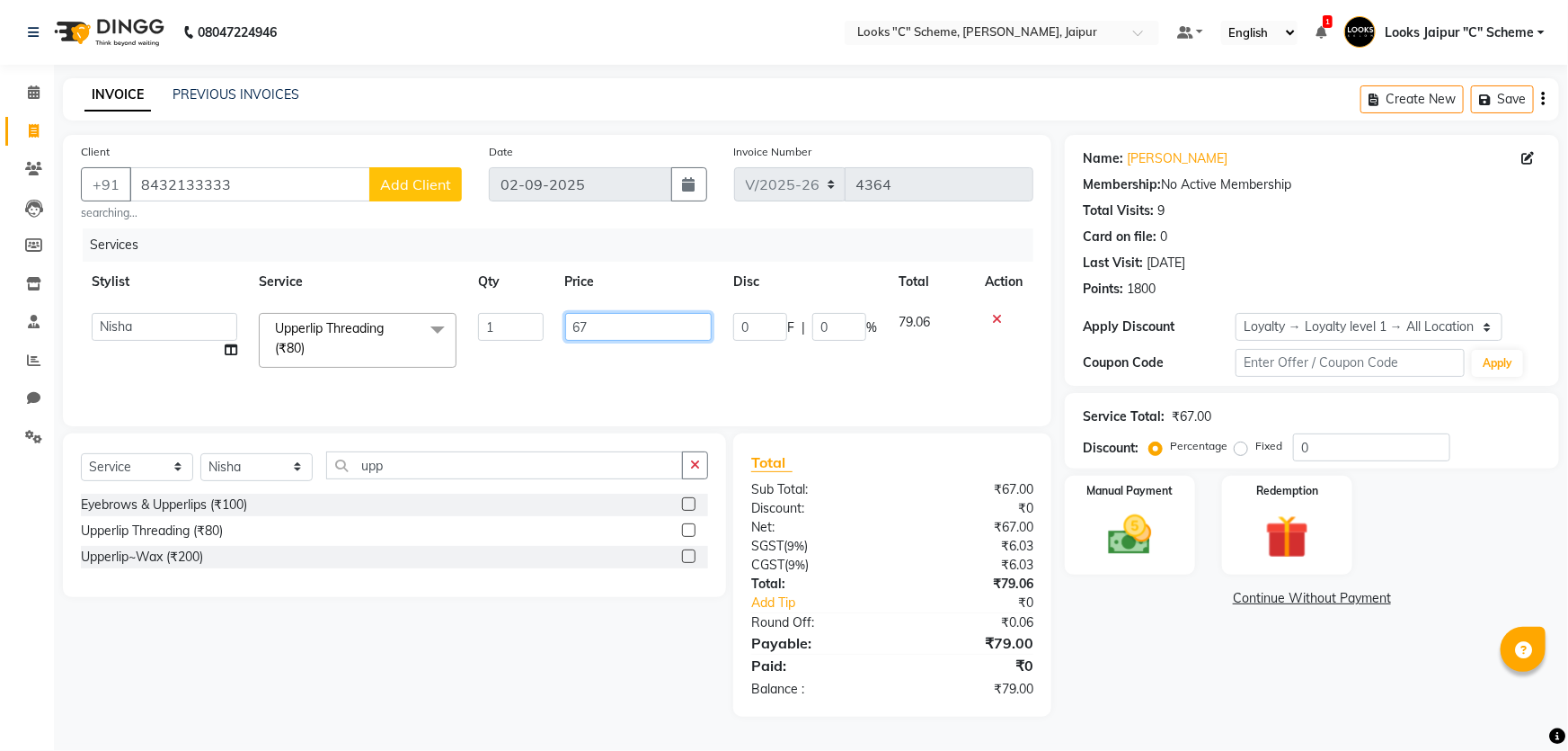
click at [618, 332] on input "67" at bounding box center [638, 326] width 148 height 28
type input "68"
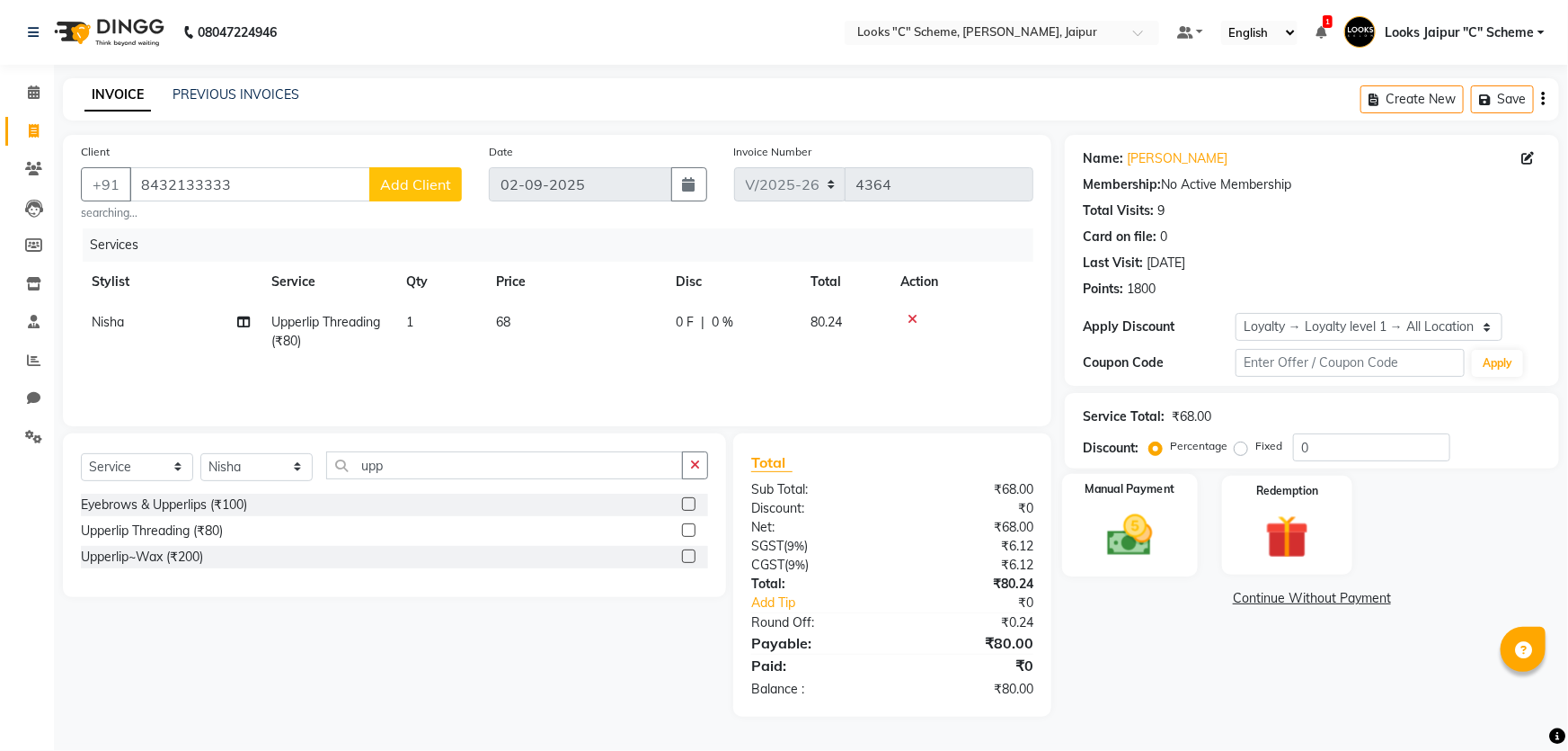
click at [1151, 531] on img at bounding box center [1130, 535] width 73 height 52
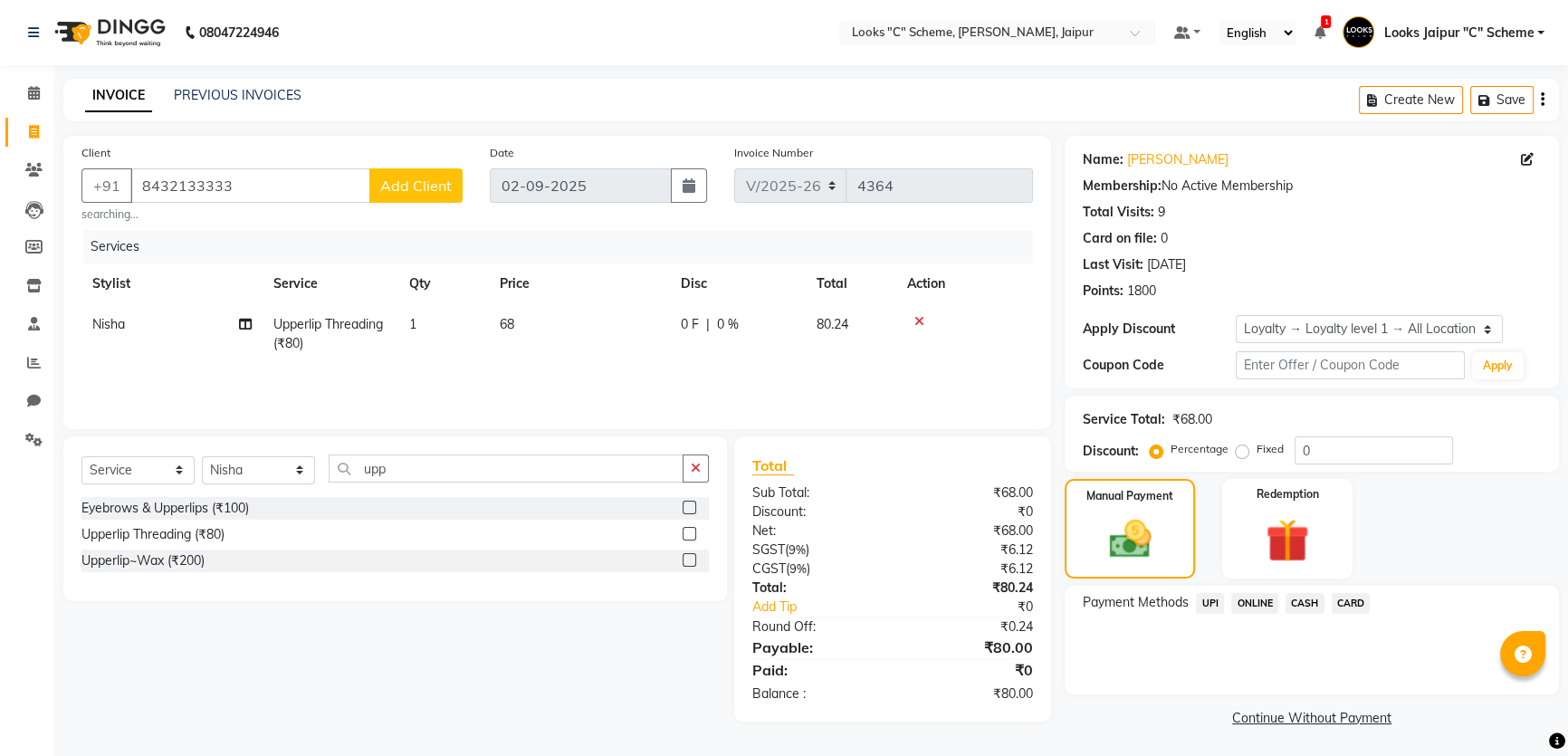
click at [1302, 600] on span "CASH" at bounding box center [1305, 603] width 39 height 21
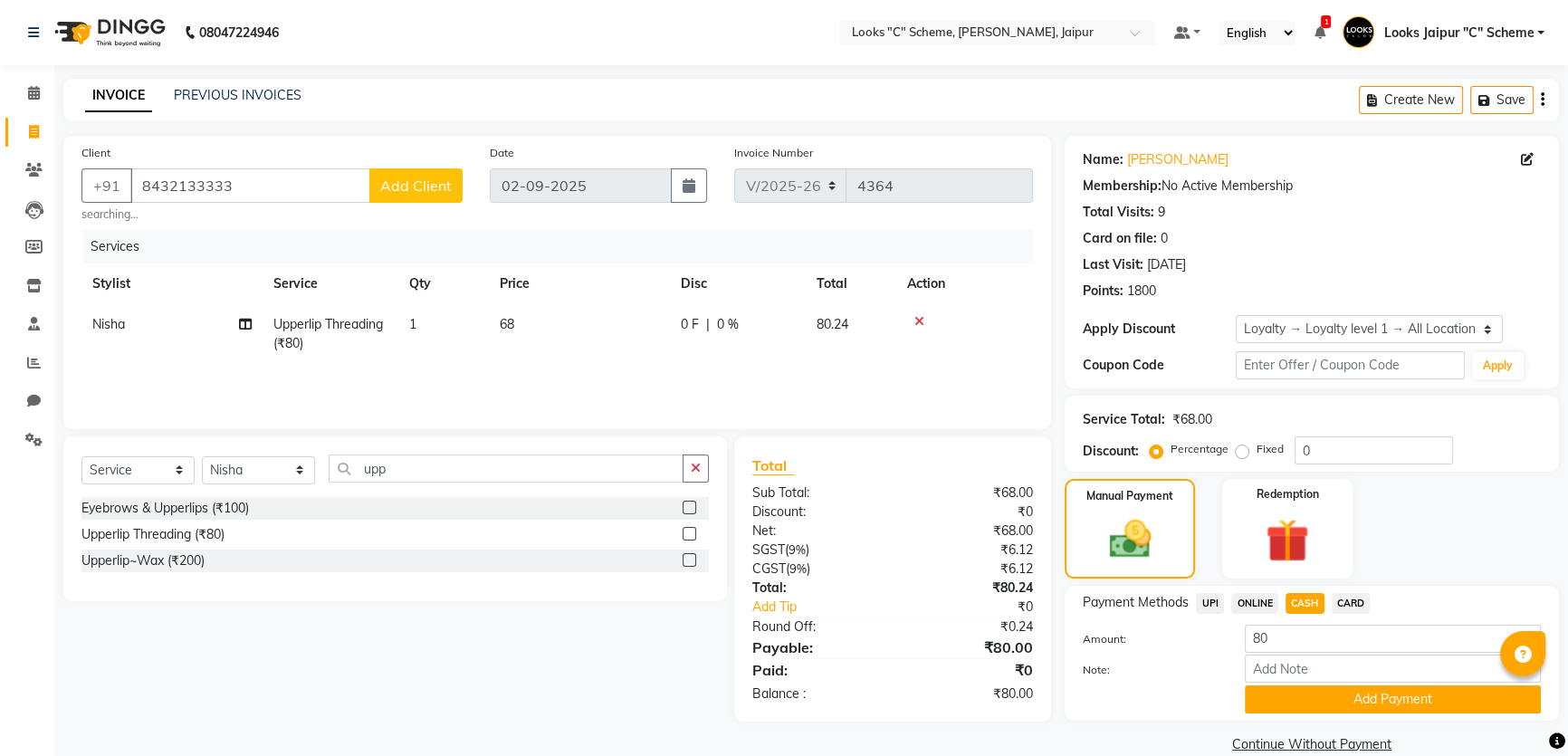
click at [107, 327] on span "Nisha" at bounding box center [108, 323] width 33 height 16
select select "61093"
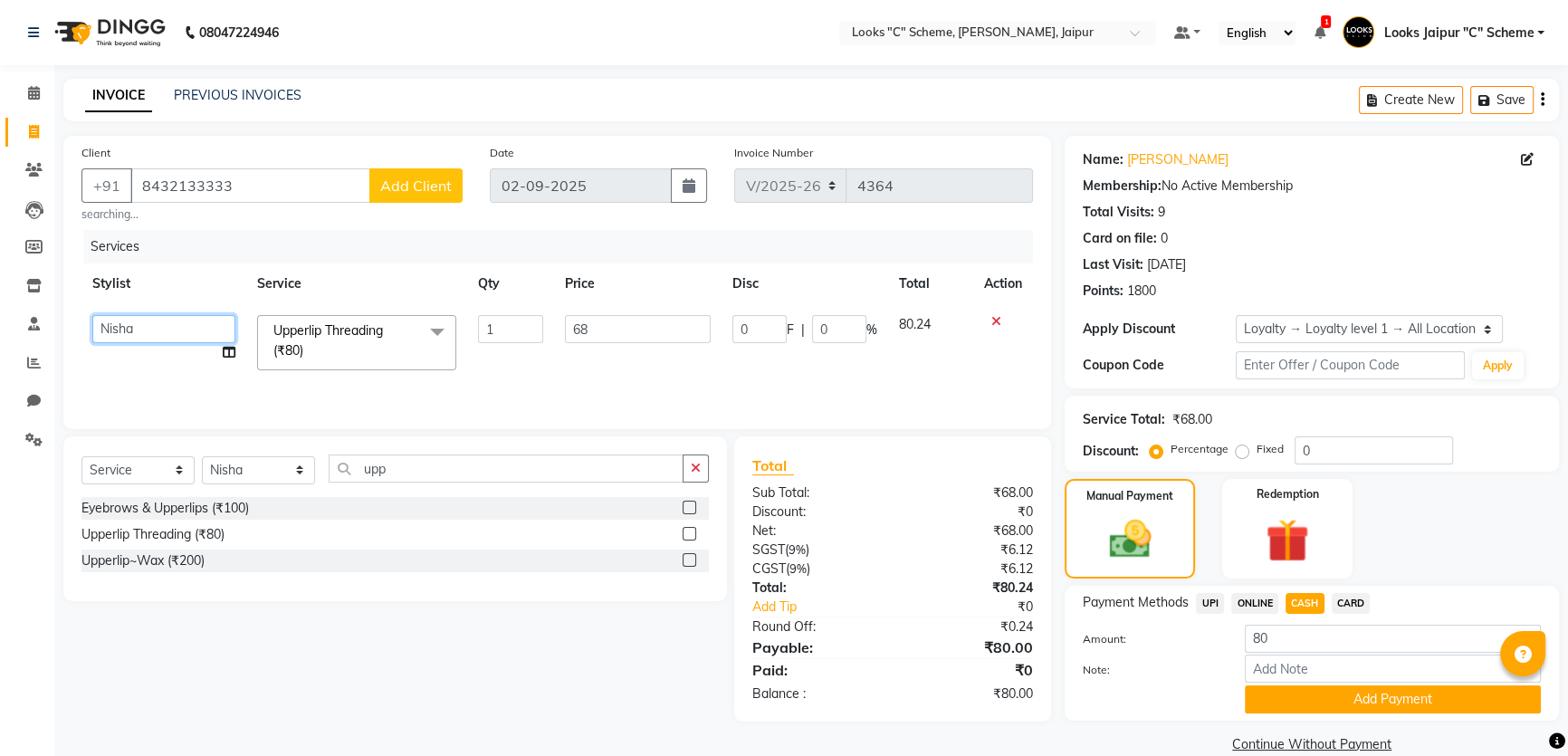
click at [109, 327] on select "[PERSON_NAME] Akash_pdct [PERSON_NAME] [PERSON_NAME] Counter Sales Jyoti Looks …" at bounding box center [163, 328] width 143 height 28
select select "30005"
click at [1279, 700] on button "Add Payment" at bounding box center [1392, 698] width 296 height 28
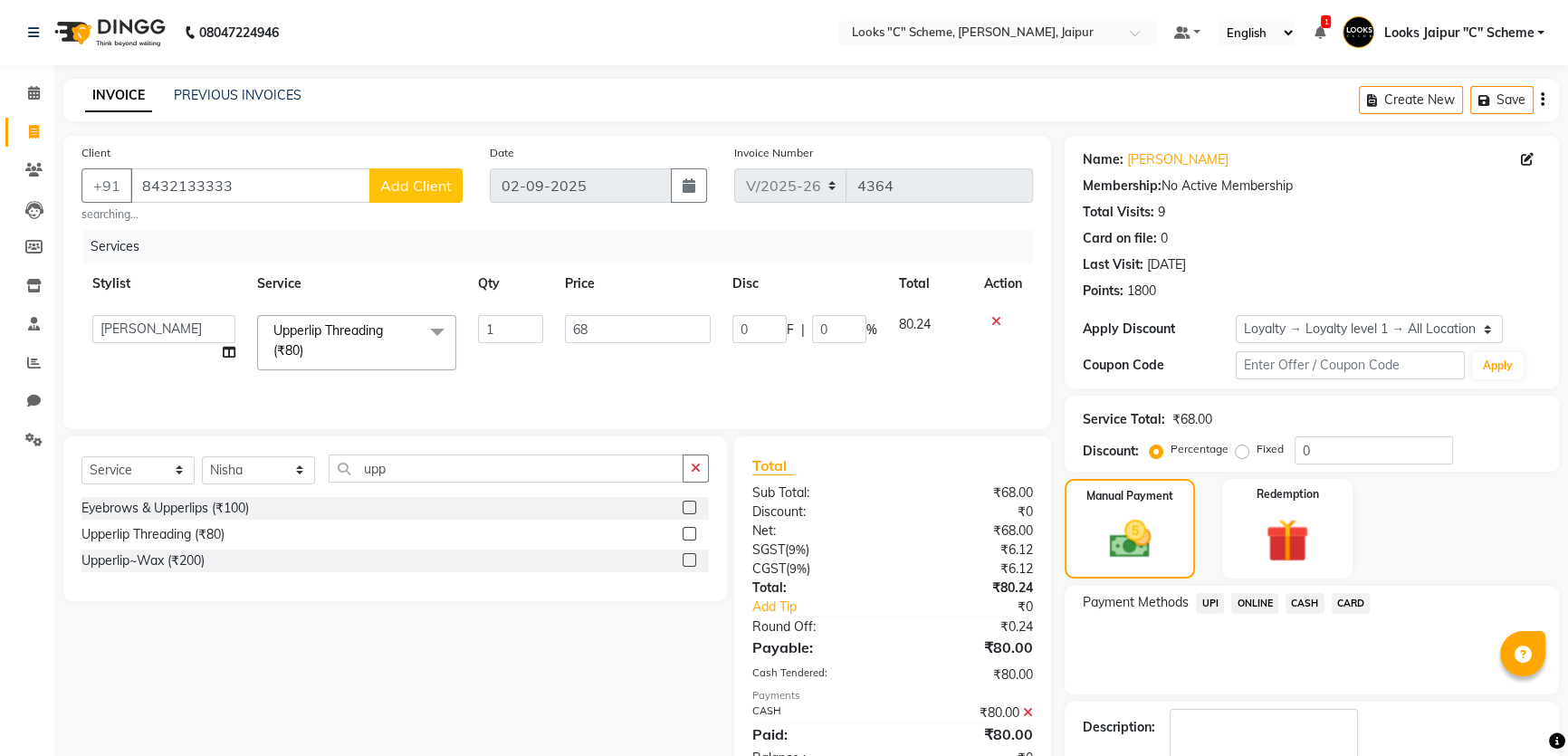
scroll to position [148, 0]
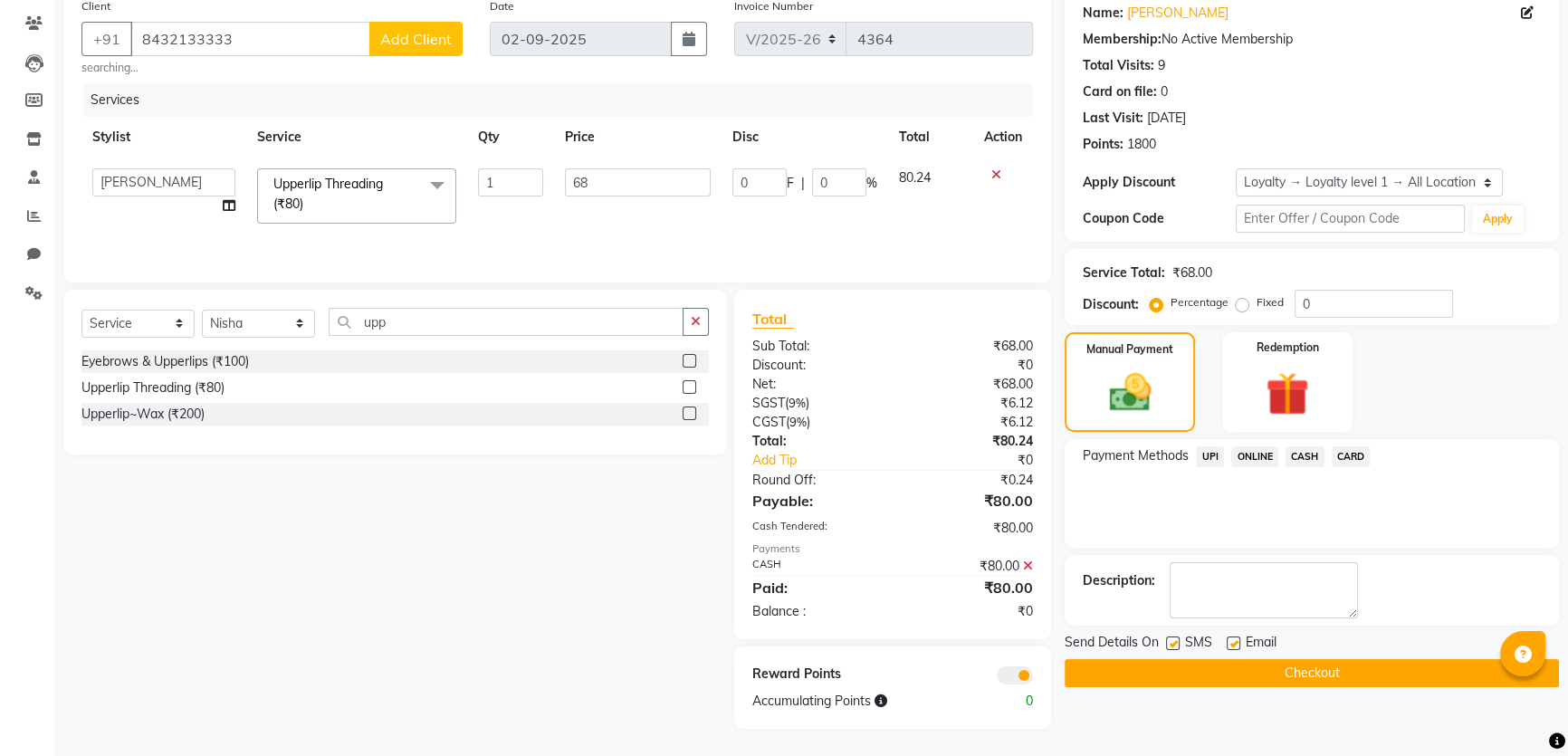
drag, startPoint x: 1174, startPoint y: 633, endPoint x: 1200, endPoint y: 647, distance: 29.5
click at [1174, 636] on label at bounding box center [1173, 643] width 13 height 13
click at [1174, 638] on input "checkbox" at bounding box center [1172, 644] width 12 height 12
checkbox input "false"
click at [1237, 643] on label at bounding box center [1233, 643] width 13 height 13
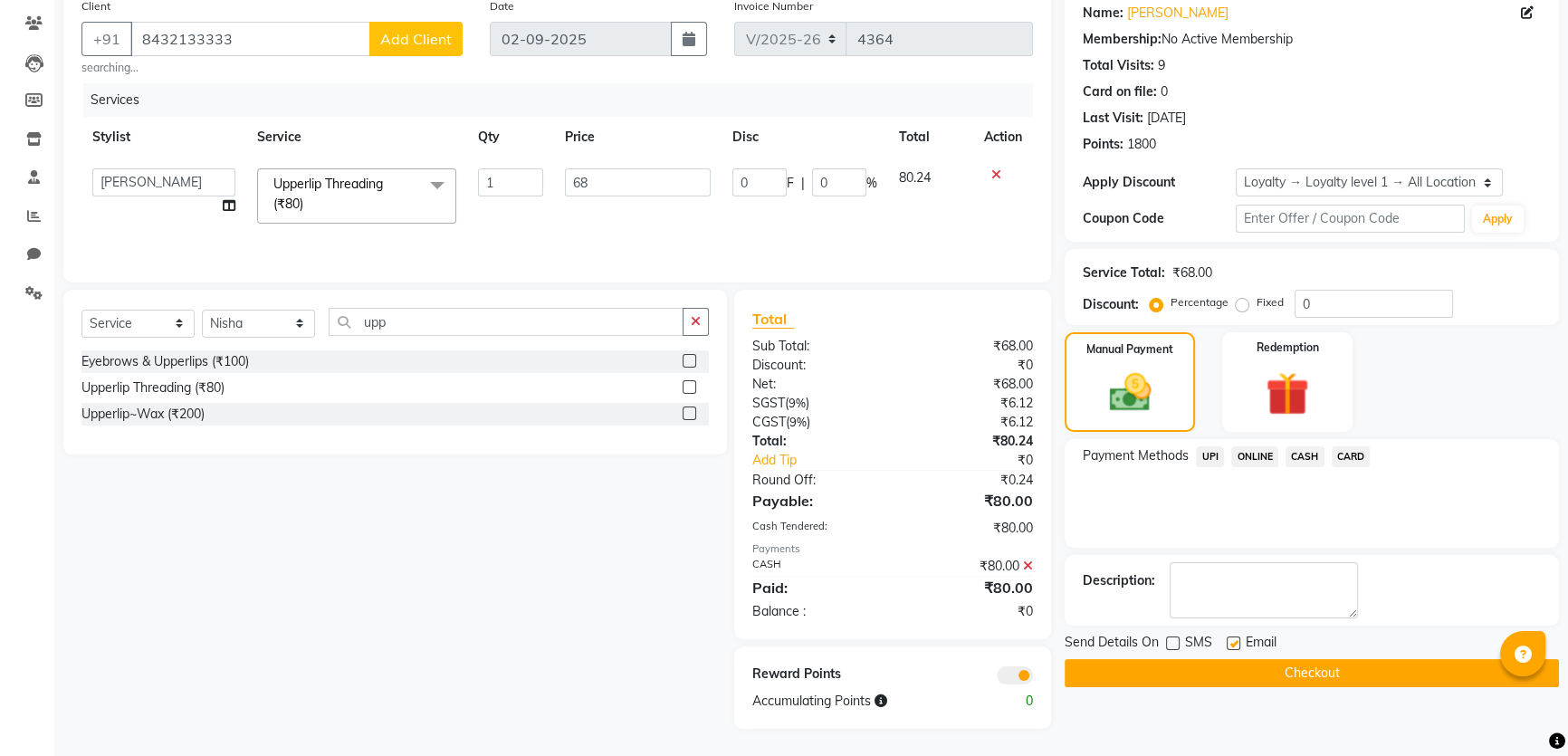
click at [1237, 643] on input "checkbox" at bounding box center [1232, 644] width 12 height 12
checkbox input "false"
click at [1234, 659] on button "Checkout" at bounding box center [1311, 673] width 494 height 28
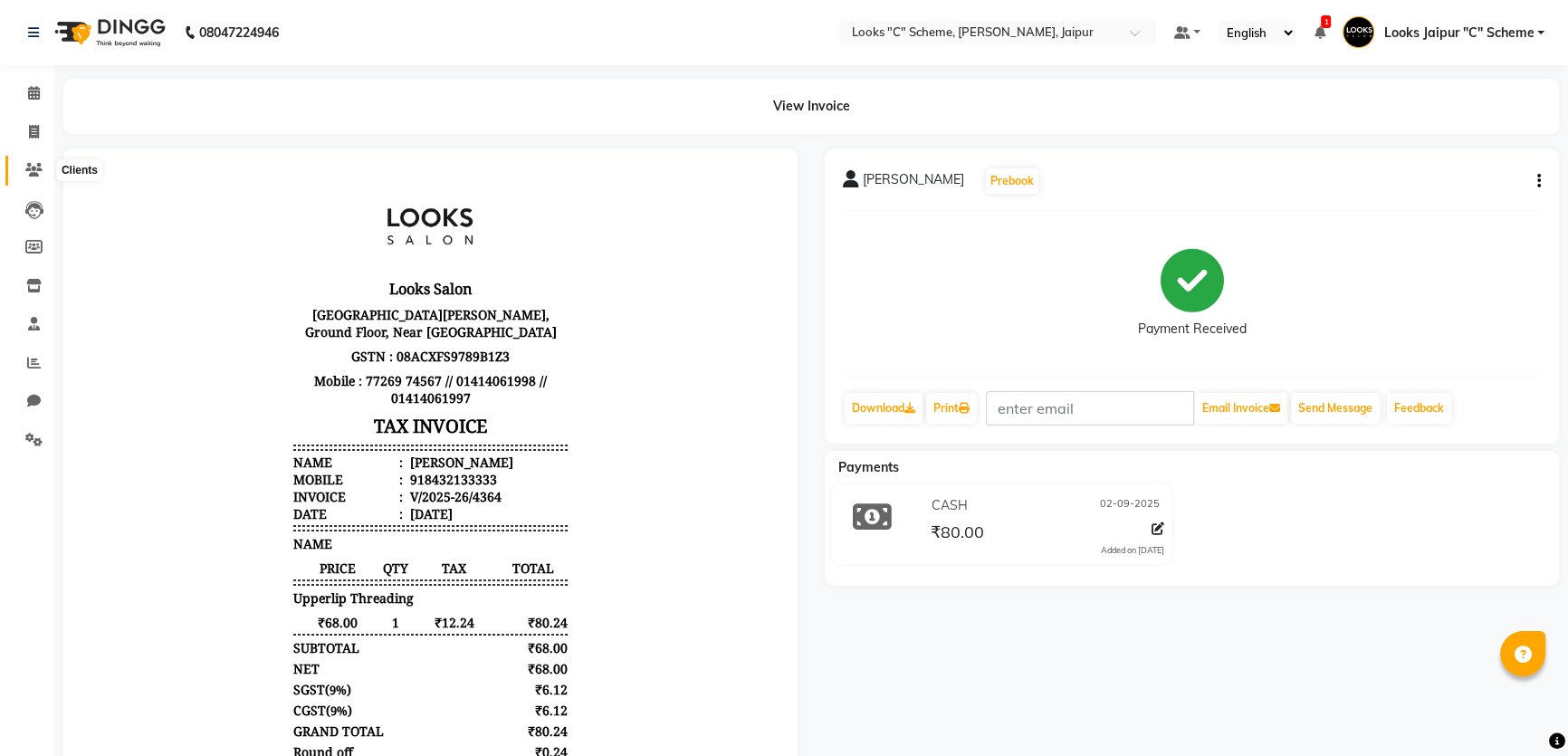
click at [45, 176] on span at bounding box center [34, 171] width 32 height 21
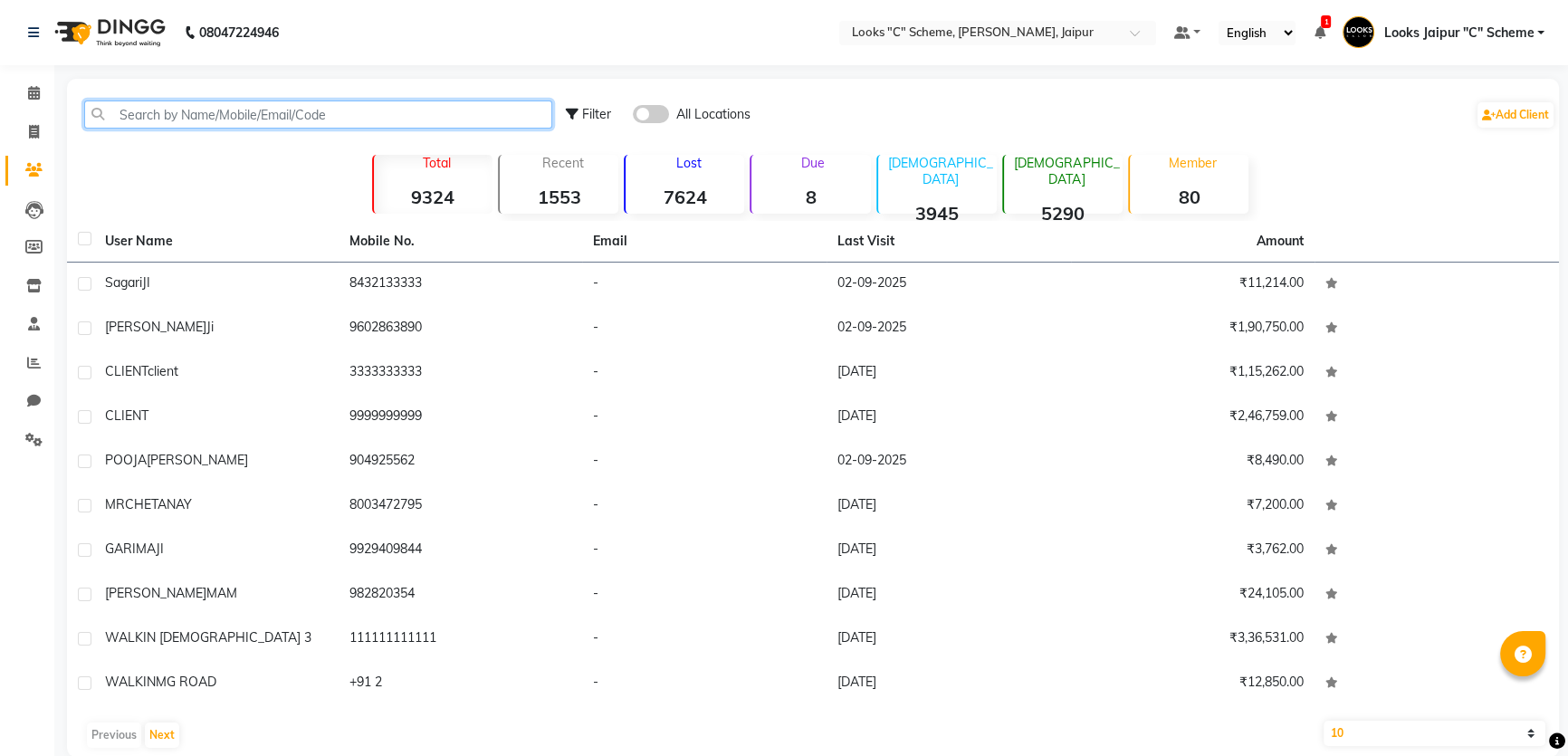
click at [206, 111] on input "text" at bounding box center [319, 114] width 468 height 28
paste input "8824006019"
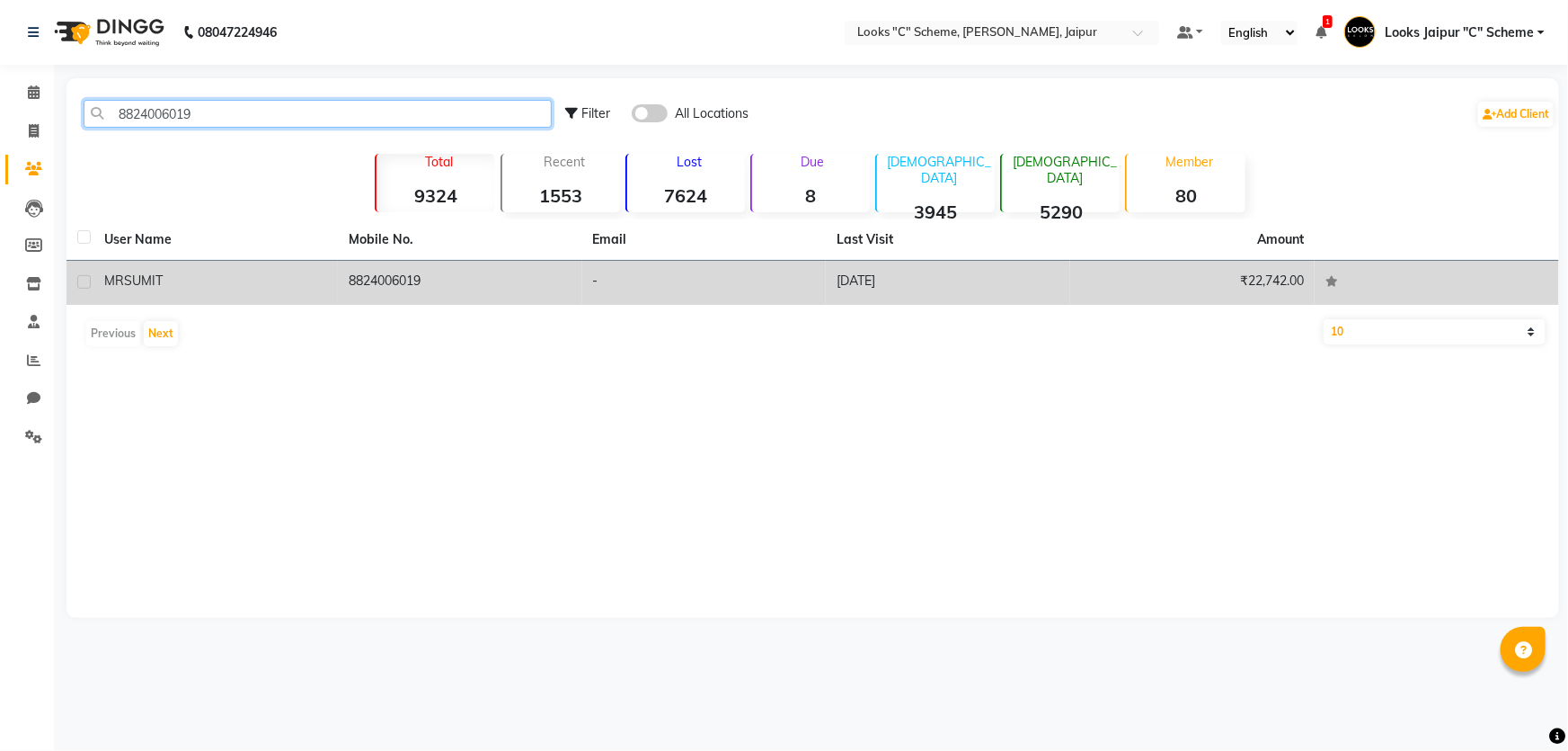
type input "8824006019"
click at [271, 281] on div "MR [PERSON_NAME]" at bounding box center [215, 281] width 223 height 19
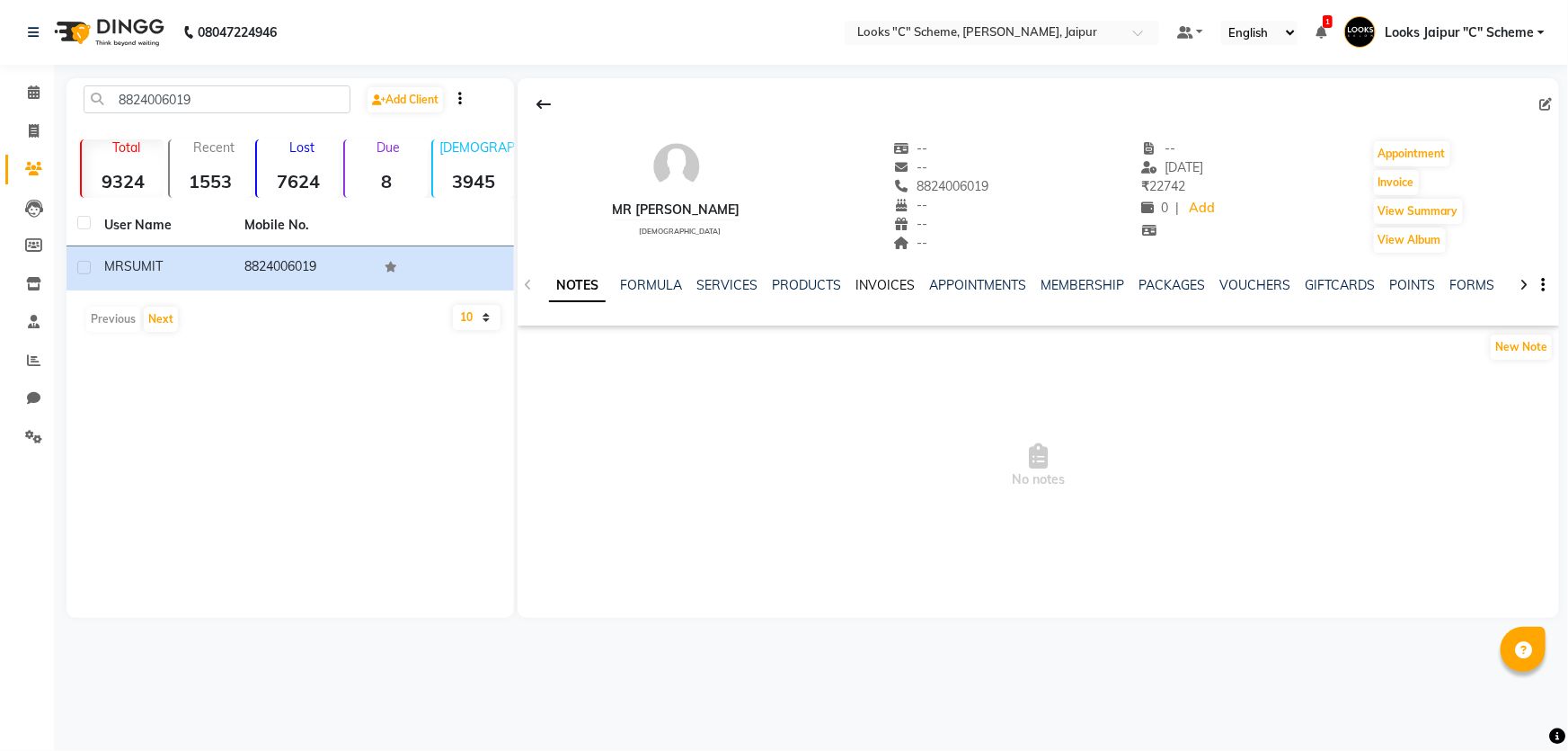
click at [888, 282] on link "INVOICES" at bounding box center [885, 285] width 59 height 16
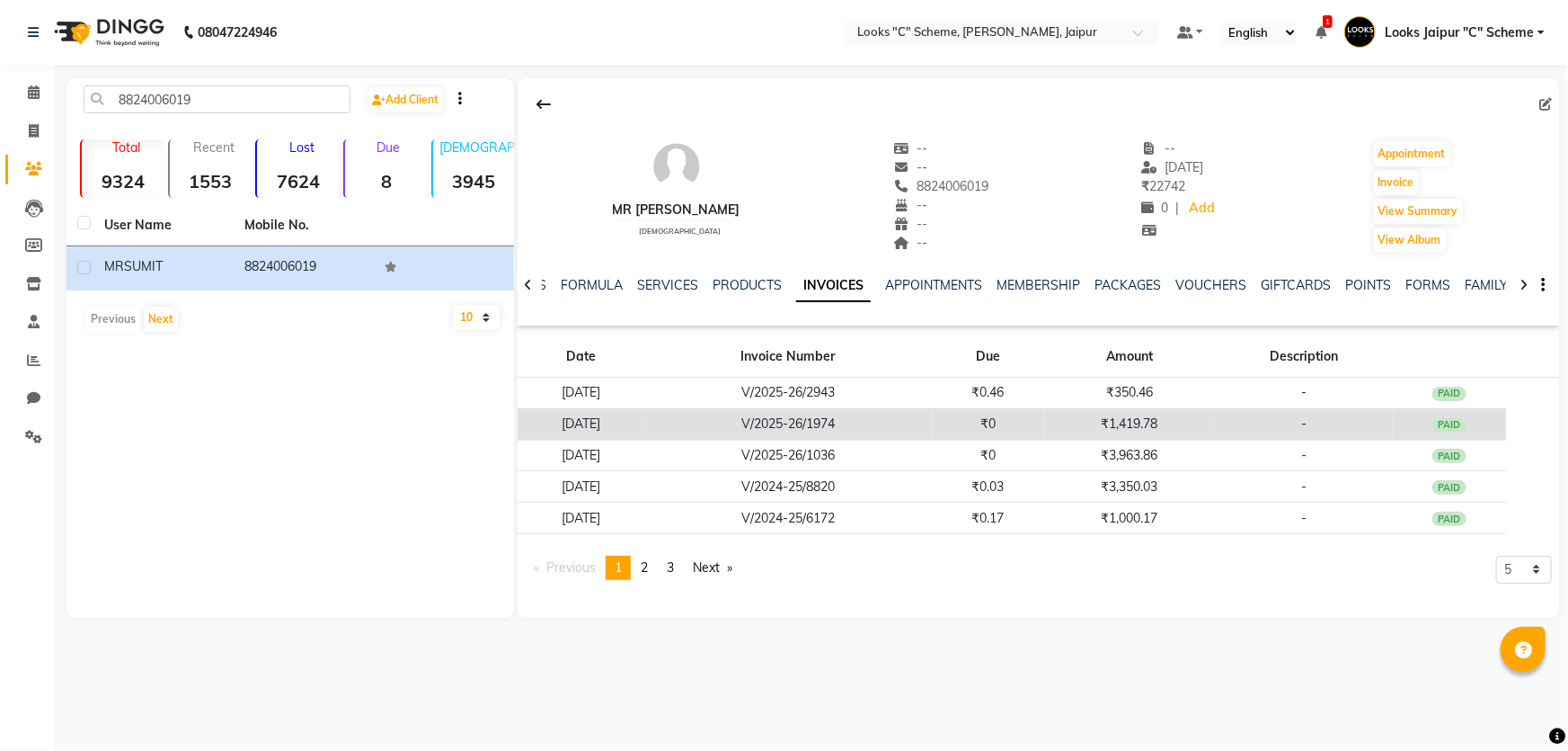
click at [1214, 409] on td "₹1,419.78" at bounding box center [1129, 423] width 169 height 31
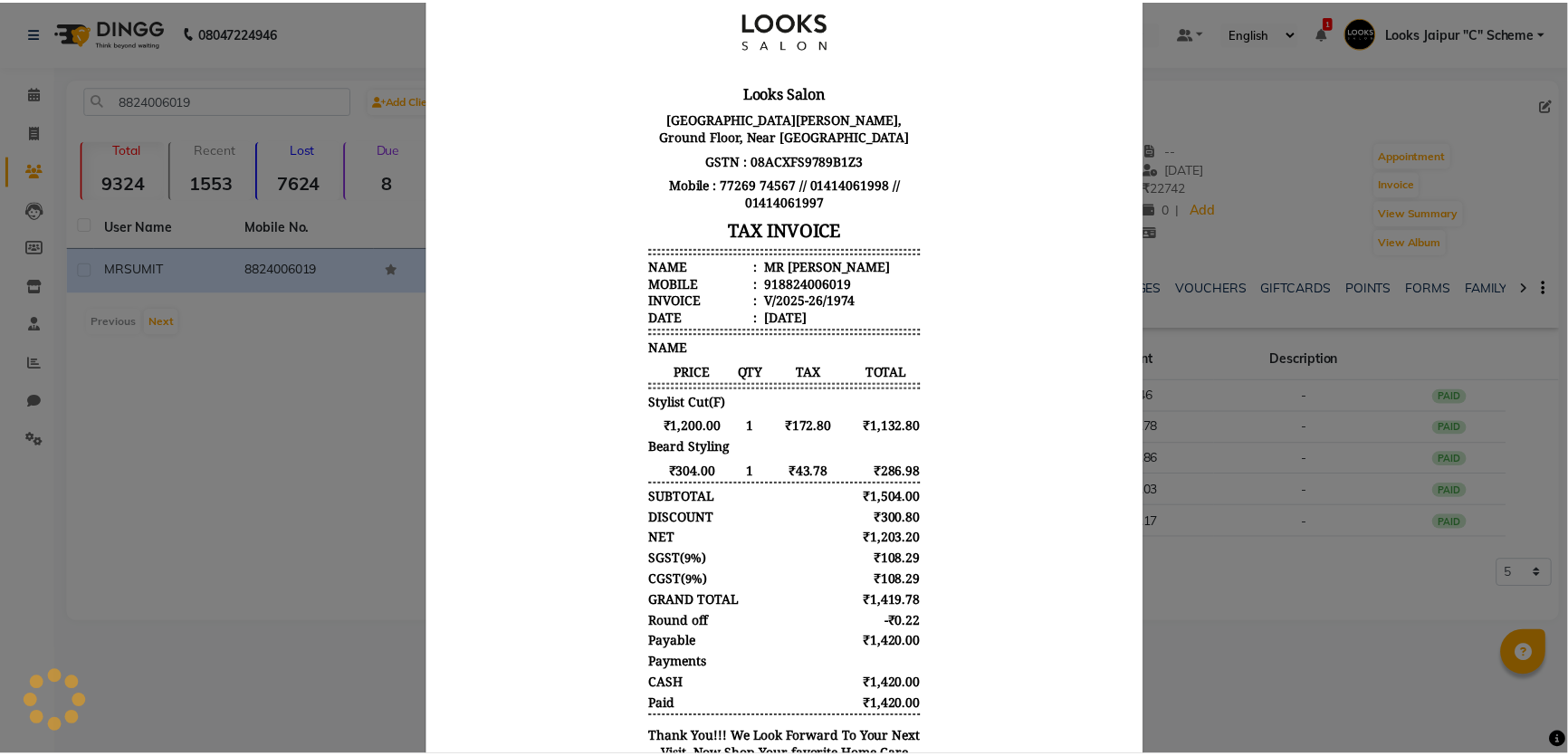
scroll to position [164, 0]
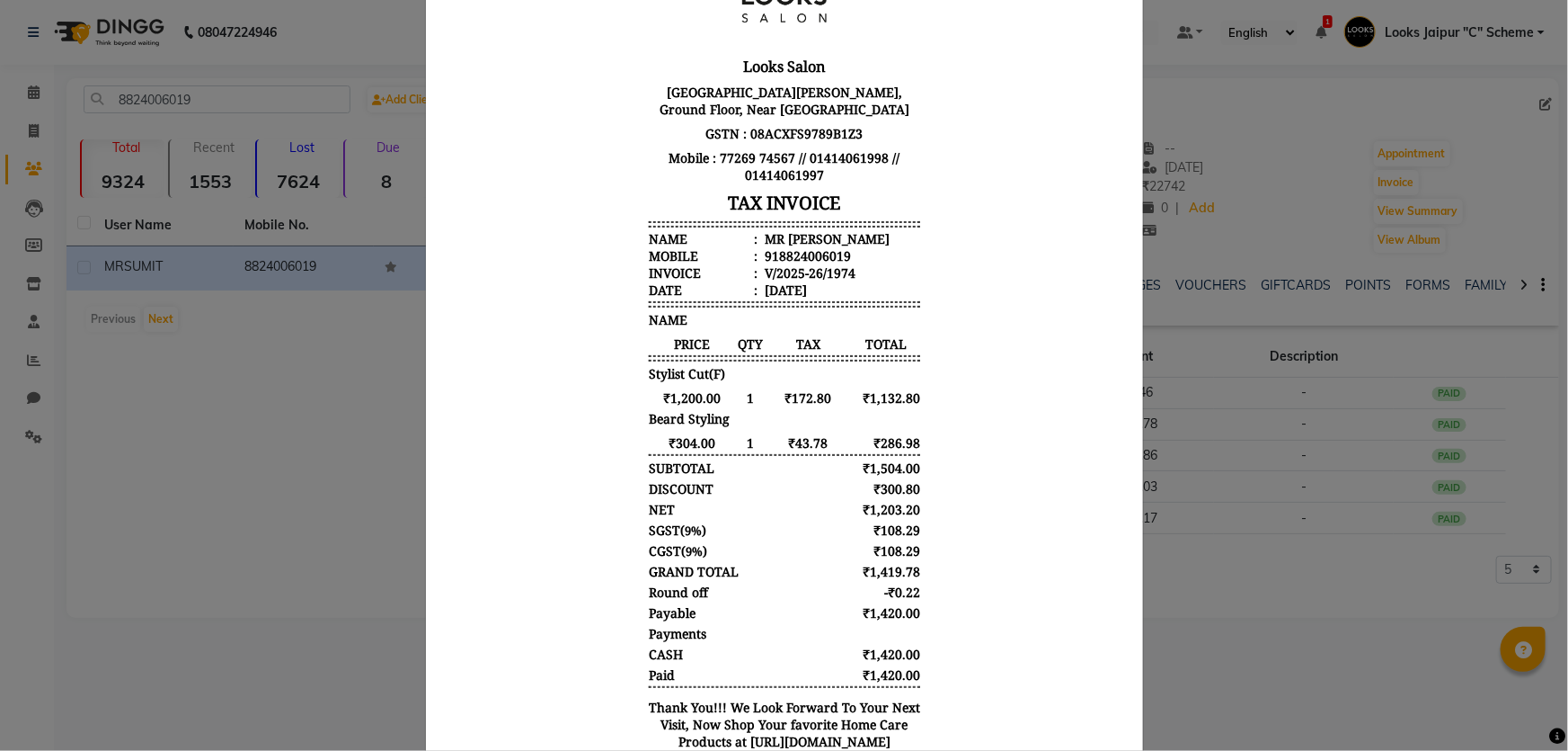
click at [1267, 689] on ngb-modal-window "INVOICE View Invoice Close" at bounding box center [784, 376] width 1568 height 751
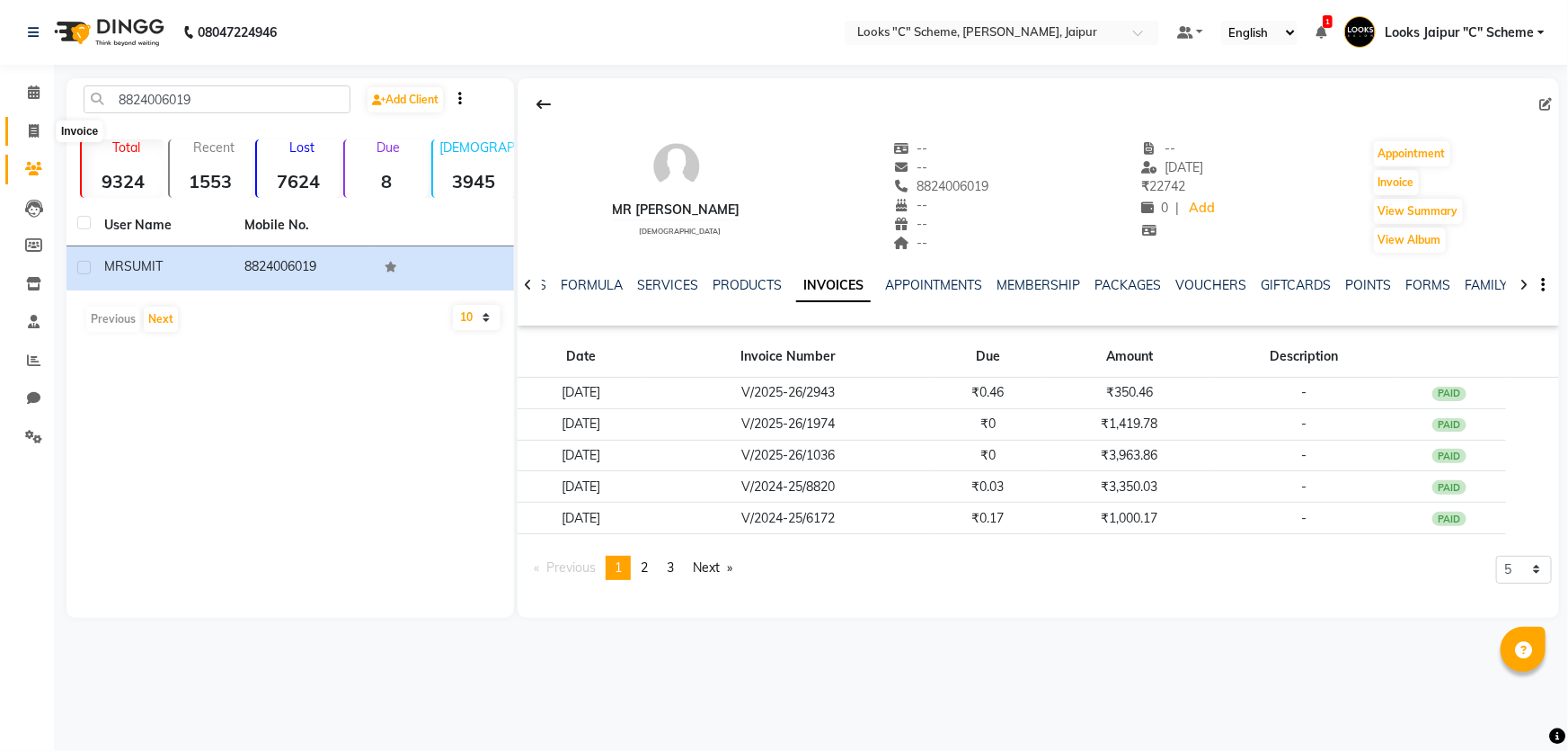
click at [32, 124] on icon at bounding box center [33, 131] width 10 height 13
select select "service"
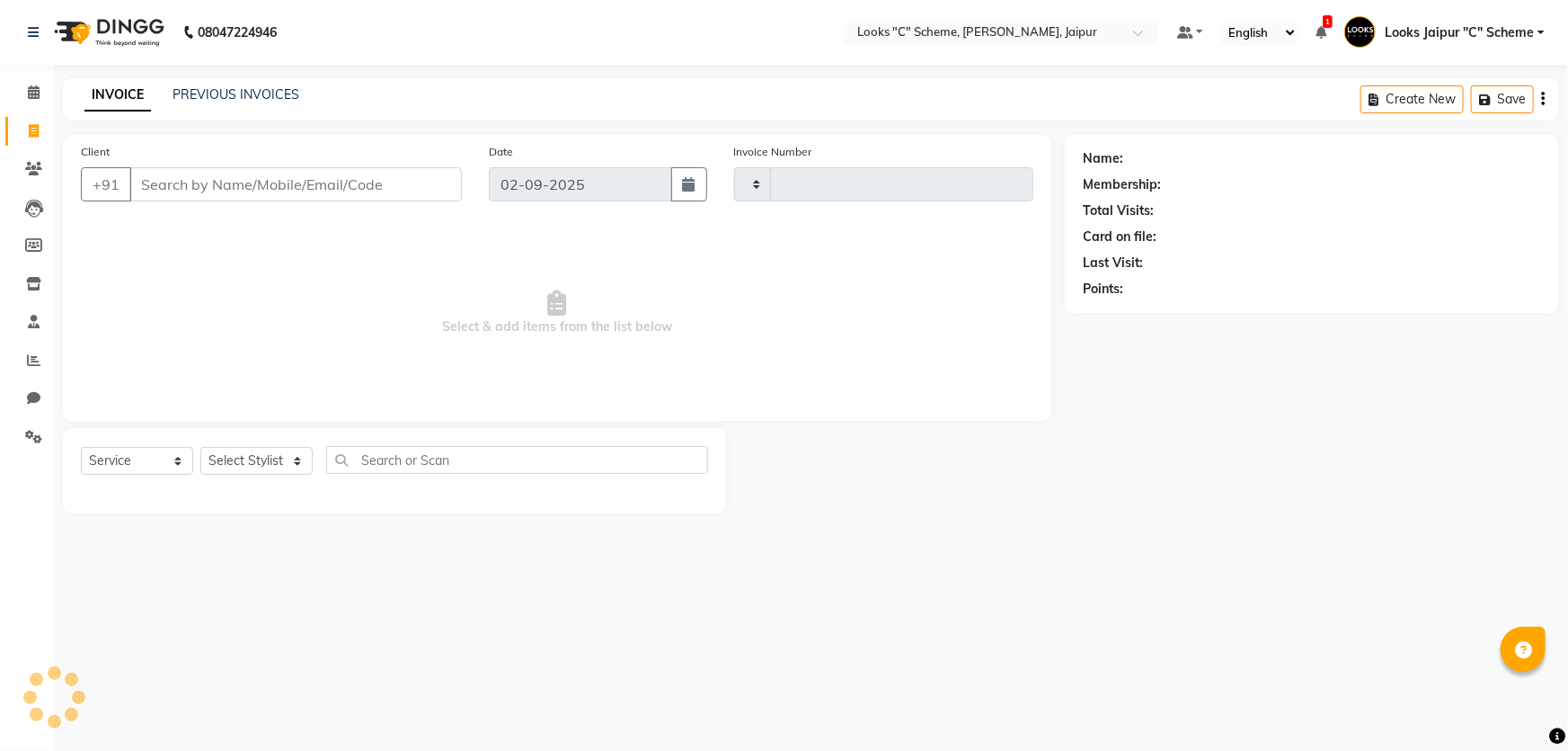
click at [184, 193] on input "Client" at bounding box center [295, 184] width 332 height 34
type input "8824006019"
click at [261, 461] on select "Select Stylist" at bounding box center [256, 466] width 112 height 28
type input "4365"
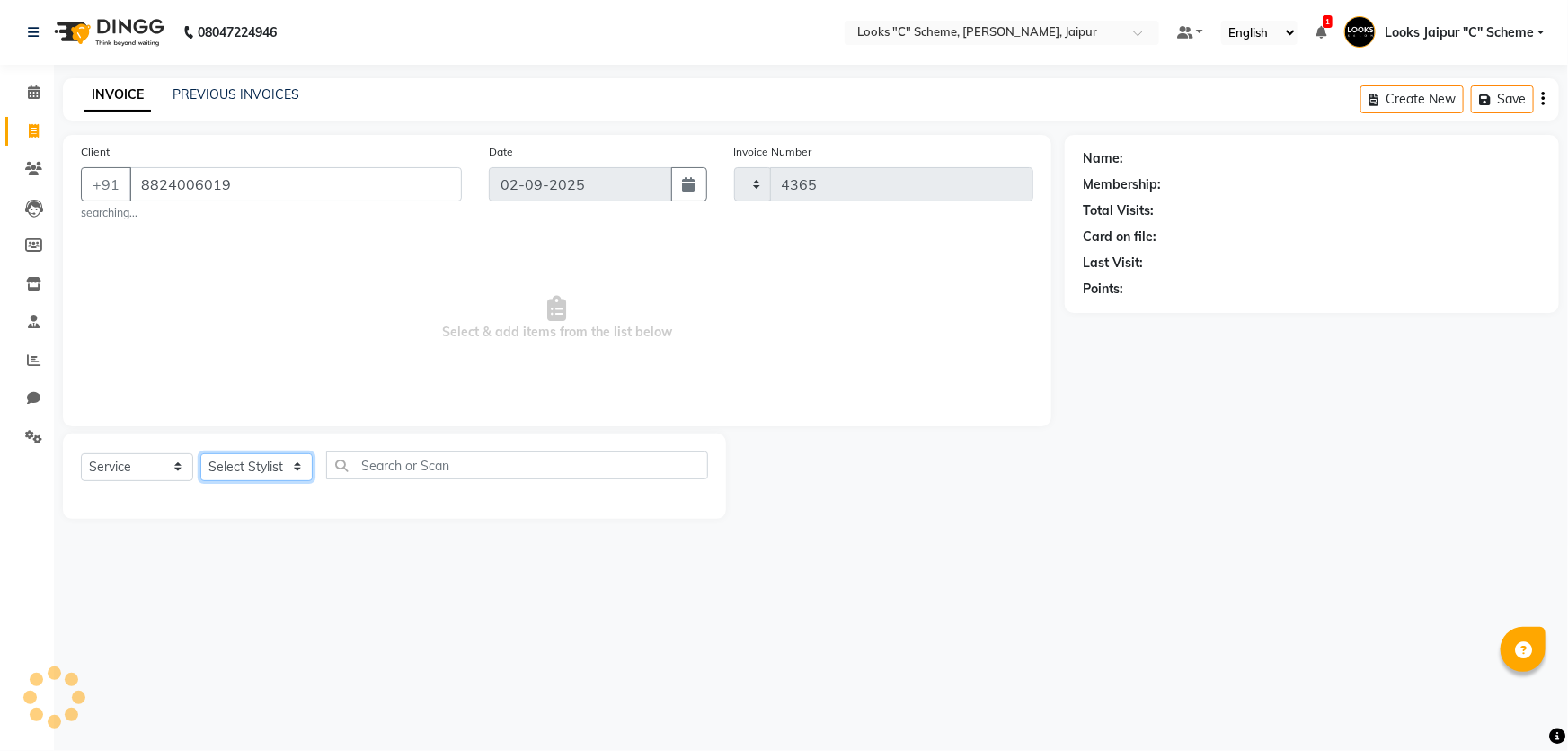
select select "4315"
select select "1: Object"
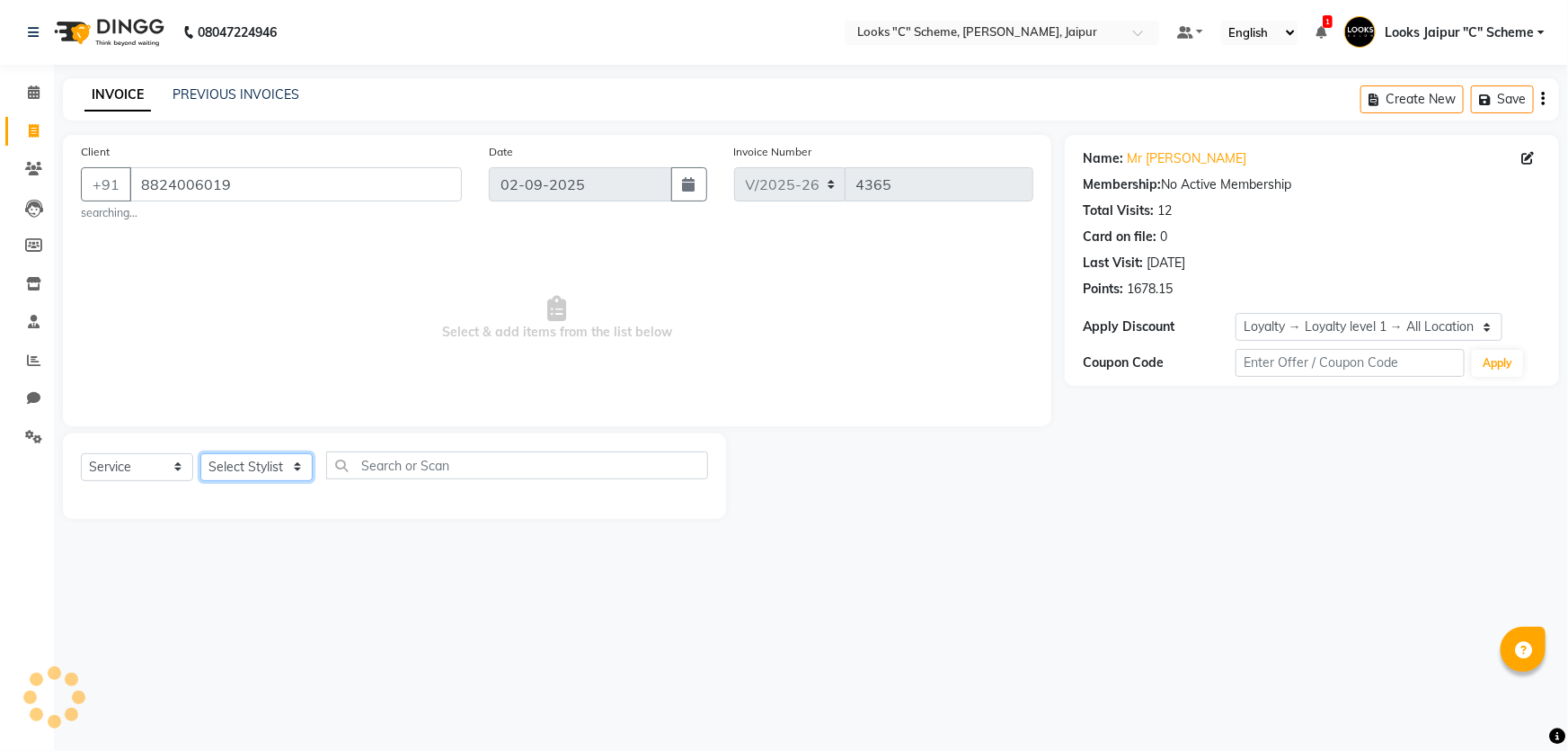
click at [261, 461] on select "Select Stylist [PERSON_NAME] Akash_pdct [PERSON_NAME] [PERSON_NAME] Counter Sal…" at bounding box center [256, 466] width 112 height 28
select select "23770"
click at [200, 453] on select "Select Stylist [PERSON_NAME] Akash_pdct [PERSON_NAME] [PERSON_NAME] Counter Sal…" at bounding box center [256, 466] width 112 height 28
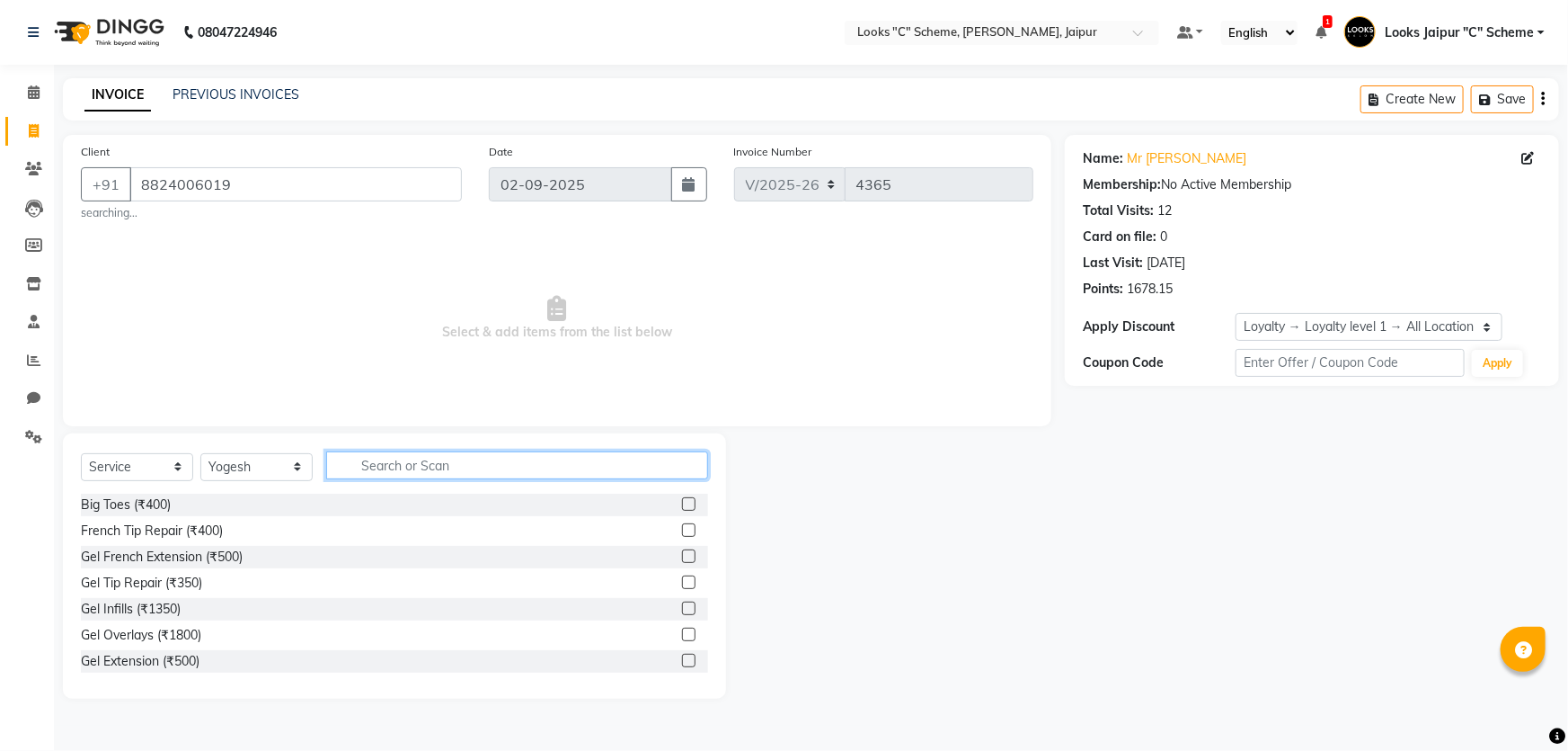
click at [364, 468] on input "text" at bounding box center [516, 465] width 382 height 28
type input "facia"
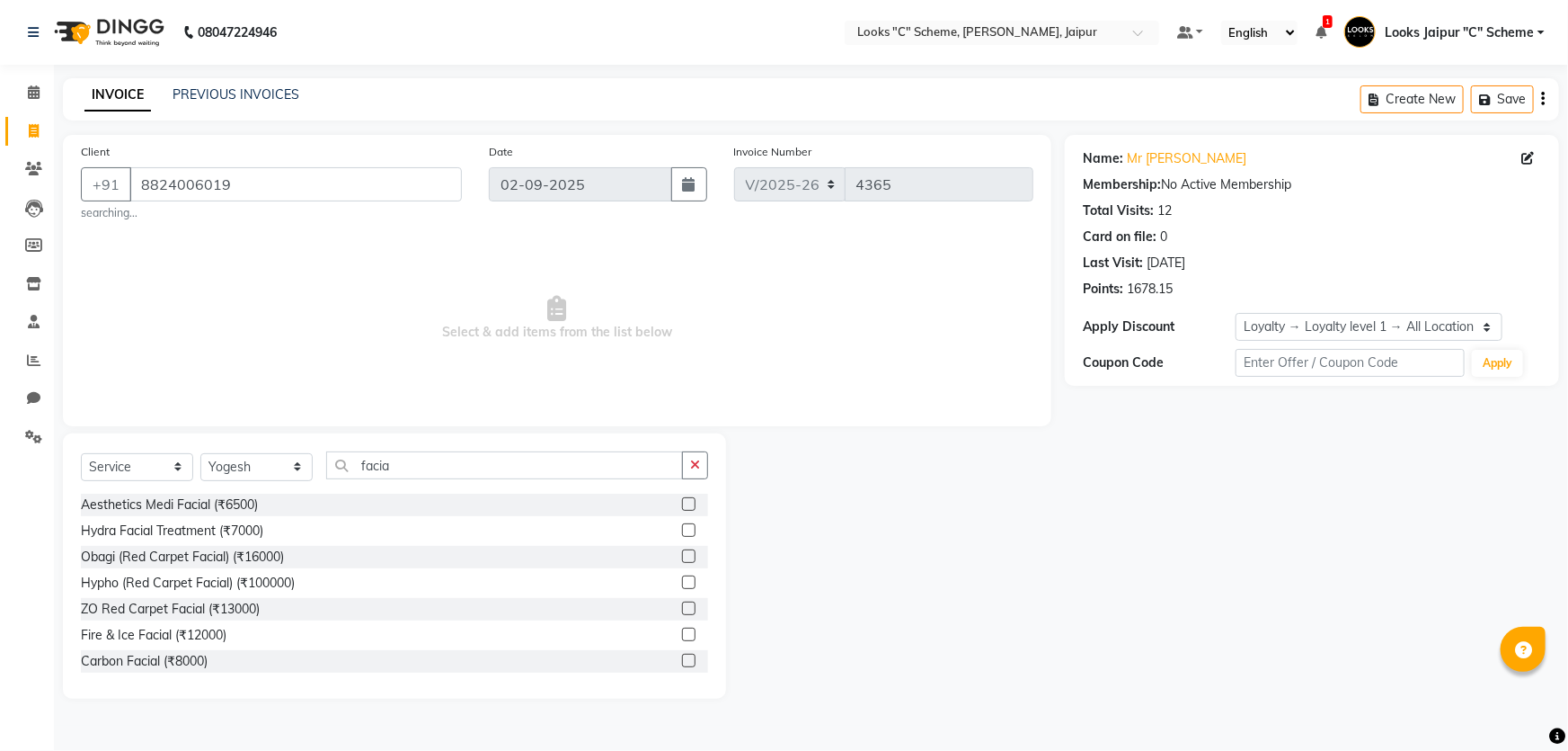
click at [682, 504] on label at bounding box center [689, 504] width 13 height 13
click at [682, 504] on input "checkbox" at bounding box center [688, 505] width 11 height 11
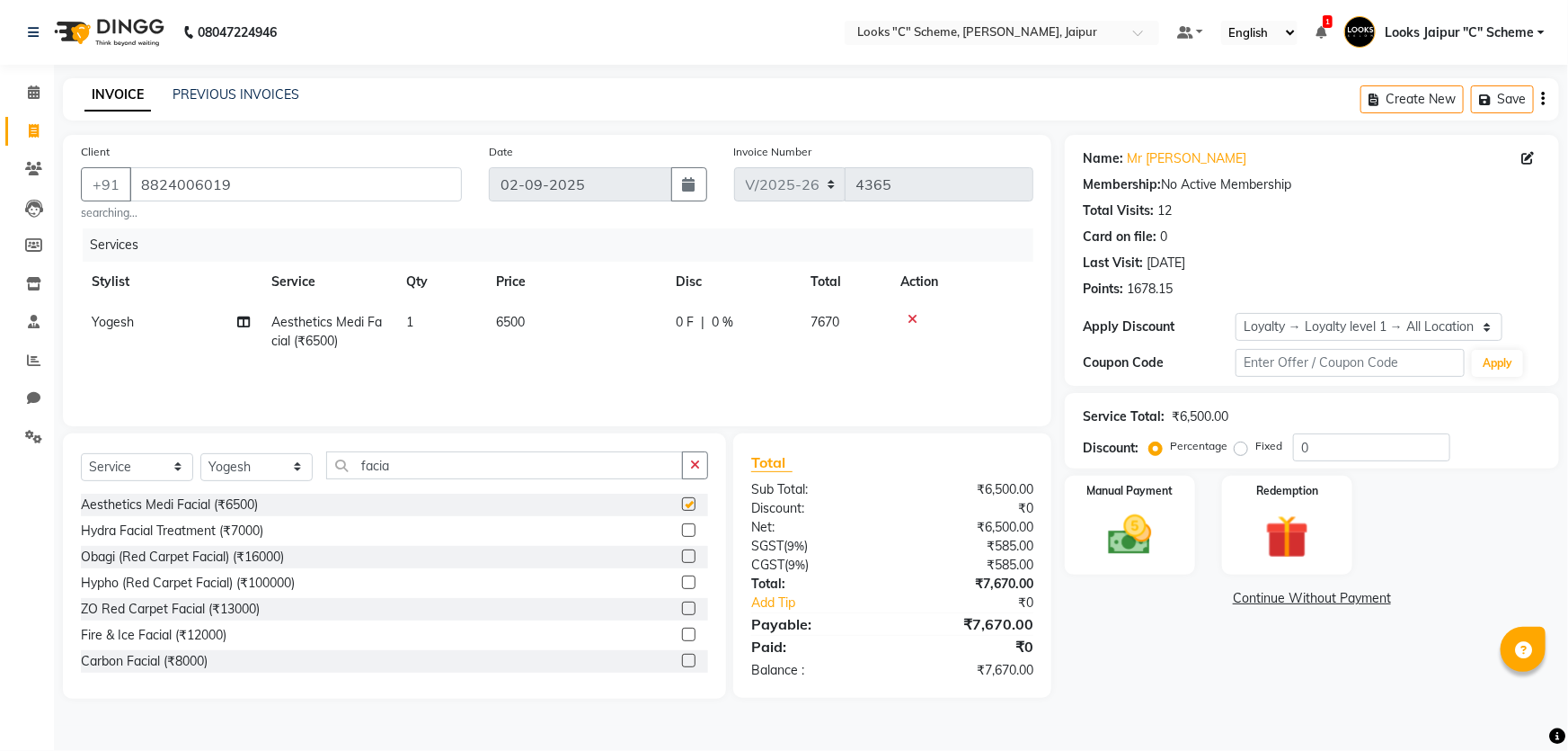
checkbox input "false"
click at [741, 327] on div "0 F | 0 %" at bounding box center [732, 322] width 113 height 19
select select "23770"
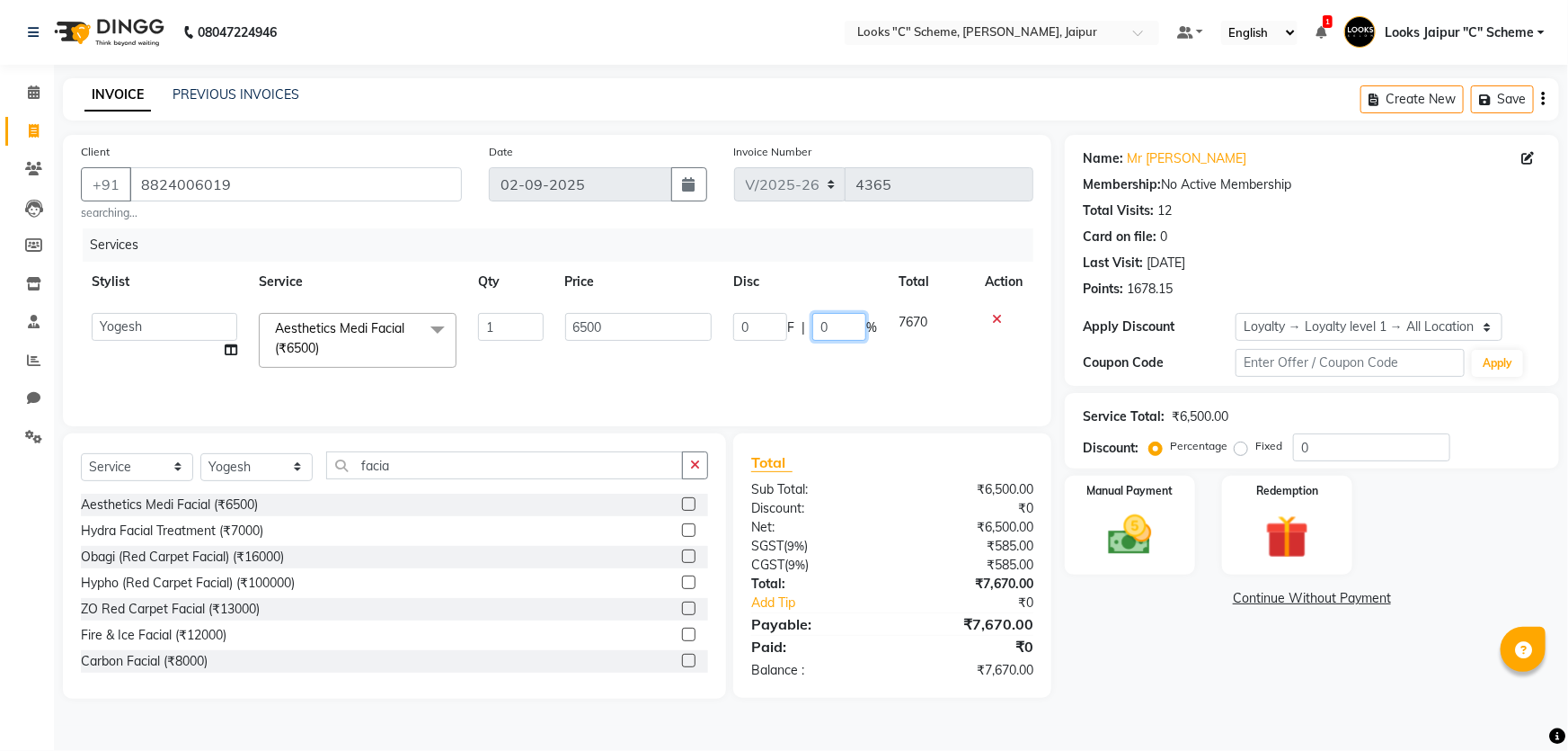
click at [824, 331] on input "0" at bounding box center [839, 326] width 54 height 28
type input "20"
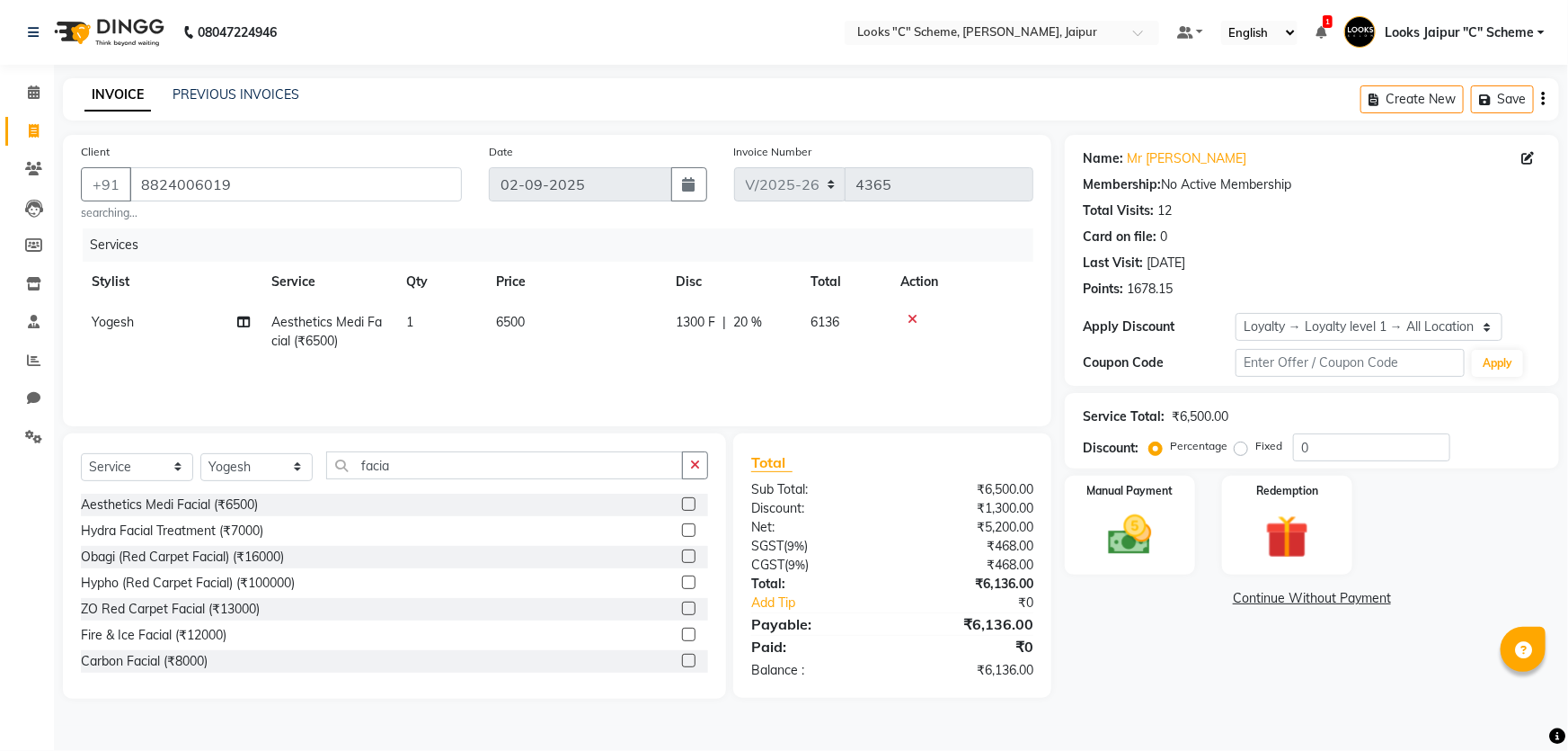
click at [1213, 728] on div "08047224946 Select Location × Looks "C" Scheme, Jaipur, Jaipur Default Panel My…" at bounding box center [784, 376] width 1568 height 751
click at [546, 320] on td "6500" at bounding box center [574, 332] width 180 height 59
select select "23770"
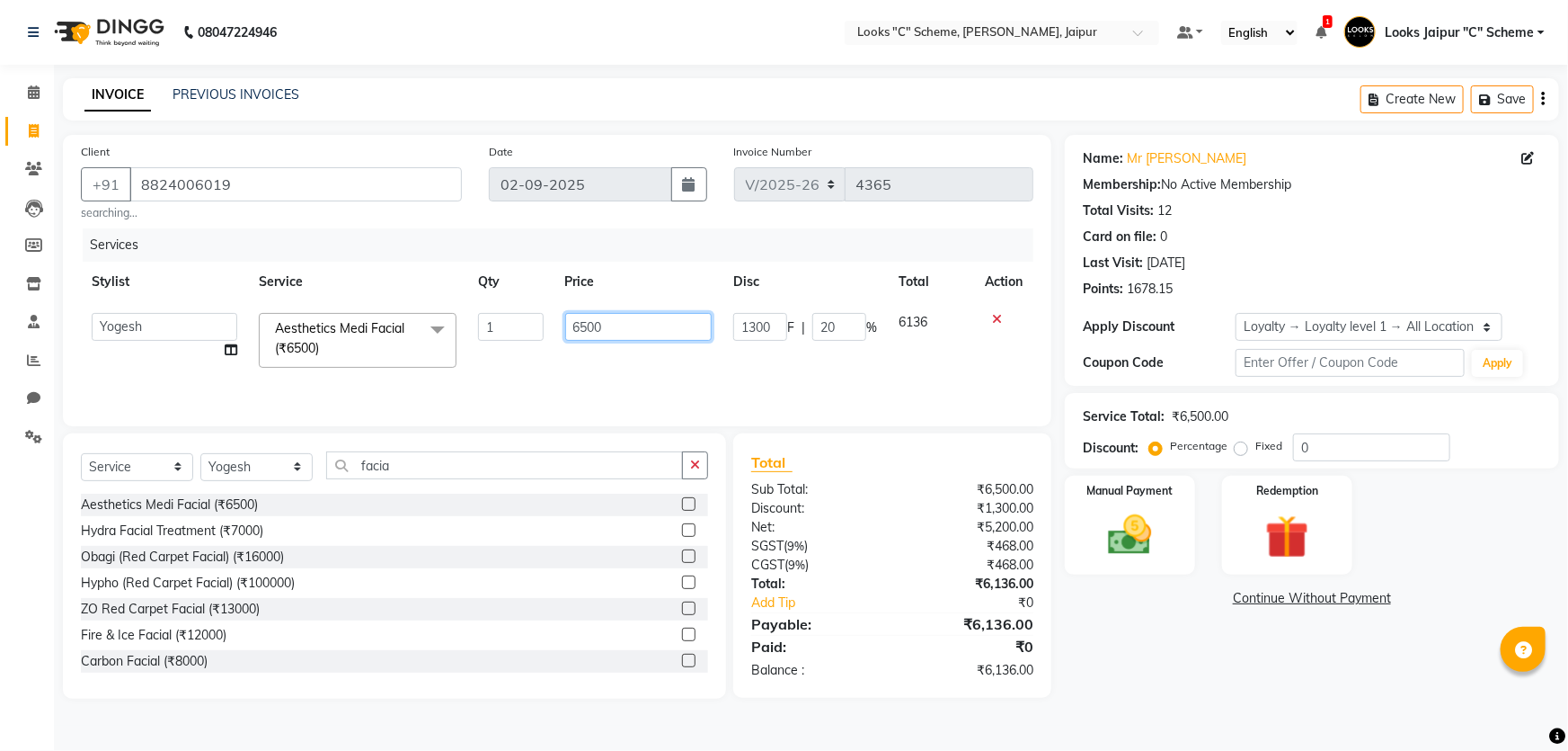
click at [620, 323] on input "6500" at bounding box center [638, 326] width 148 height 28
type input "6"
type input "6000"
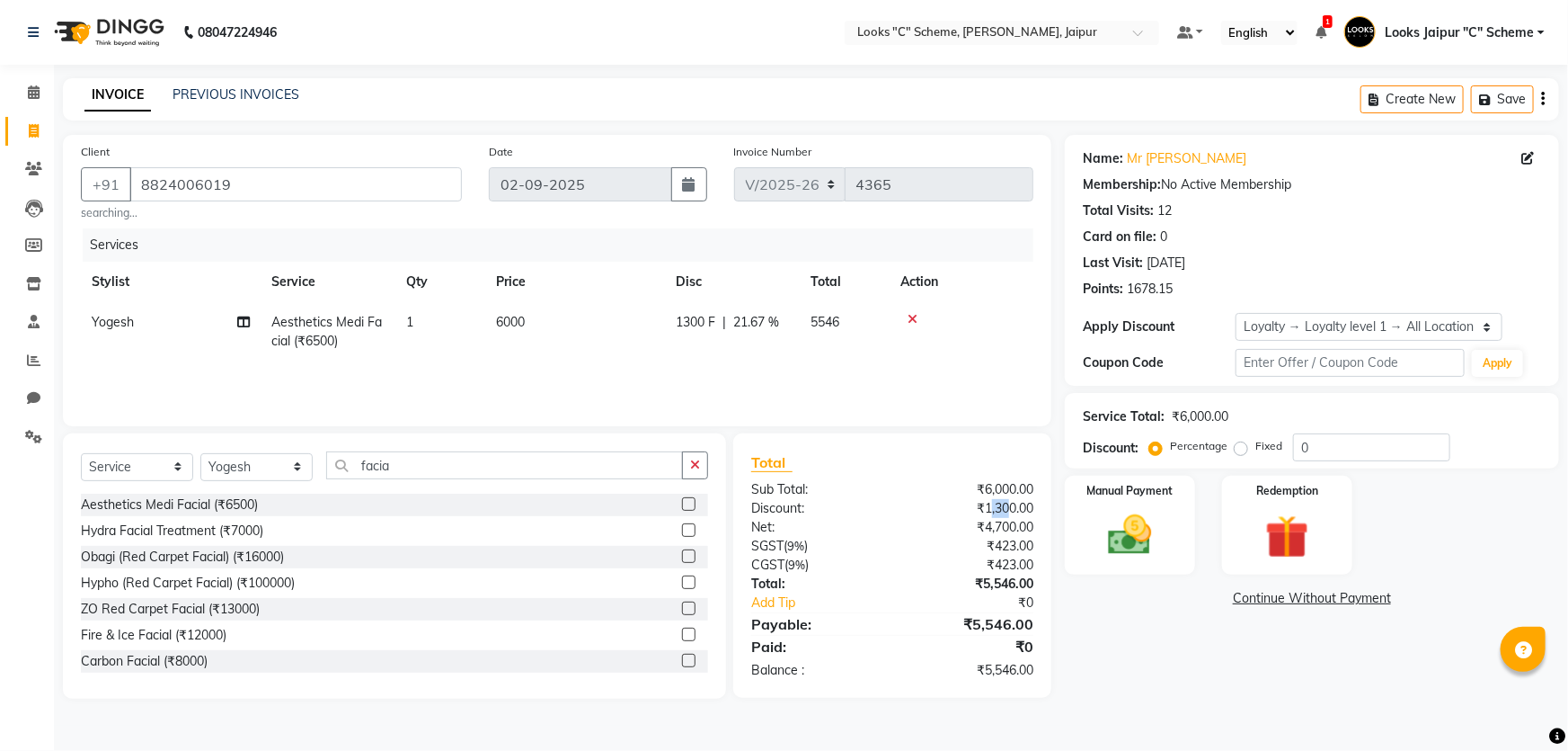
drag, startPoint x: 1006, startPoint y: 505, endPoint x: 989, endPoint y: 507, distance: 17.1
click at [989, 507] on div "₹1,300.00" at bounding box center [970, 509] width 154 height 19
click at [563, 319] on td "6000" at bounding box center [574, 332] width 180 height 59
select select "23770"
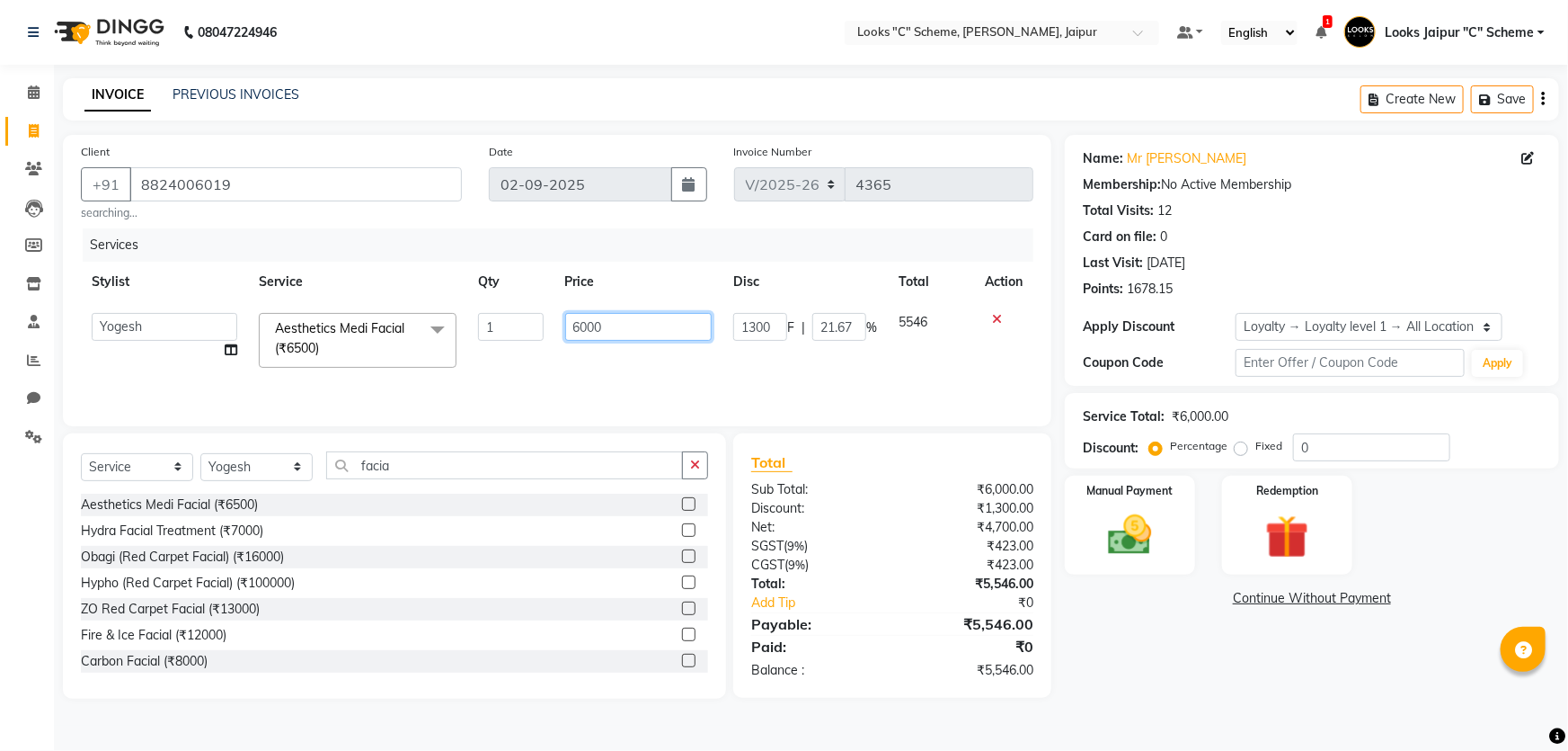
click at [610, 322] on input "6000" at bounding box center [638, 326] width 148 height 28
type input "6500"
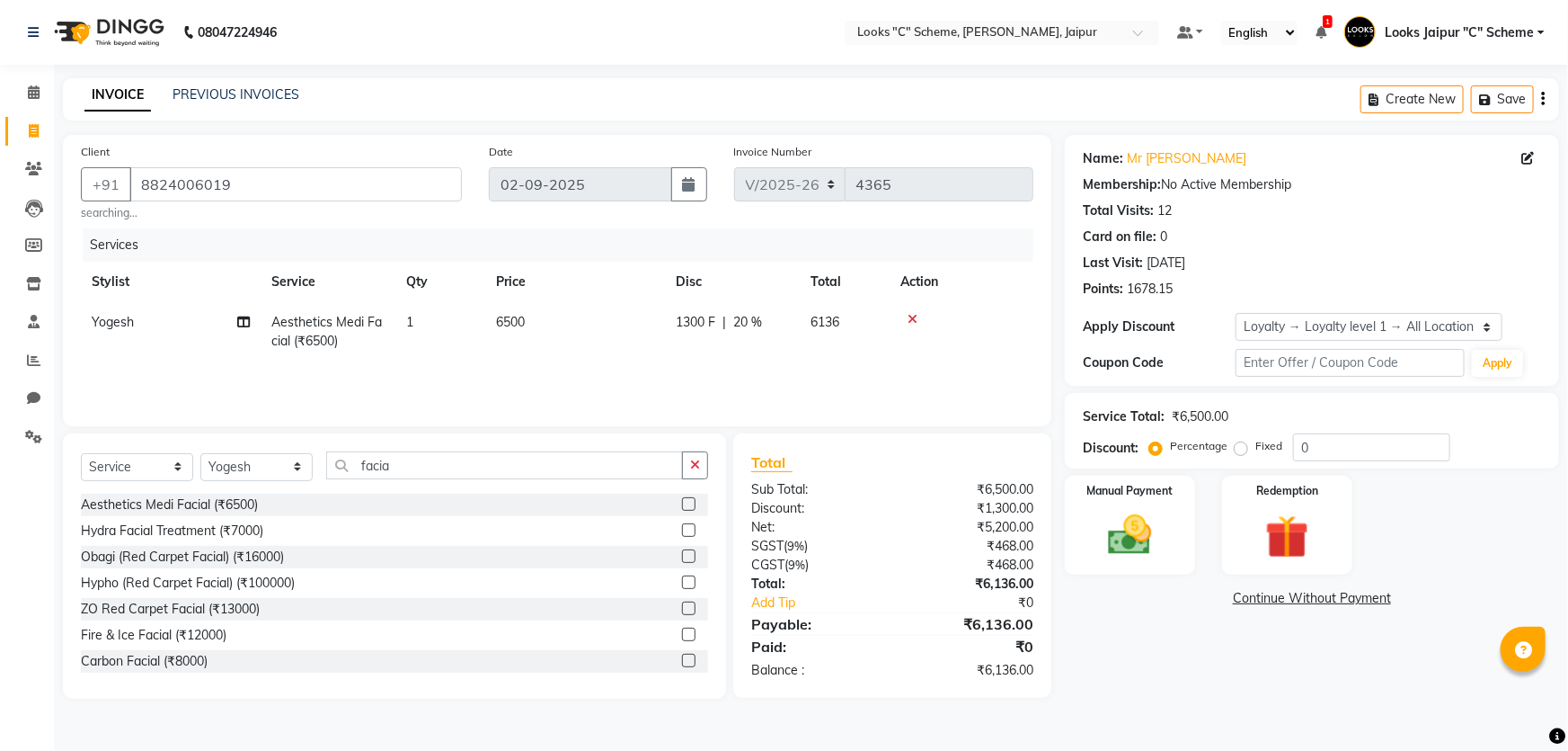
click at [928, 521] on div "₹5,200.00" at bounding box center [970, 527] width 154 height 19
click at [575, 331] on td "6500" at bounding box center [574, 332] width 180 height 59
select select "23770"
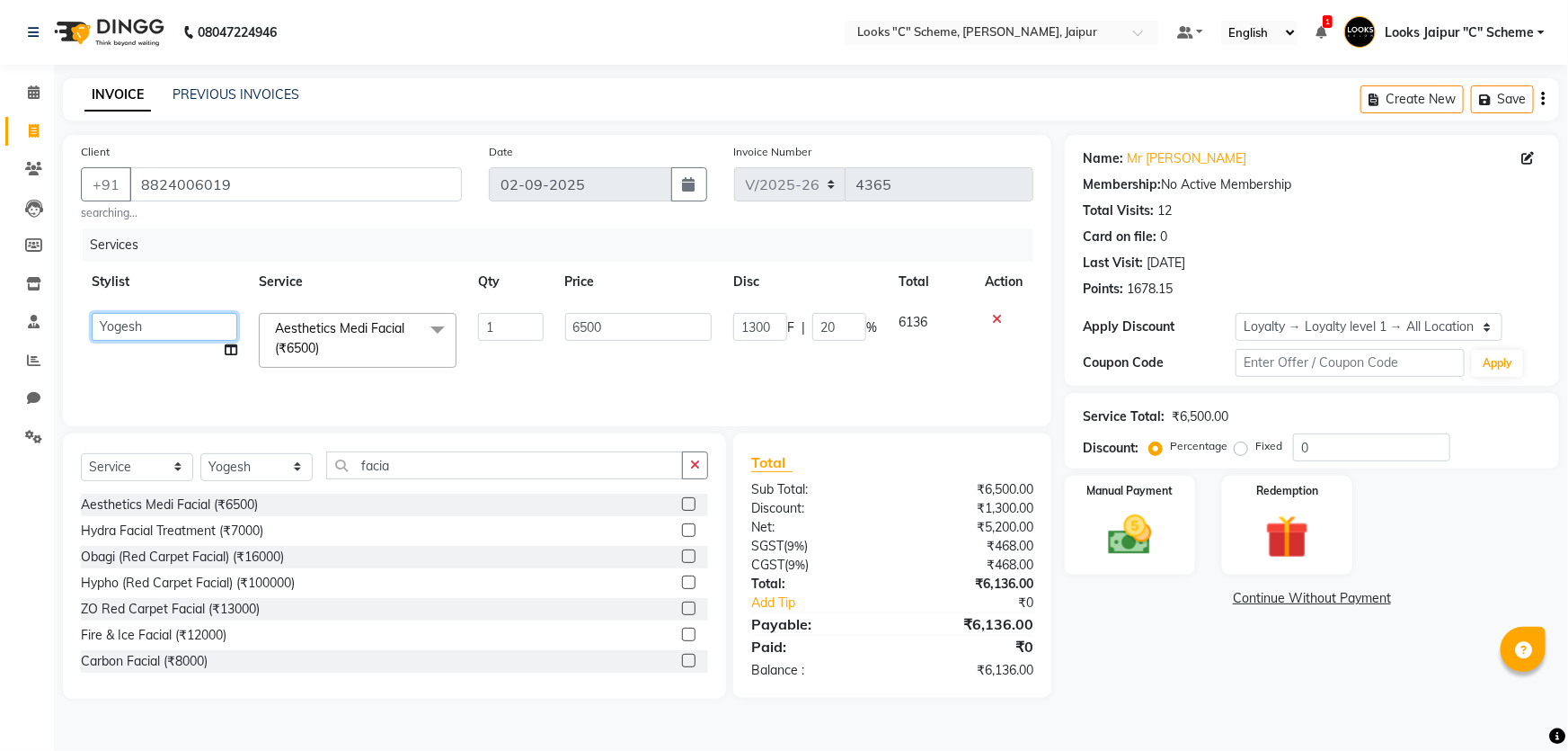
click at [134, 327] on select "[PERSON_NAME] Akash_pdct [PERSON_NAME] [PERSON_NAME] Counter Sales Jyoti Looks …" at bounding box center [164, 326] width 146 height 28
select select "52178"
click at [270, 470] on select "Select Stylist [PERSON_NAME] Akash_pdct [PERSON_NAME] [PERSON_NAME] Counter Sal…" at bounding box center [256, 466] width 112 height 28
select select "52178"
click at [200, 453] on select "Select Stylist [PERSON_NAME] Akash_pdct [PERSON_NAME] [PERSON_NAME] Counter Sal…" at bounding box center [256, 466] width 112 height 28
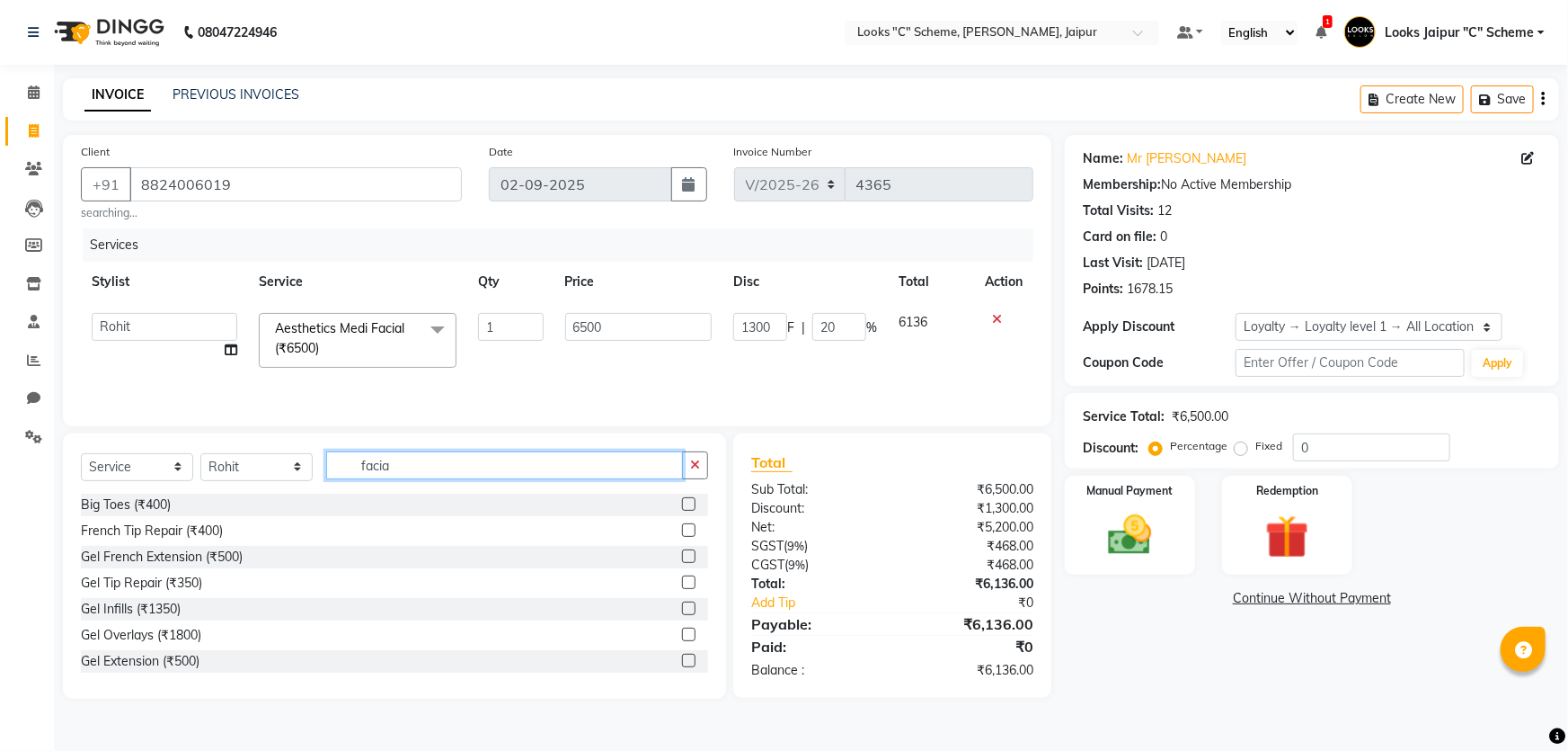
click at [415, 477] on input "facia" at bounding box center [504, 465] width 356 height 28
type input "f"
type input "cut"
click at [682, 531] on label at bounding box center [689, 530] width 13 height 13
click at [682, 531] on input "checkbox" at bounding box center [688, 531] width 11 height 11
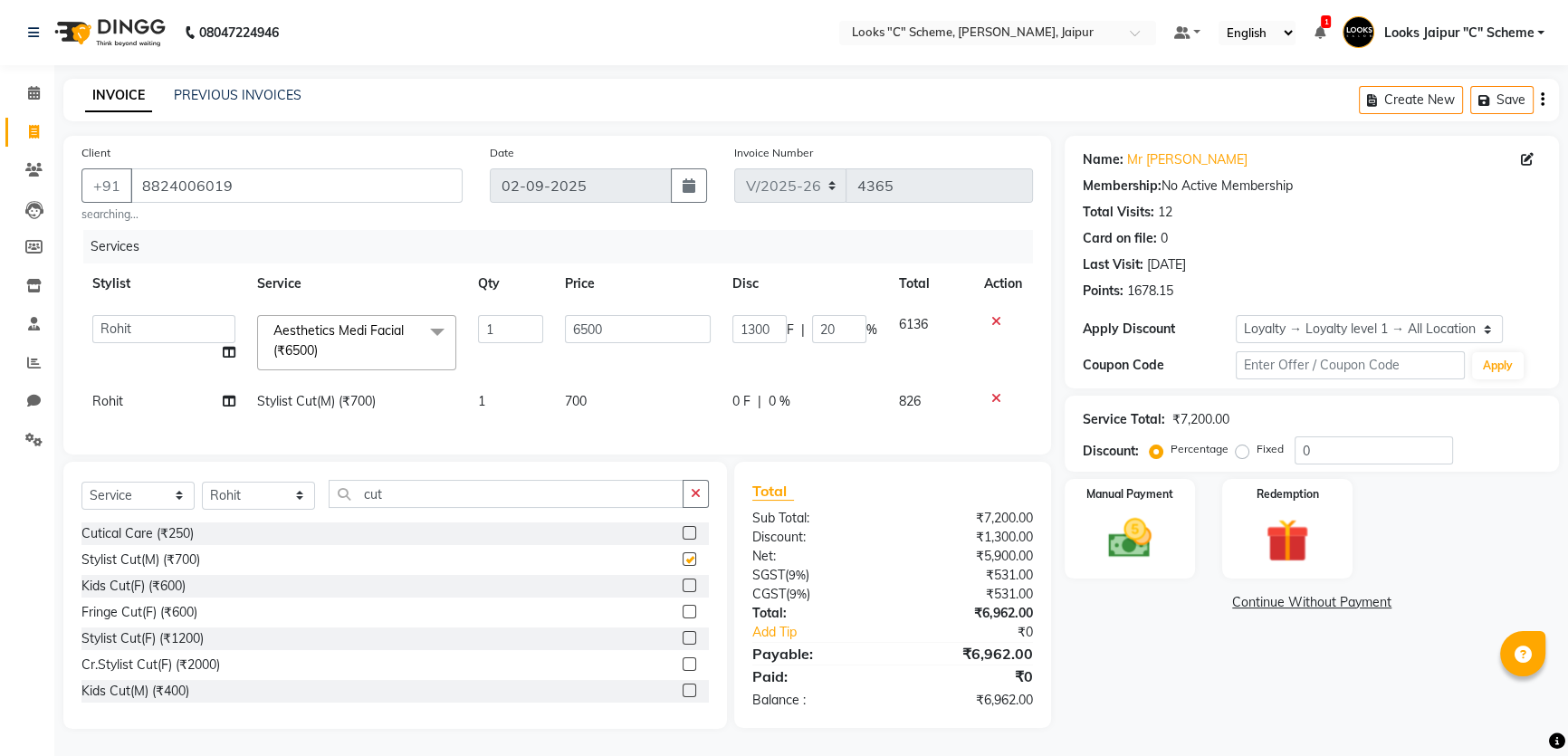
checkbox input "false"
click at [827, 326] on input "20" at bounding box center [839, 328] width 55 height 28
type input "0"
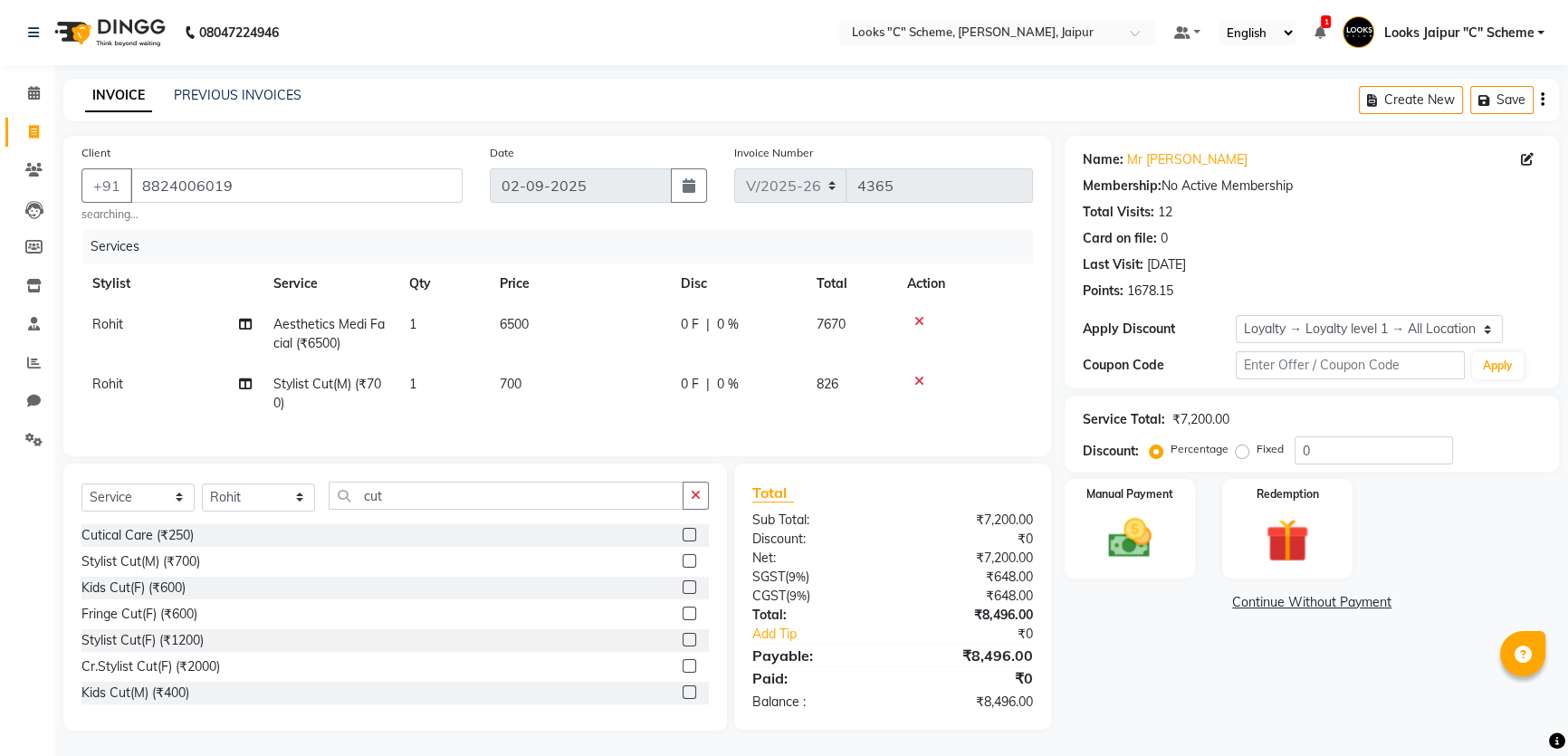
click at [921, 641] on div "₹0" at bounding box center [983, 634] width 129 height 19
click at [546, 334] on td "6500" at bounding box center [579, 334] width 181 height 59
select select "52178"
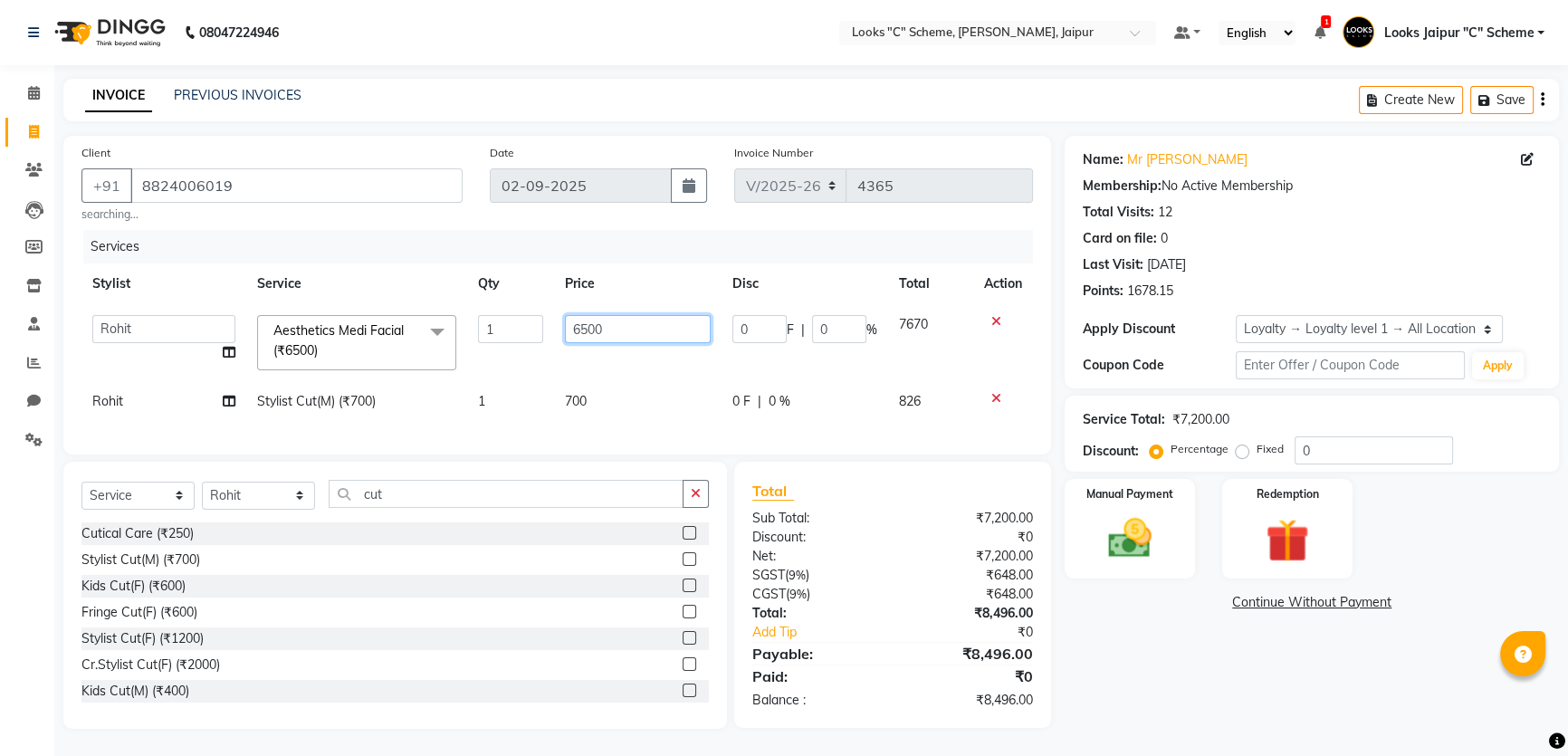
click at [657, 323] on input "6500" at bounding box center [638, 328] width 146 height 28
type input "6"
type input "5000"
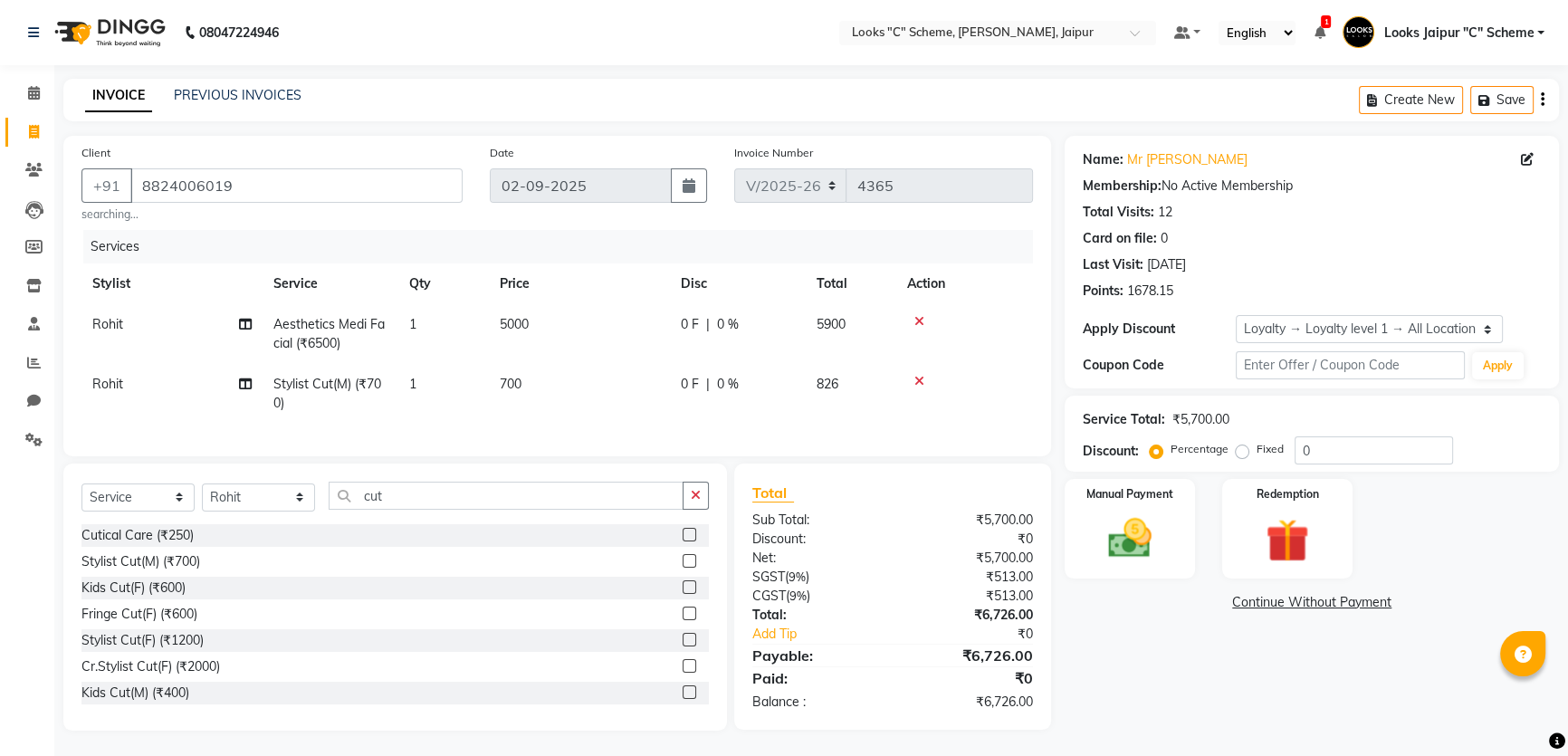
click at [926, 689] on div "₹0" at bounding box center [969, 677] width 154 height 22
click at [405, 508] on input "cut" at bounding box center [506, 495] width 355 height 28
type input "c"
type input "be"
click at [682, 594] on label at bounding box center [689, 587] width 13 height 13
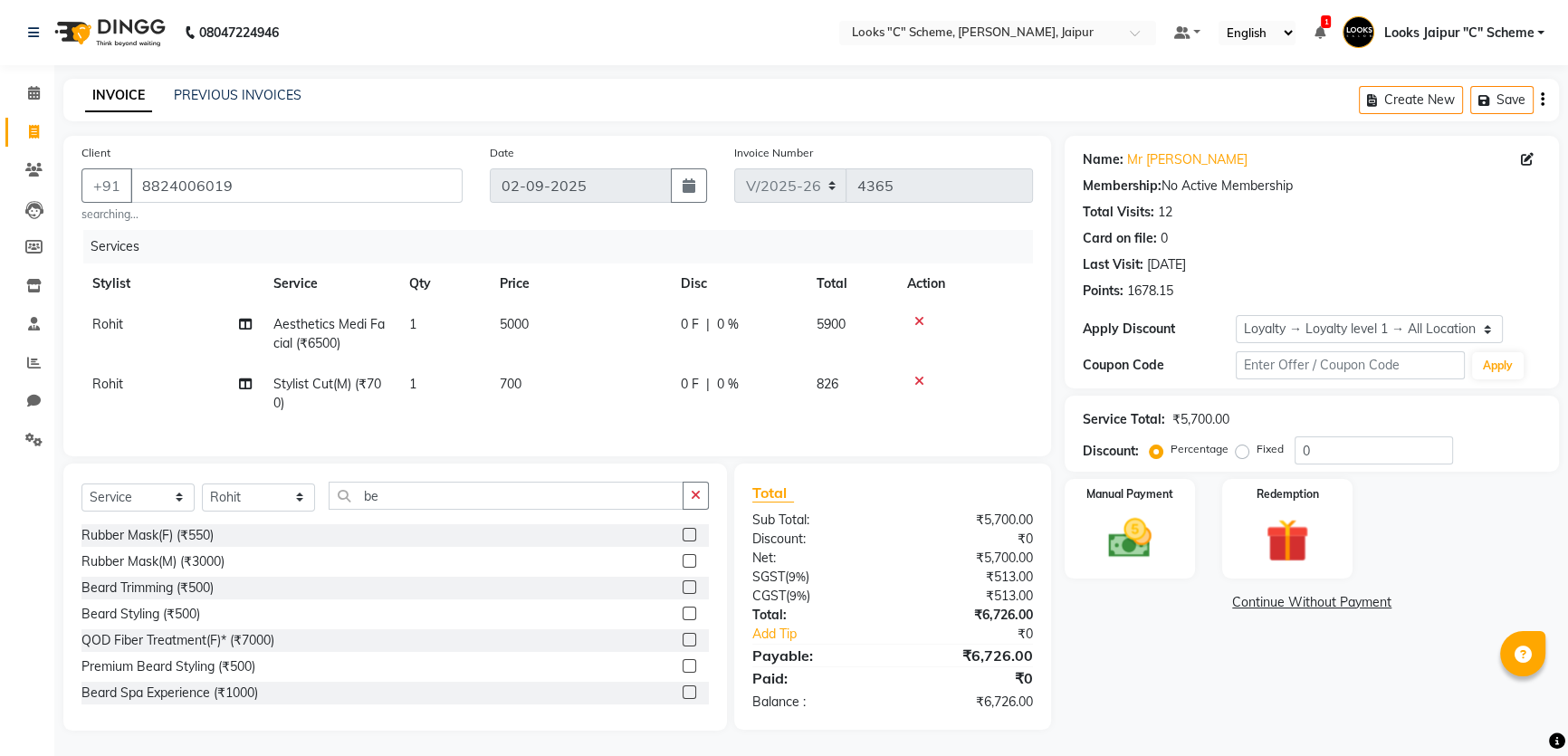
click at [682, 594] on input "checkbox" at bounding box center [688, 588] width 12 height 12
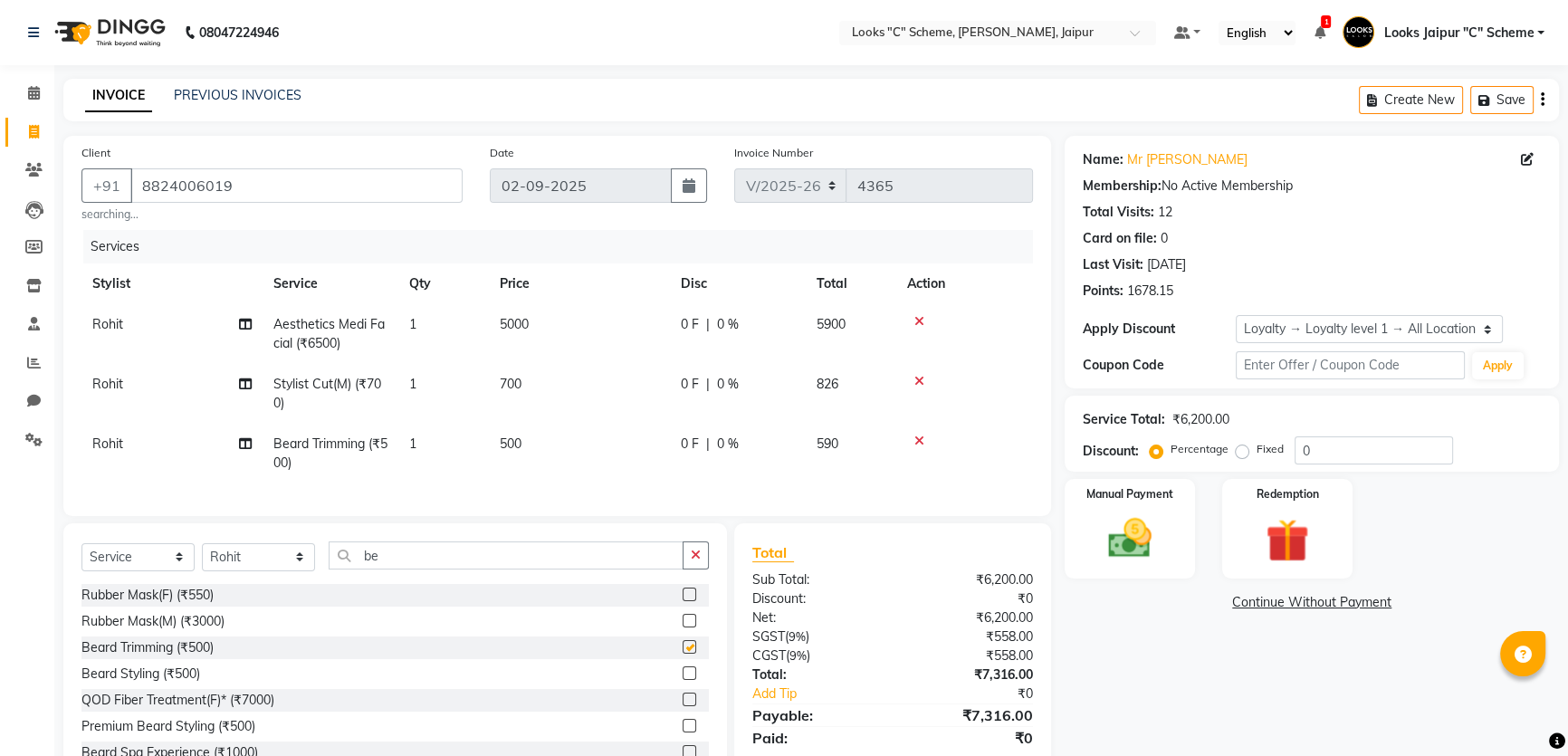
checkbox input "false"
drag, startPoint x: 553, startPoint y: 466, endPoint x: 564, endPoint y: 464, distance: 11.2
click at [553, 465] on td "500" at bounding box center [579, 453] width 181 height 59
select select "52178"
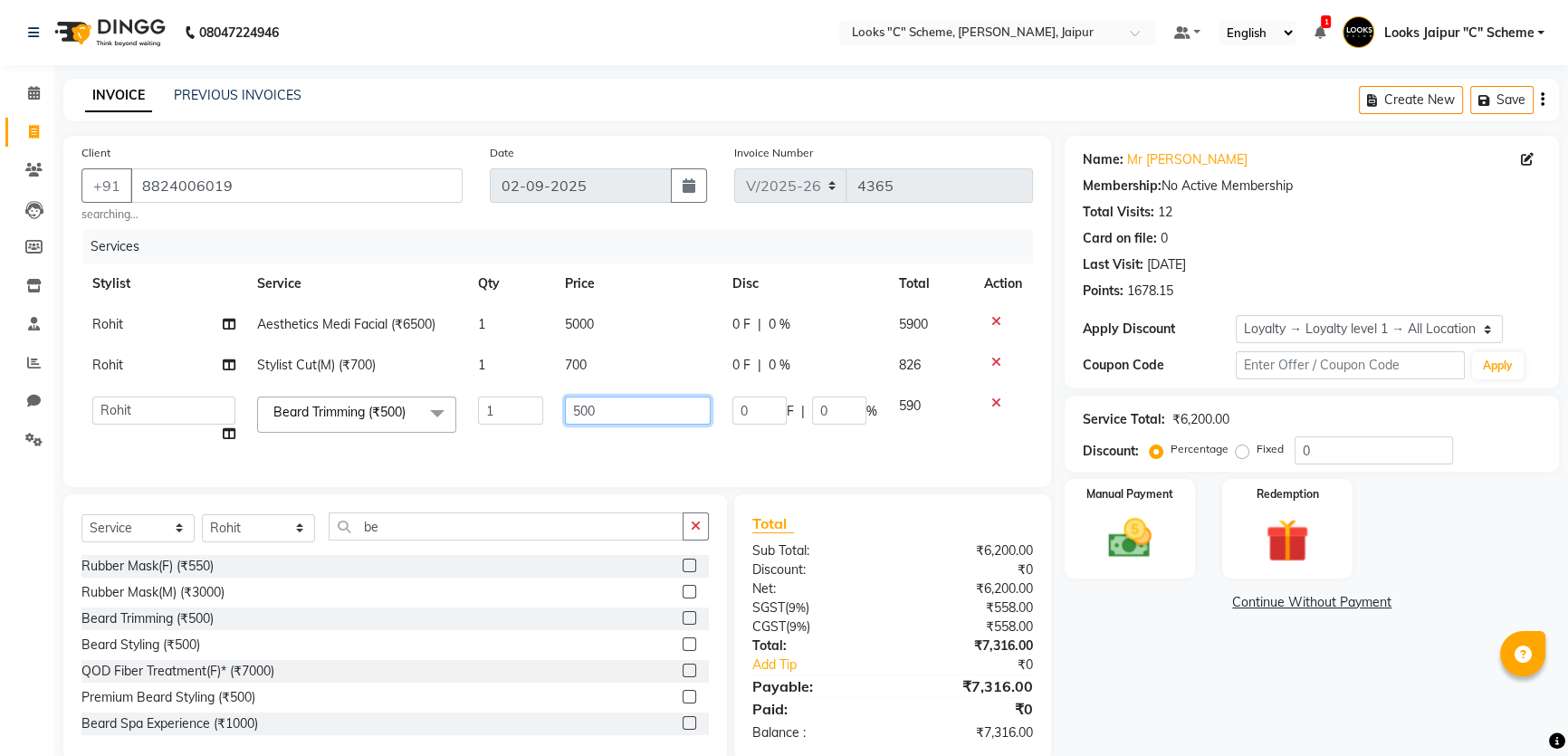
click at [633, 421] on input "500" at bounding box center [638, 410] width 146 height 28
type input "5"
type input "300"
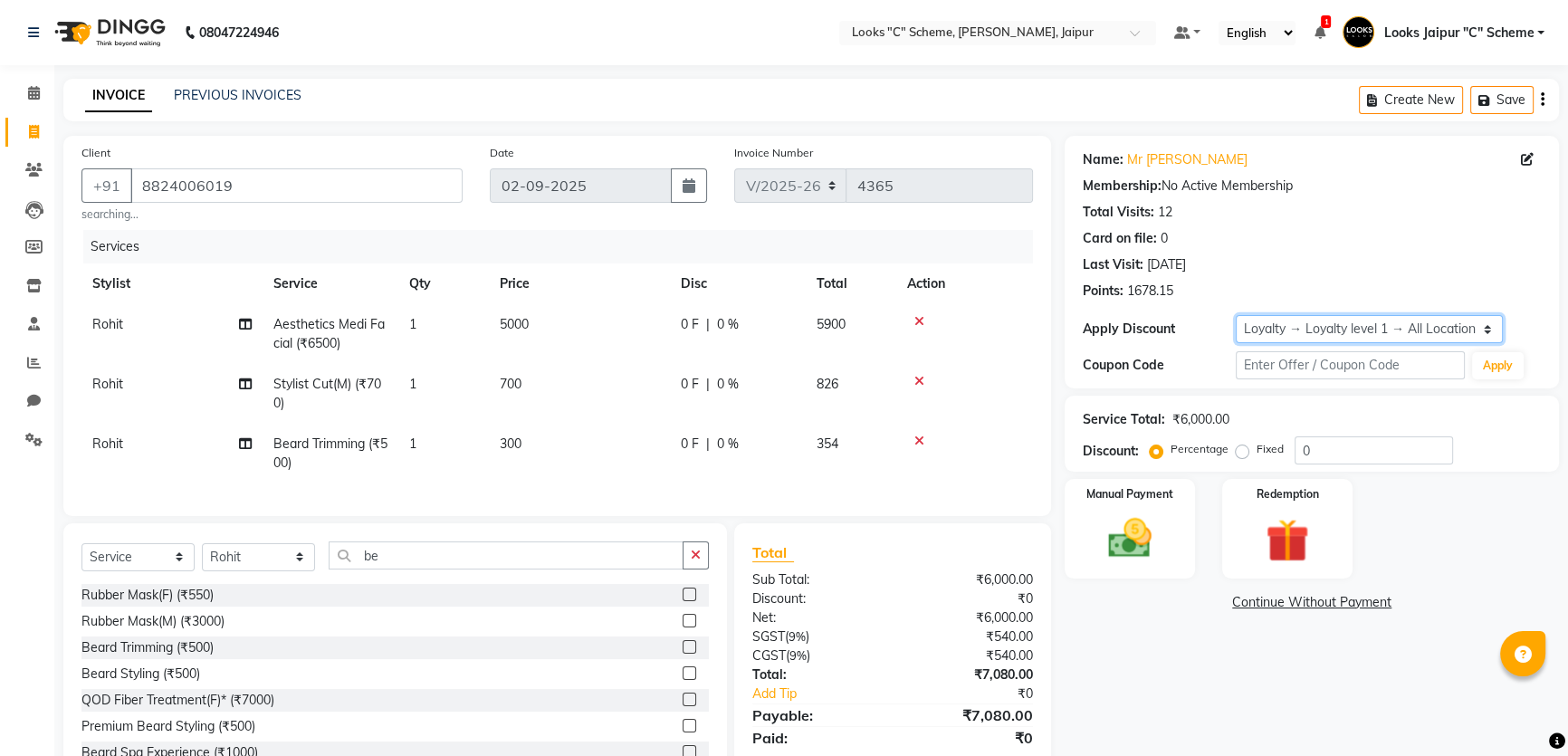
click at [1426, 319] on select "Select Loyalty → Loyalty level 1 → All Location Customers" at bounding box center [1369, 328] width 267 height 28
click at [1490, 634] on div "Name: Mr [PERSON_NAME] Membership: No Active Membership Total Visits: 12 Card o…" at bounding box center [1318, 462] width 508 height 654
click at [1343, 447] on input "0" at bounding box center [1373, 450] width 158 height 28
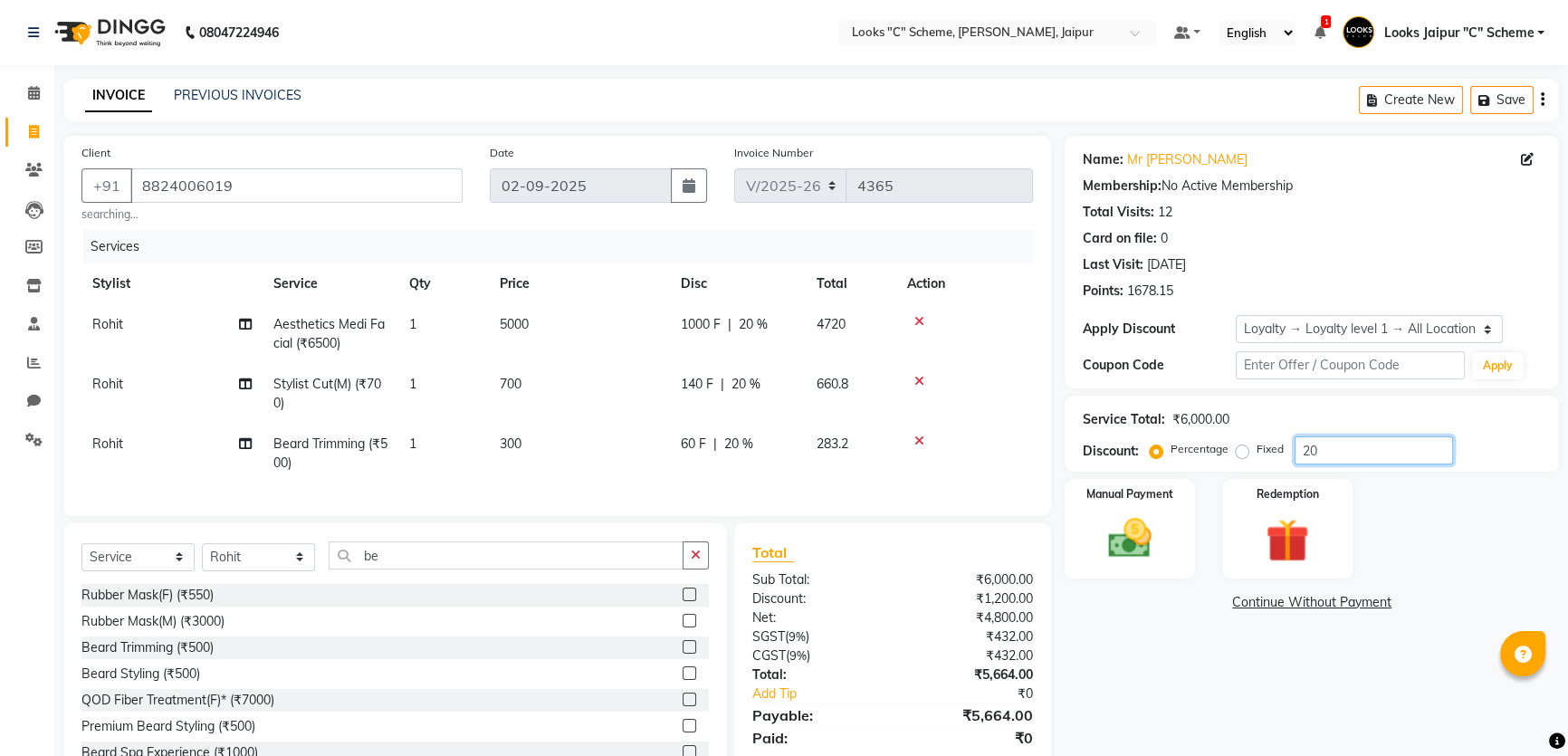
scroll to position [73, 0]
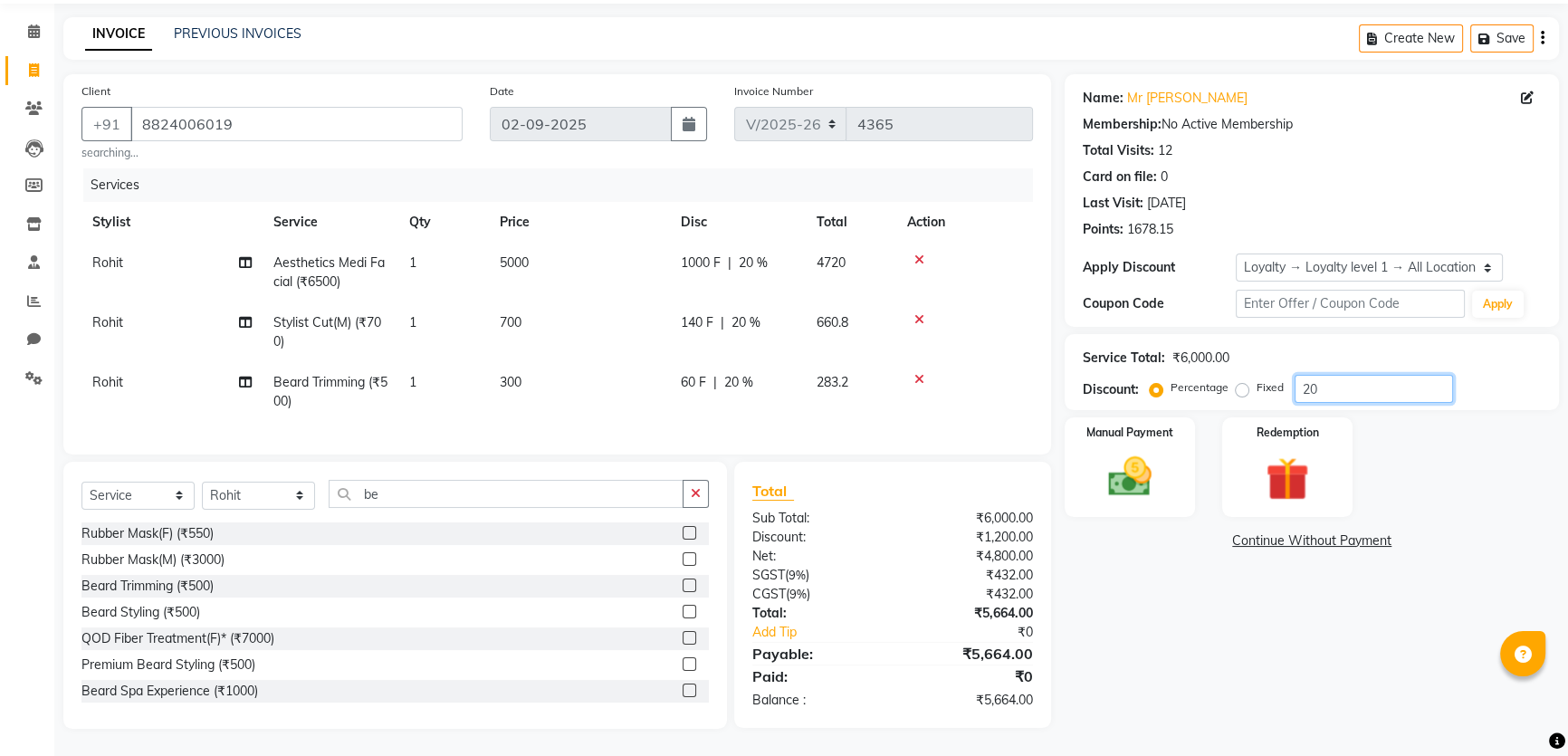
type input "20"
click at [534, 302] on td "700" at bounding box center [579, 332] width 181 height 59
select select "52178"
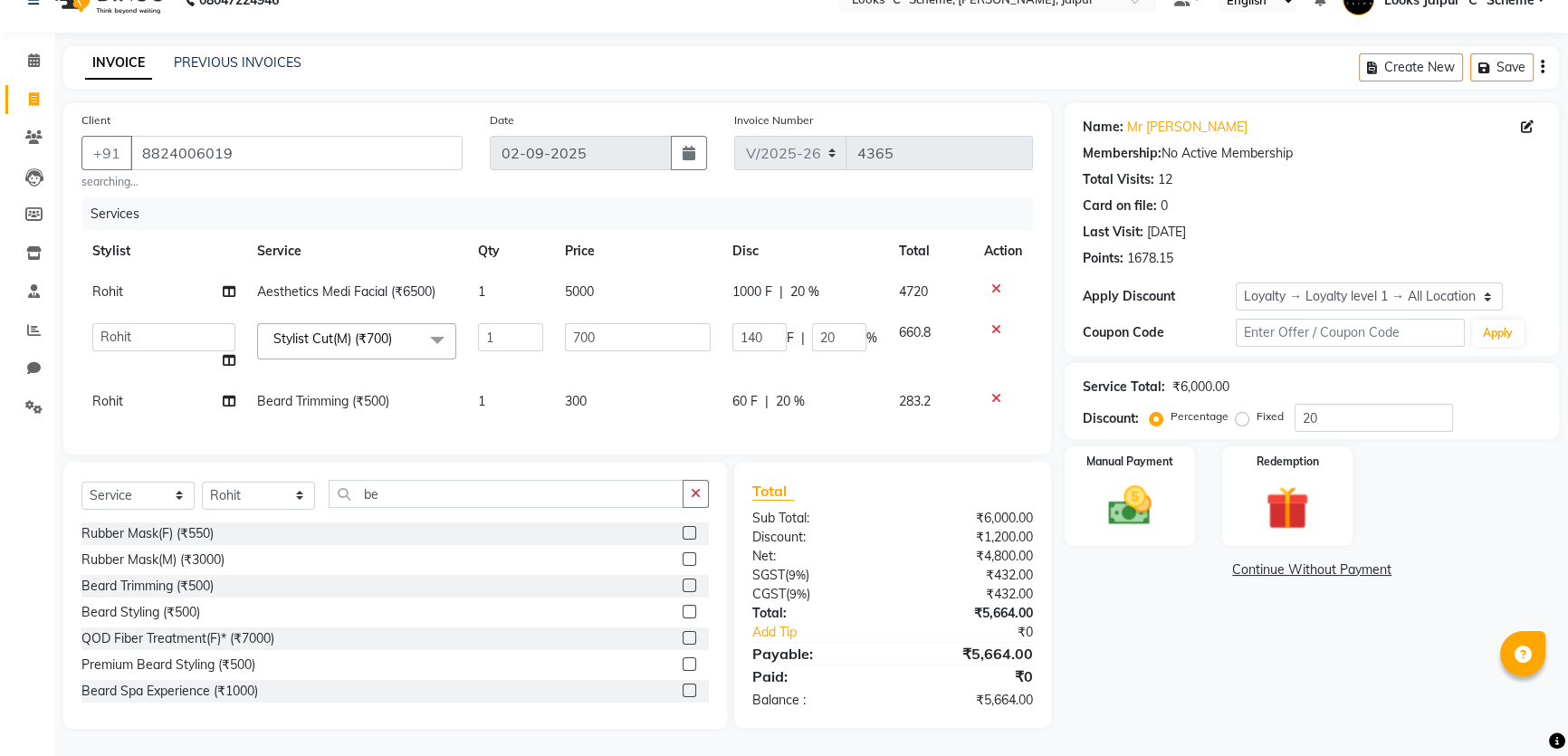
click at [608, 388] on td "300" at bounding box center [637, 401] width 168 height 40
select select "52178"
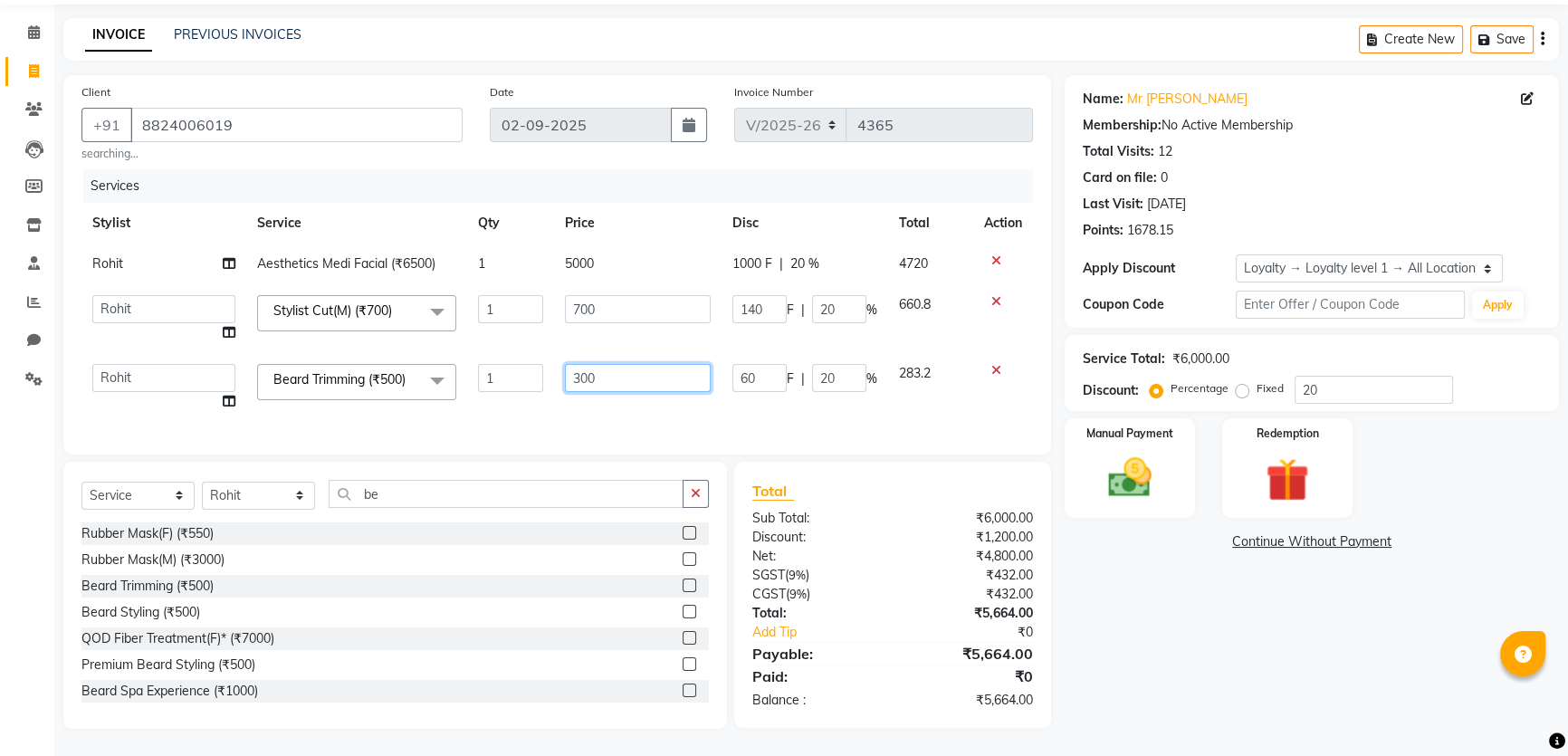
click at [642, 364] on input "300" at bounding box center [638, 377] width 146 height 28
type input "3"
type input "297"
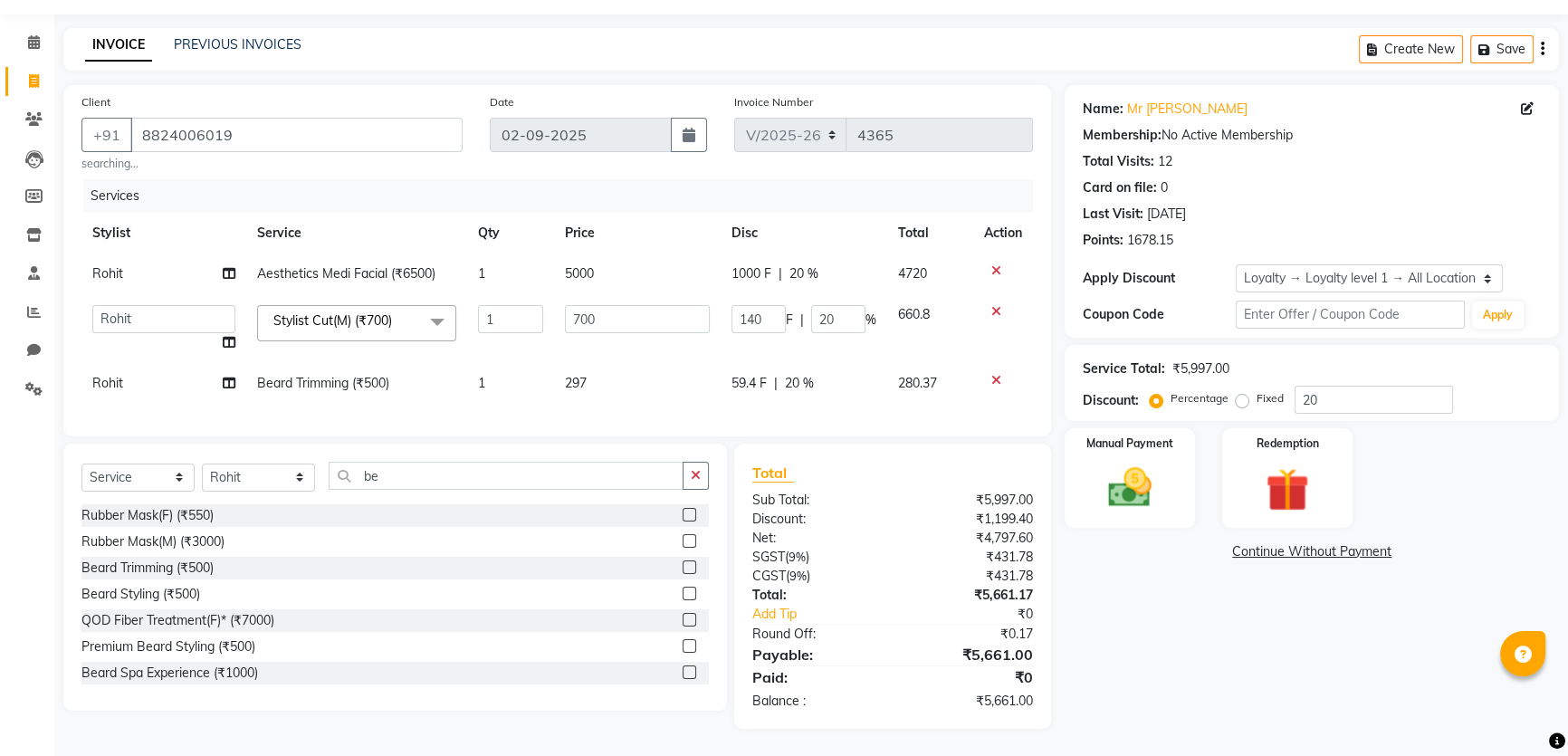
drag, startPoint x: 551, startPoint y: 370, endPoint x: 618, endPoint y: 377, distance: 67.4
click at [553, 370] on tr "[PERSON_NAME] Trimming (₹500) 1 297 59.4 F | 20 % 280.37" at bounding box center [557, 383] width 951 height 40
click at [612, 372] on td "297" at bounding box center [637, 383] width 167 height 40
select select "52178"
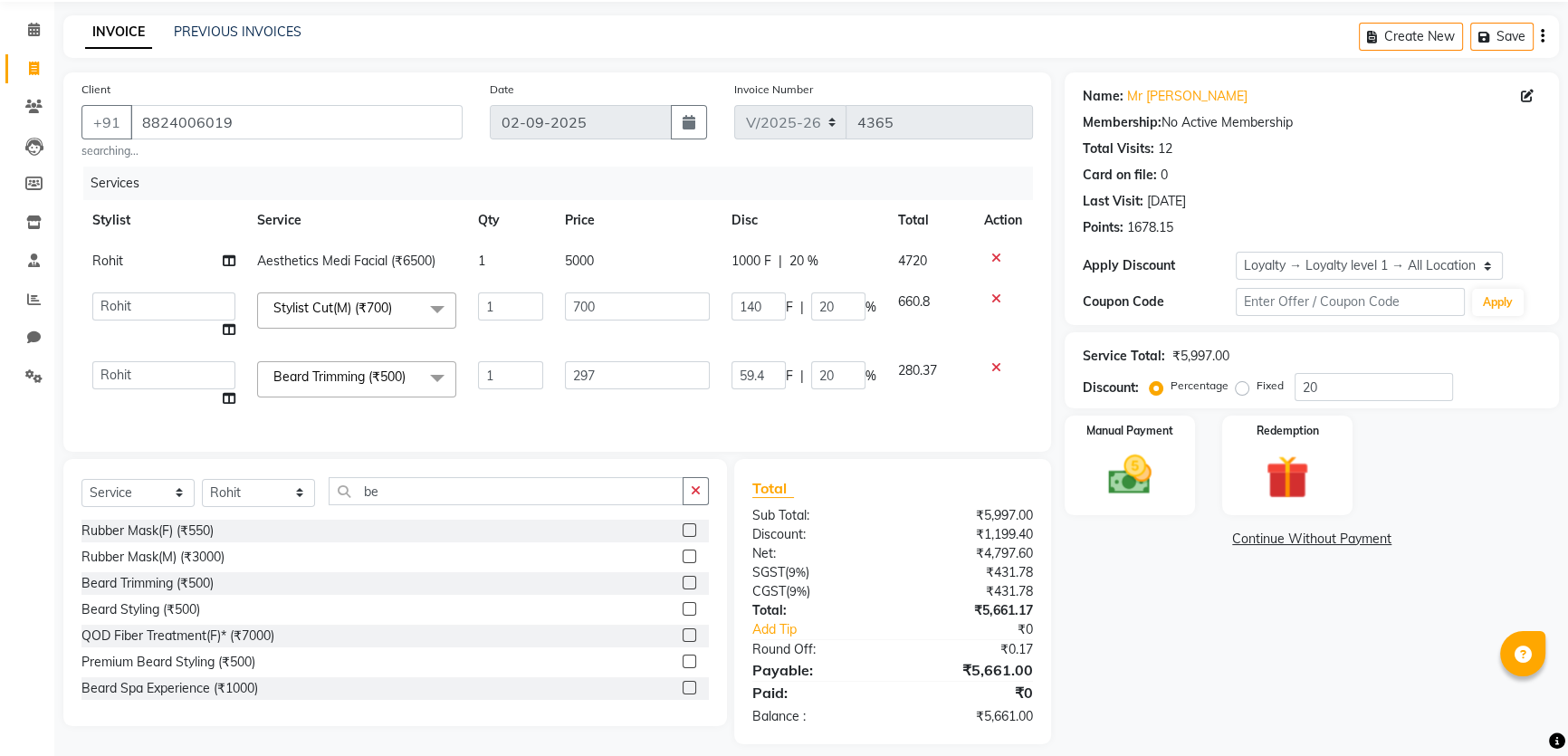
scroll to position [72, 0]
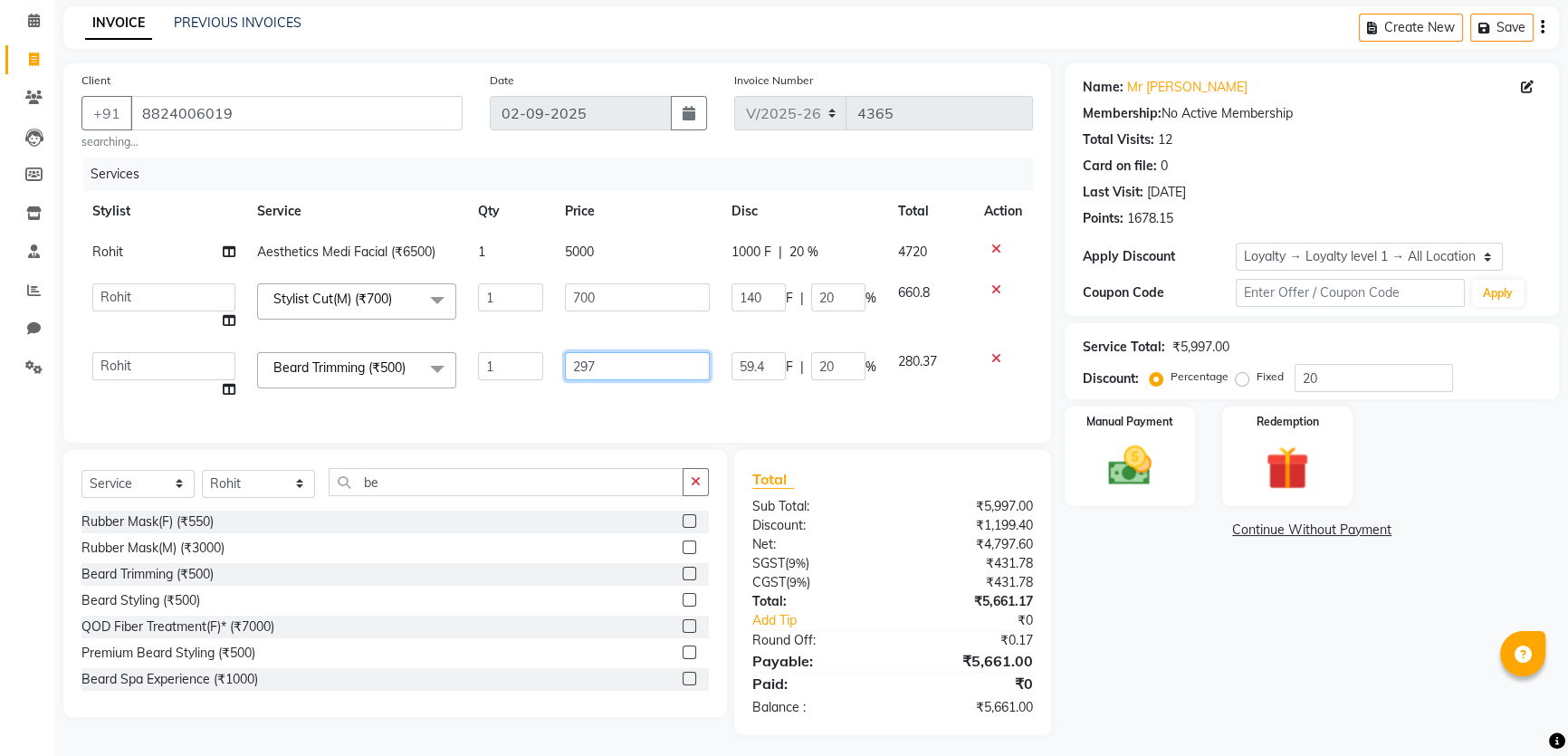
click at [665, 362] on input "297" at bounding box center [637, 366] width 145 height 28
type input "296"
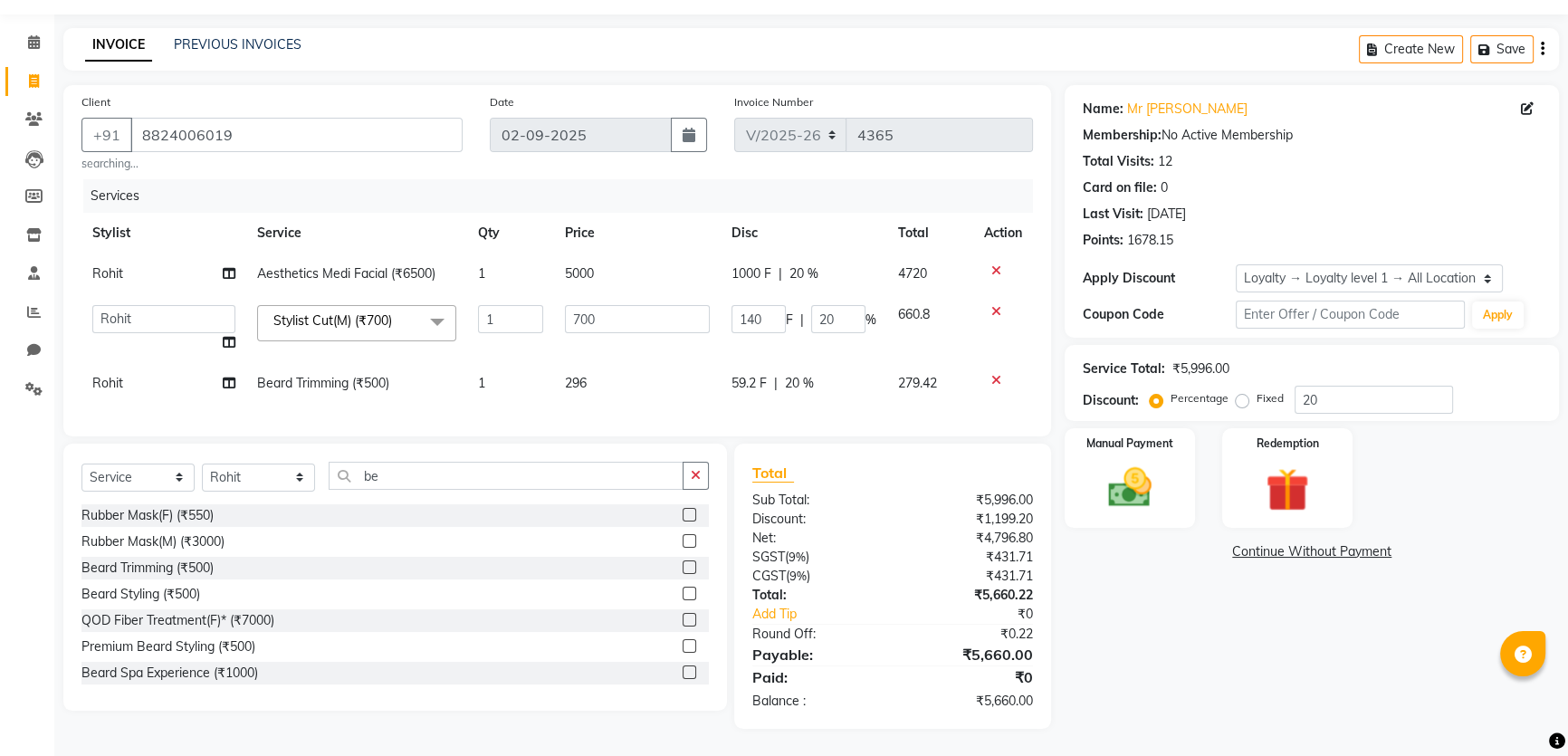
click at [772, 488] on div "Total Sub Total: ₹5,996.00 Discount: ₹1,199.20 Net: ₹4,796.80 SGST ( 9% ) ₹431.…" at bounding box center [892, 585] width 281 height 248
click at [1128, 461] on img at bounding box center [1130, 487] width 73 height 52
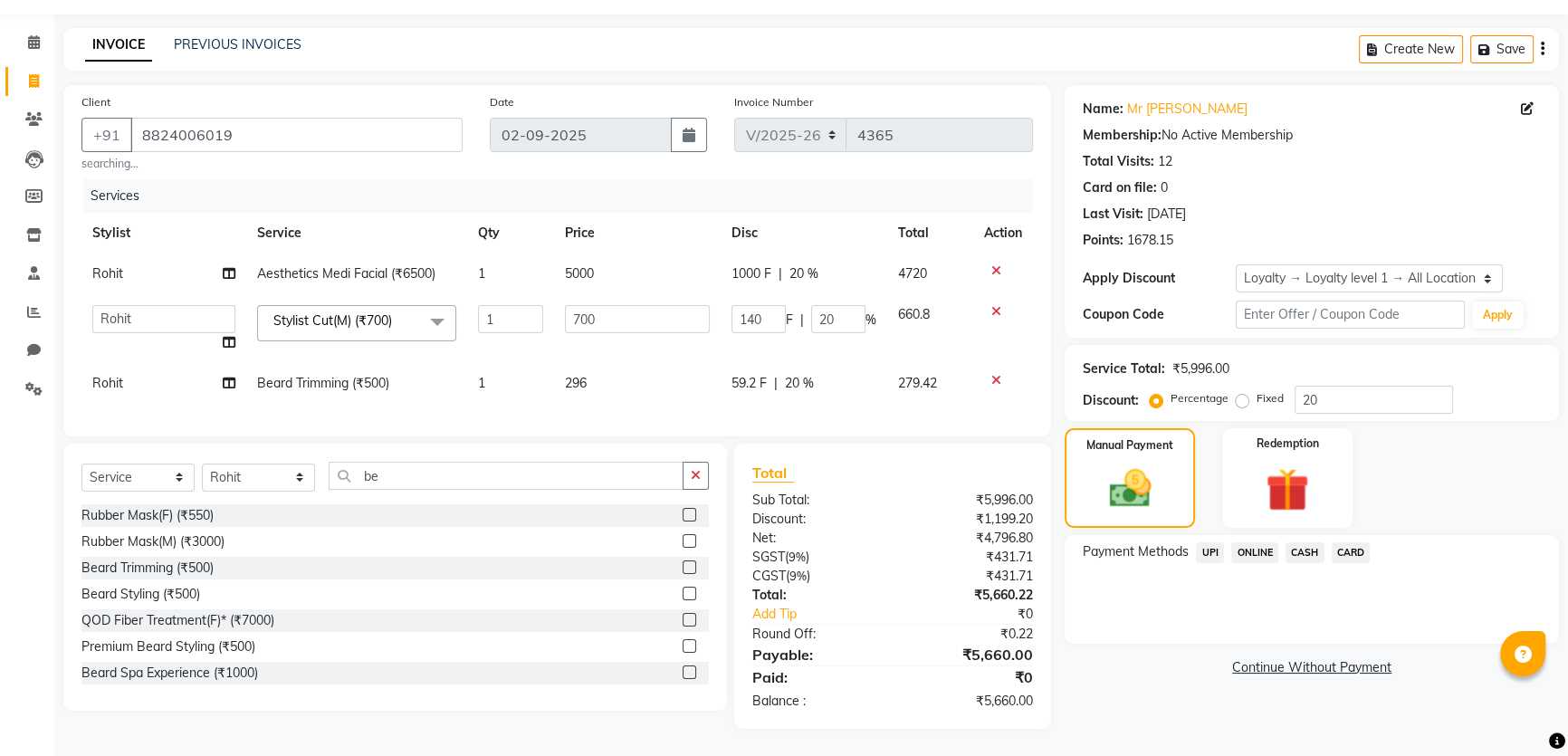
click at [1300, 542] on span "CASH" at bounding box center [1305, 553] width 39 height 21
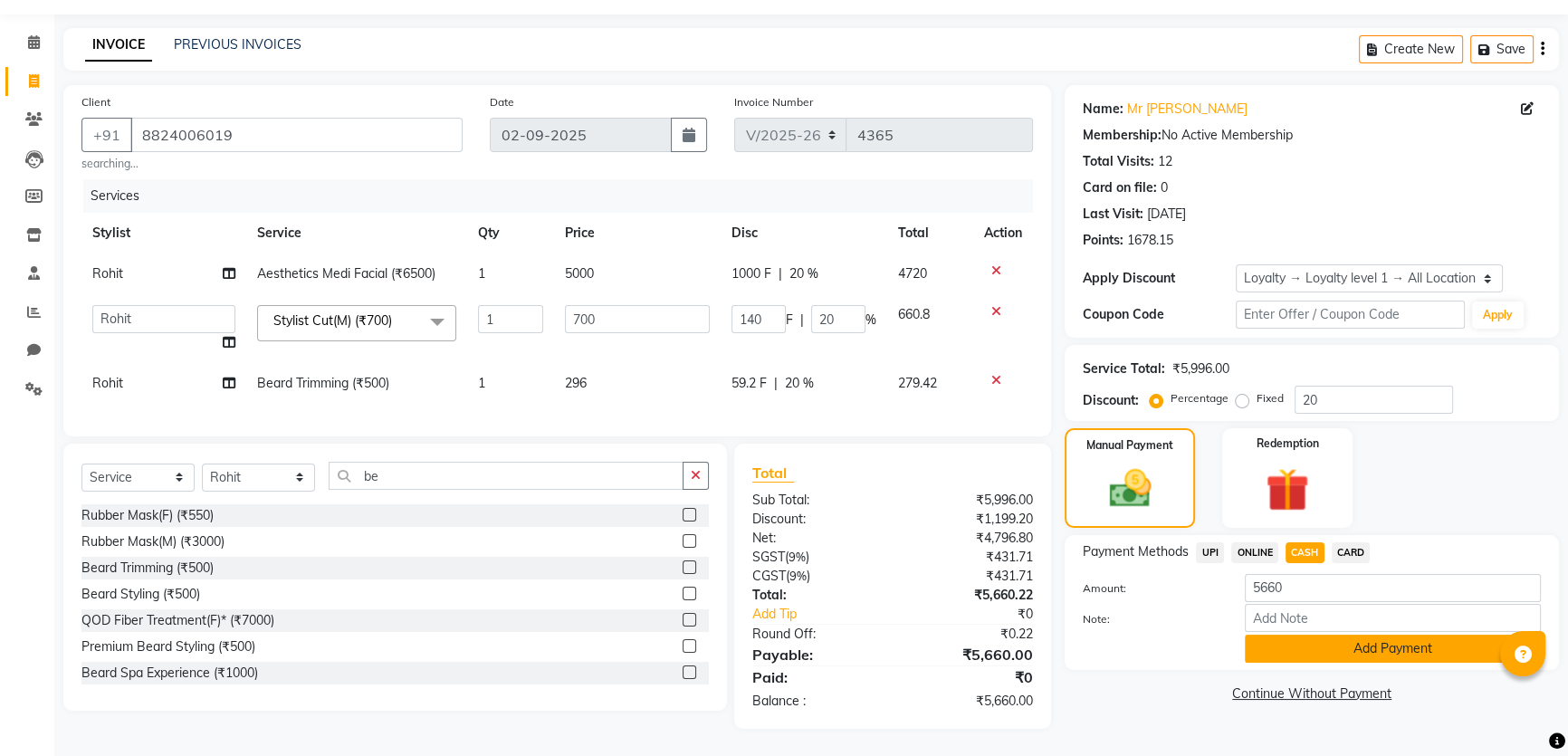
click at [1308, 634] on button "Add Payment" at bounding box center [1392, 648] width 296 height 28
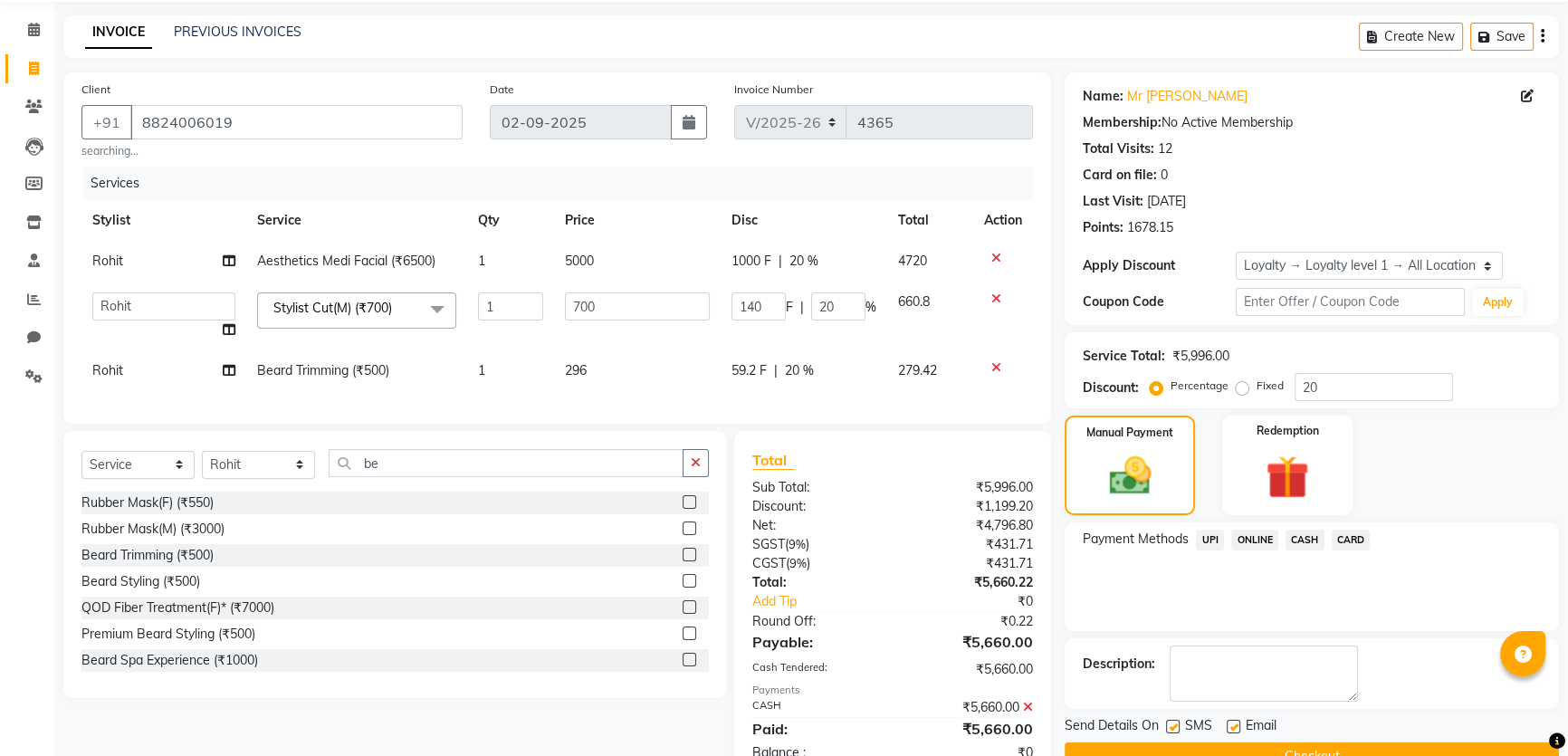
scroll to position [217, 0]
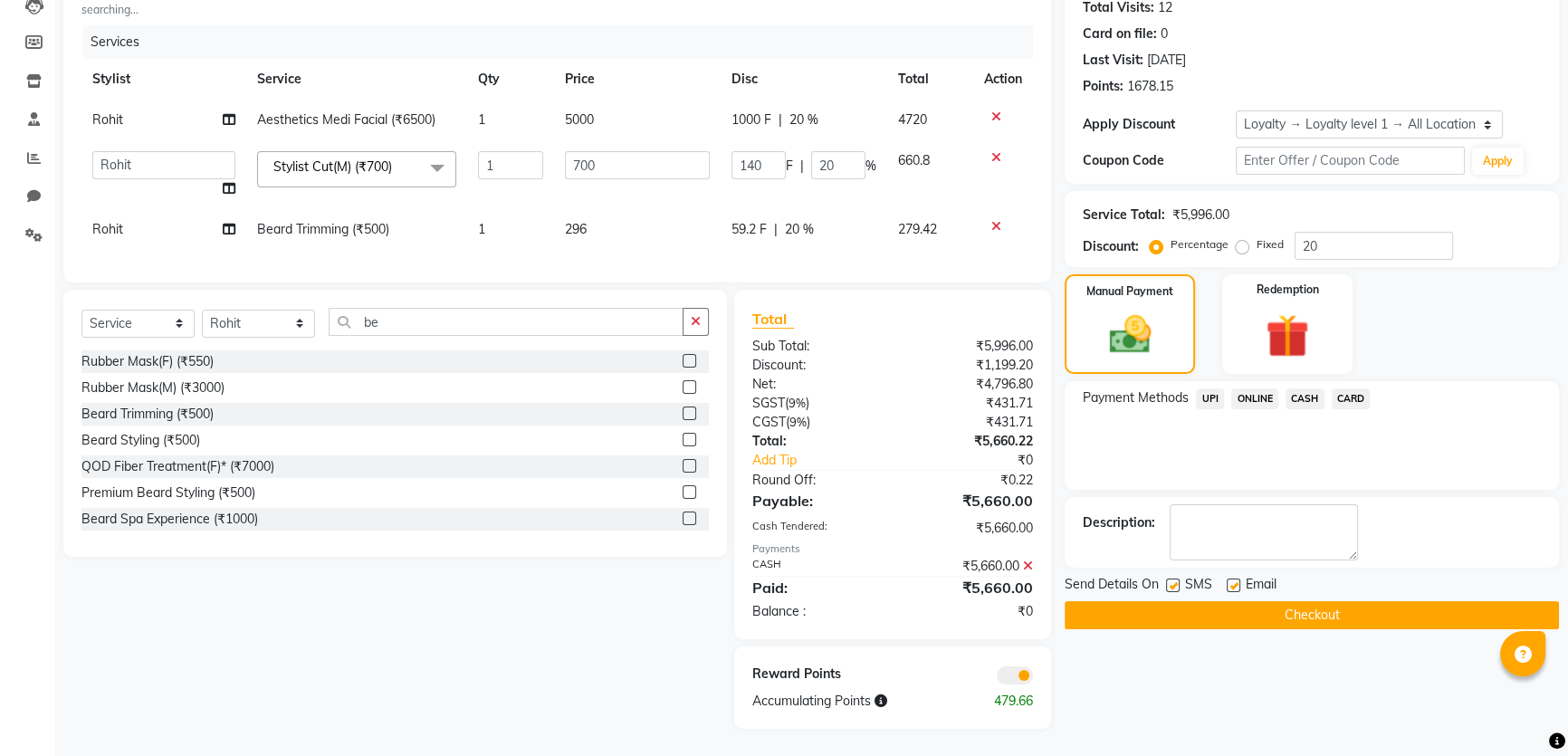
click at [1285, 601] on button "Checkout" at bounding box center [1311, 614] width 494 height 28
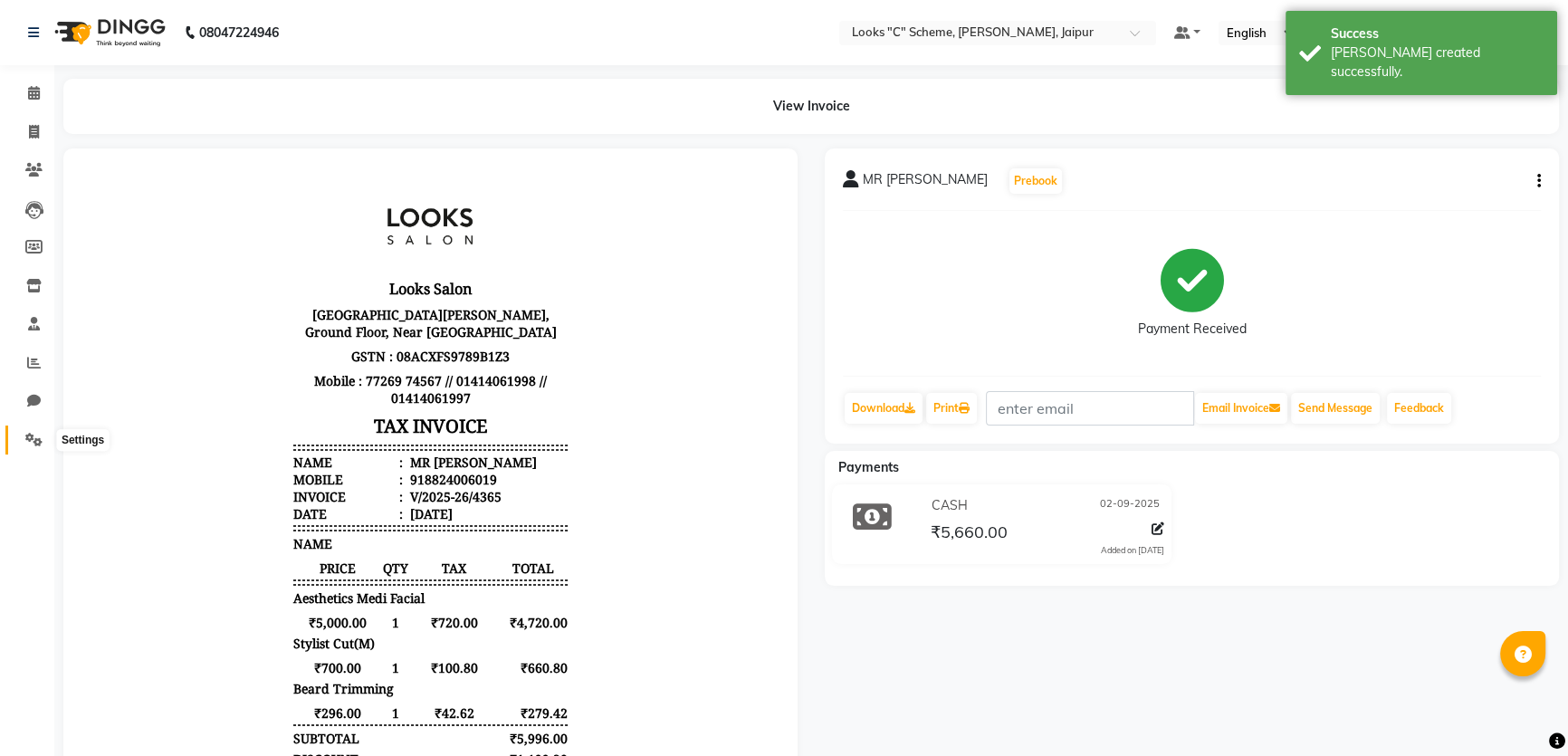
click at [38, 442] on icon at bounding box center [34, 439] width 17 height 13
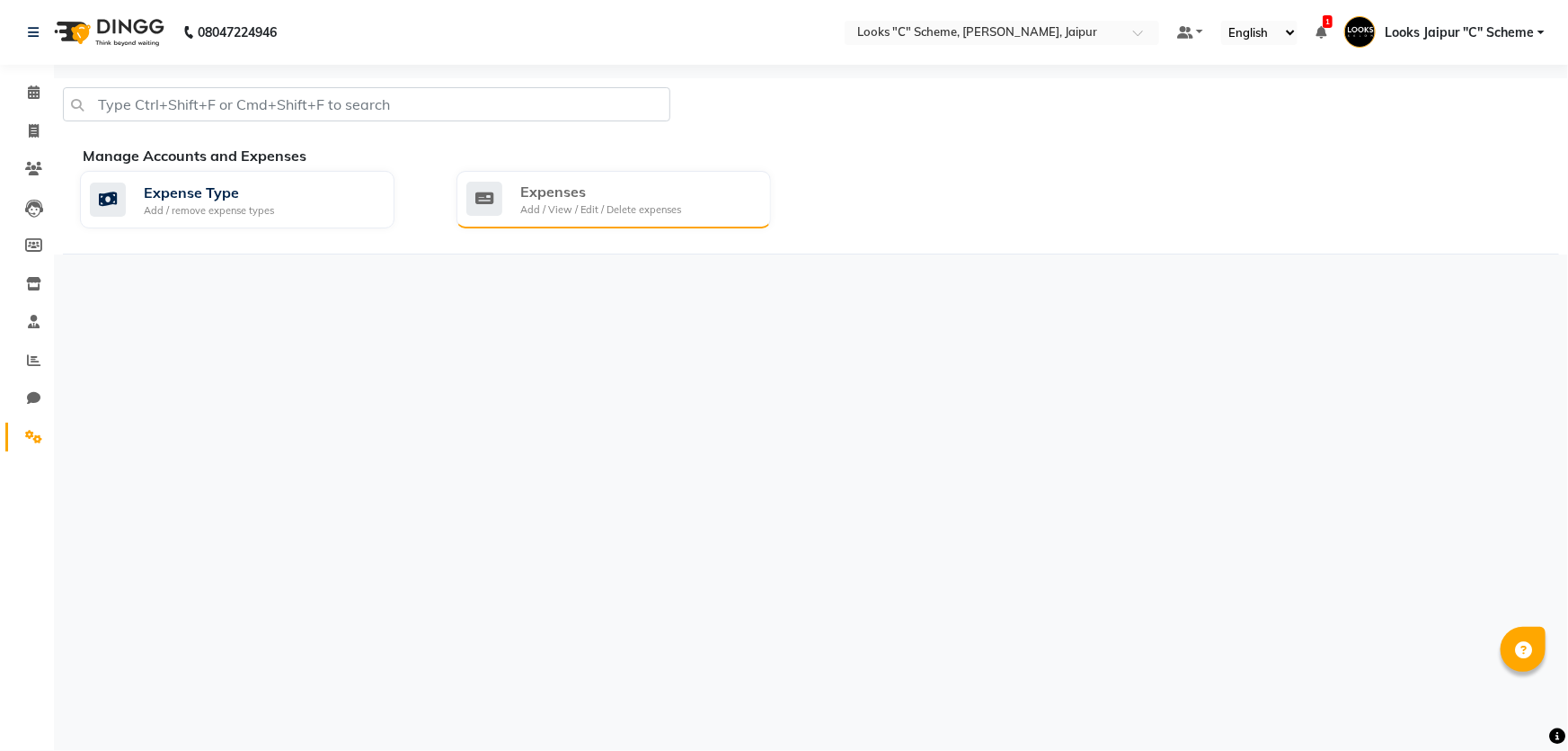
click at [555, 196] on div "Expenses" at bounding box center [600, 192] width 161 height 22
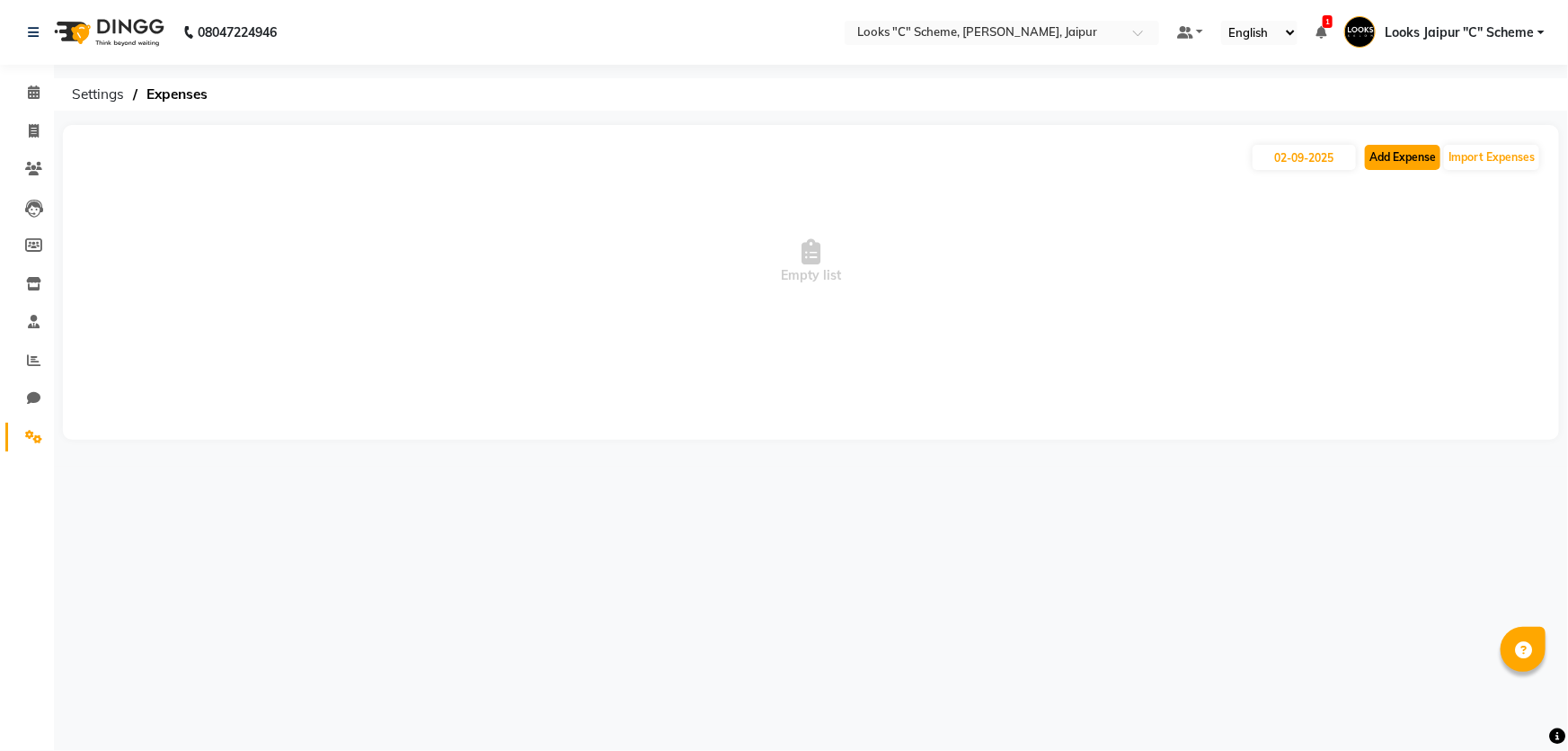
click at [1394, 152] on button "Add Expense" at bounding box center [1402, 157] width 75 height 25
select select "1"
select select "3120"
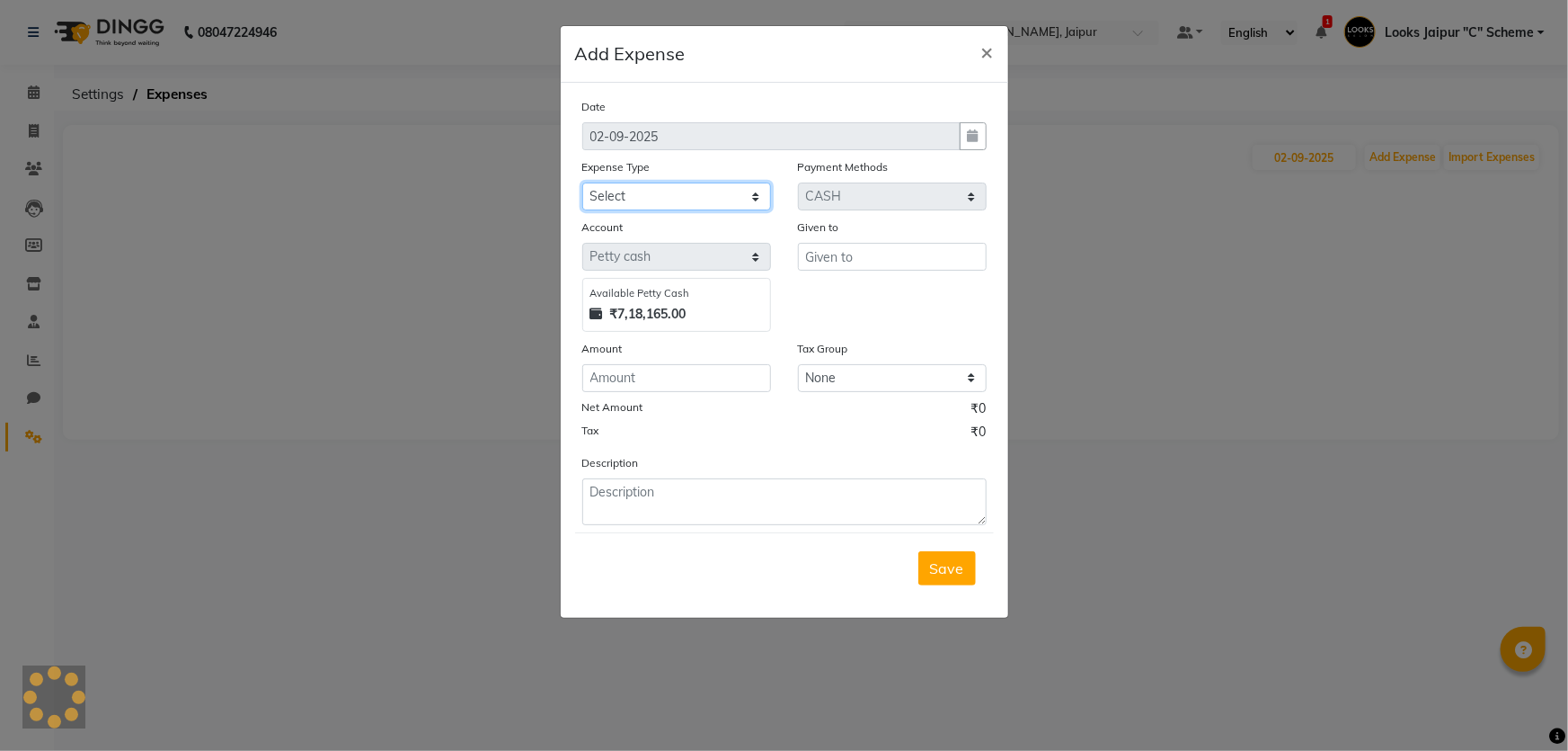
click at [694, 198] on select "Select Bank Deposit Blinkit Cash Handover CLIENT Client ordered food Client Ref…" at bounding box center [676, 195] width 189 height 28
select select "5134"
click at [582, 183] on select "Select Bank Deposit Blinkit Cash Handover CLIENT Client ordered food Client Ref…" at bounding box center [676, 195] width 189 height 28
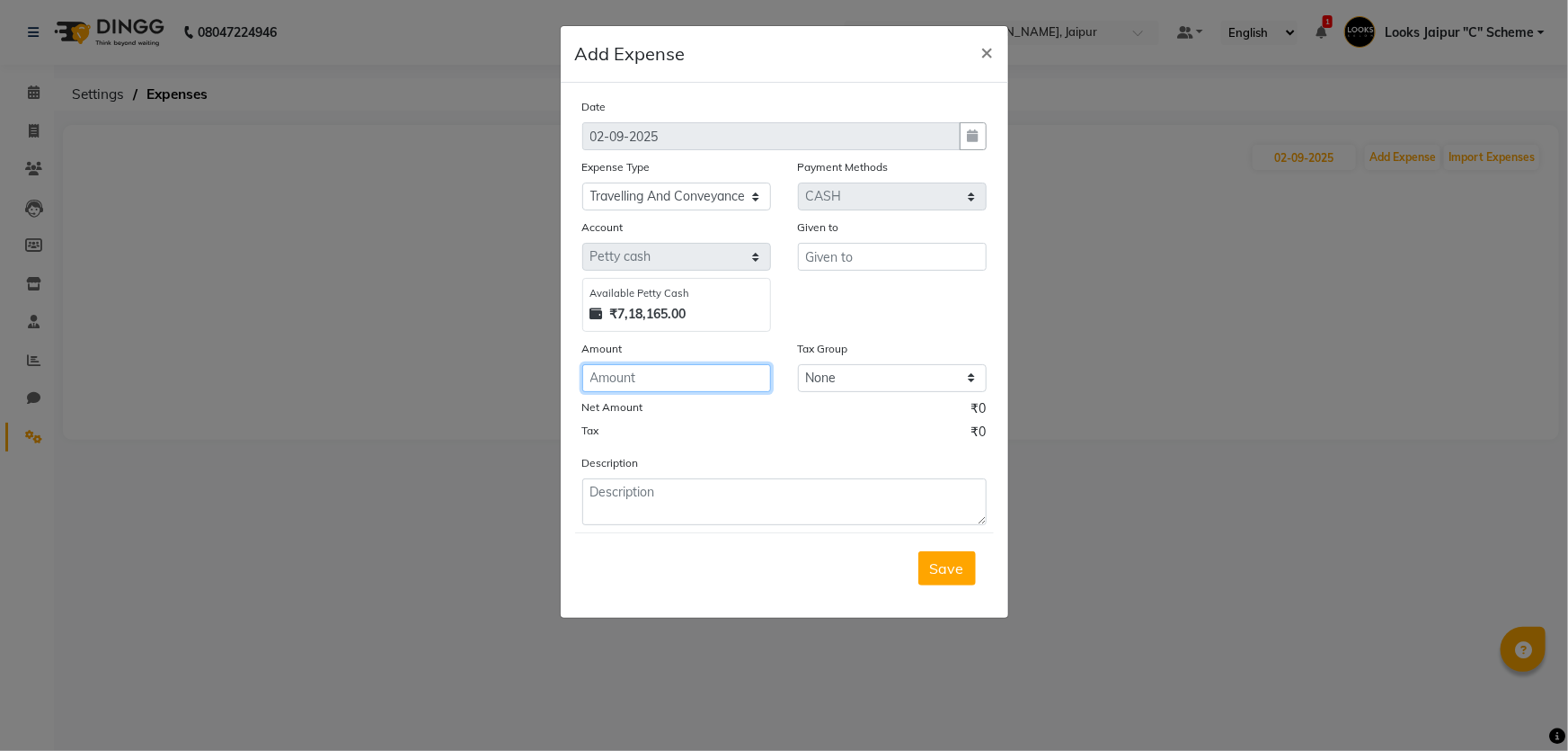
click at [663, 377] on input "number" at bounding box center [676, 377] width 189 height 28
type input "45000"
click at [838, 259] on input "text" at bounding box center [893, 256] width 189 height 28
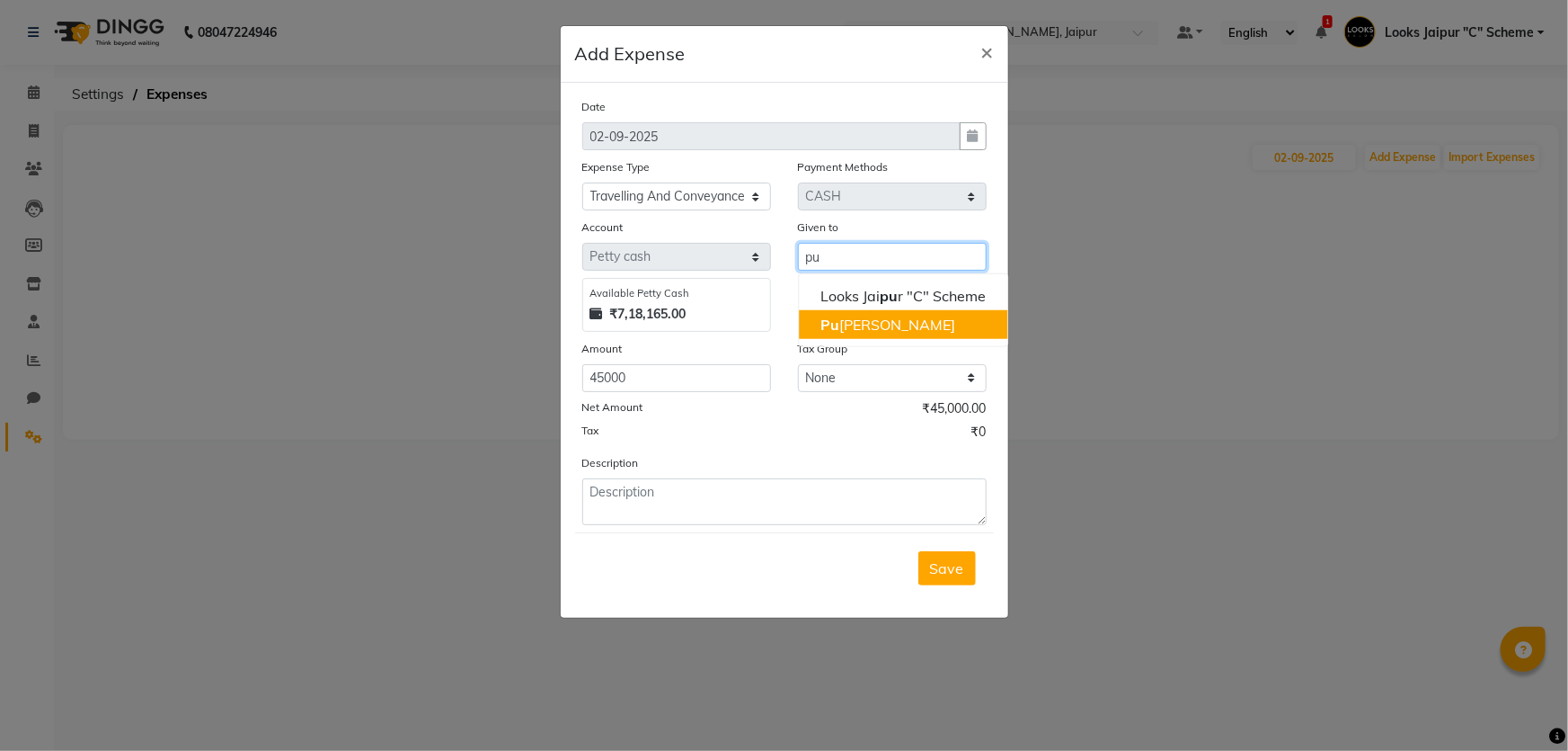
click at [862, 321] on ngb-highlight "Pu [PERSON_NAME]" at bounding box center [887, 324] width 134 height 18
type input "[PERSON_NAME]"
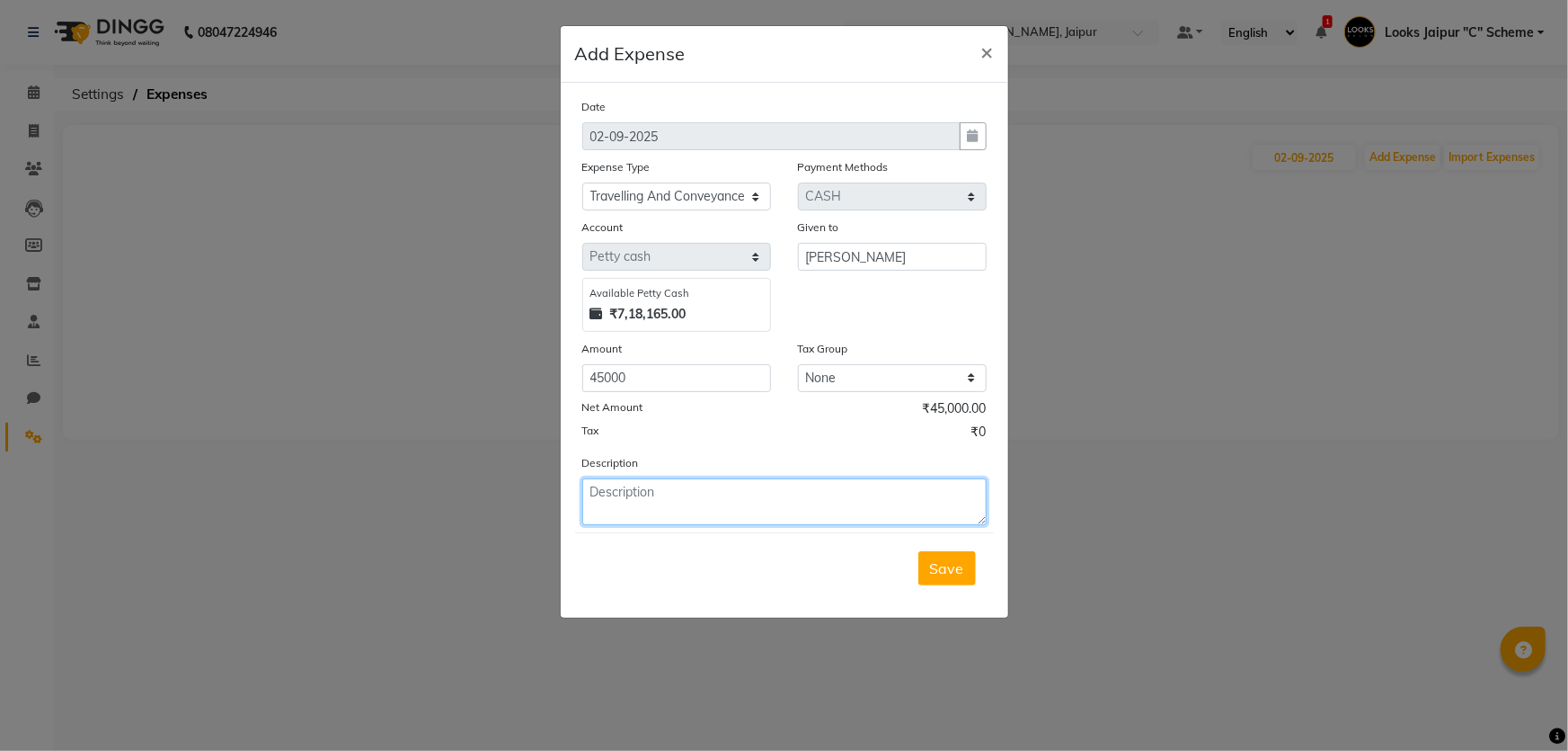
click at [781, 520] on textarea at bounding box center [784, 501] width 404 height 47
type textarea "r"
click at [987, 51] on span "×" at bounding box center [987, 51] width 12 height 27
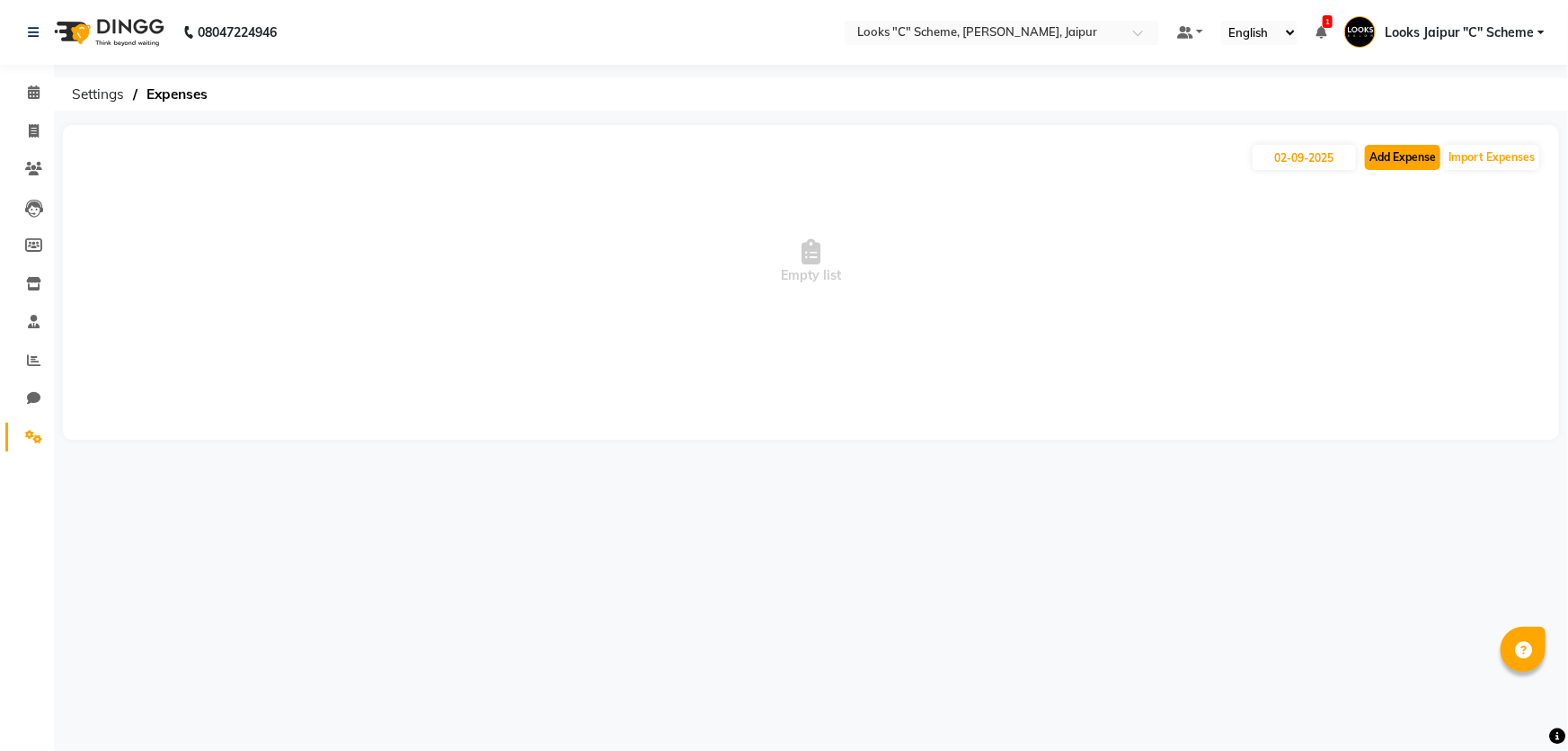
click at [1405, 155] on button "Add Expense" at bounding box center [1402, 157] width 75 height 25
select select "1"
select select "3120"
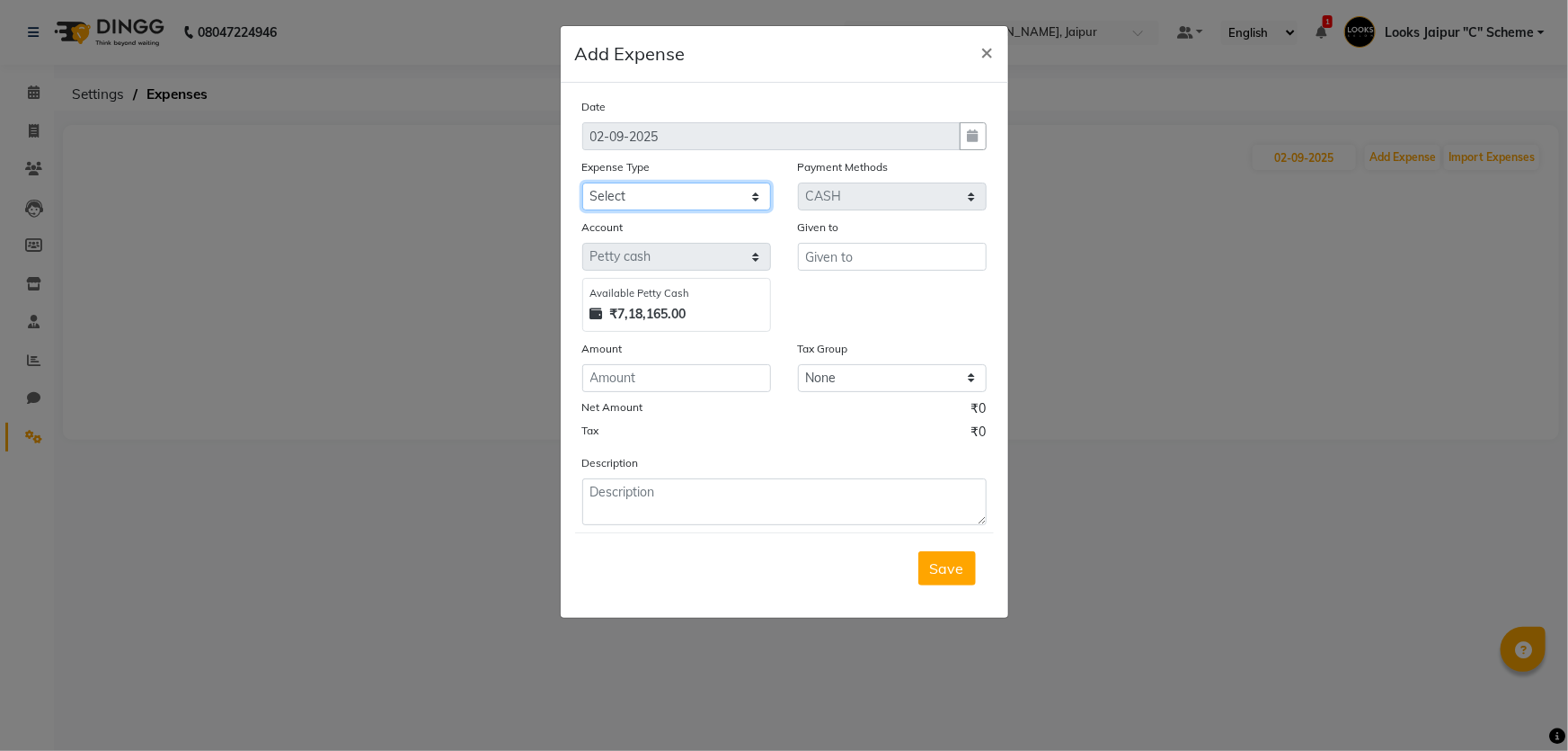
click at [701, 195] on select "Select Bank Deposit Blinkit Cash Handover CLIENT Client ordered food Client Ref…" at bounding box center [676, 195] width 189 height 28
select select "24076"
click at [582, 183] on select "Select Bank Deposit Blinkit Cash Handover CLIENT Client ordered food Client Ref…" at bounding box center [676, 195] width 189 height 28
click at [636, 379] on input "number" at bounding box center [676, 377] width 189 height 28
type input "120"
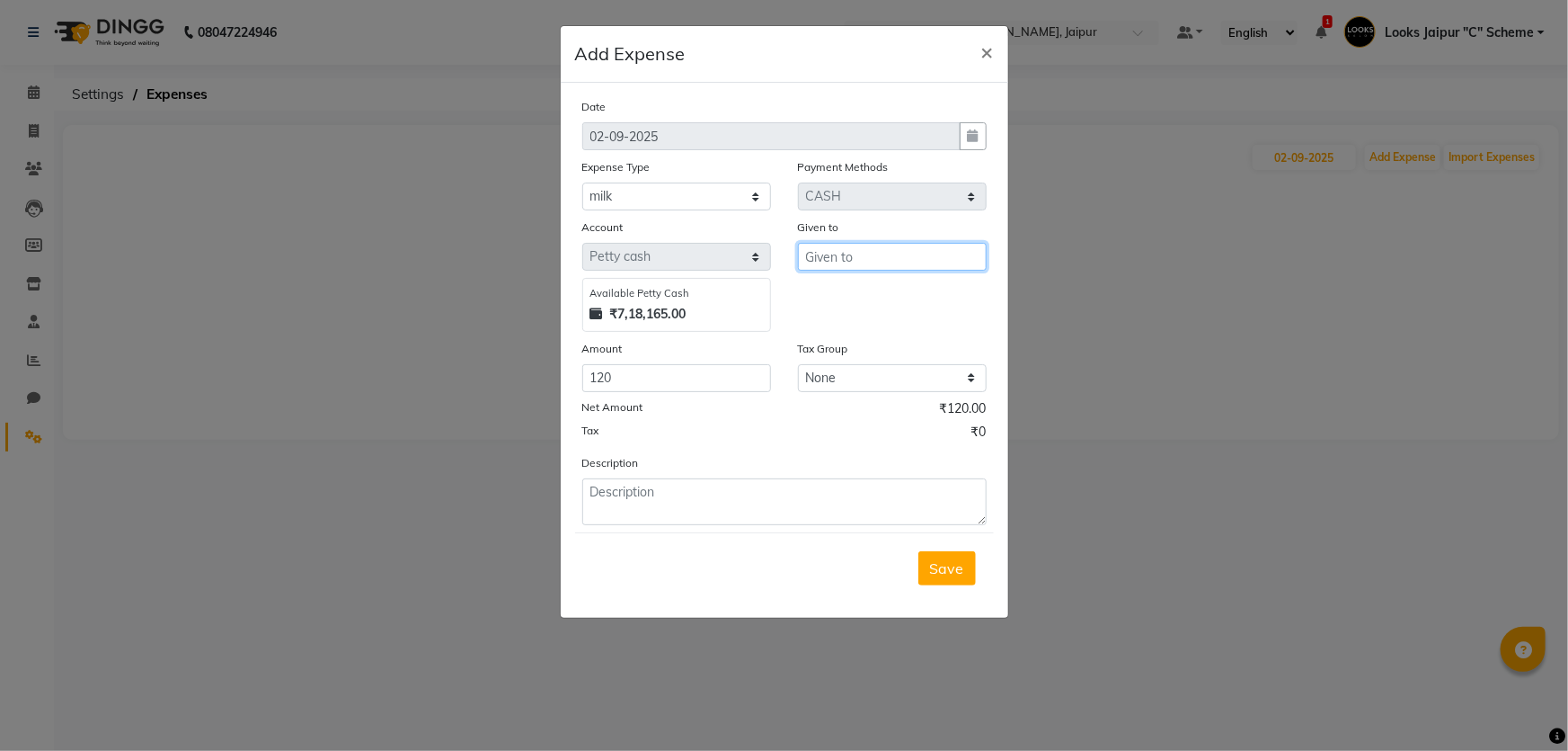
click at [904, 252] on input "text" at bounding box center [893, 256] width 189 height 28
type input "kishan"
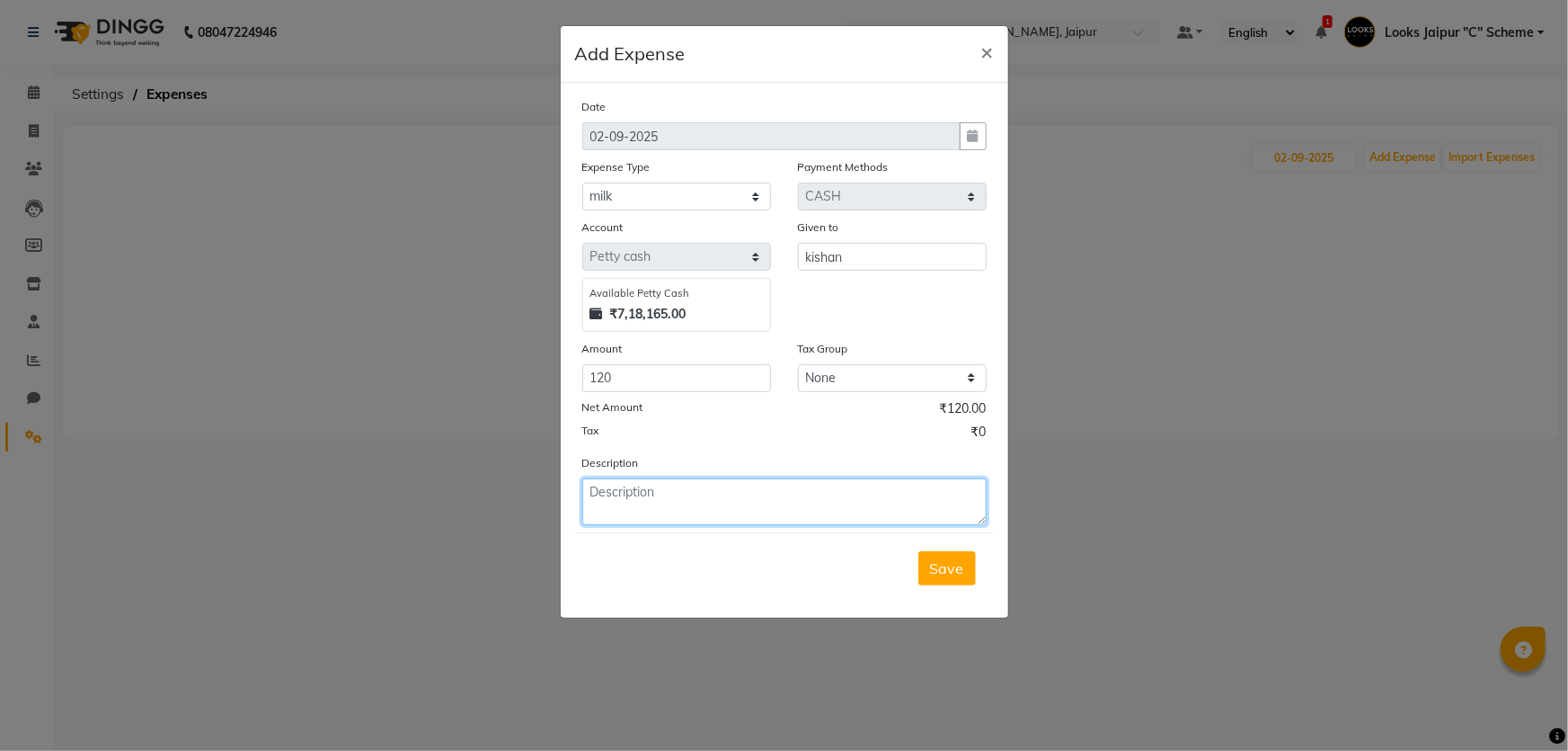
click at [750, 514] on textarea at bounding box center [784, 501] width 404 height 47
type textarea "milk"
click at [963, 564] on span "Save" at bounding box center [947, 568] width 34 height 18
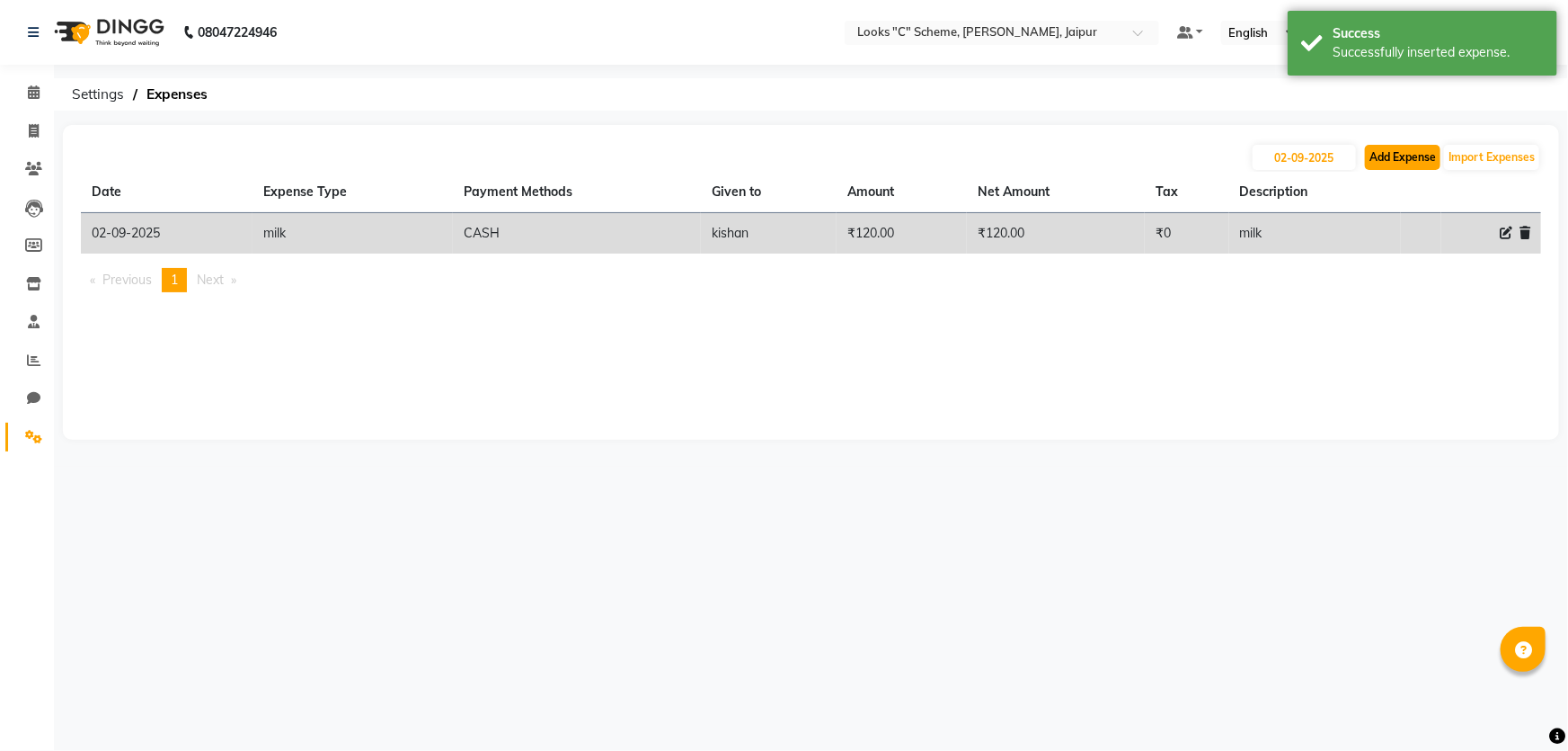
click at [1388, 154] on button "Add Expense" at bounding box center [1402, 157] width 75 height 25
select select "1"
select select "3120"
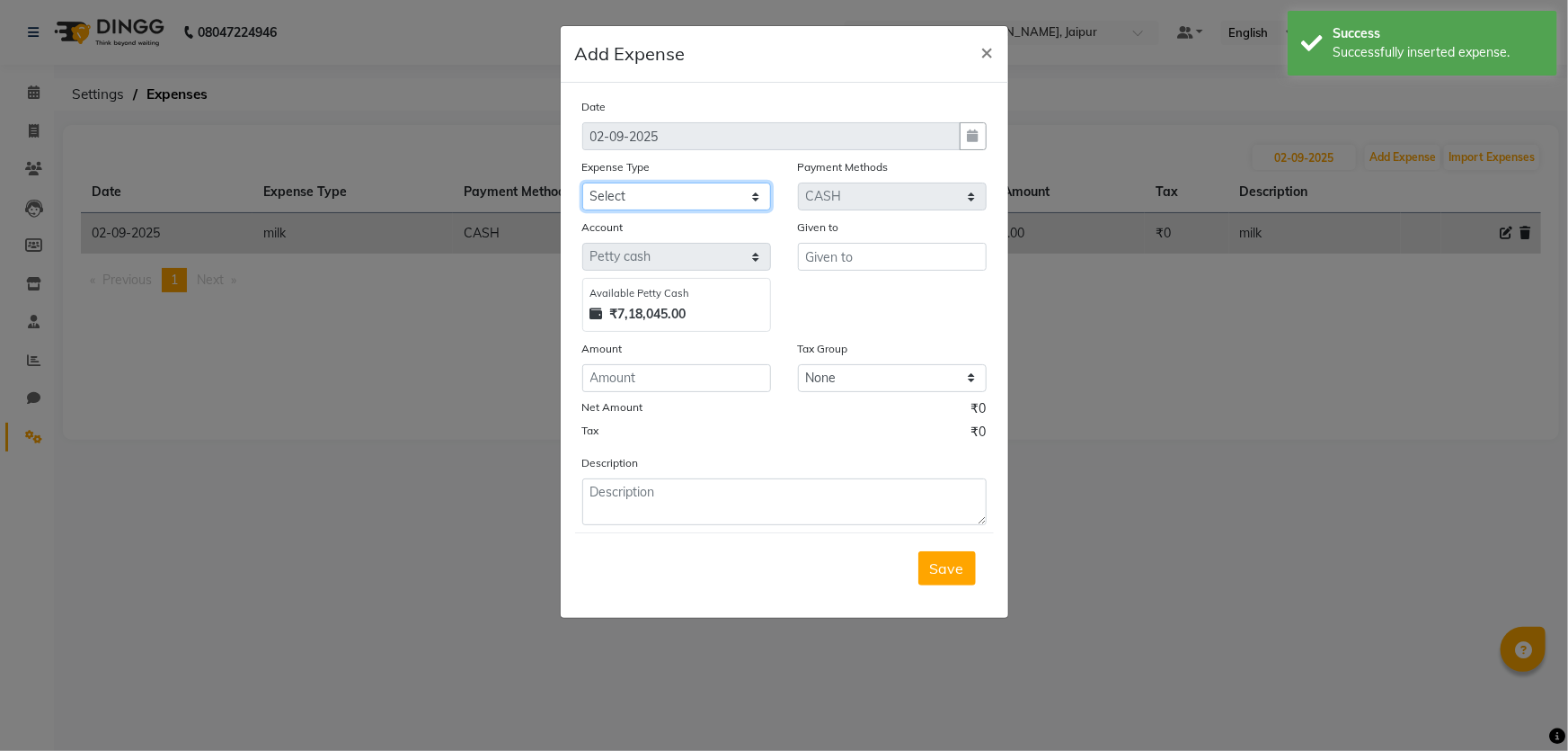
click at [620, 192] on select "Select Bank Deposit Blinkit Cash Handover CLIENT Client ordered food Client Ref…" at bounding box center [676, 195] width 189 height 28
select select "22741"
click at [582, 183] on select "Select Bank Deposit Blinkit Cash Handover CLIENT Client ordered food Client Ref…" at bounding box center [676, 195] width 189 height 28
click at [673, 384] on input "number" at bounding box center [676, 377] width 189 height 28
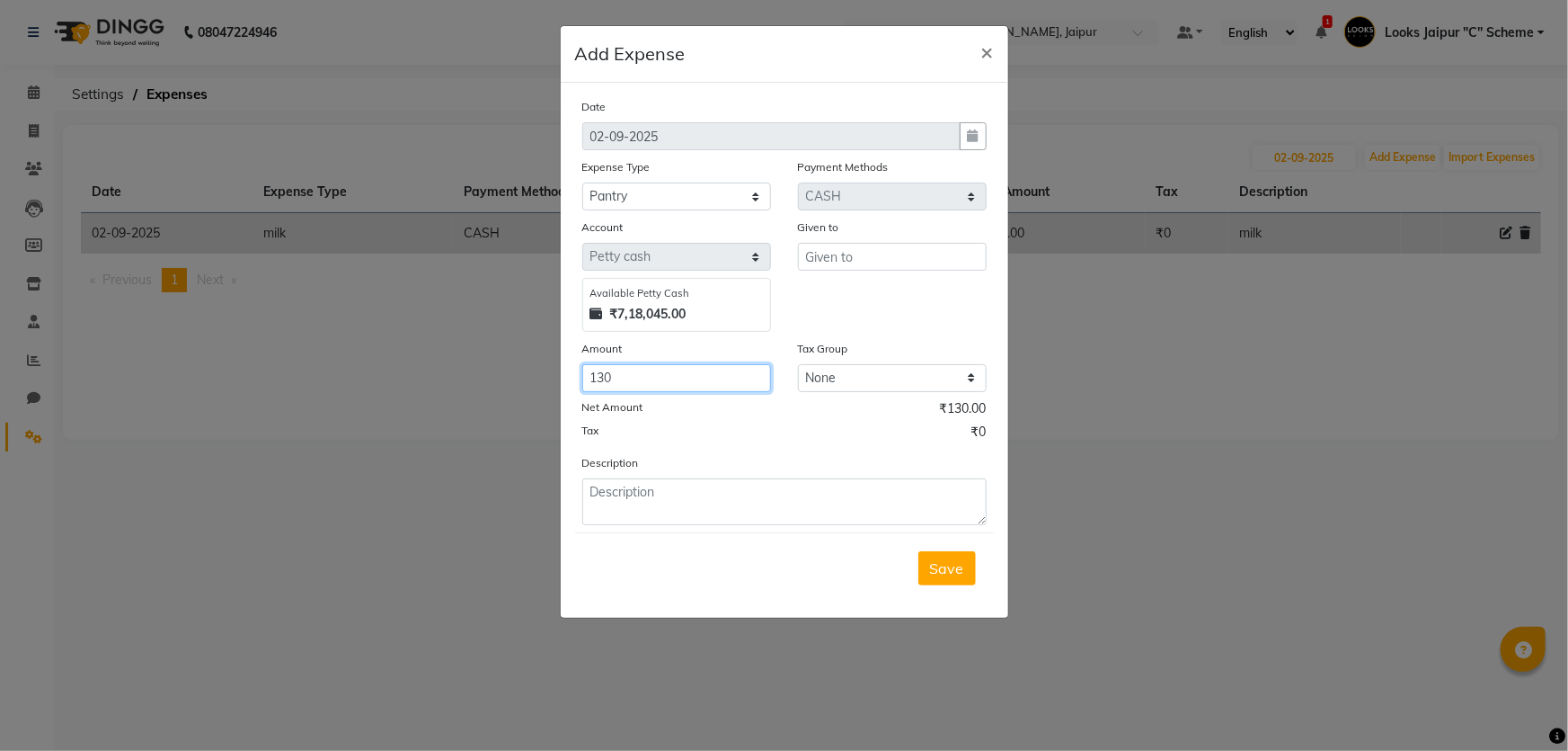
type input "130"
click at [841, 256] on input "text" at bounding box center [893, 256] width 189 height 28
type input "[PERSON_NAME]"
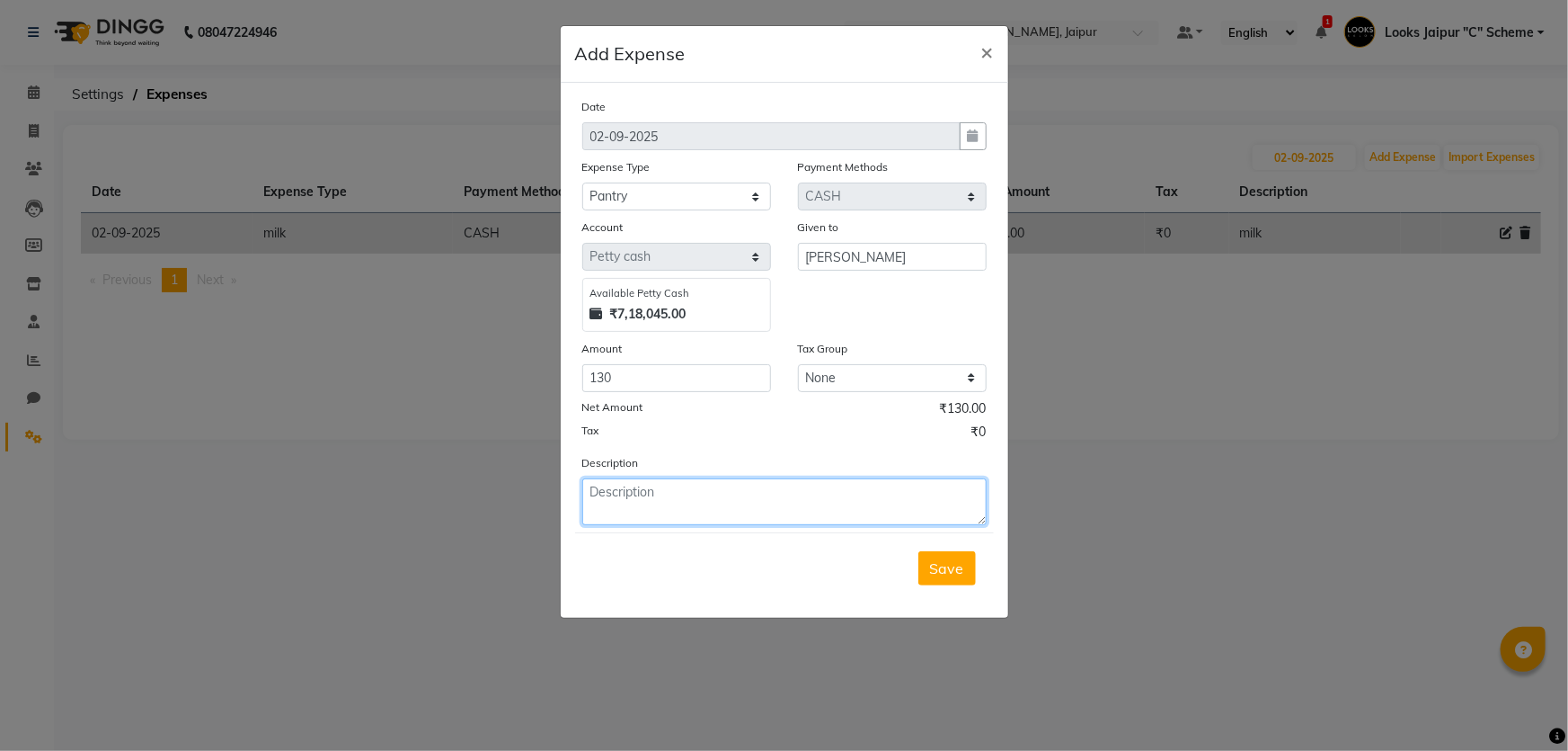
click at [824, 494] on textarea at bounding box center [784, 501] width 404 height 47
type textarea "garvej beg"
click at [950, 569] on span "Save" at bounding box center [947, 568] width 34 height 18
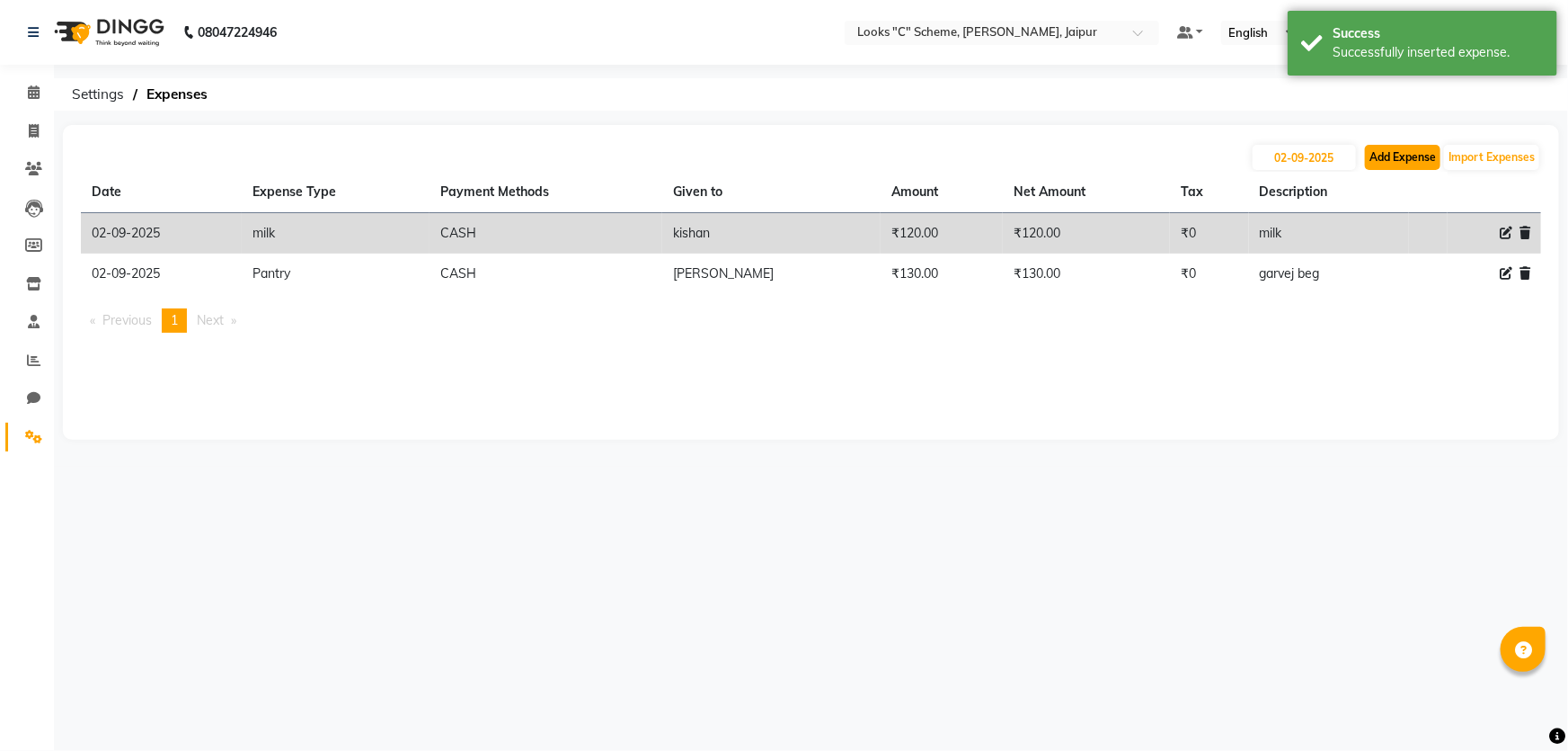
click at [1384, 158] on button "Add Expense" at bounding box center [1402, 157] width 75 height 25
select select "1"
select select "3120"
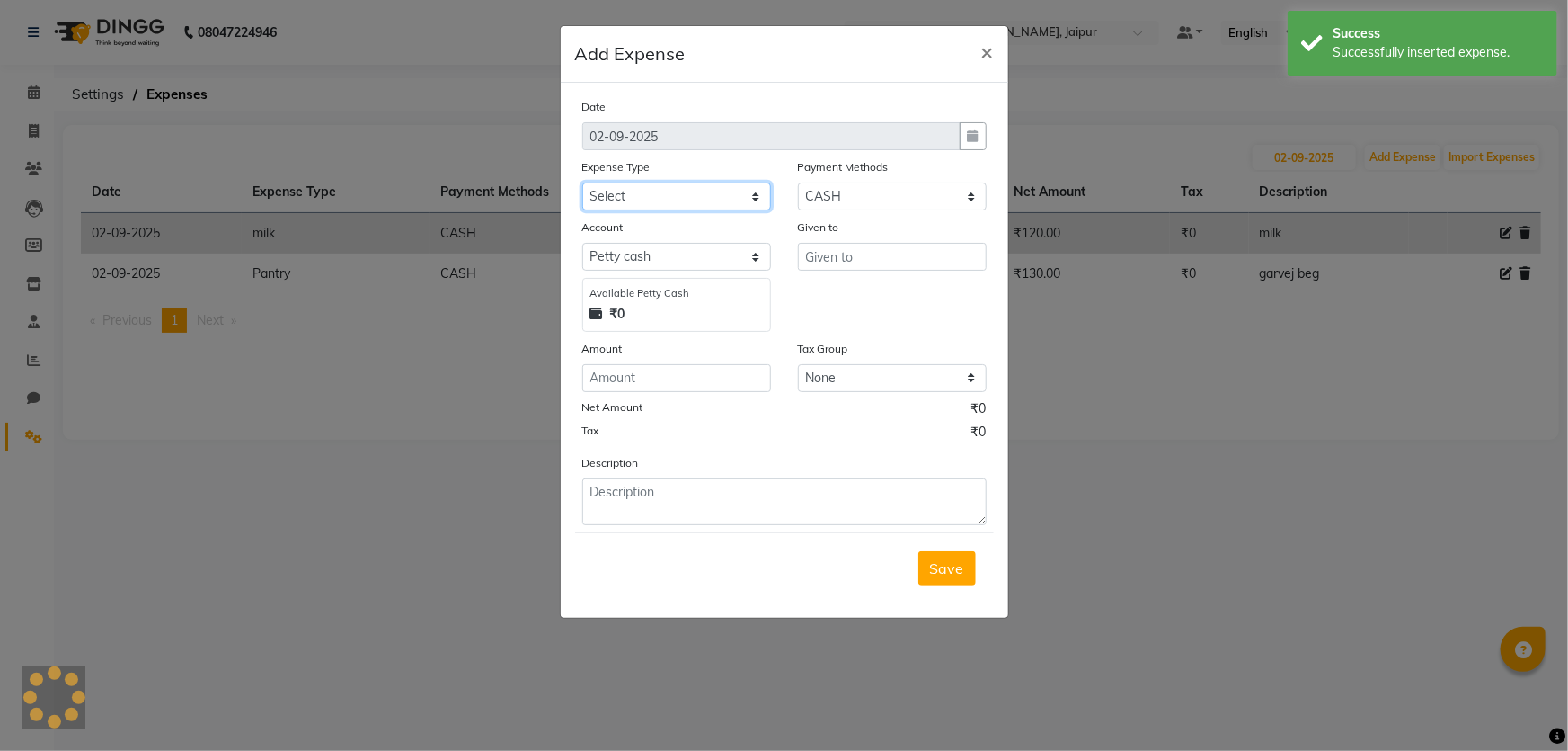
click at [696, 183] on select "Select Bank Deposit Blinkit Cash Handover CLIENT Client ordered food Client Ref…" at bounding box center [676, 195] width 189 height 28
select select "5134"
click at [582, 183] on select "Select Bank Deposit Blinkit Cash Handover CLIENT Client ordered food Client Ref…" at bounding box center [676, 195] width 189 height 28
click at [704, 368] on input "number" at bounding box center [676, 377] width 189 height 28
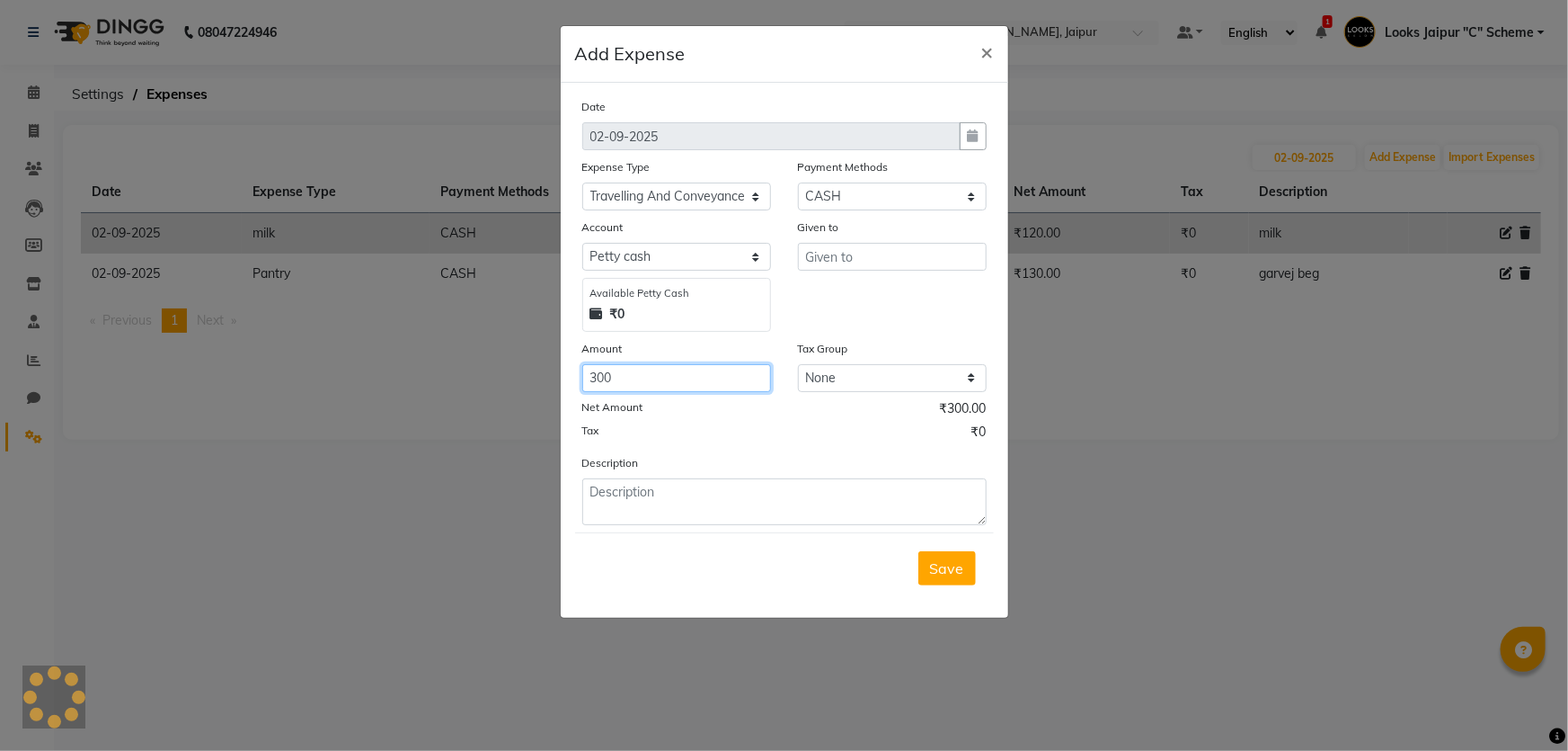
type input "300"
click at [851, 253] on input "text" at bounding box center [893, 256] width 189 height 28
type input "[PERSON_NAME]"
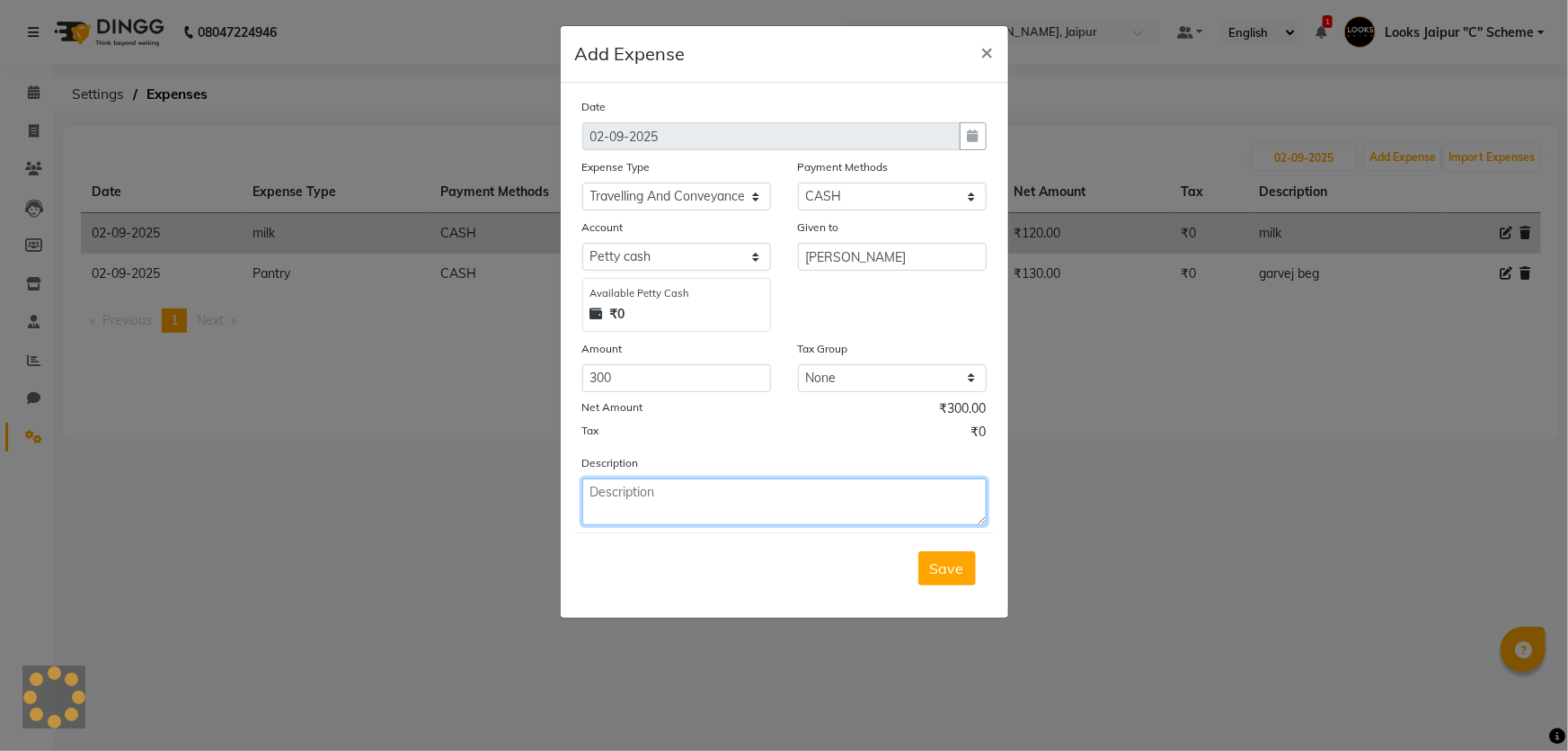
click at [642, 519] on textarea at bounding box center [784, 501] width 404 height 47
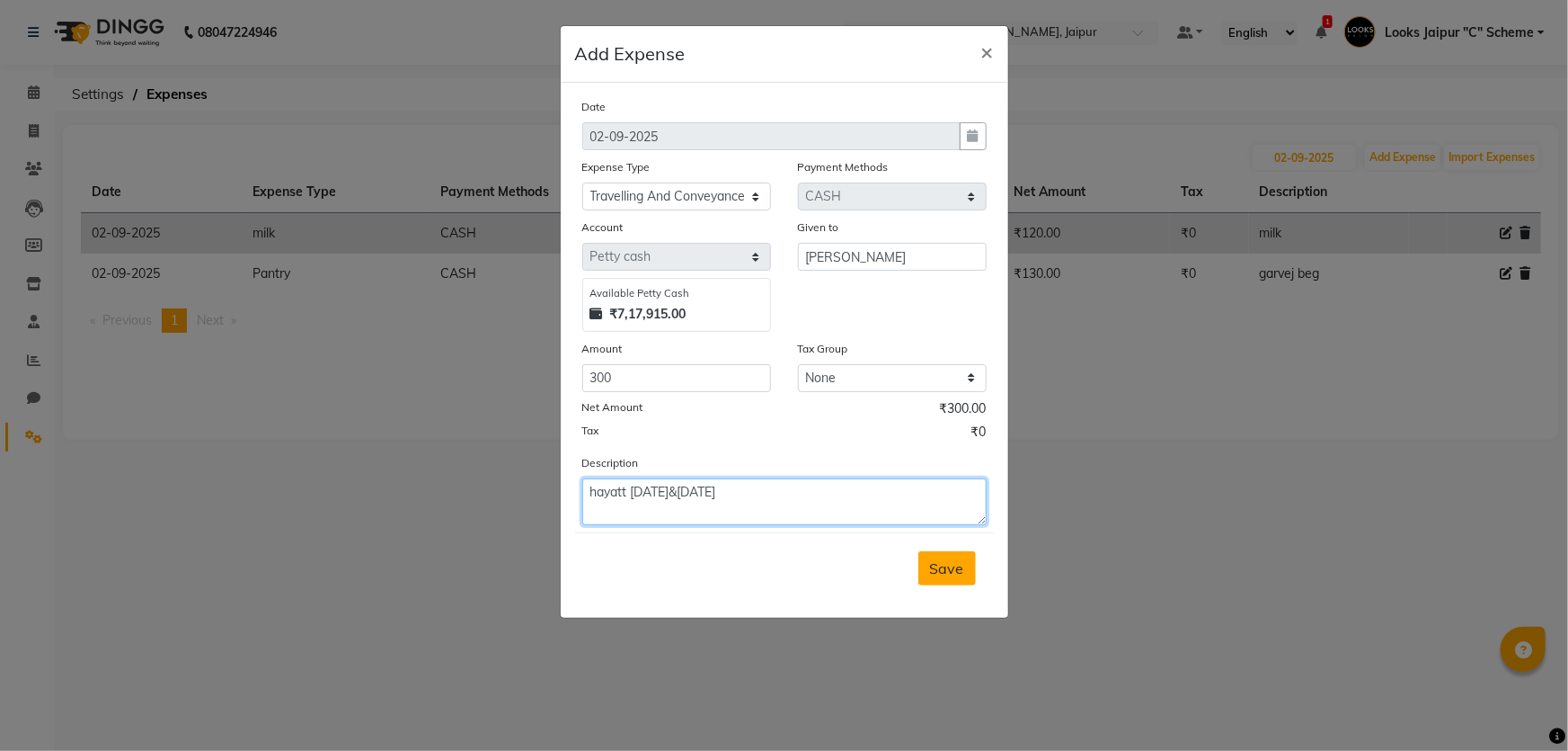
type textarea "hayatt [DATE]&[DATE]"
click at [964, 584] on button "Save" at bounding box center [947, 568] width 57 height 34
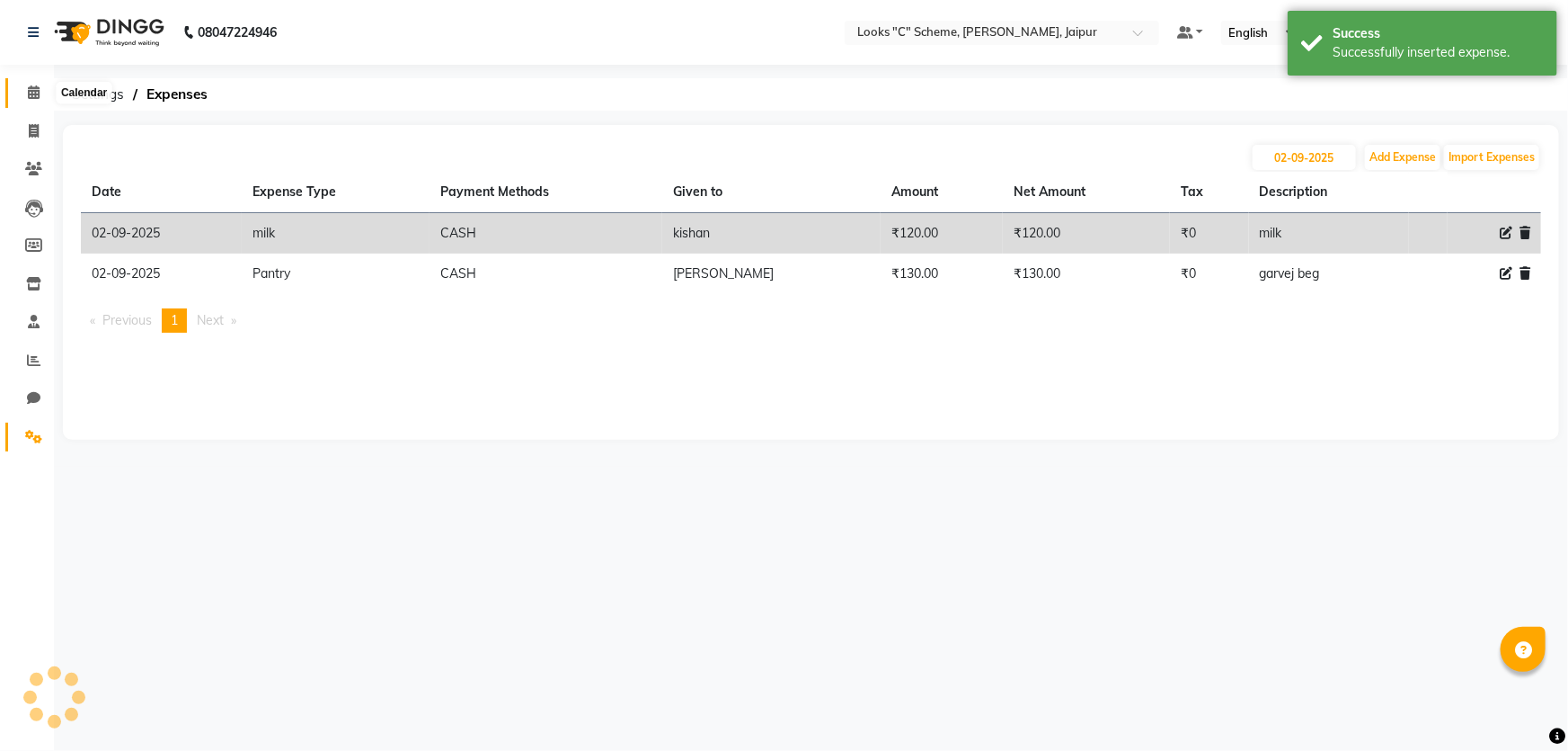
click at [34, 88] on icon at bounding box center [33, 92] width 11 height 13
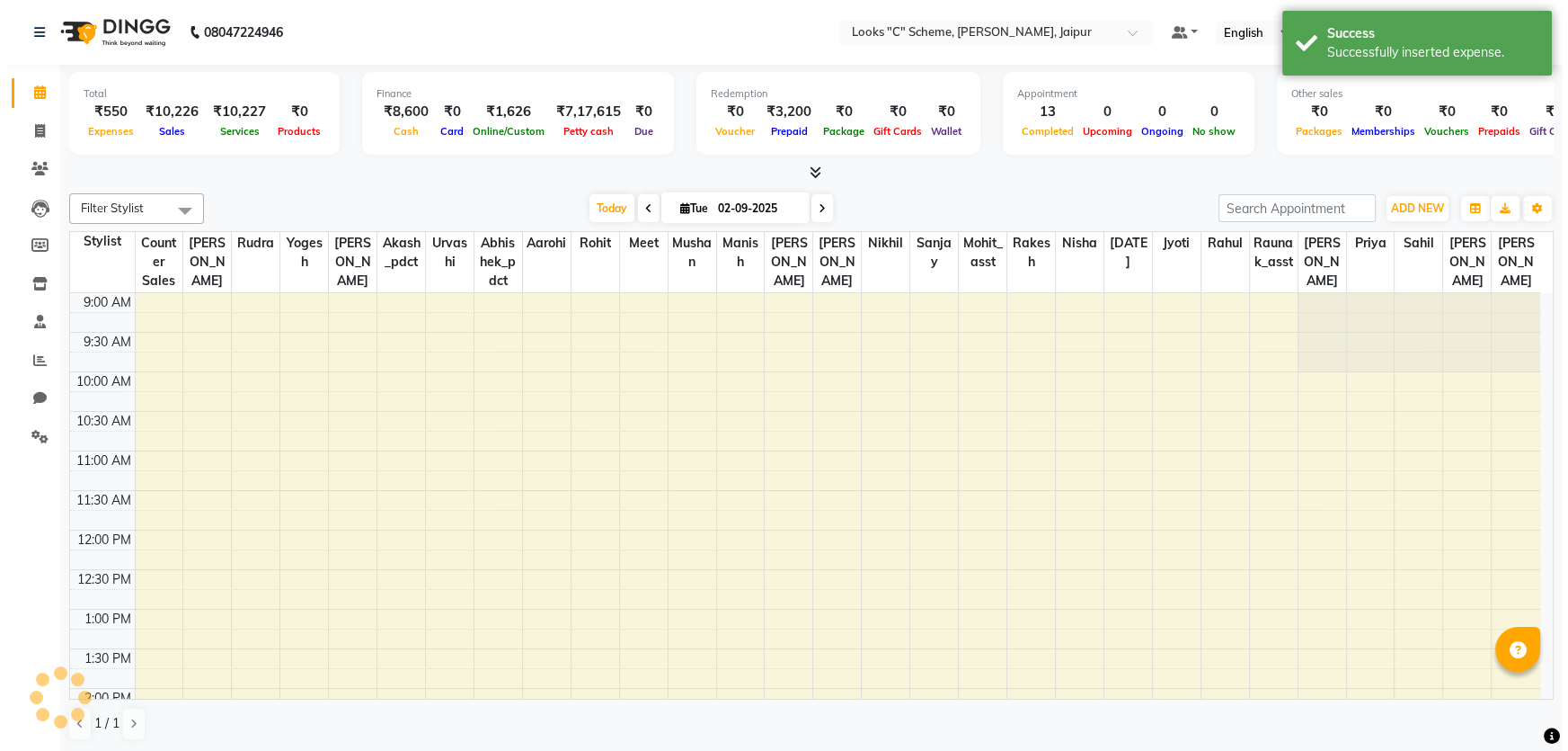
scroll to position [504, 0]
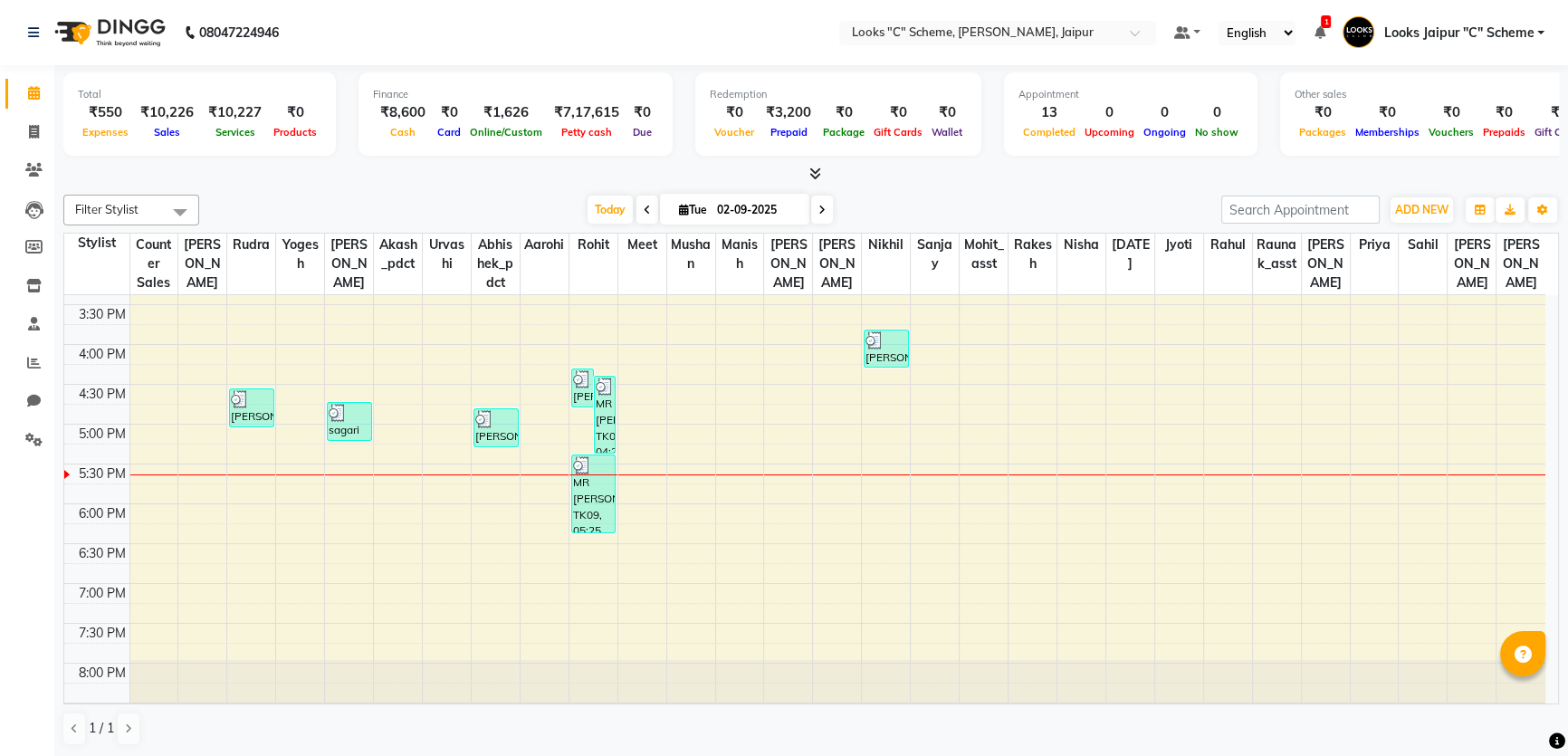
click at [507, 110] on div "₹1,626" at bounding box center [506, 113] width 82 height 21
click at [38, 129] on icon at bounding box center [34, 131] width 10 height 13
select select "service"
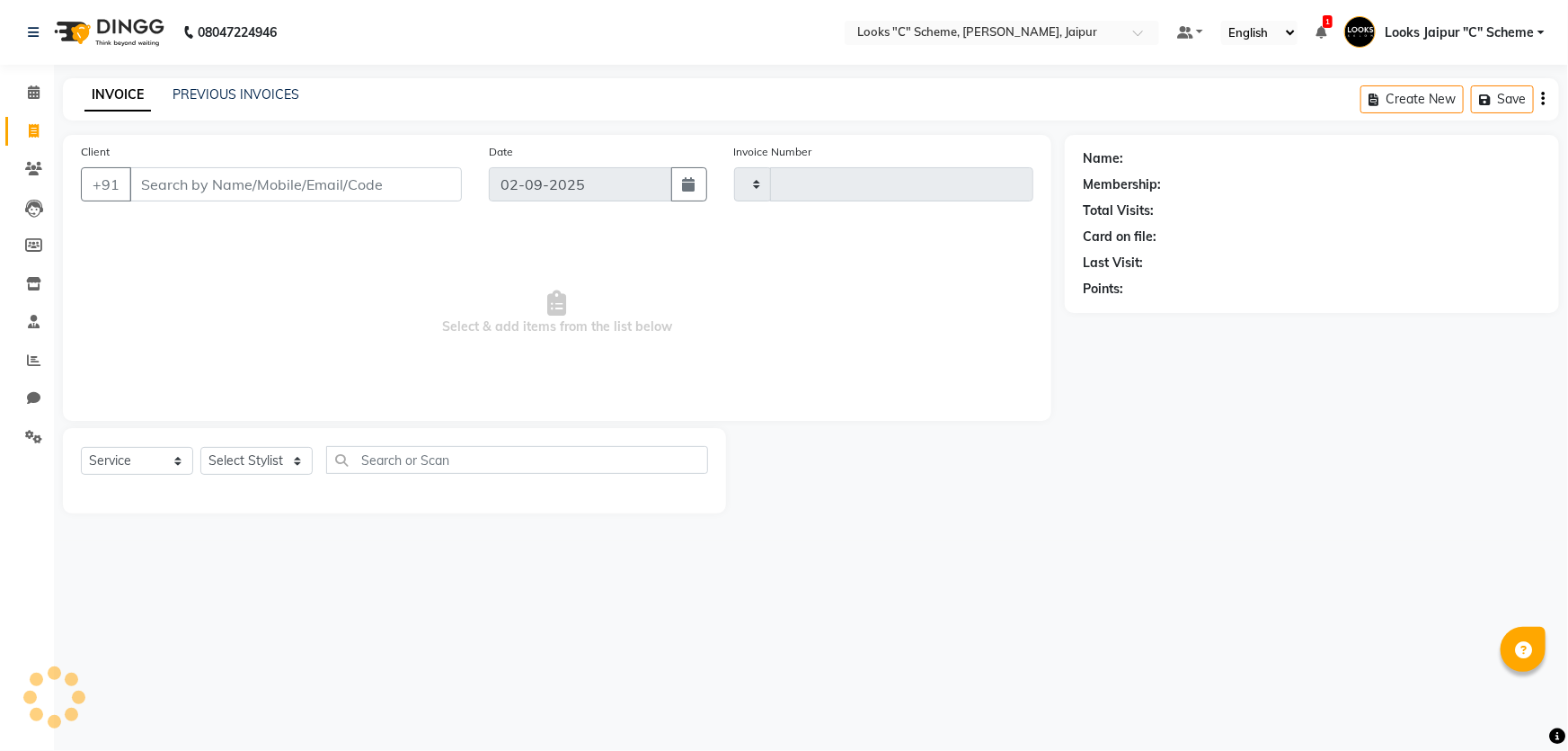
type input "4366"
select select "4315"
click at [270, 178] on input "Client" at bounding box center [295, 184] width 332 height 34
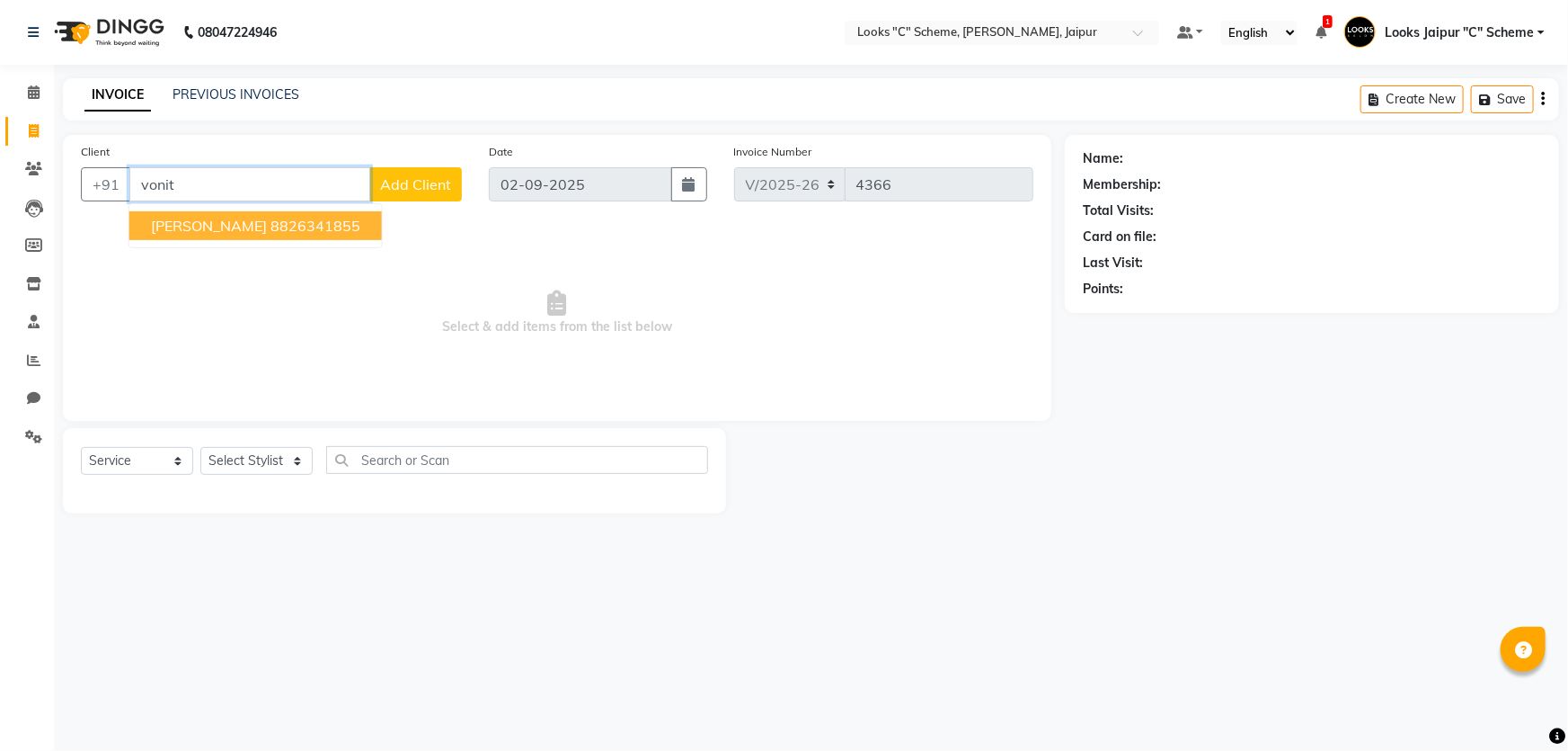
click at [271, 227] on ngb-highlight "8826341855" at bounding box center [315, 225] width 90 height 18
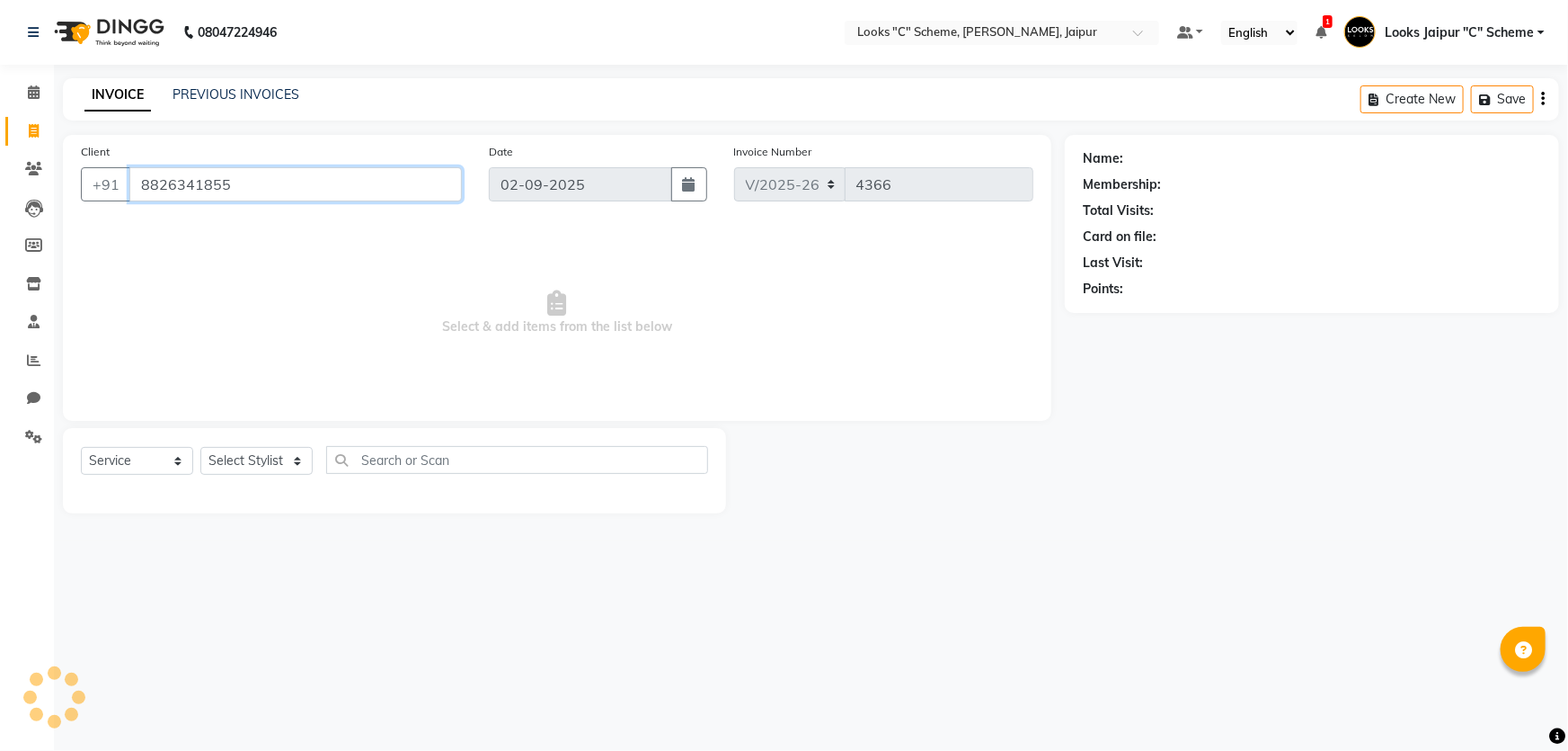
type input "8826341855"
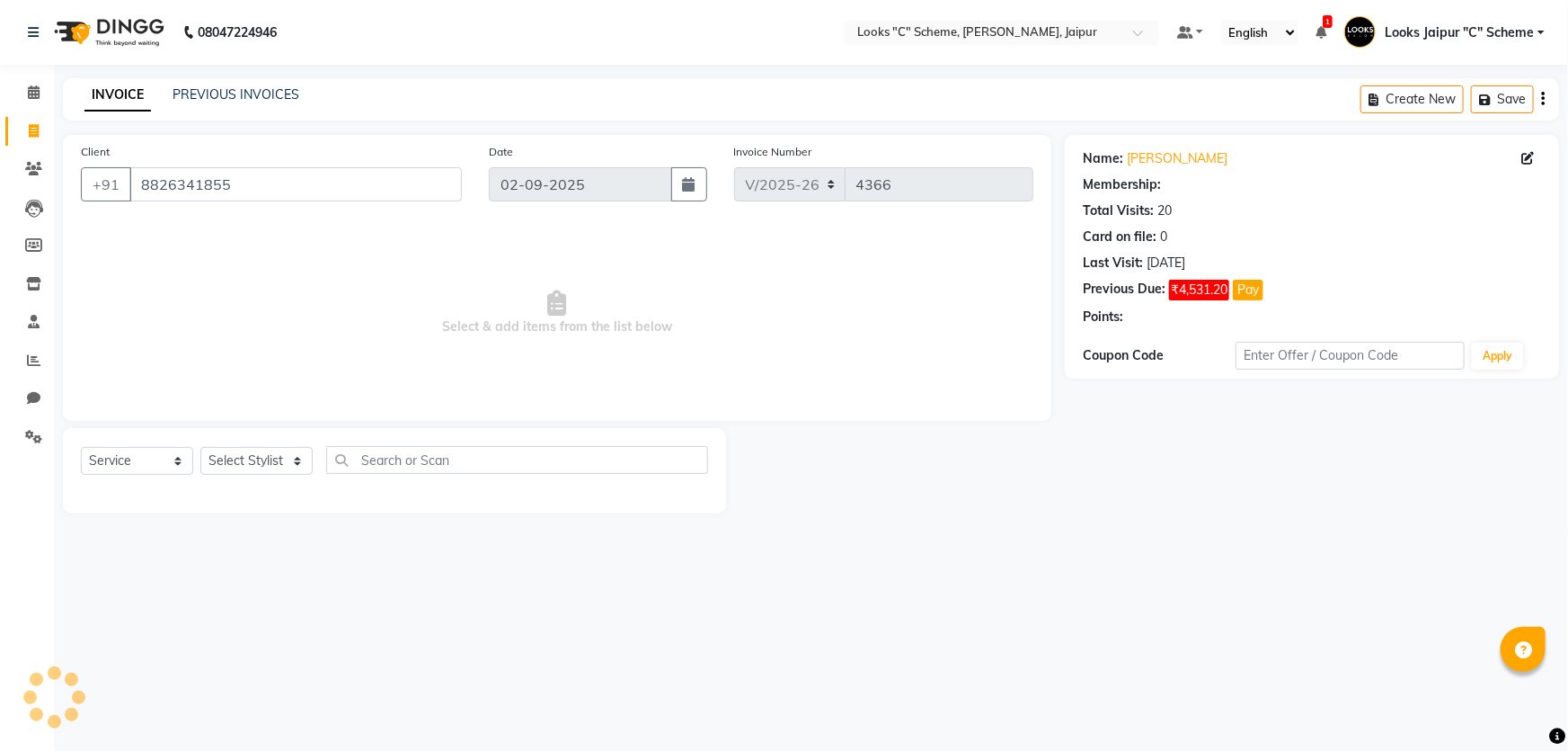
select select "1: Object"
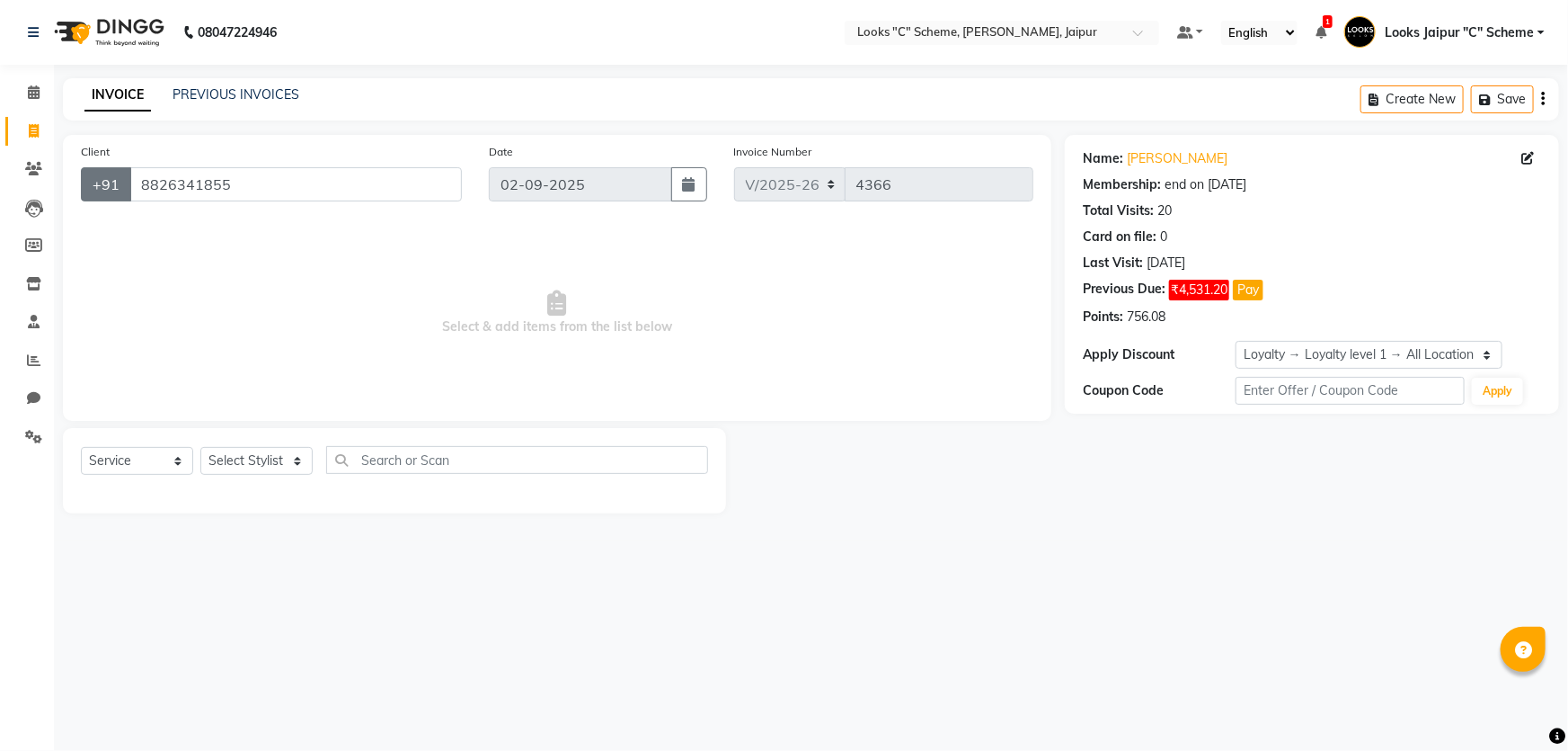
click at [130, 182] on button "+91" at bounding box center [106, 184] width 50 height 34
drag, startPoint x: 138, startPoint y: 181, endPoint x: 307, endPoint y: 195, distance: 169.6
click at [307, 195] on input "8826341855" at bounding box center [295, 184] width 332 height 34
click at [25, 171] on icon at bounding box center [33, 169] width 17 height 13
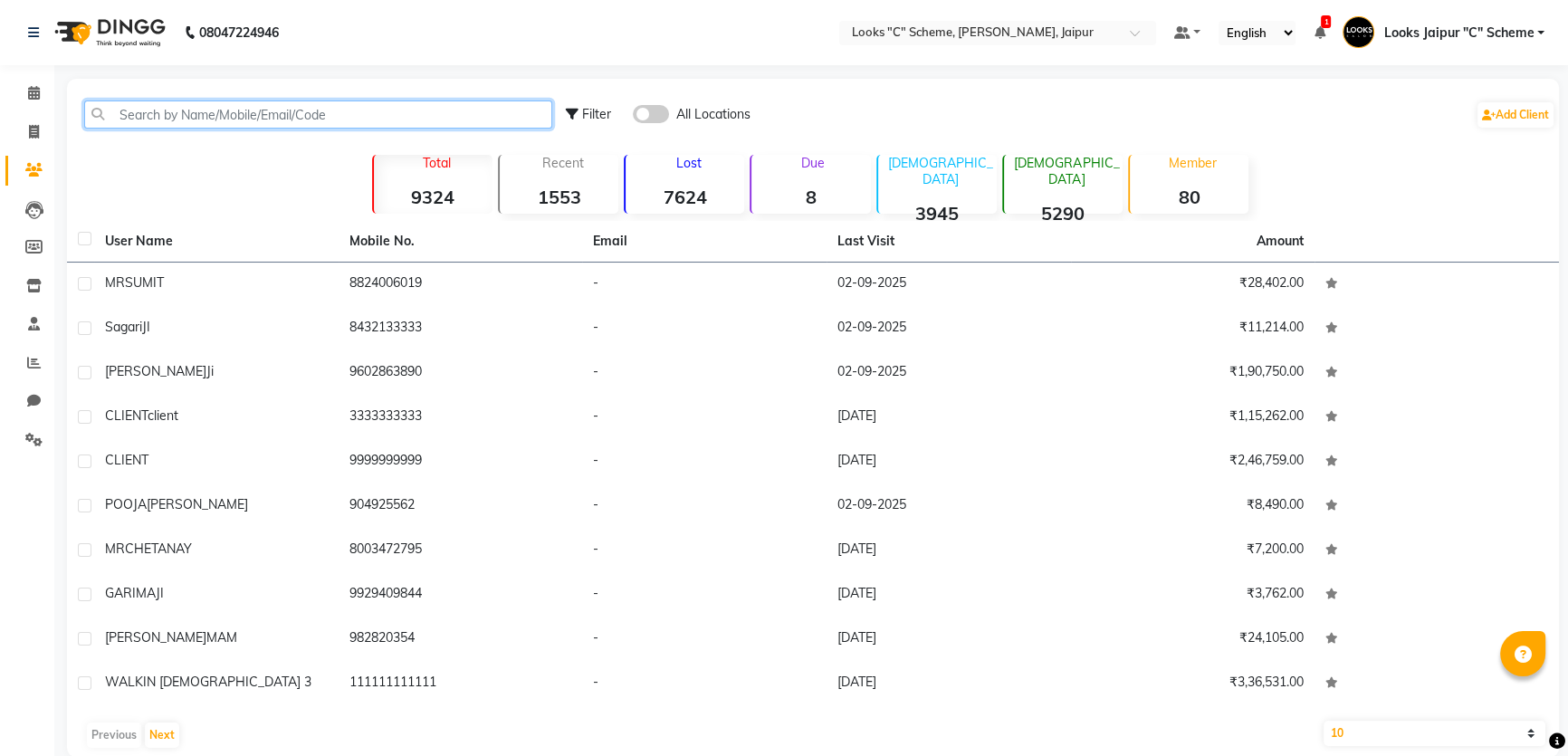
click at [307, 106] on input "text" at bounding box center [319, 114] width 468 height 28
paste input "8826341855"
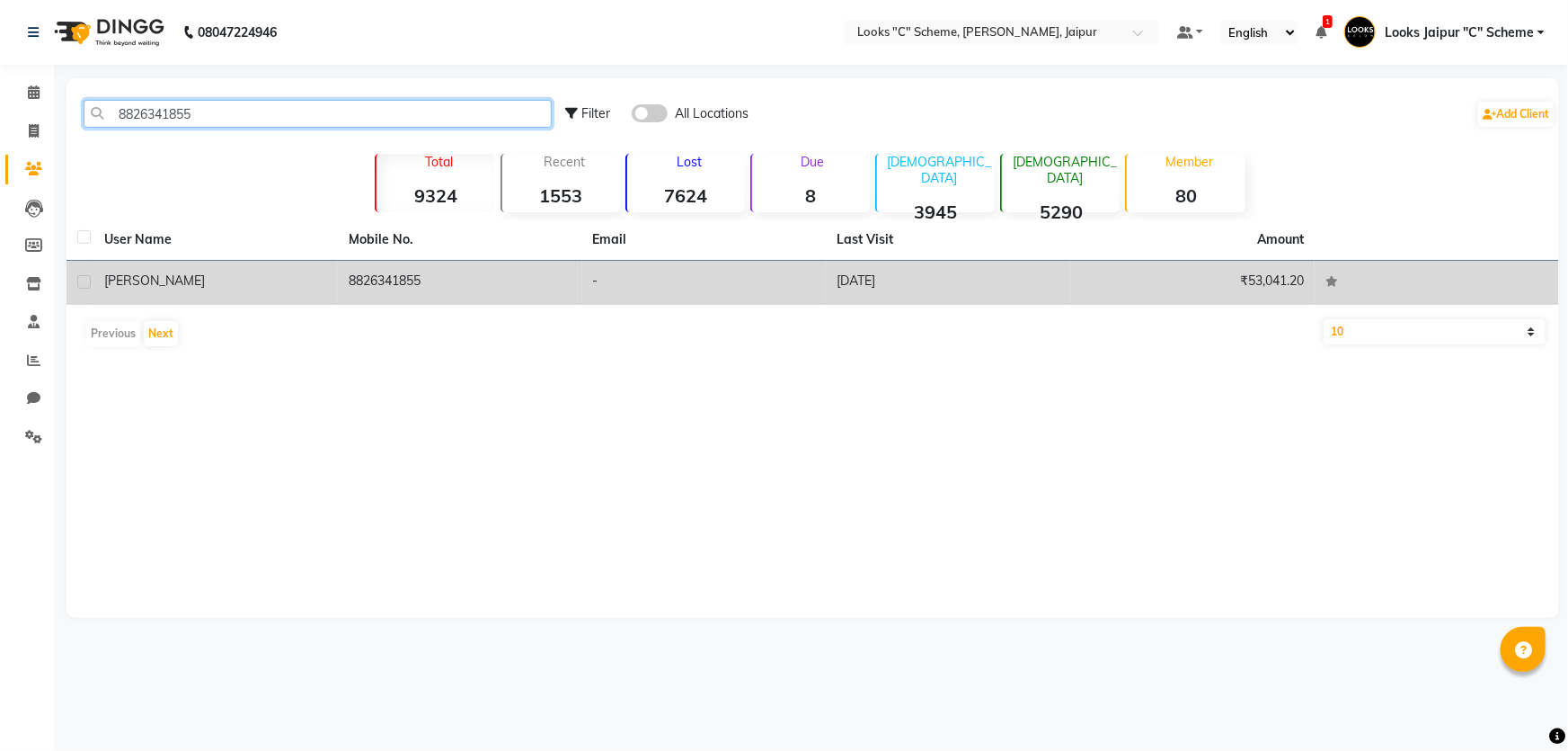
type input "8826341855"
click at [287, 288] on div "[PERSON_NAME]" at bounding box center [215, 281] width 223 height 19
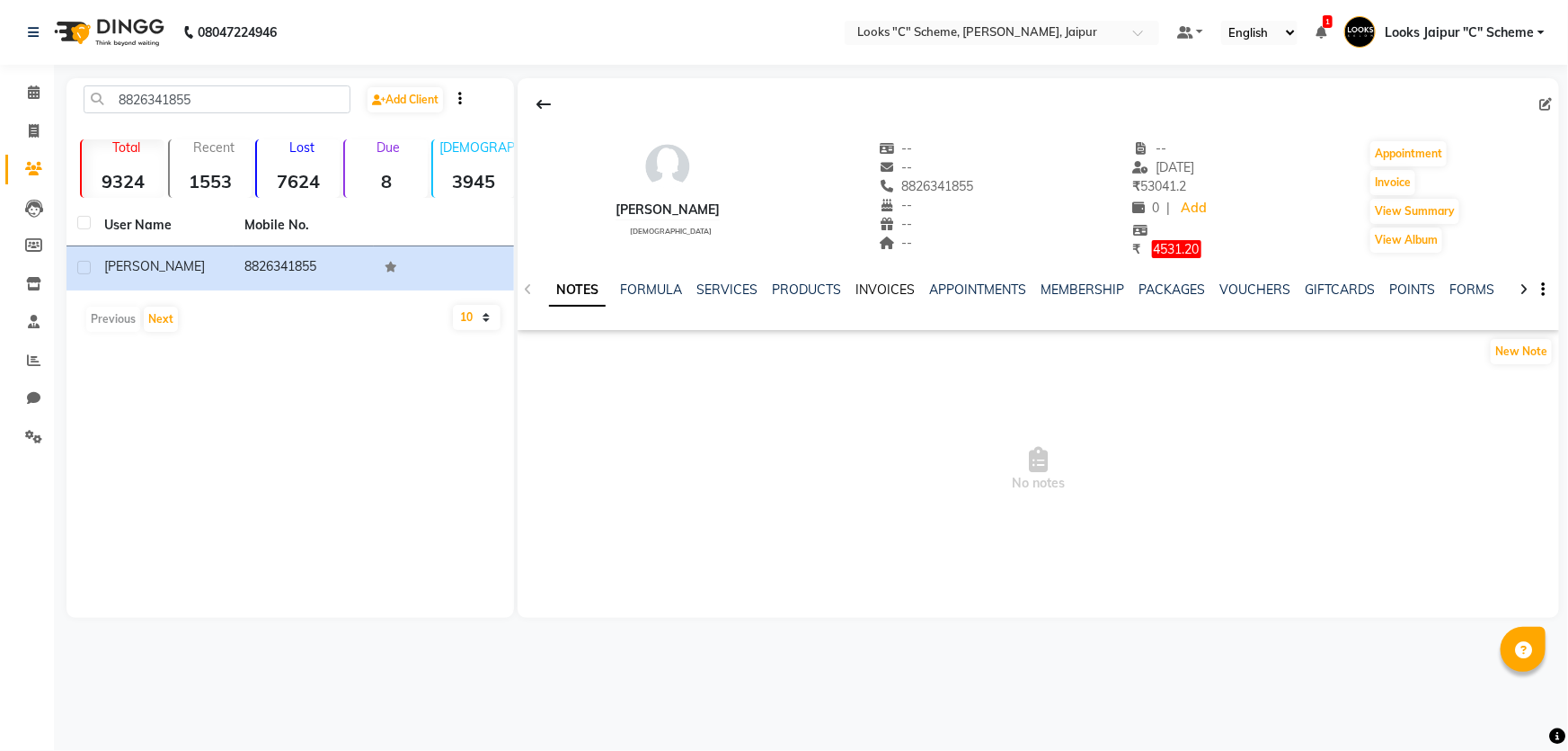
click at [895, 290] on link "INVOICES" at bounding box center [885, 289] width 59 height 16
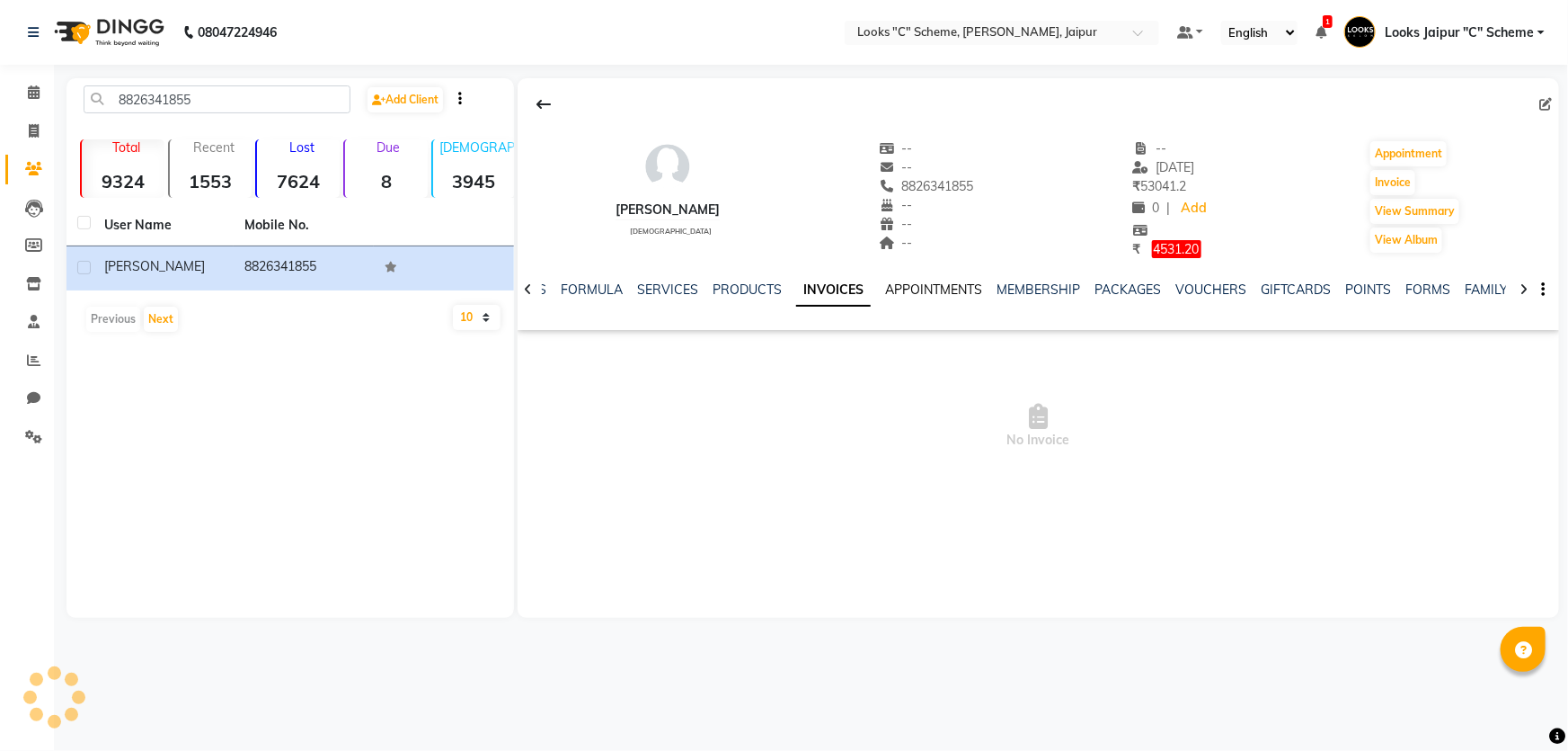
click at [955, 290] on link "APPOINTMENTS" at bounding box center [934, 289] width 97 height 16
click at [1037, 288] on link "MEMBERSHIP" at bounding box center [1027, 289] width 84 height 16
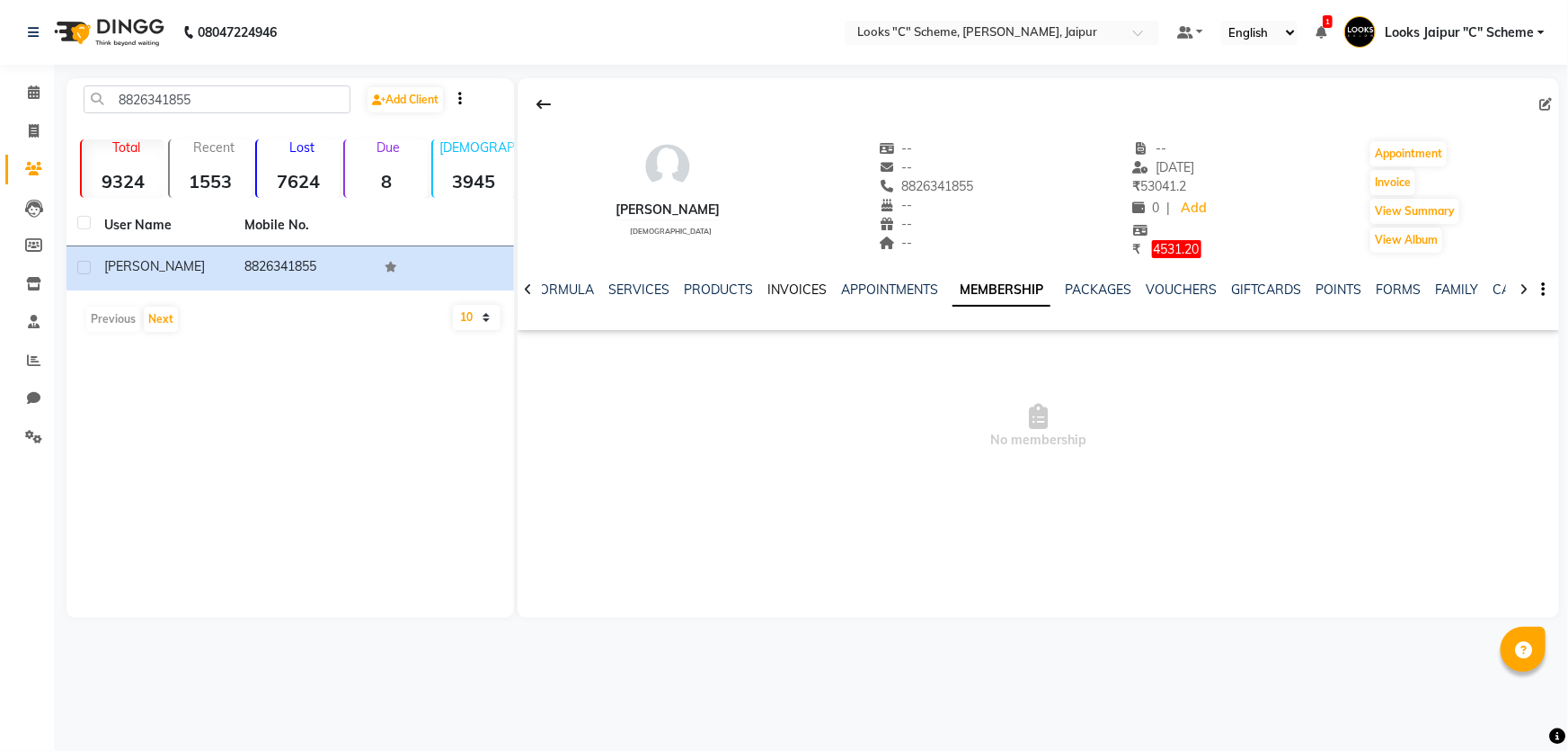
click at [768, 295] on link "INVOICES" at bounding box center [797, 289] width 59 height 16
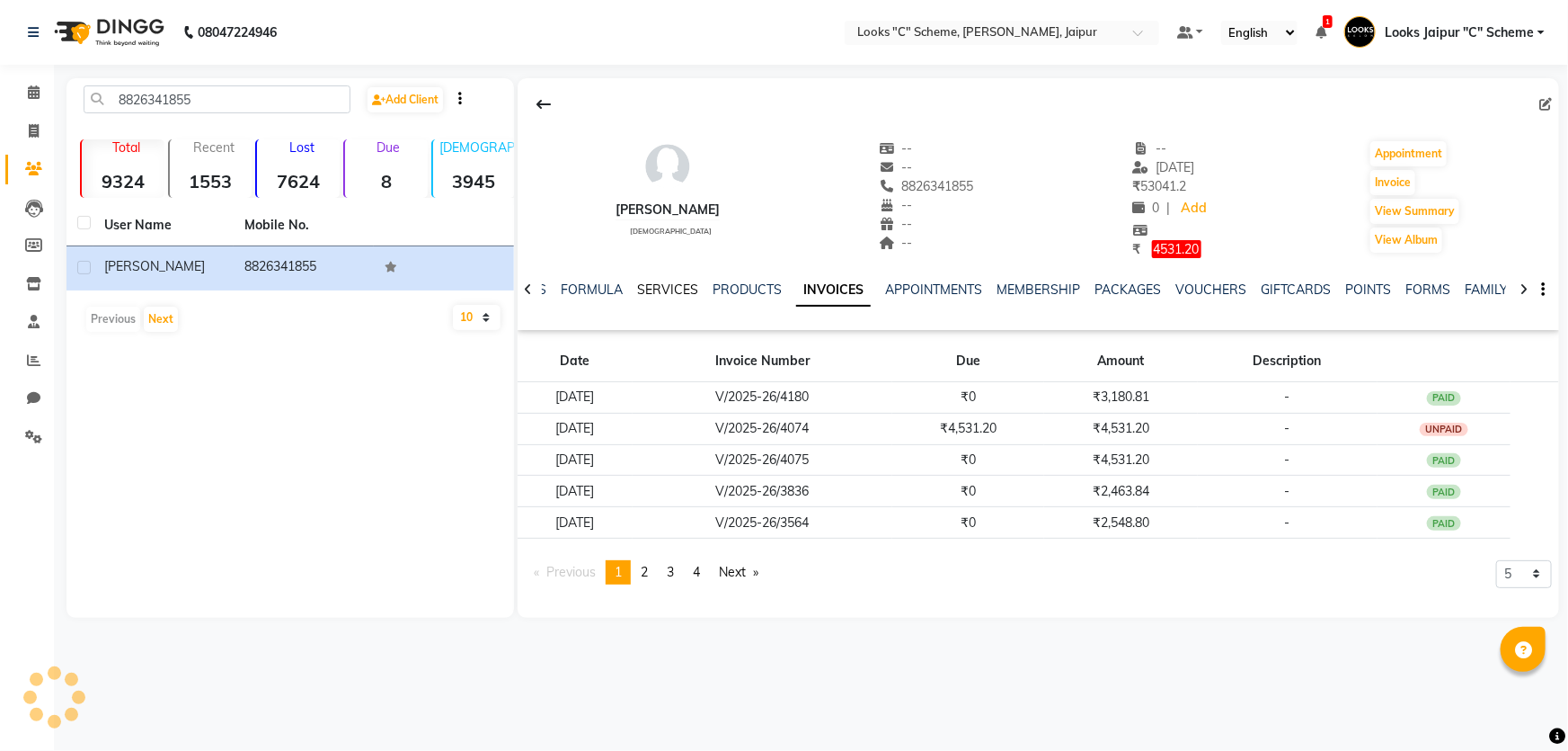
click at [678, 287] on link "SERVICES" at bounding box center [668, 289] width 61 height 16
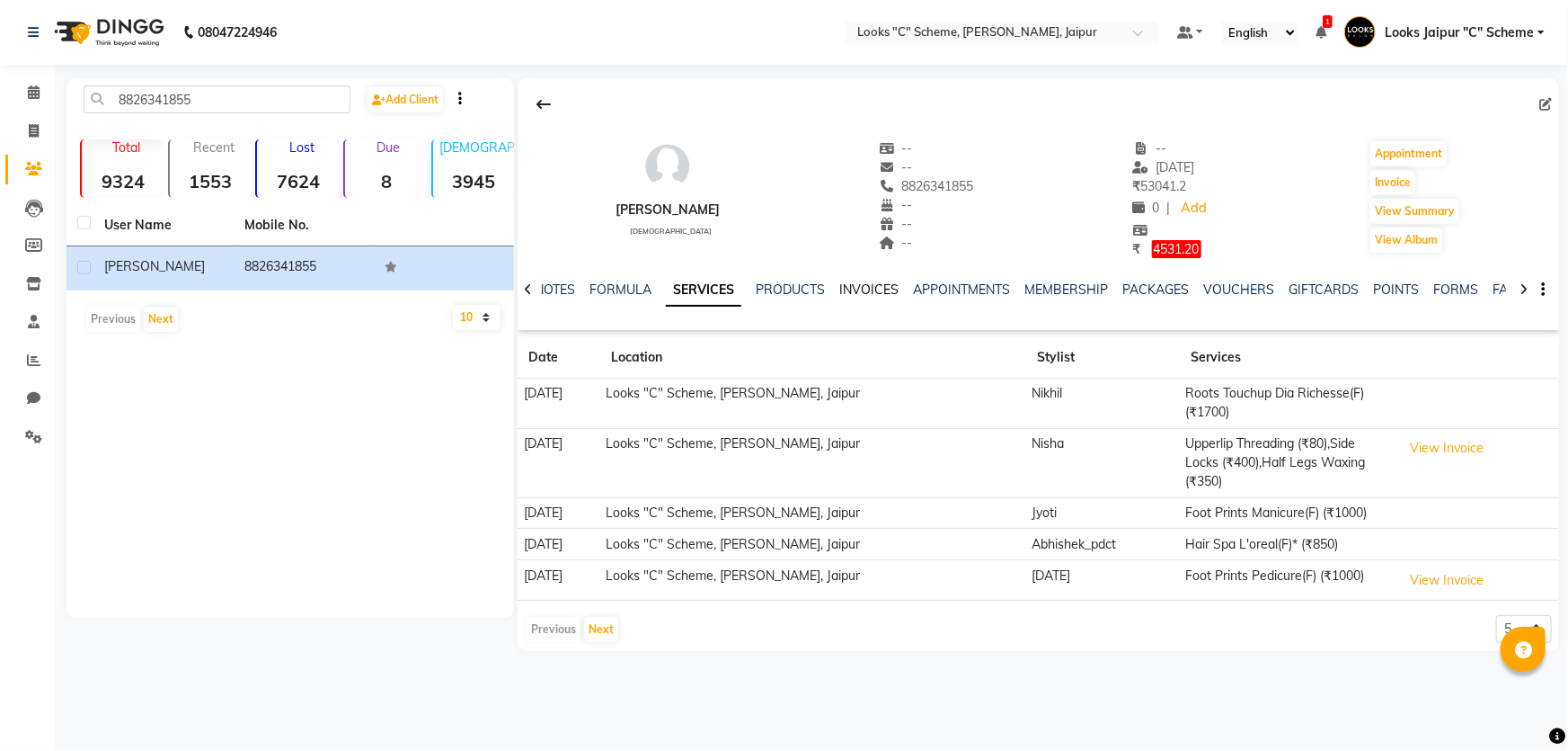
click at [850, 281] on link "INVOICES" at bounding box center [869, 289] width 59 height 16
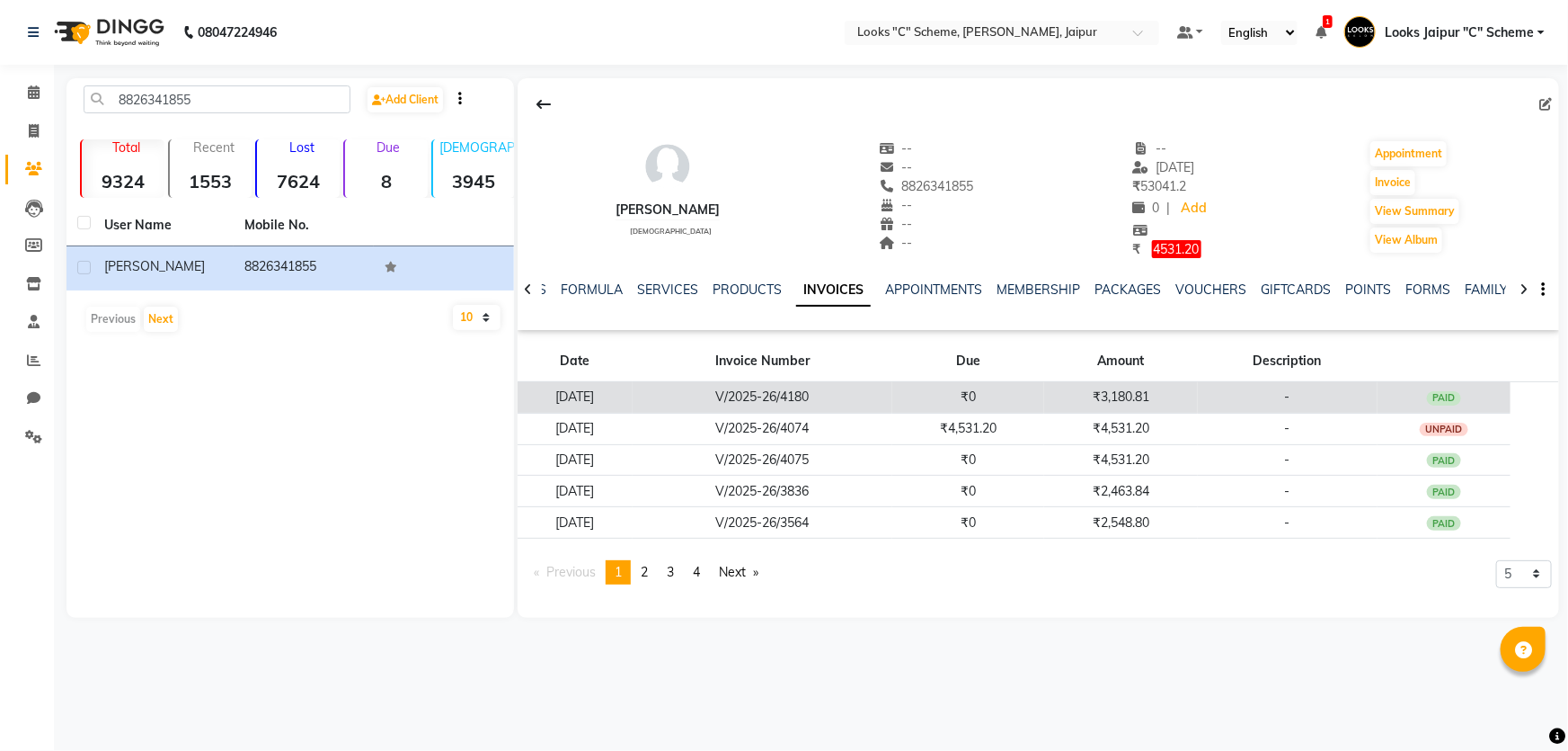
click at [1159, 396] on td "₹3,180.81" at bounding box center [1120, 396] width 152 height 31
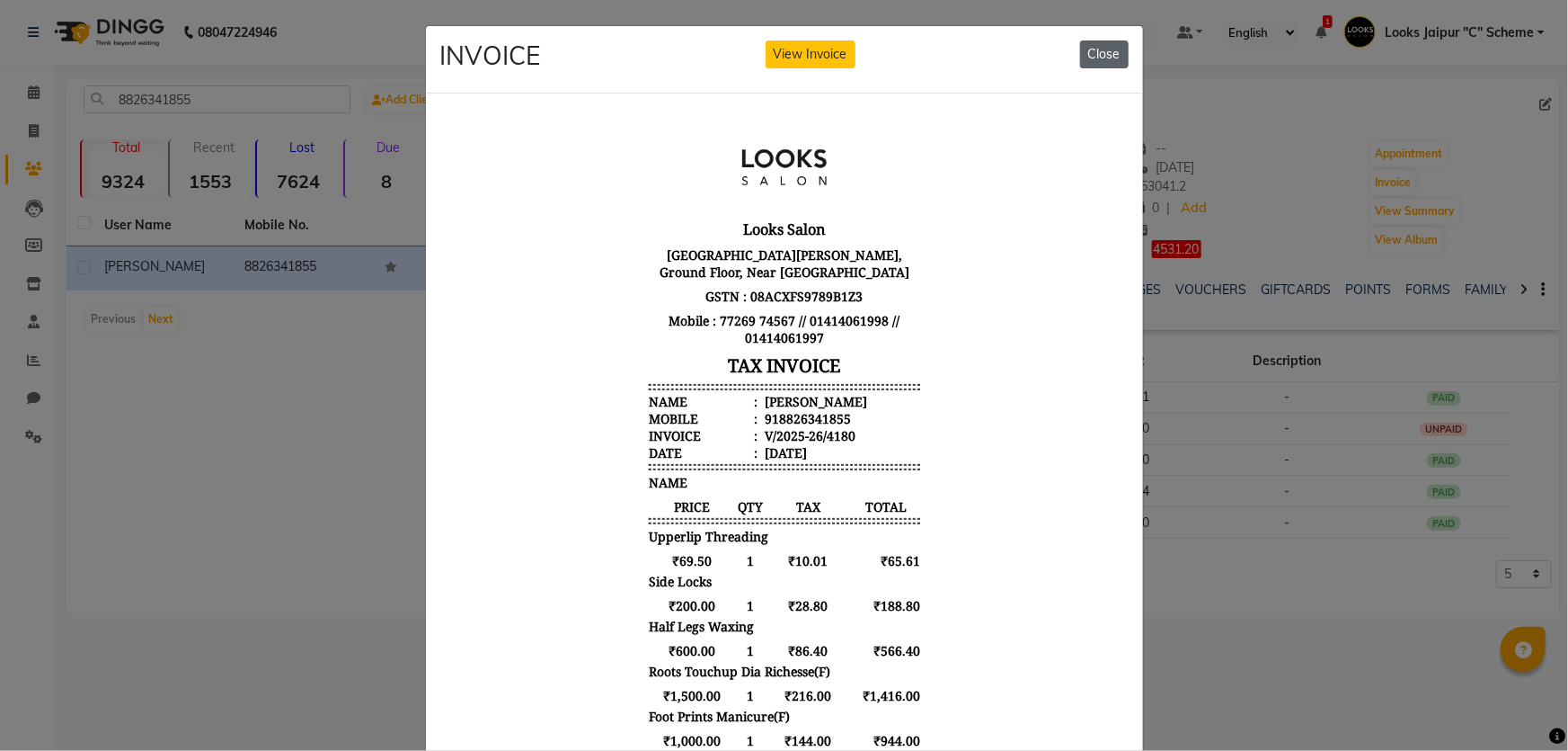
click at [1088, 49] on button "Close" at bounding box center [1104, 53] width 49 height 28
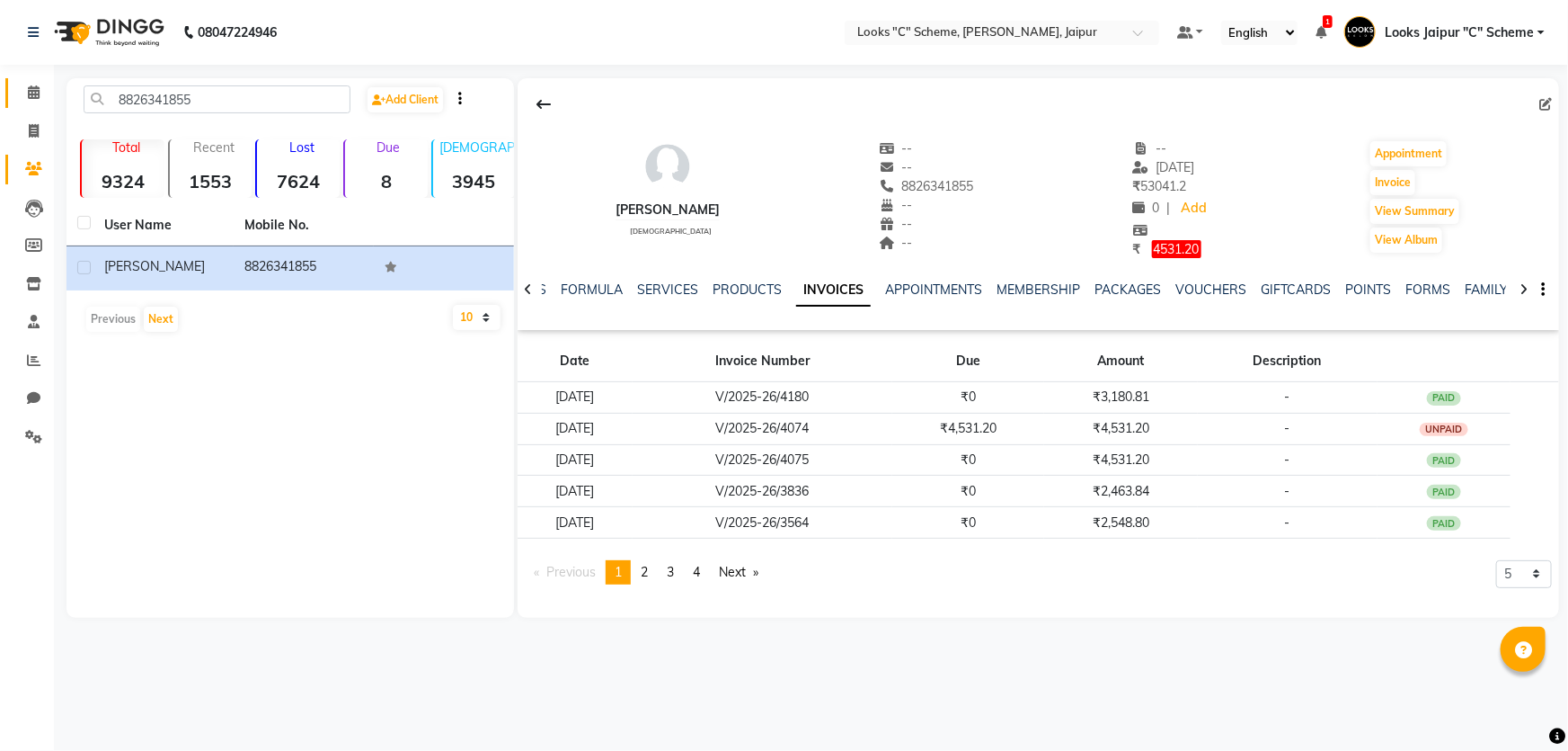
click at [37, 87] on icon at bounding box center [33, 92] width 11 height 13
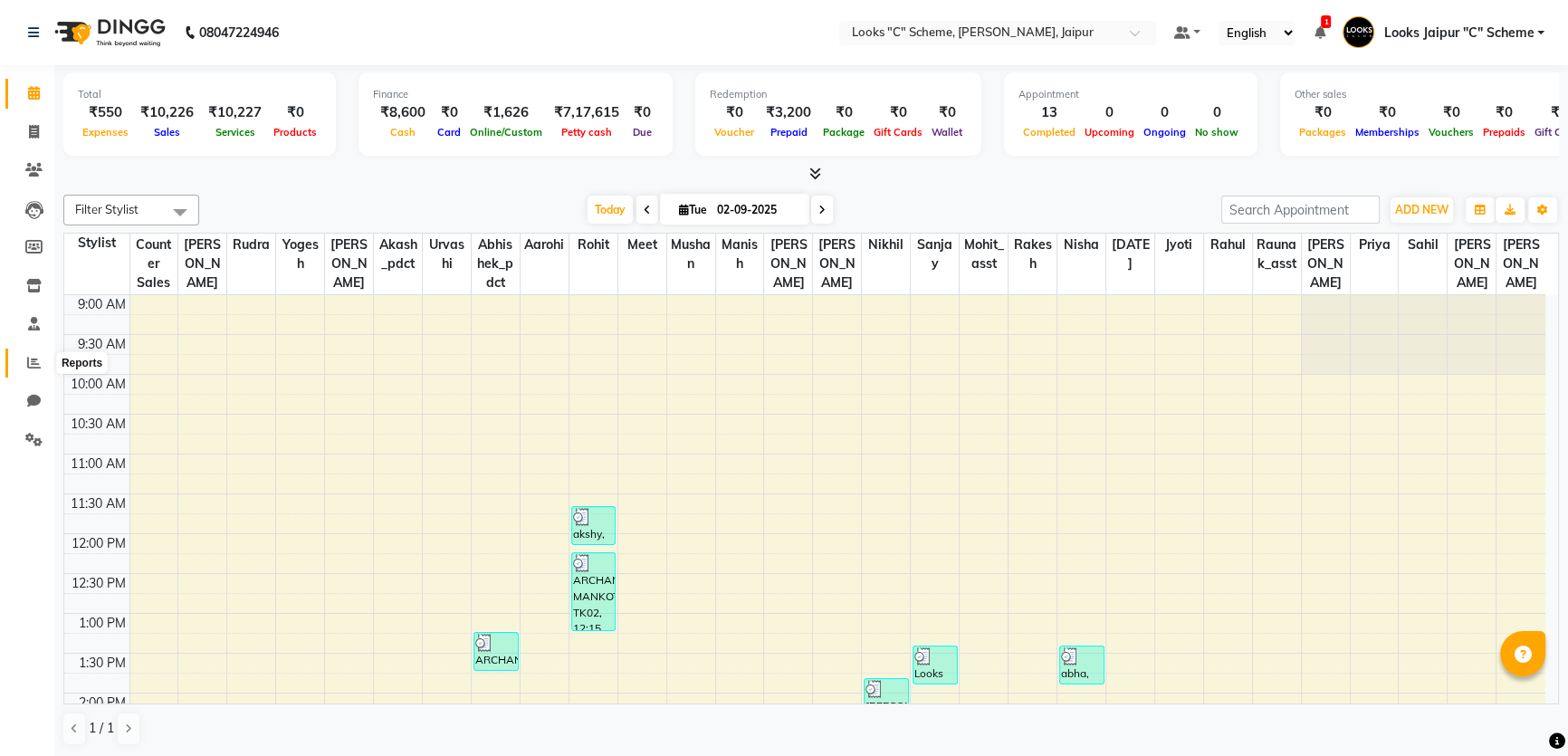
click at [34, 359] on icon at bounding box center [34, 363] width 13 height 13
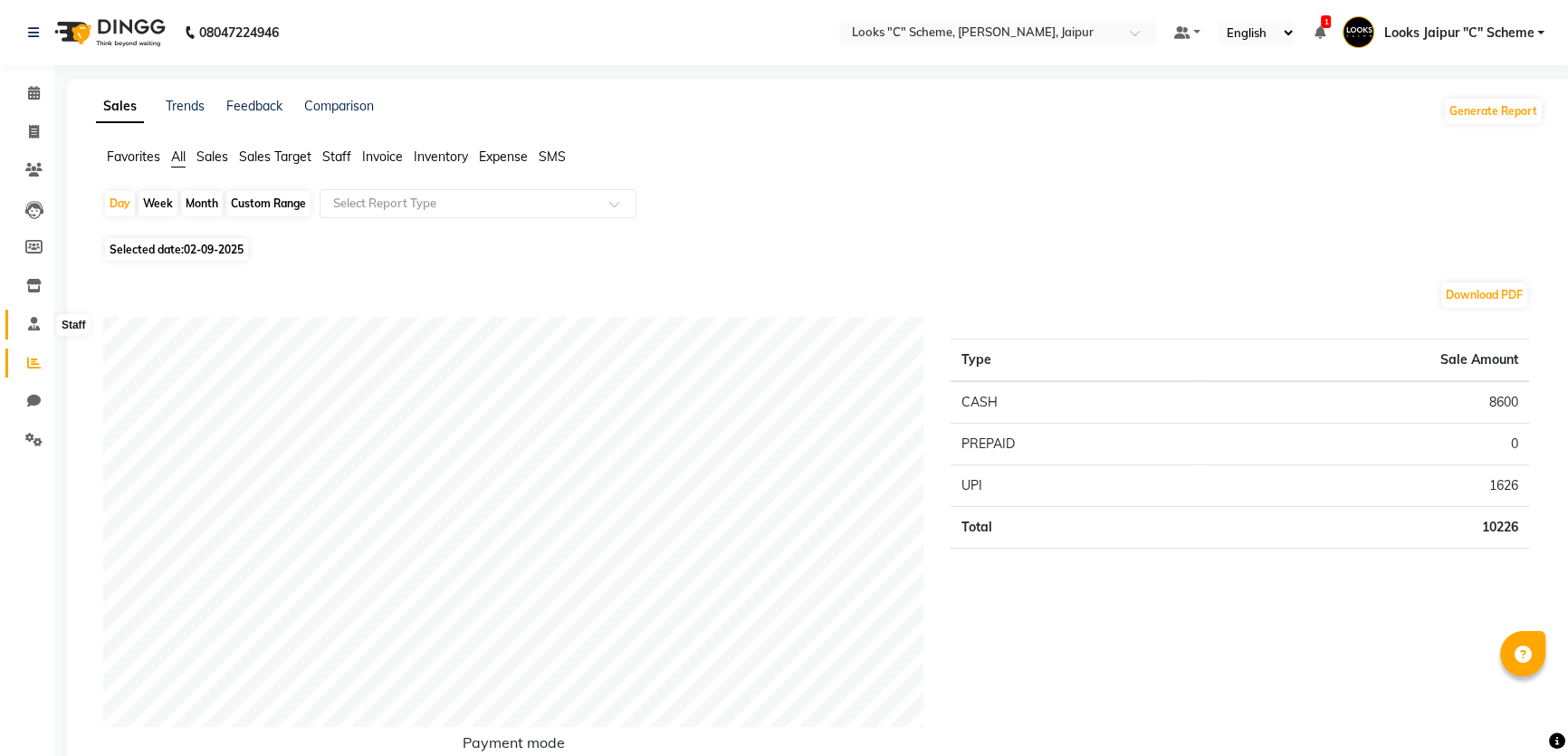
click at [36, 328] on icon at bounding box center [34, 323] width 12 height 13
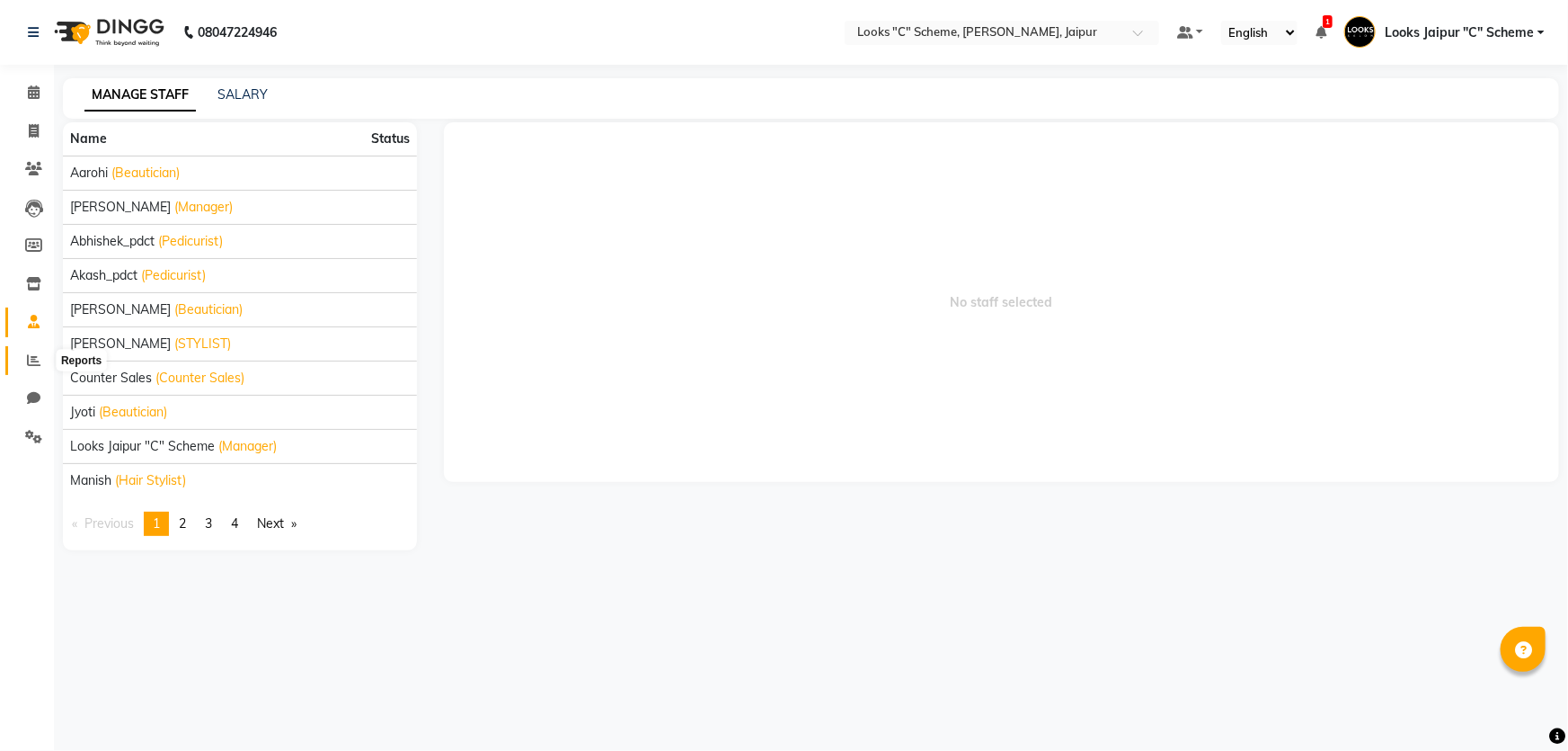
click at [29, 355] on icon at bounding box center [33, 360] width 13 height 13
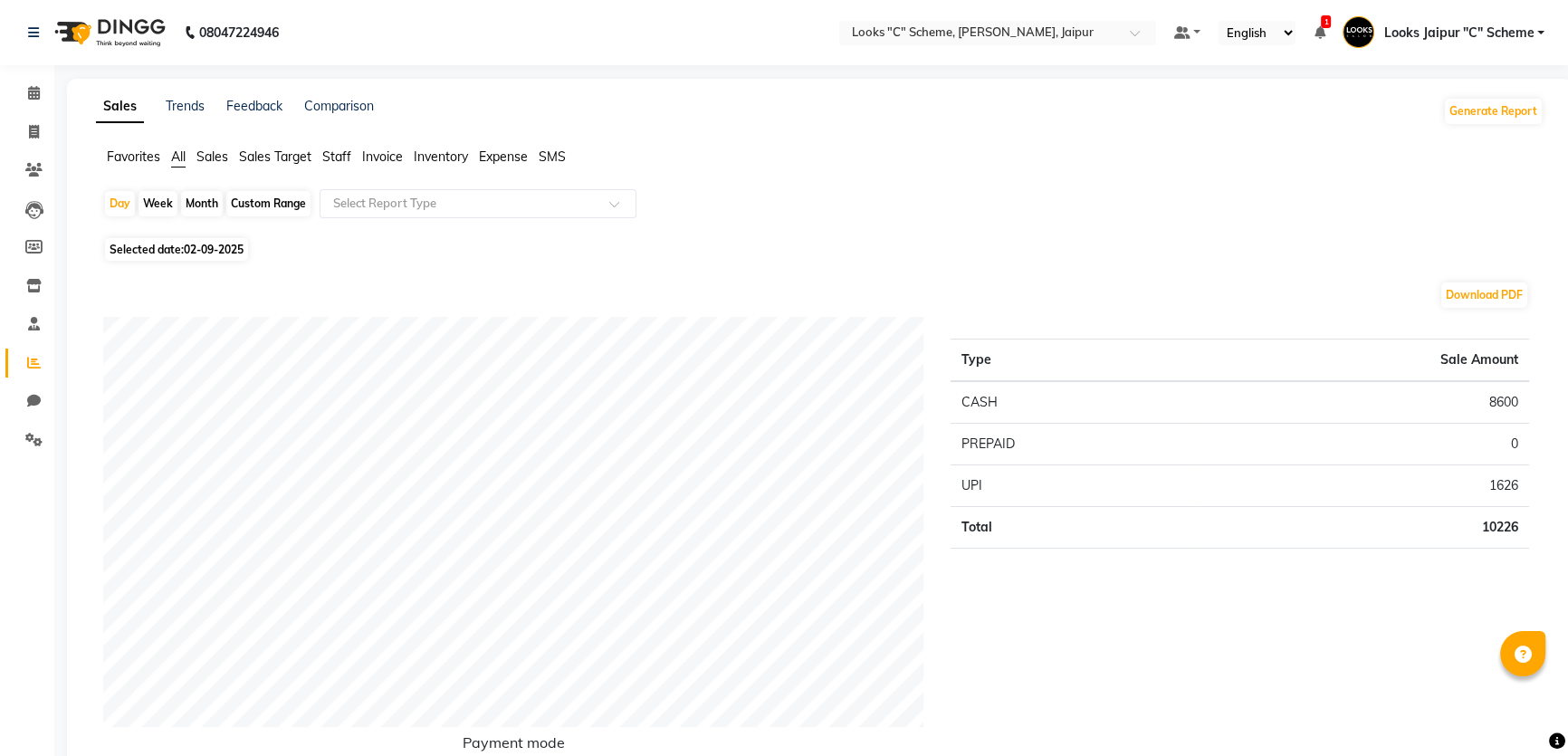
click at [344, 157] on span "Staff" at bounding box center [337, 156] width 29 height 16
